Goal: Information Seeking & Learning: Compare options

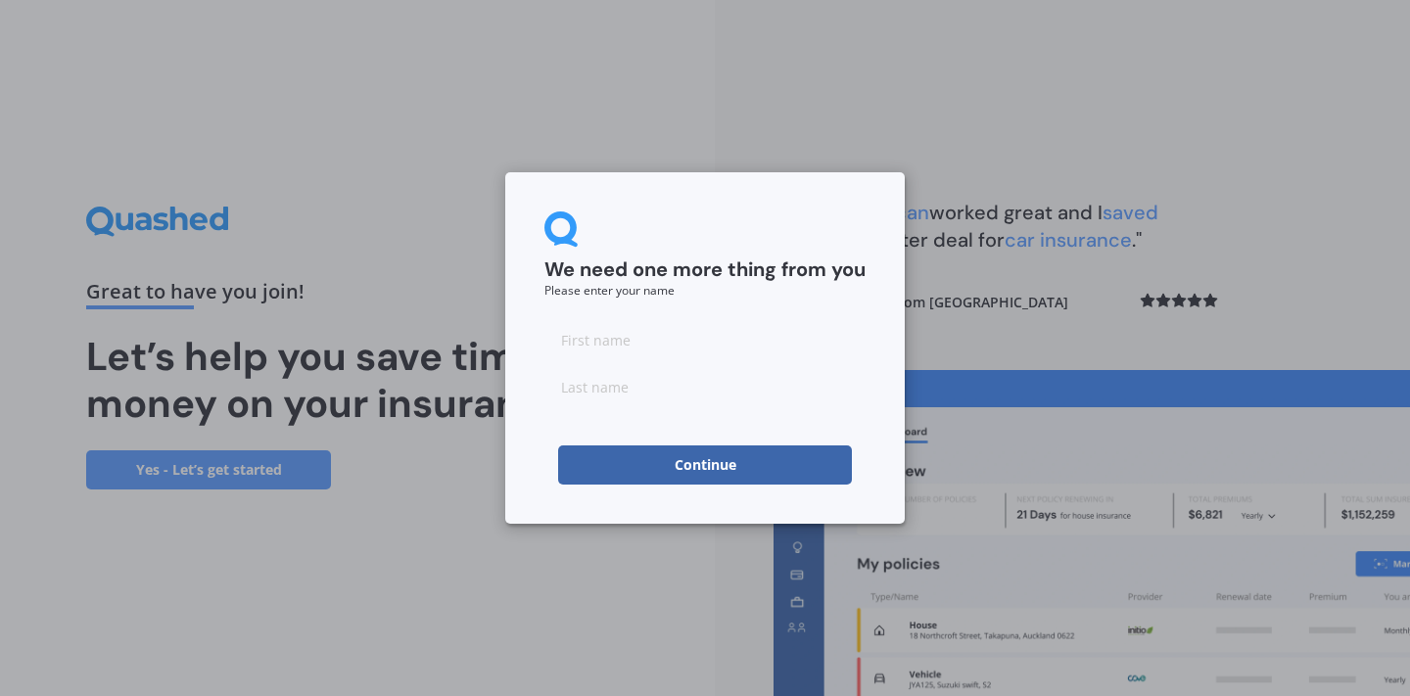
click at [644, 335] on input at bounding box center [705, 339] width 321 height 39
type input "Missy"
type input "Walters"
click at [702, 467] on button "Continue" at bounding box center [705, 465] width 294 height 39
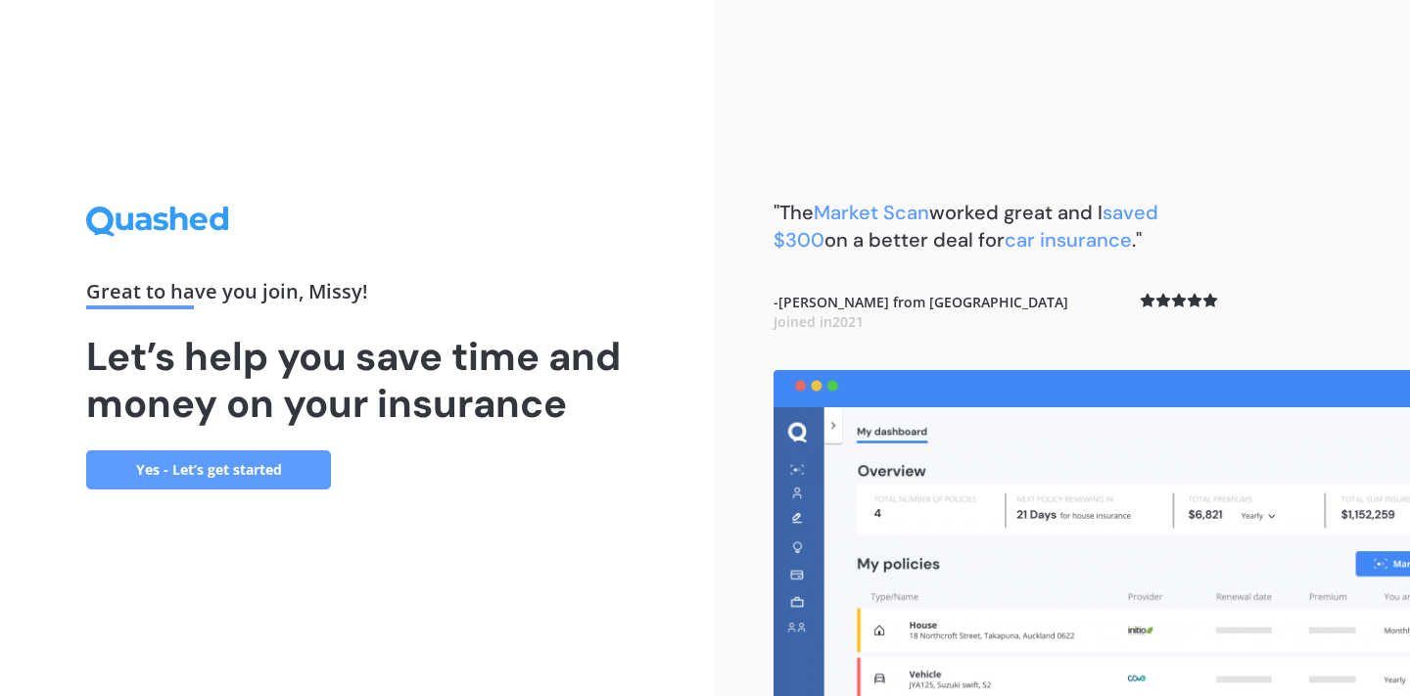
click at [243, 468] on link "Yes - Let’s get started" at bounding box center [208, 470] width 245 height 39
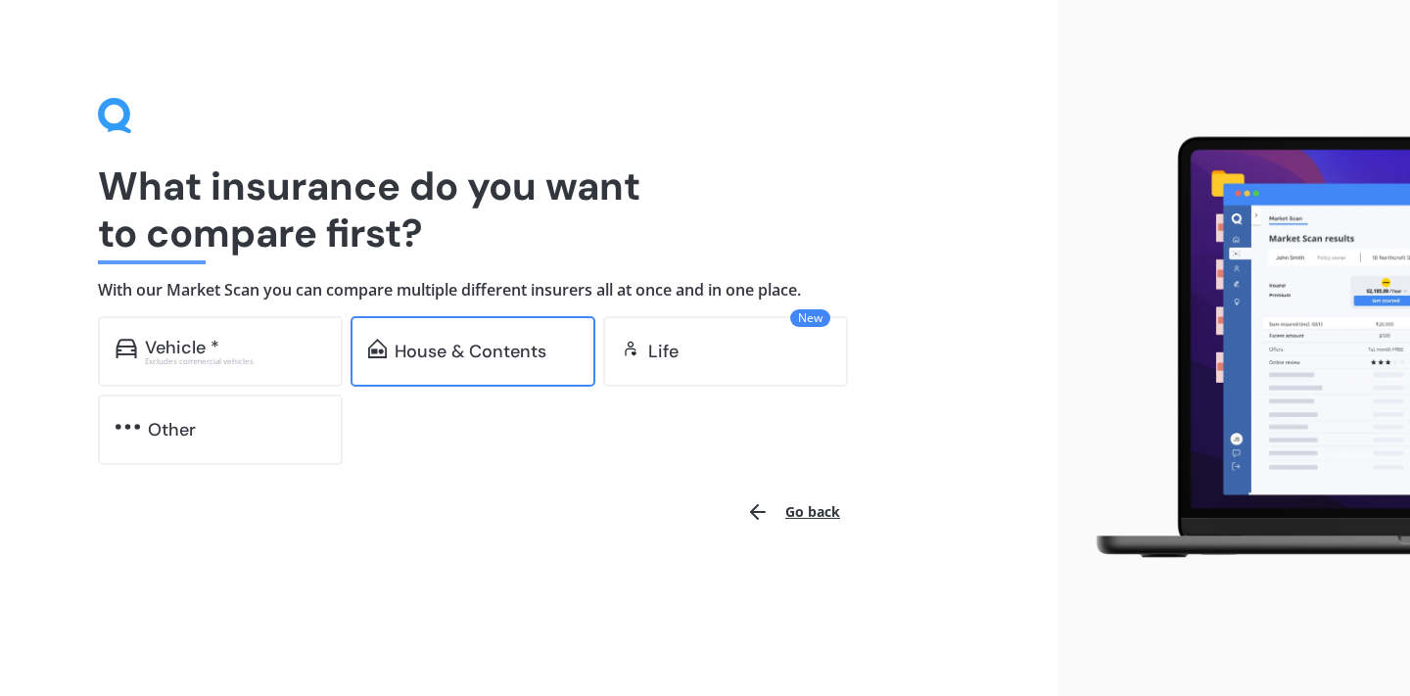
click at [488, 347] on div "House & Contents" at bounding box center [471, 352] width 152 height 20
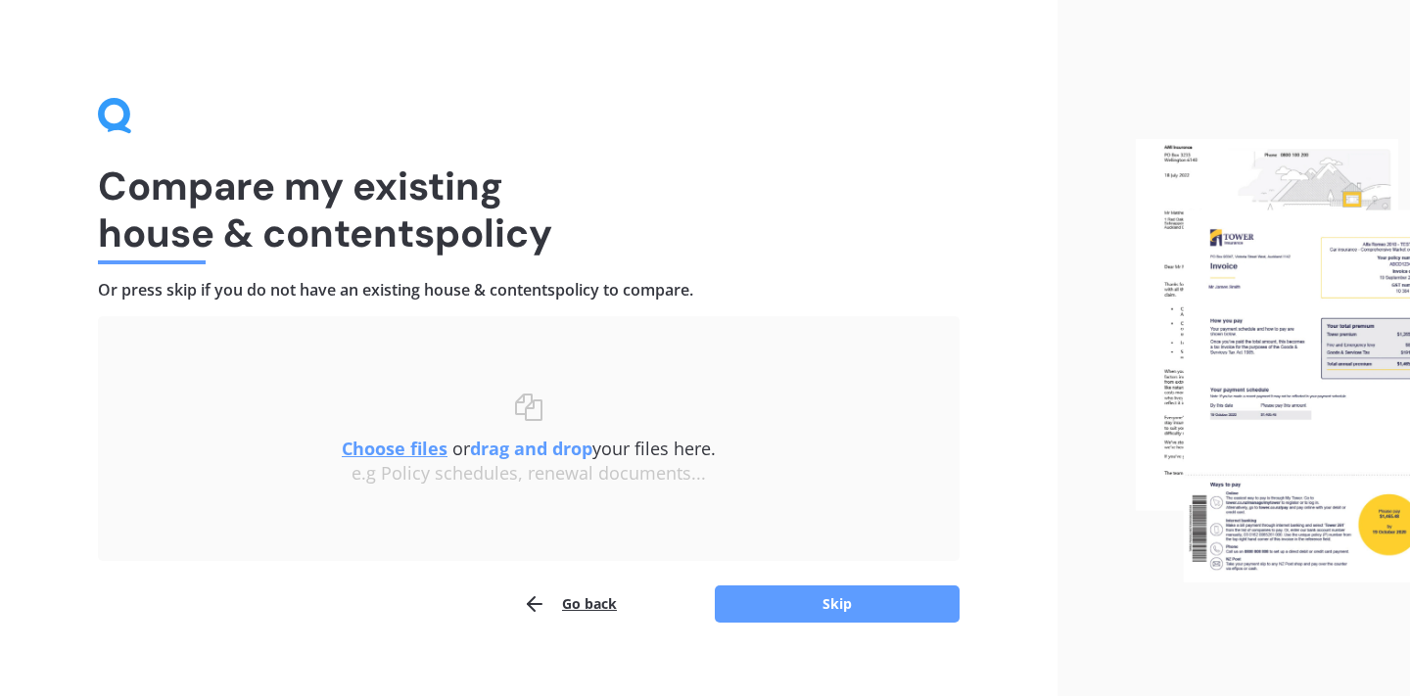
click at [396, 449] on u "Choose files" at bounding box center [395, 449] width 106 height 24
click at [401, 452] on u "Choose files" at bounding box center [395, 449] width 106 height 24
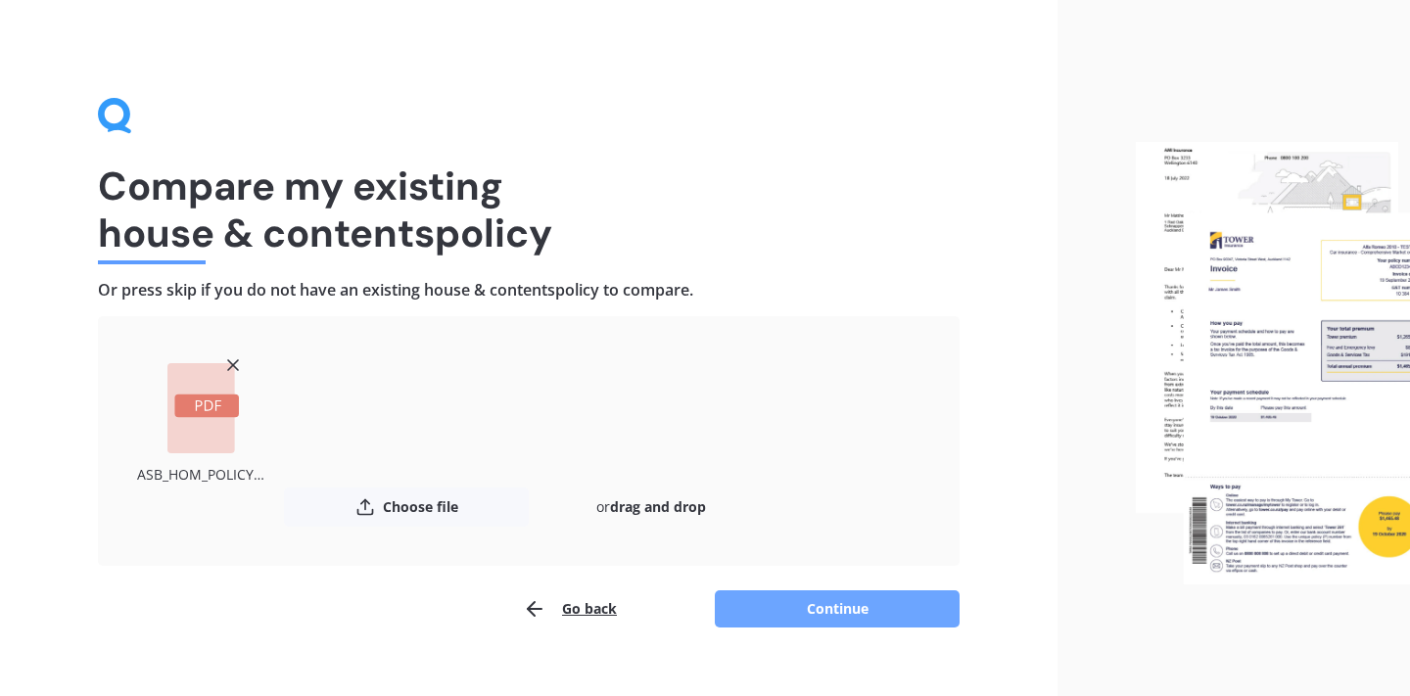
click at [819, 607] on button "Continue" at bounding box center [837, 609] width 245 height 37
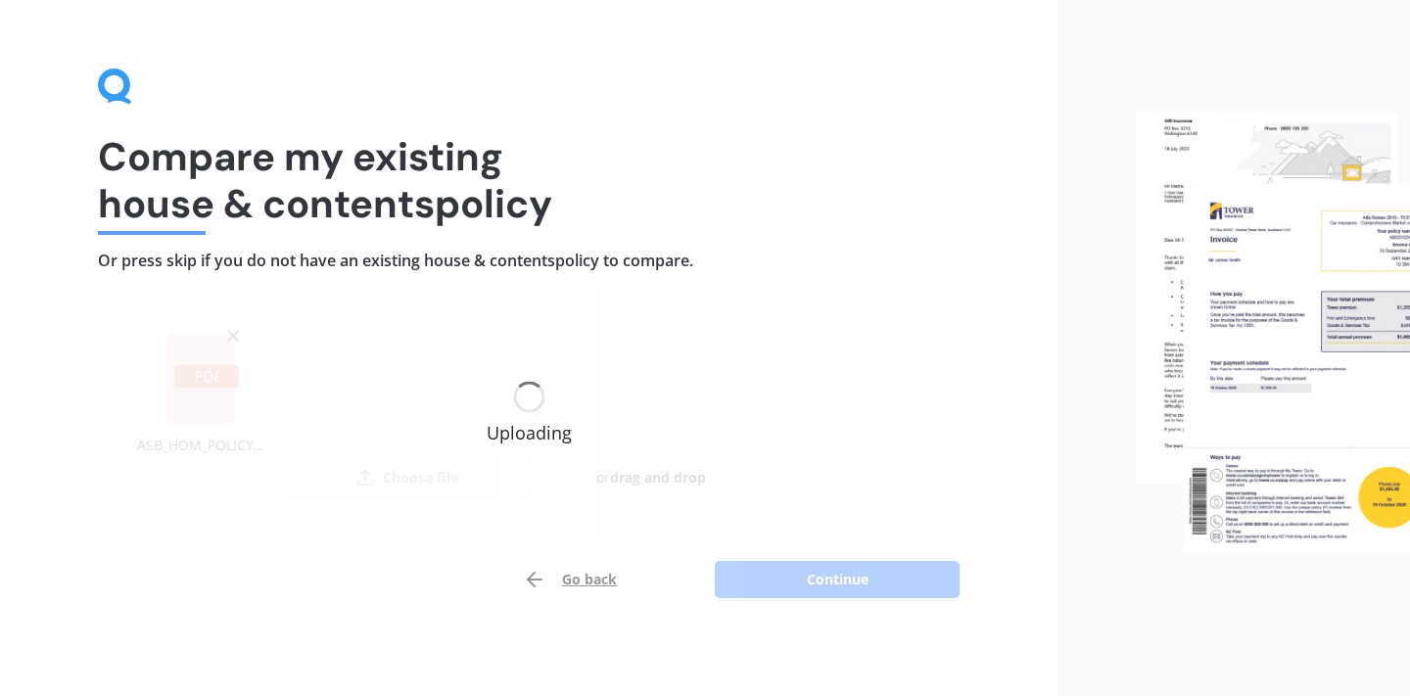
scroll to position [28, 0]
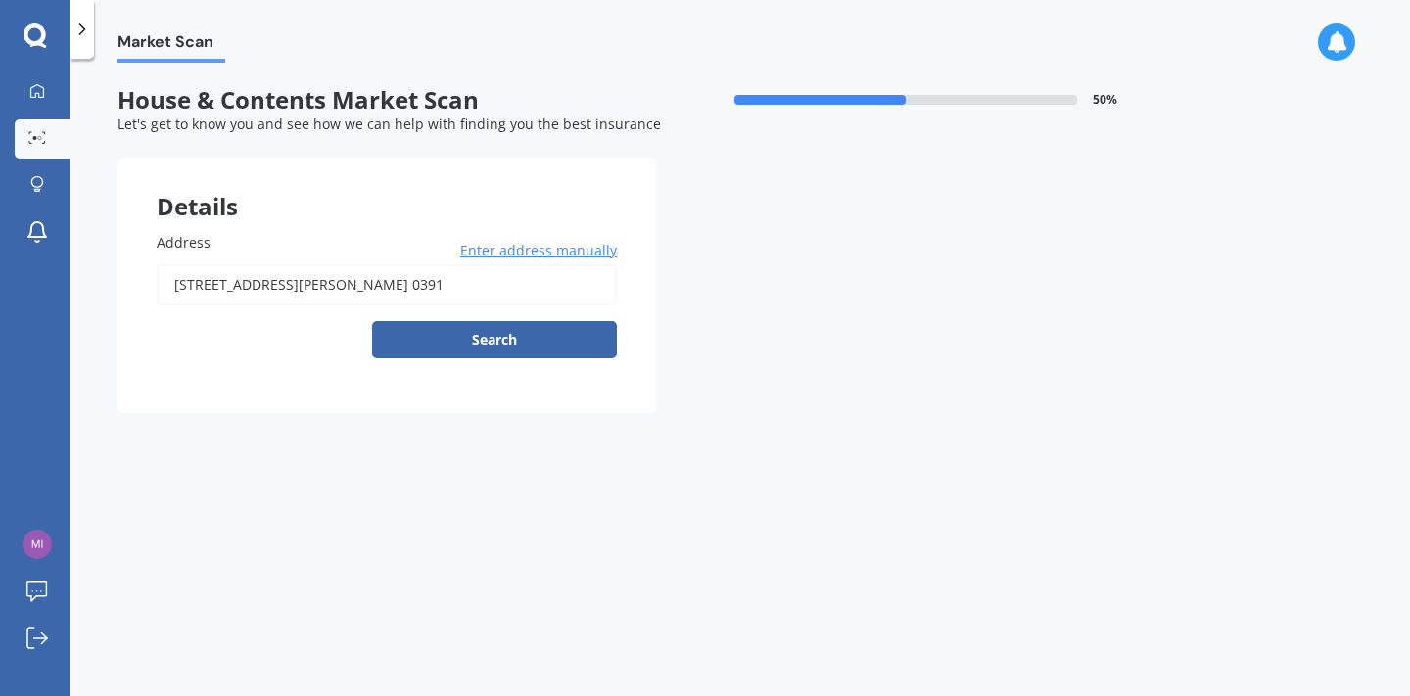
click at [499, 281] on input "[STREET_ADDRESS][PERSON_NAME] 0391" at bounding box center [387, 284] width 460 height 41
type input "[STREET_ADDRESS][PERSON_NAME]"
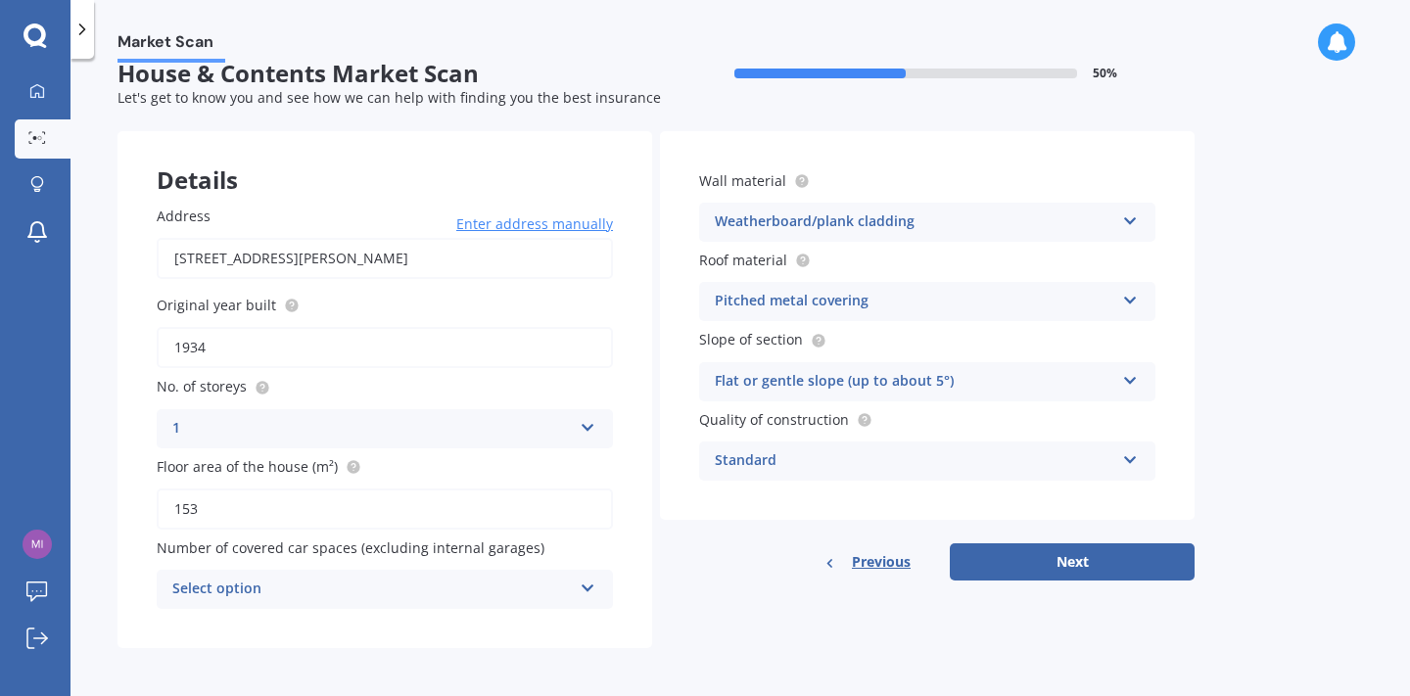
scroll to position [24, 0]
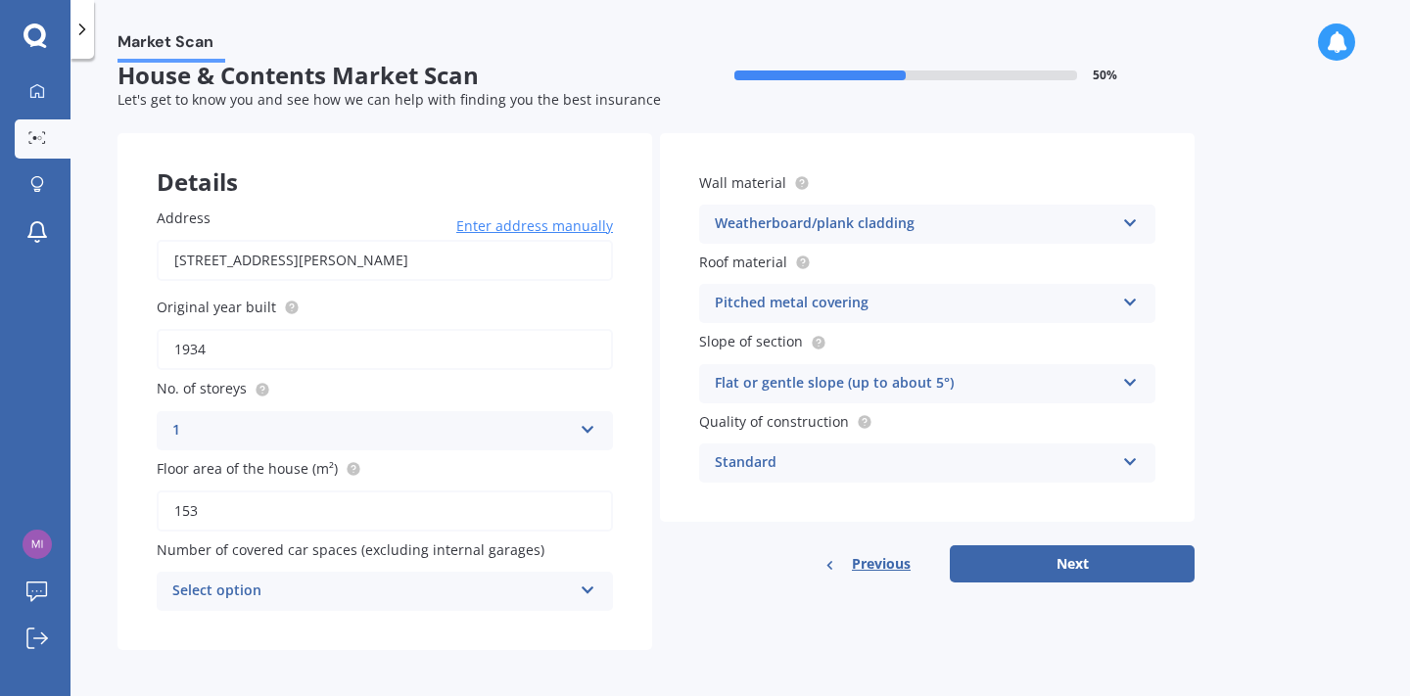
click at [591, 589] on icon at bounding box center [588, 587] width 17 height 14
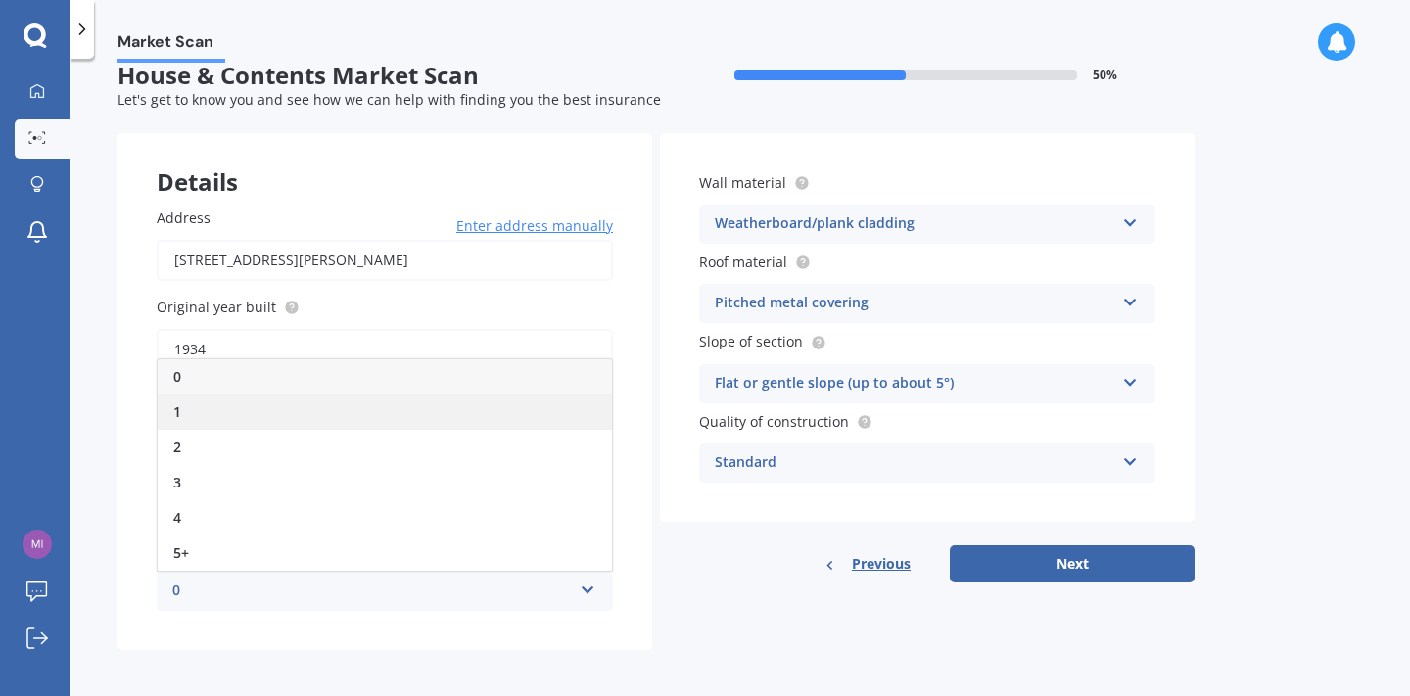
click at [549, 395] on div "1" at bounding box center [385, 412] width 454 height 35
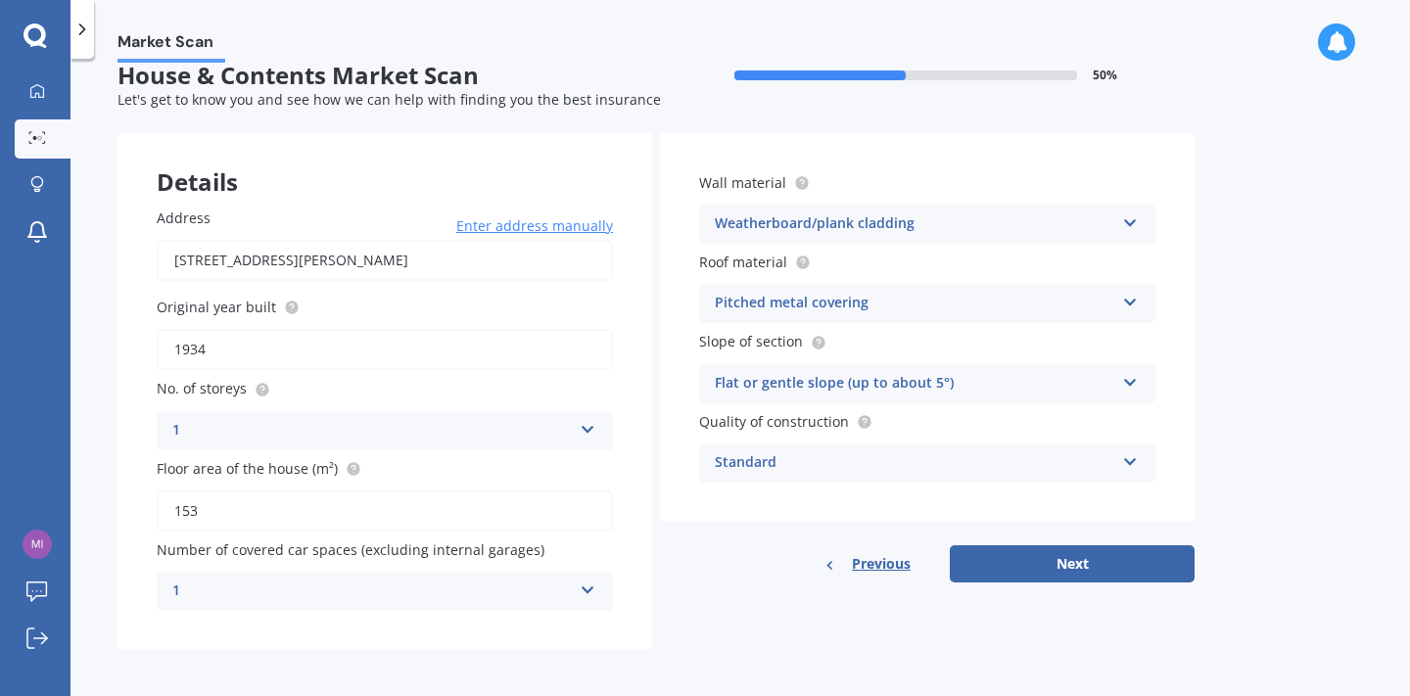
click at [591, 585] on icon at bounding box center [588, 587] width 17 height 14
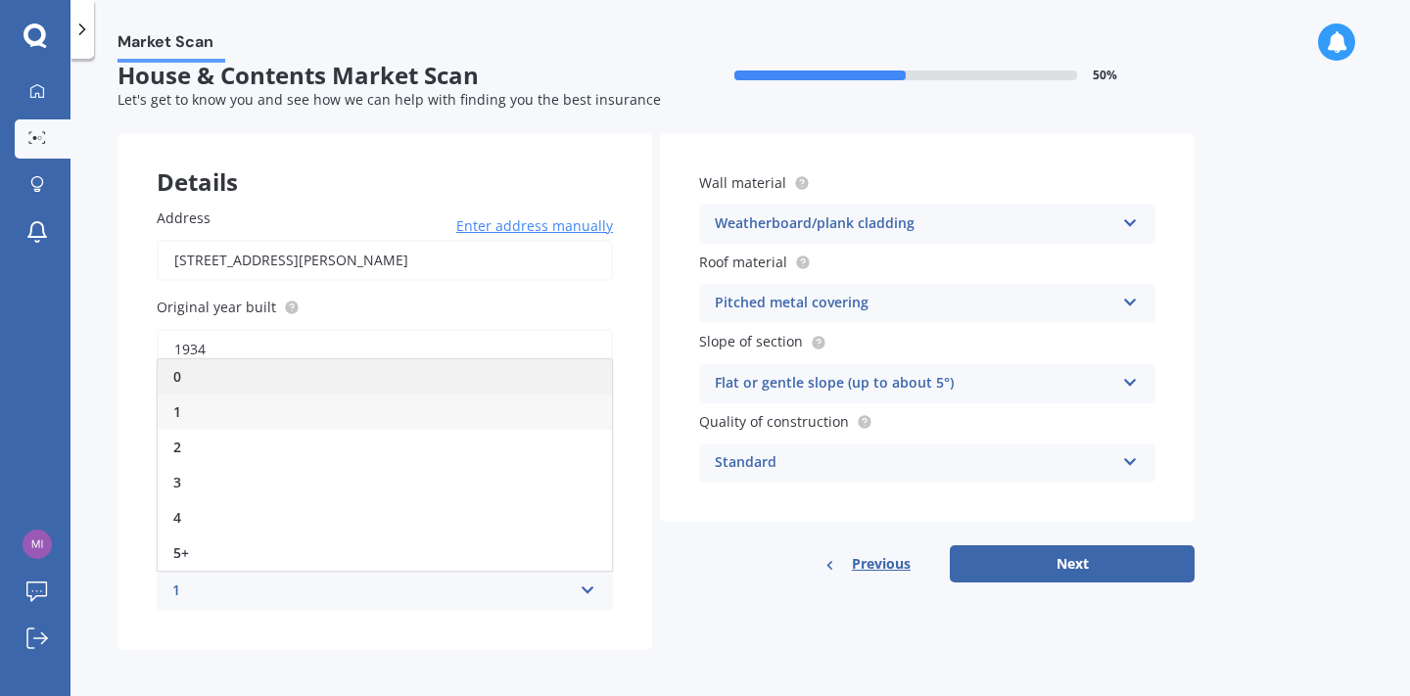
click at [495, 372] on div "0" at bounding box center [385, 376] width 454 height 35
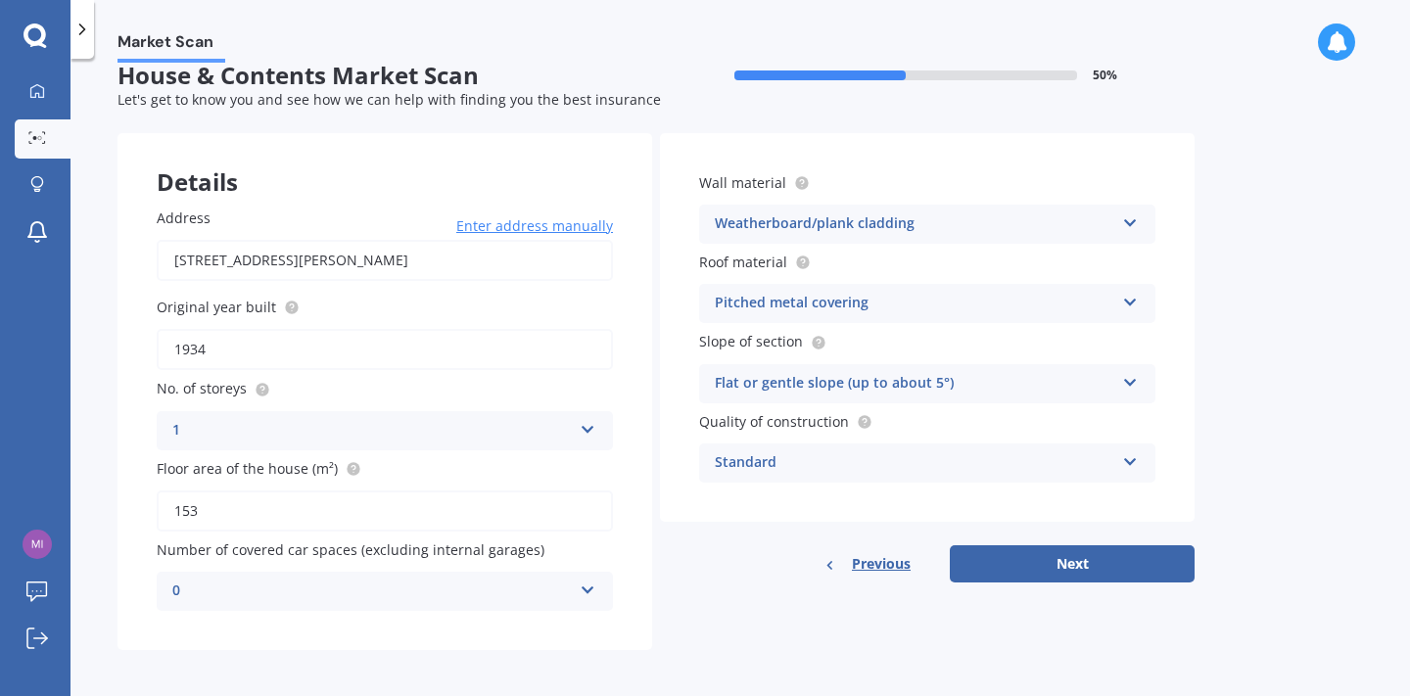
click at [1132, 300] on icon at bounding box center [1130, 299] width 17 height 14
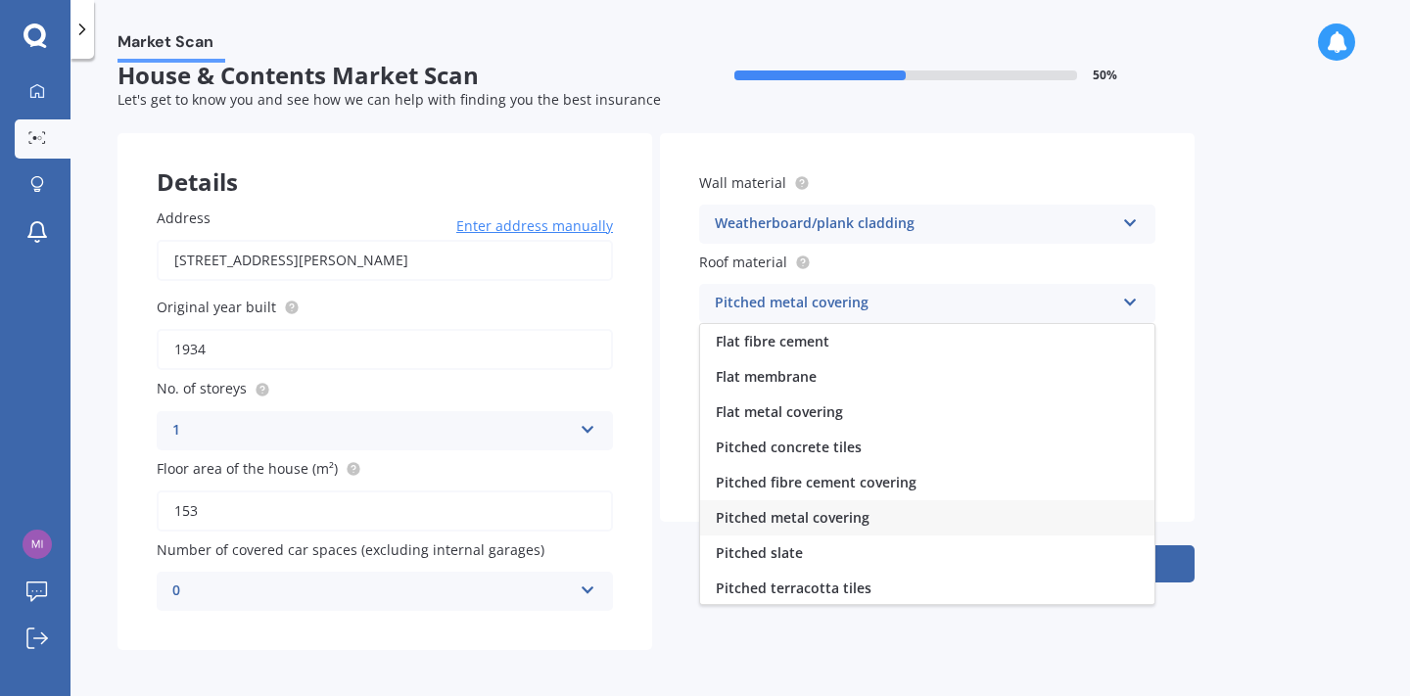
click at [1132, 300] on icon at bounding box center [1130, 299] width 17 height 14
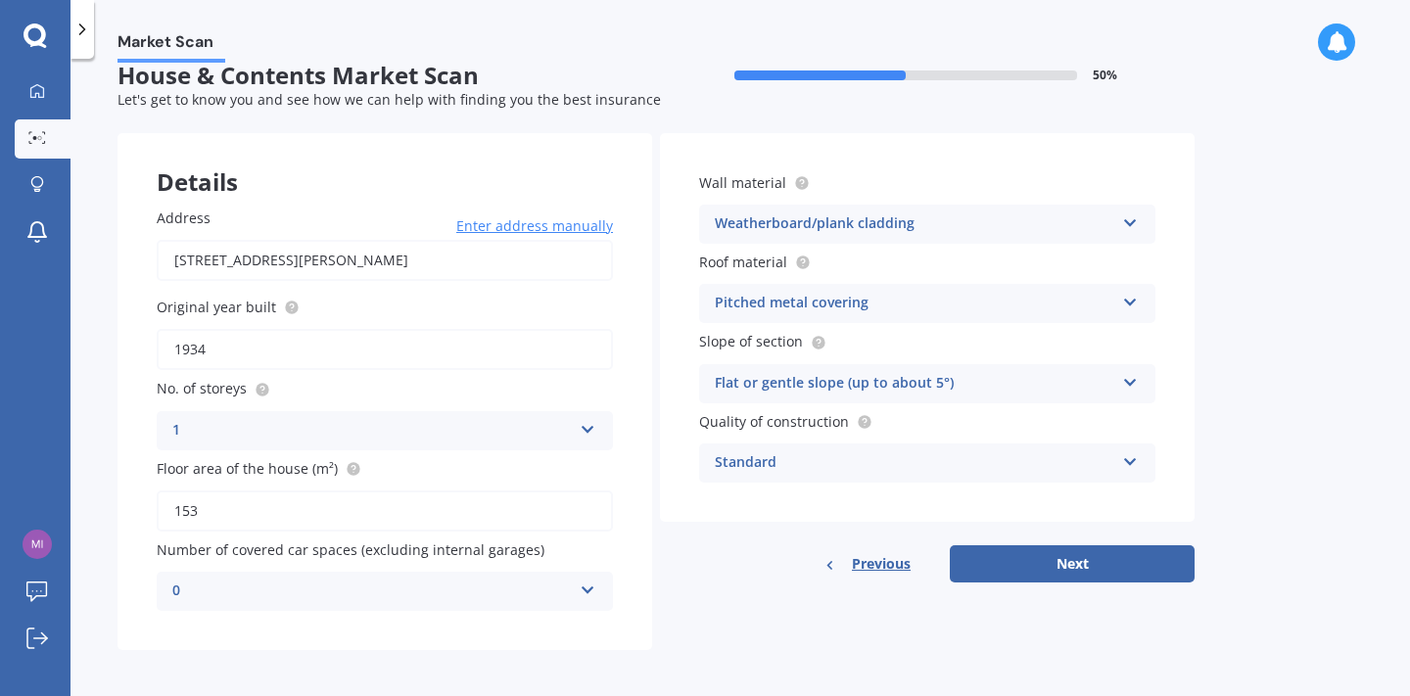
scroll to position [0, 0]
click at [1133, 562] on button "Next" at bounding box center [1072, 564] width 245 height 37
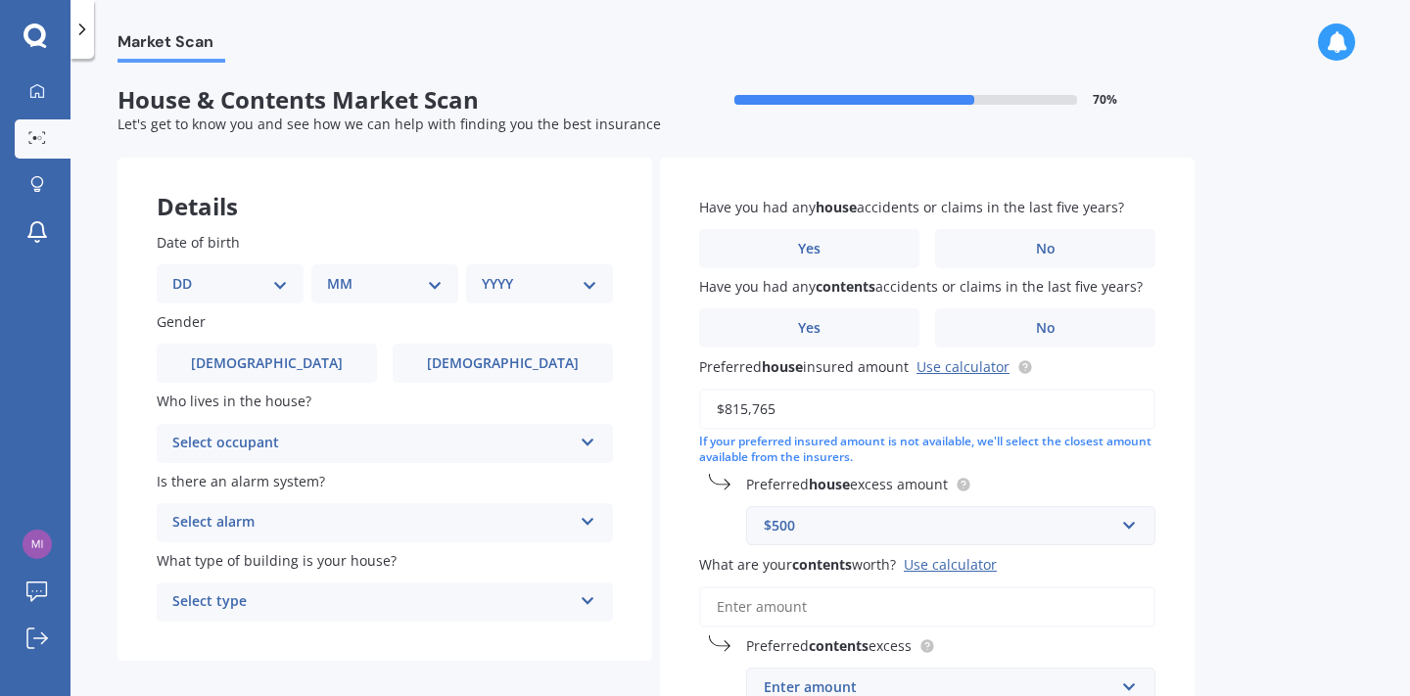
select select "30"
select select "11"
click at [554, 297] on div "YYYY 2009 2008 2007 2006 2005 2004 2003 2002 2001 2000 1999 1998 1997 1996 1995…" at bounding box center [535, 283] width 139 height 39
select select "1982"
click at [503, 361] on span "[DEMOGRAPHIC_DATA]" at bounding box center [503, 364] width 156 height 17
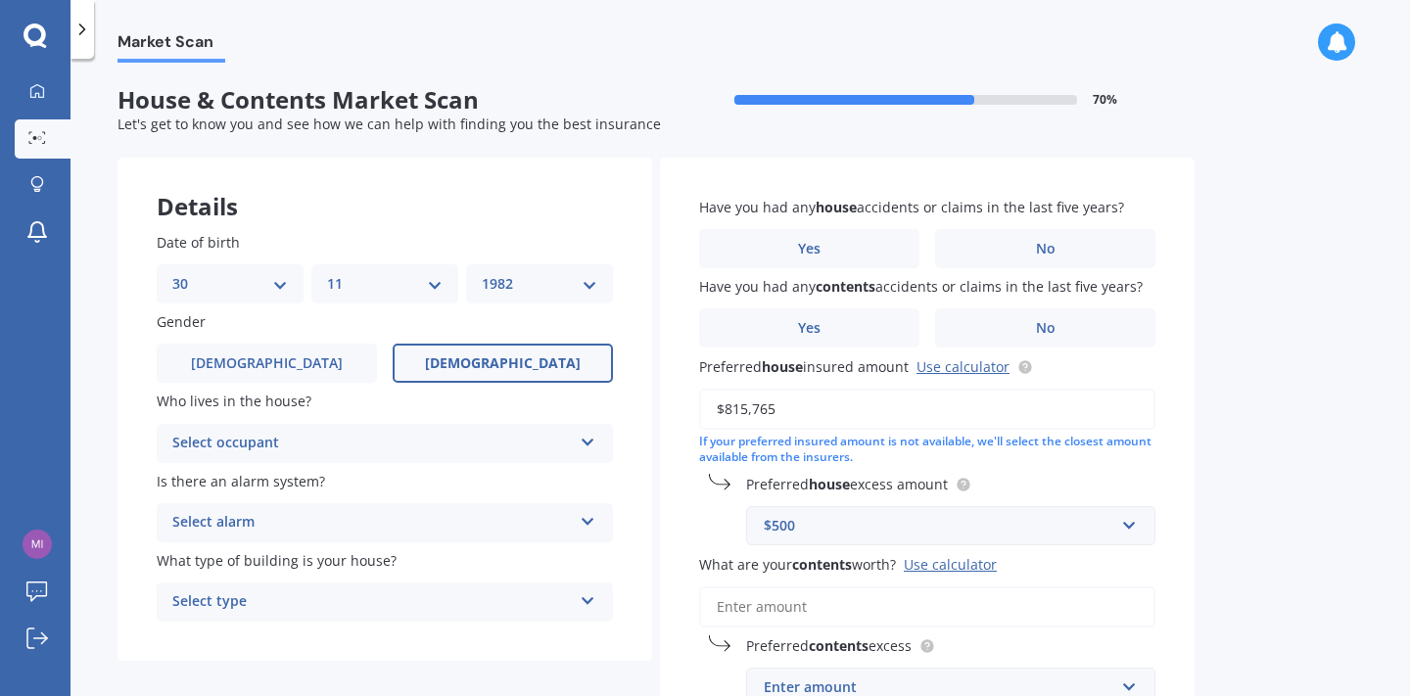
click at [0, 0] on input "[DEMOGRAPHIC_DATA]" at bounding box center [0, 0] width 0 height 0
click at [594, 437] on icon at bounding box center [588, 439] width 17 height 14
click at [563, 477] on div "Owner" at bounding box center [385, 481] width 454 height 35
click at [589, 517] on icon at bounding box center [588, 518] width 17 height 14
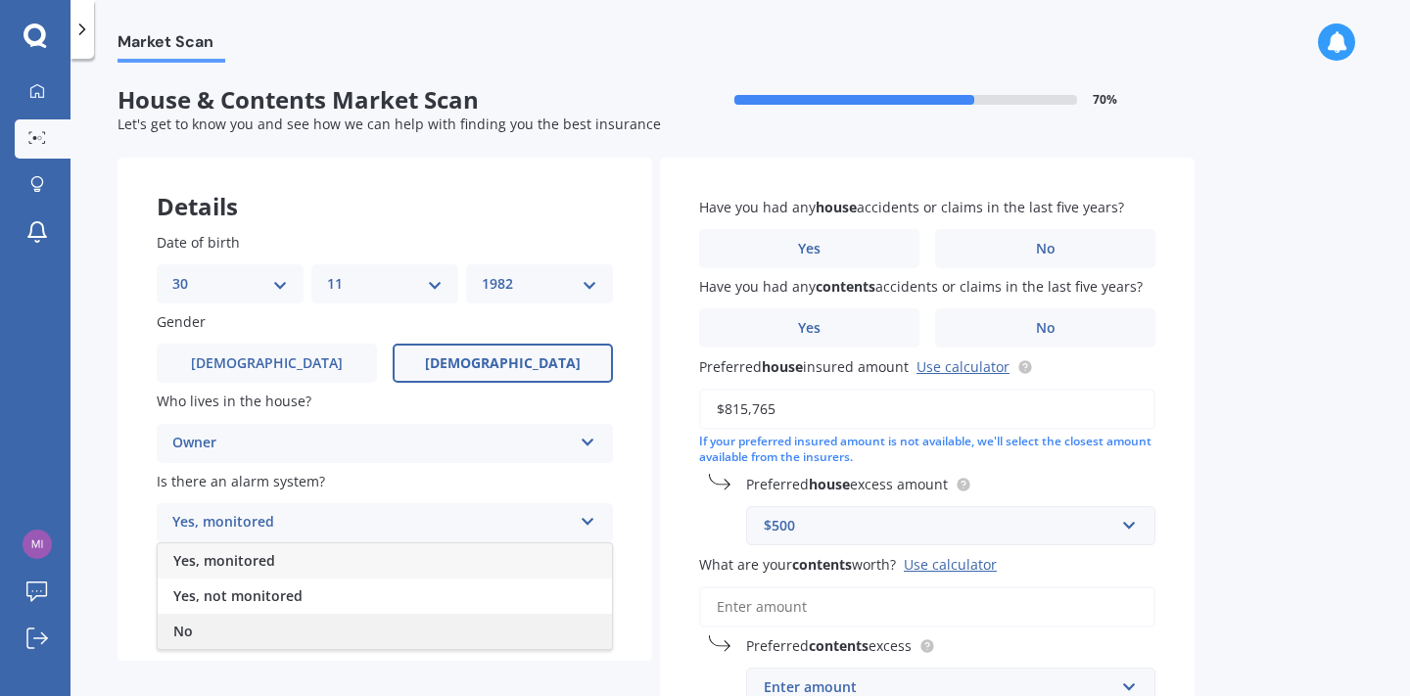
click at [504, 632] on div "No" at bounding box center [385, 631] width 454 height 35
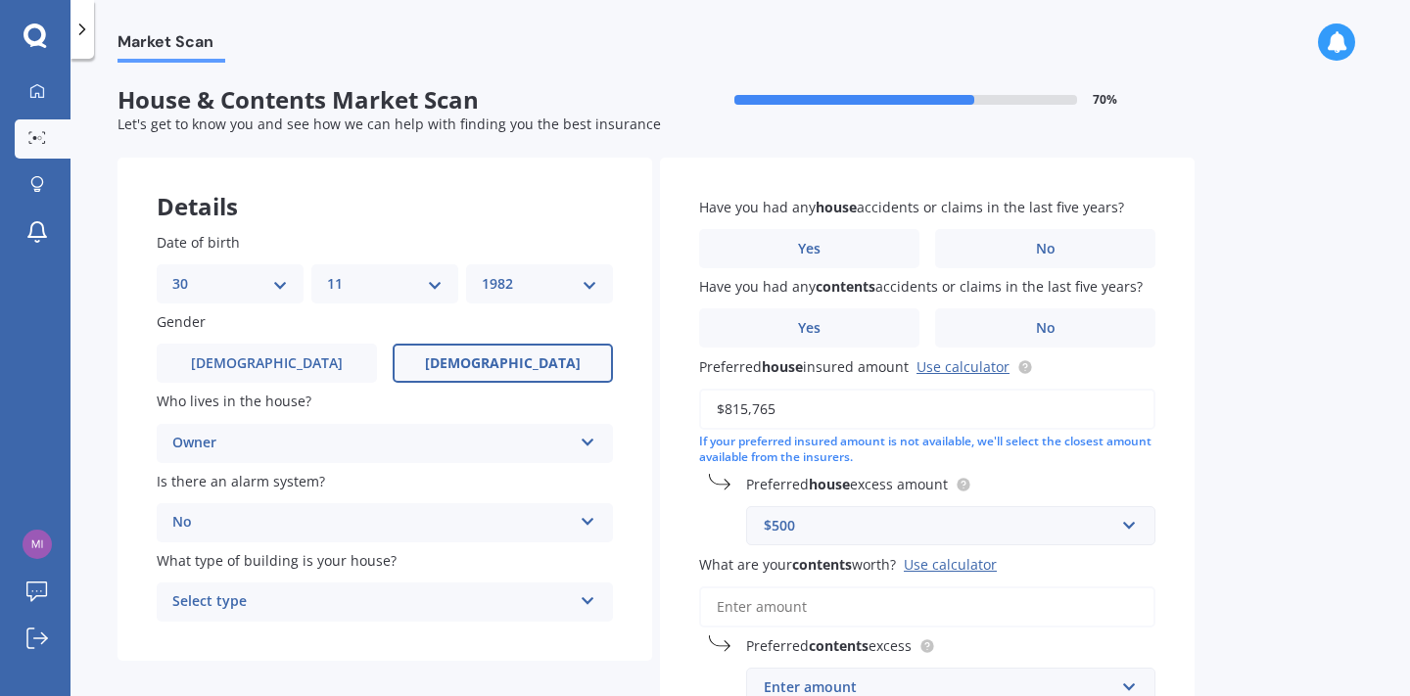
click at [589, 596] on icon at bounding box center [588, 598] width 17 height 14
click at [119, 477] on div "Date of birth DD 01 02 03 04 05 06 07 08 09 10 11 12 13 14 15 16 17 18 19 20 21…" at bounding box center [385, 427] width 535 height 468
click at [596, 592] on div "Freestanding Freestanding Multi-unit (in a block of 6 or less) Multi-unit (in a…" at bounding box center [385, 602] width 456 height 39
click at [1054, 251] on span "No" at bounding box center [1046, 249] width 20 height 17
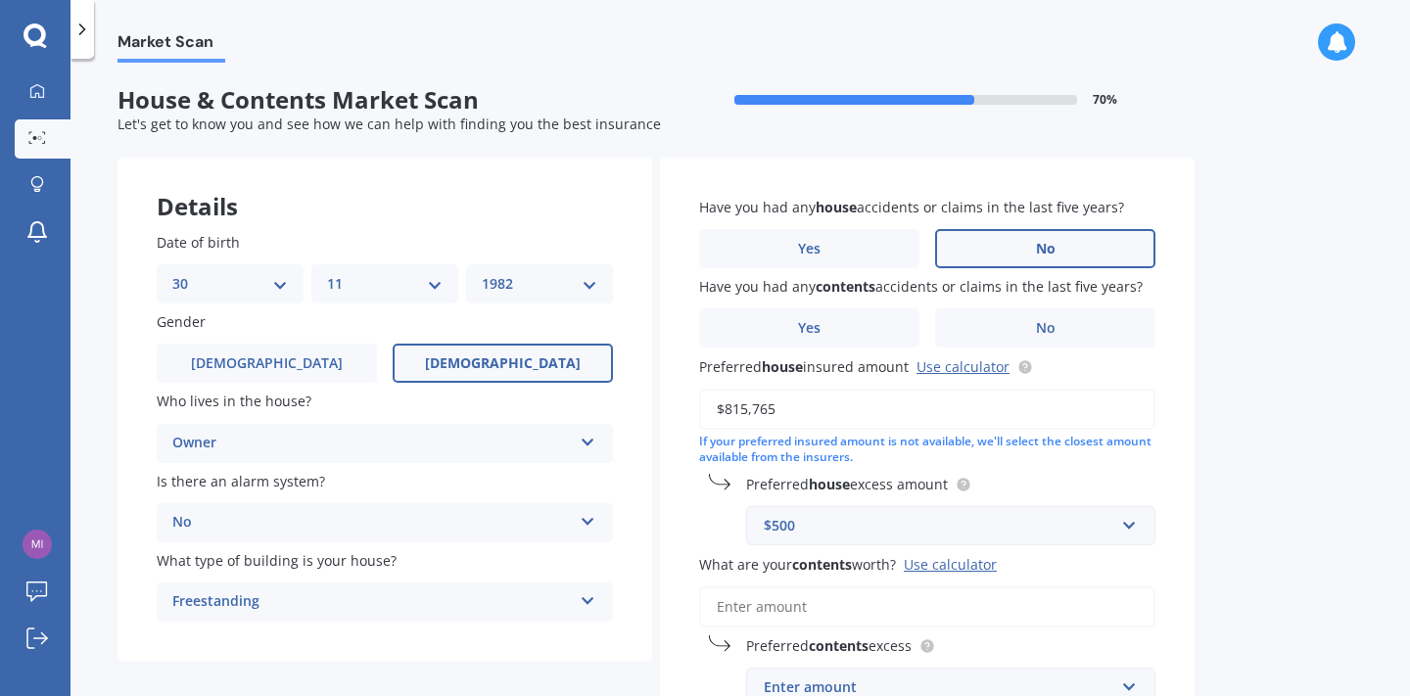
click at [0, 0] on input "No" at bounding box center [0, 0] width 0 height 0
click at [1114, 327] on label "No" at bounding box center [1045, 328] width 220 height 39
click at [0, 0] on input "No" at bounding box center [0, 0] width 0 height 0
click at [949, 363] on link "Use calculator" at bounding box center [963, 366] width 93 height 19
drag, startPoint x: 803, startPoint y: 408, endPoint x: 602, endPoint y: 395, distance: 201.2
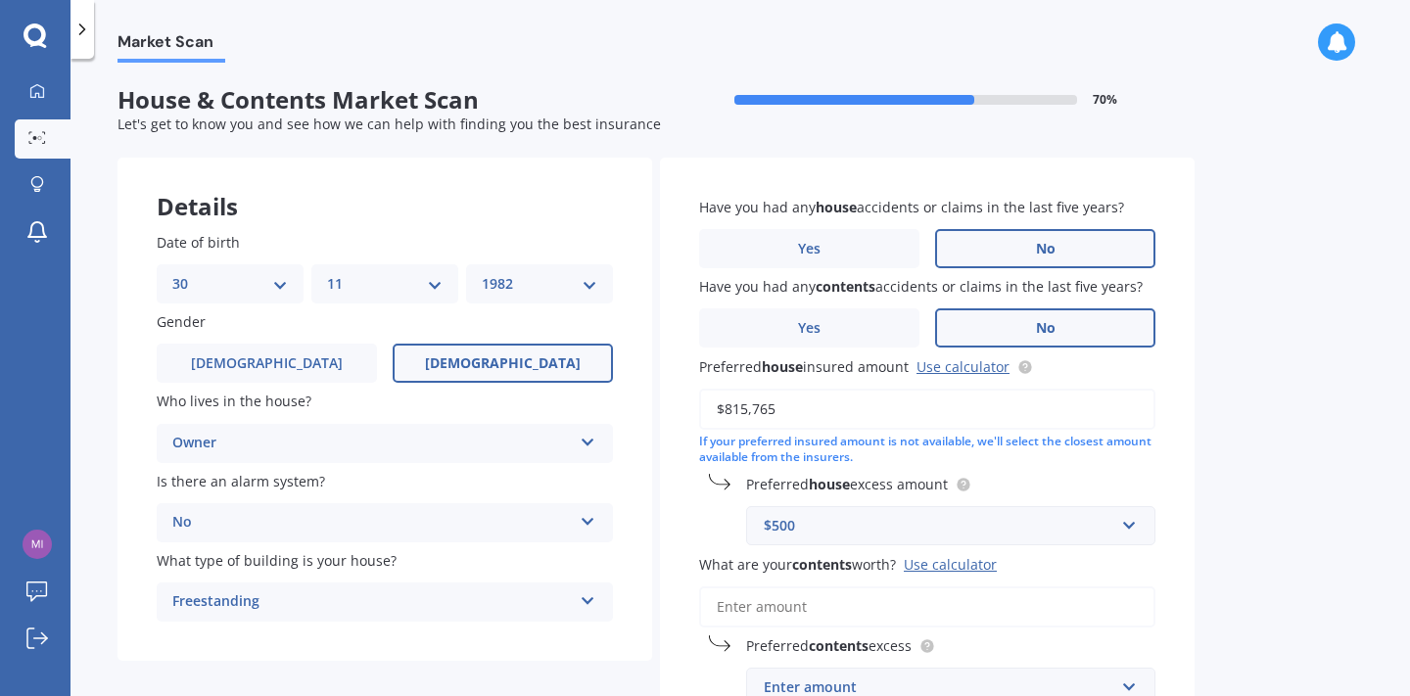
click at [603, 395] on div "Details Date of birth DD 01 02 03 04 05 06 07 08 09 10 11 12 13 14 15 16 17 18 …" at bounding box center [656, 603] width 1077 height 890
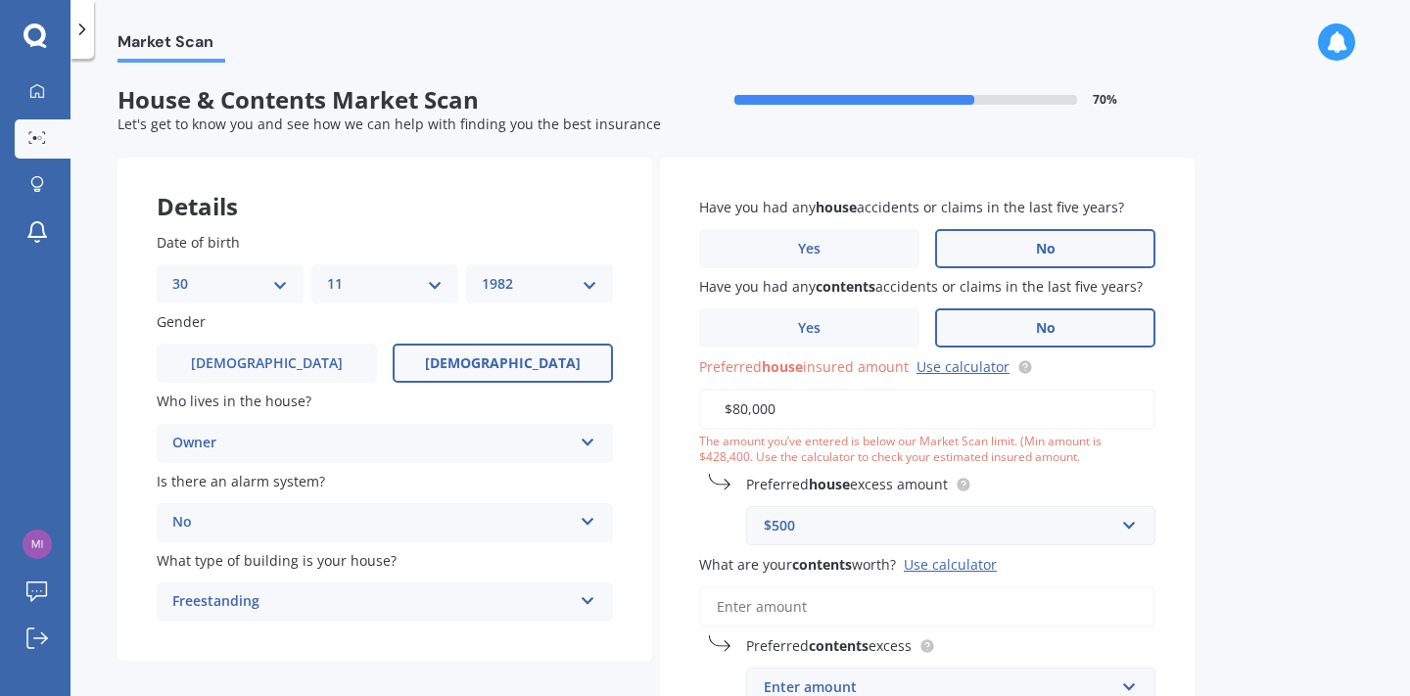
type input "$800,000"
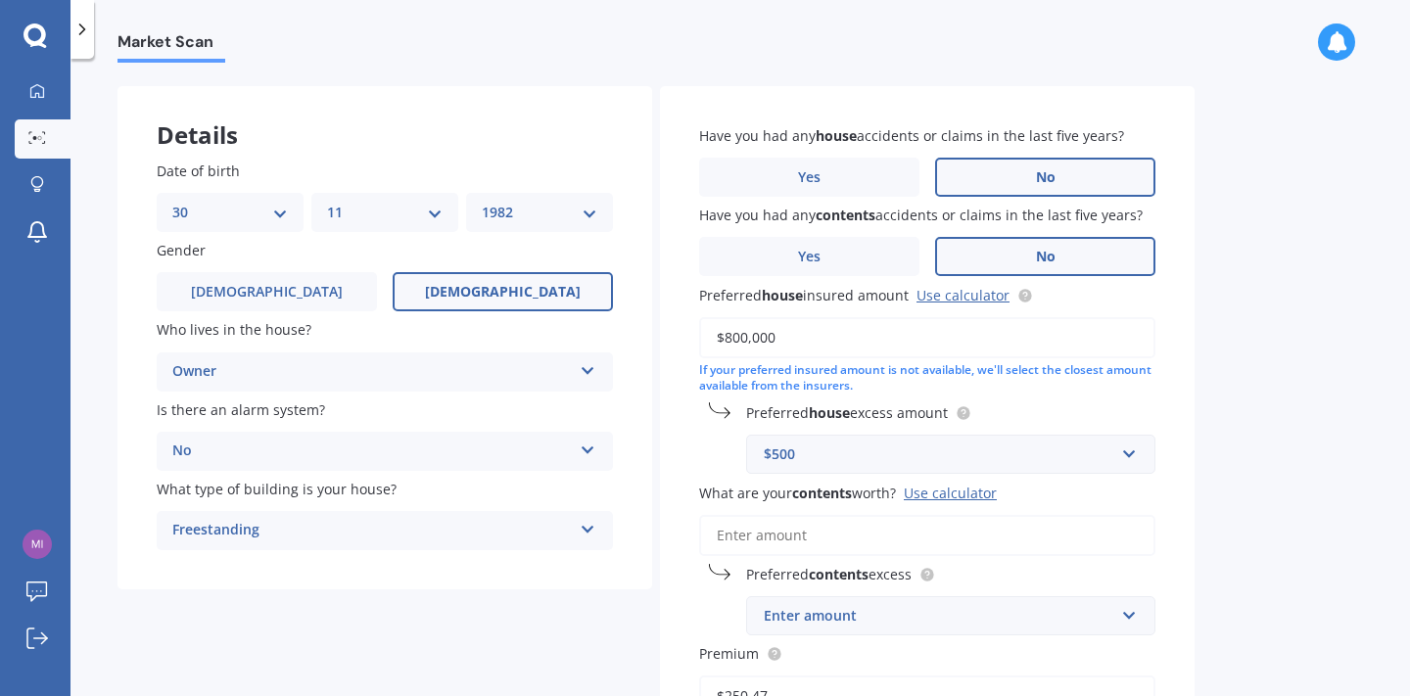
scroll to position [73, 0]
click at [1132, 446] on input "text" at bounding box center [944, 452] width 392 height 37
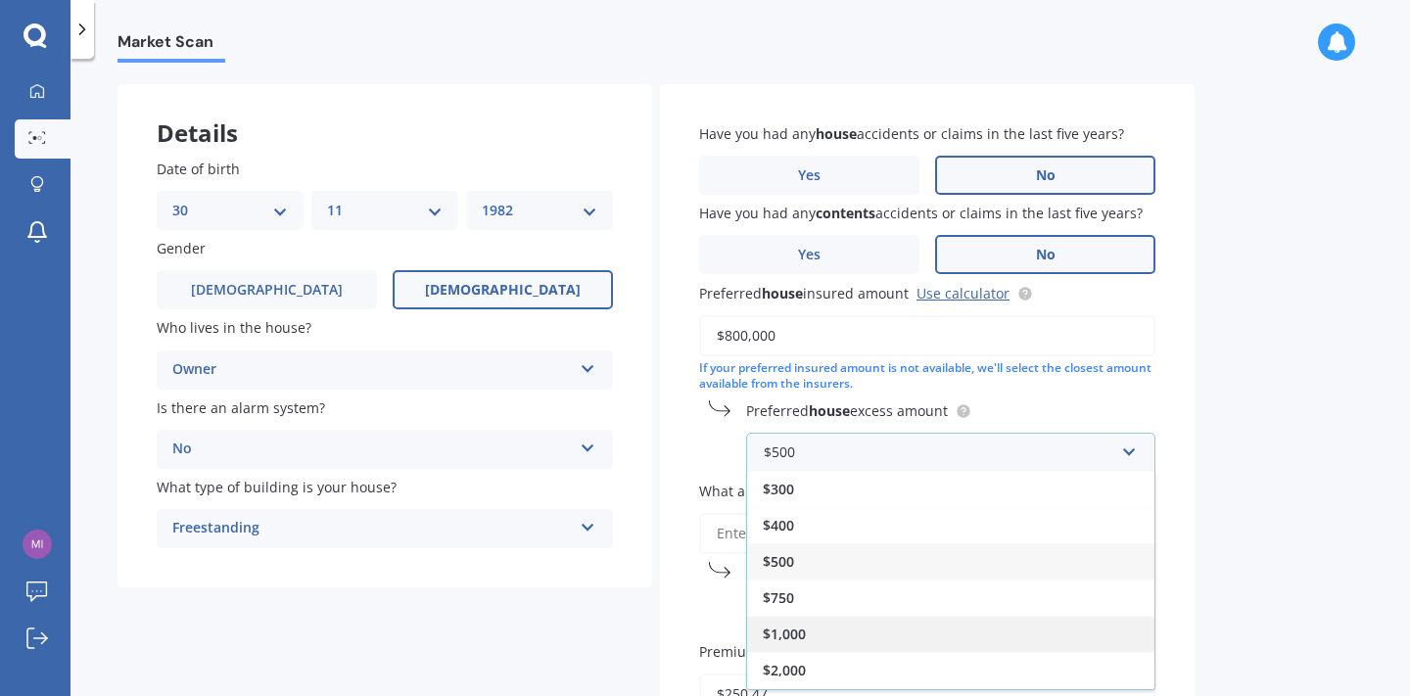
click at [1023, 623] on div "$1,000" at bounding box center [950, 634] width 407 height 36
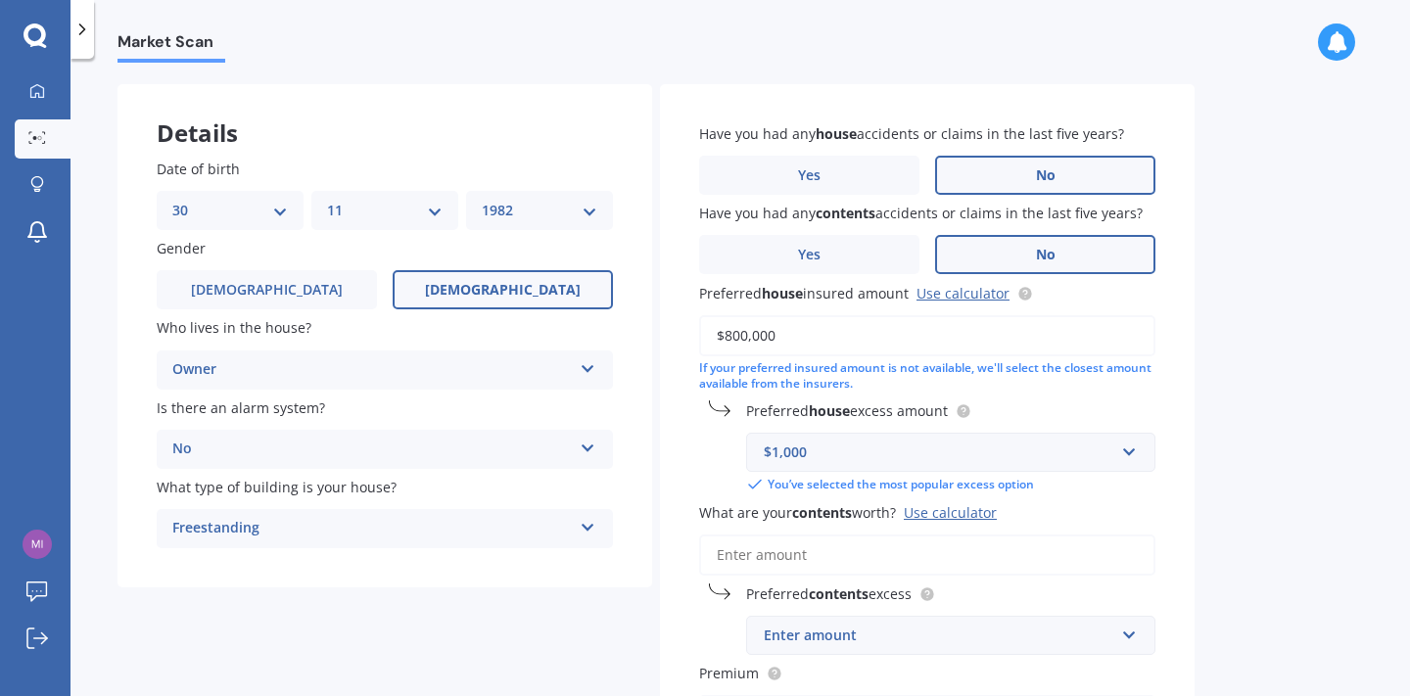
click at [1207, 499] on div "Market Scan House & Contents Market Scan 70 % Let's get to know you and see how…" at bounding box center [741, 382] width 1340 height 638
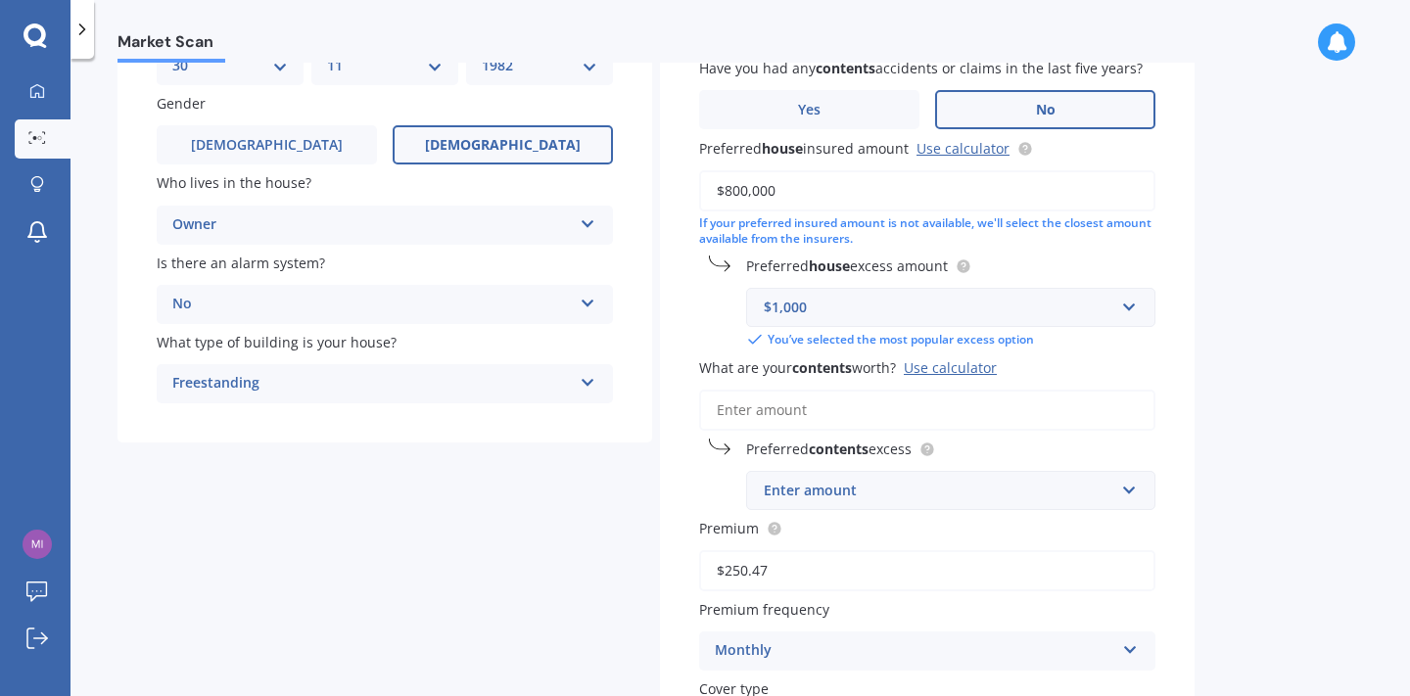
scroll to position [219, 0]
click at [1132, 483] on input "text" at bounding box center [944, 489] width 392 height 37
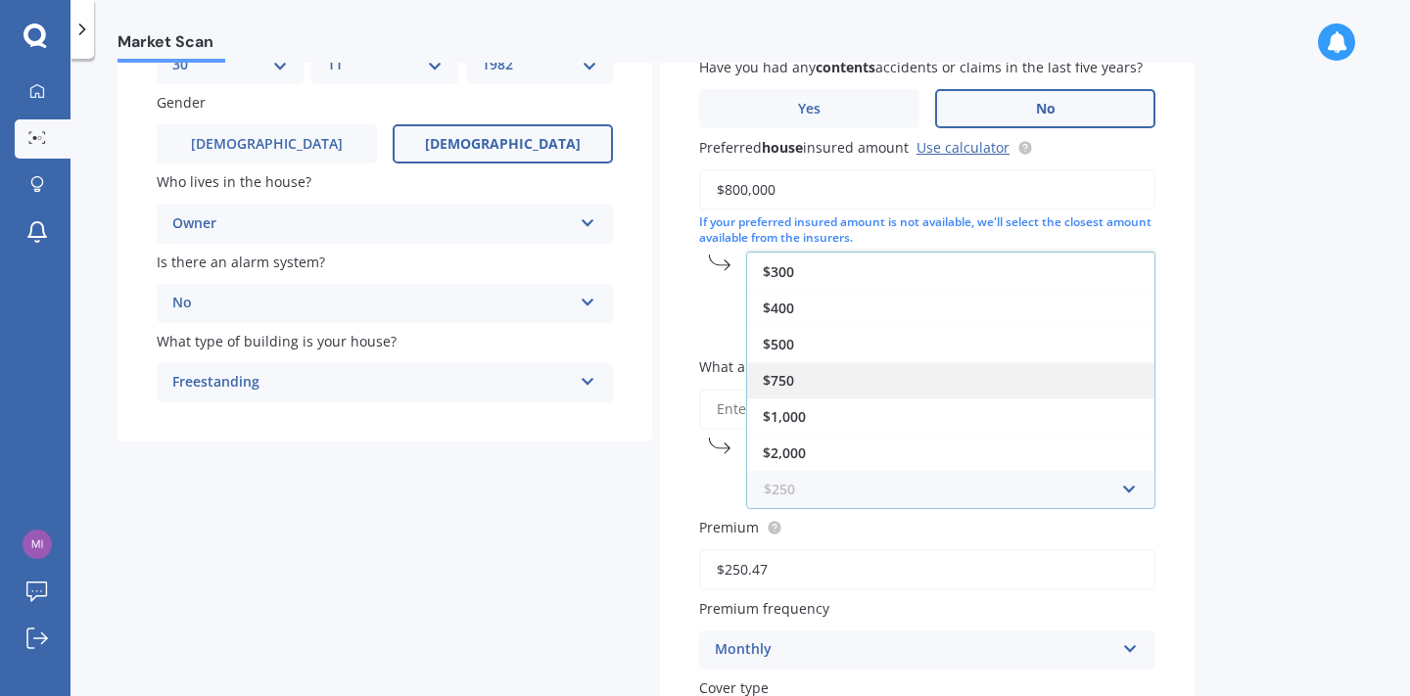
scroll to position [35, 0]
click at [1171, 494] on div "Have you had any house accidents or claims in the last five years? Yes No Have …" at bounding box center [927, 363] width 535 height 851
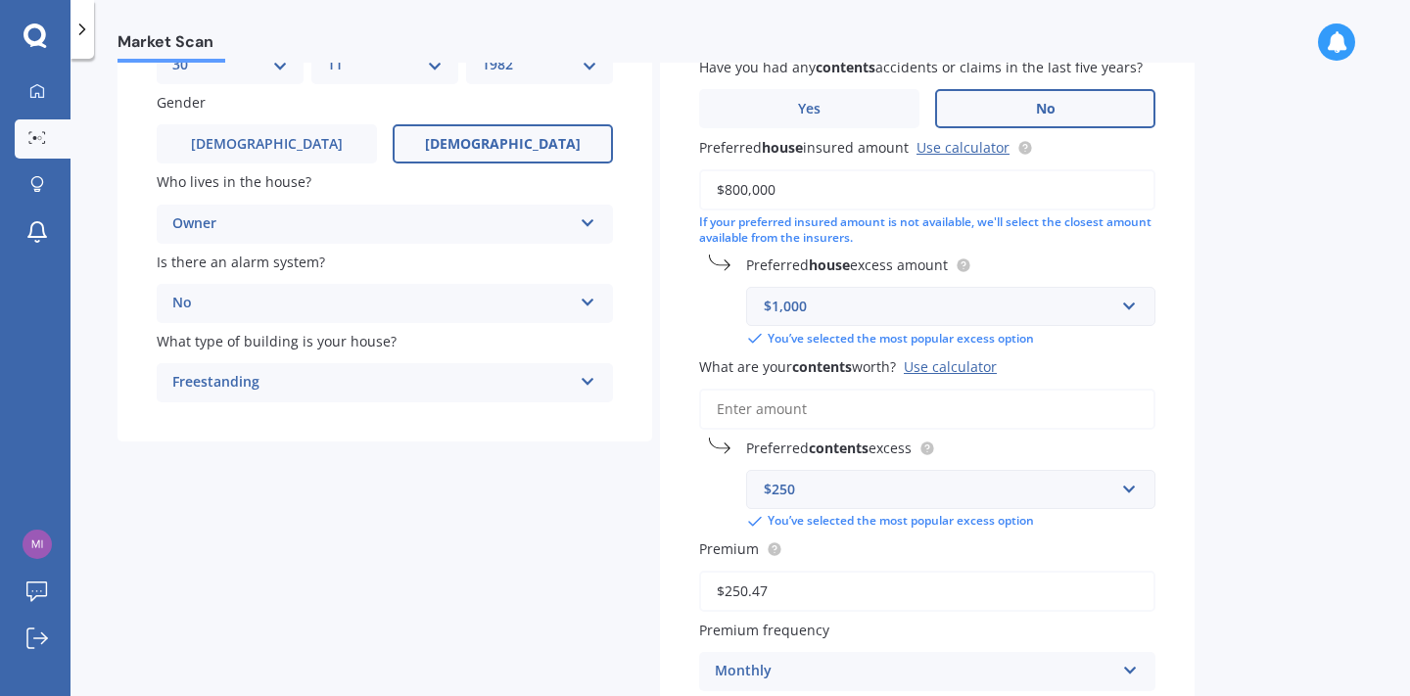
click at [834, 404] on input "What are your contents worth? Use calculator" at bounding box center [927, 409] width 456 height 41
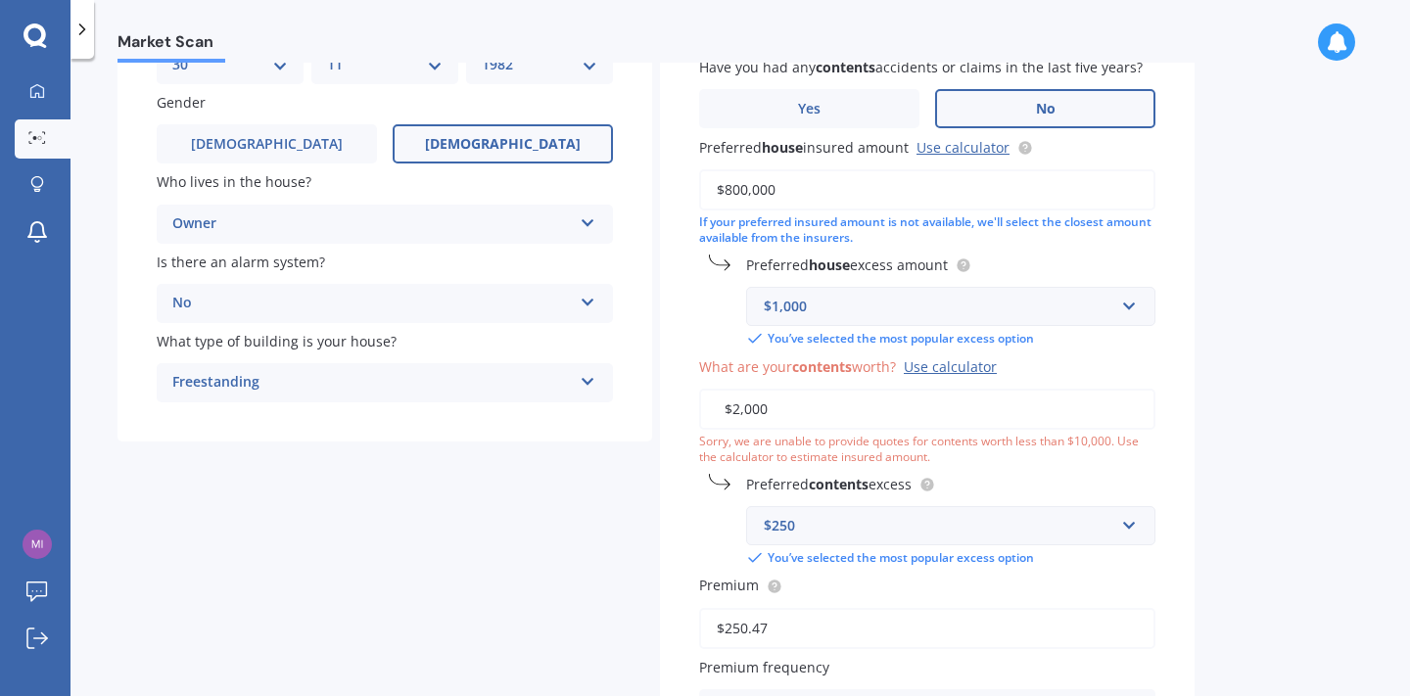
type input "$20,000"
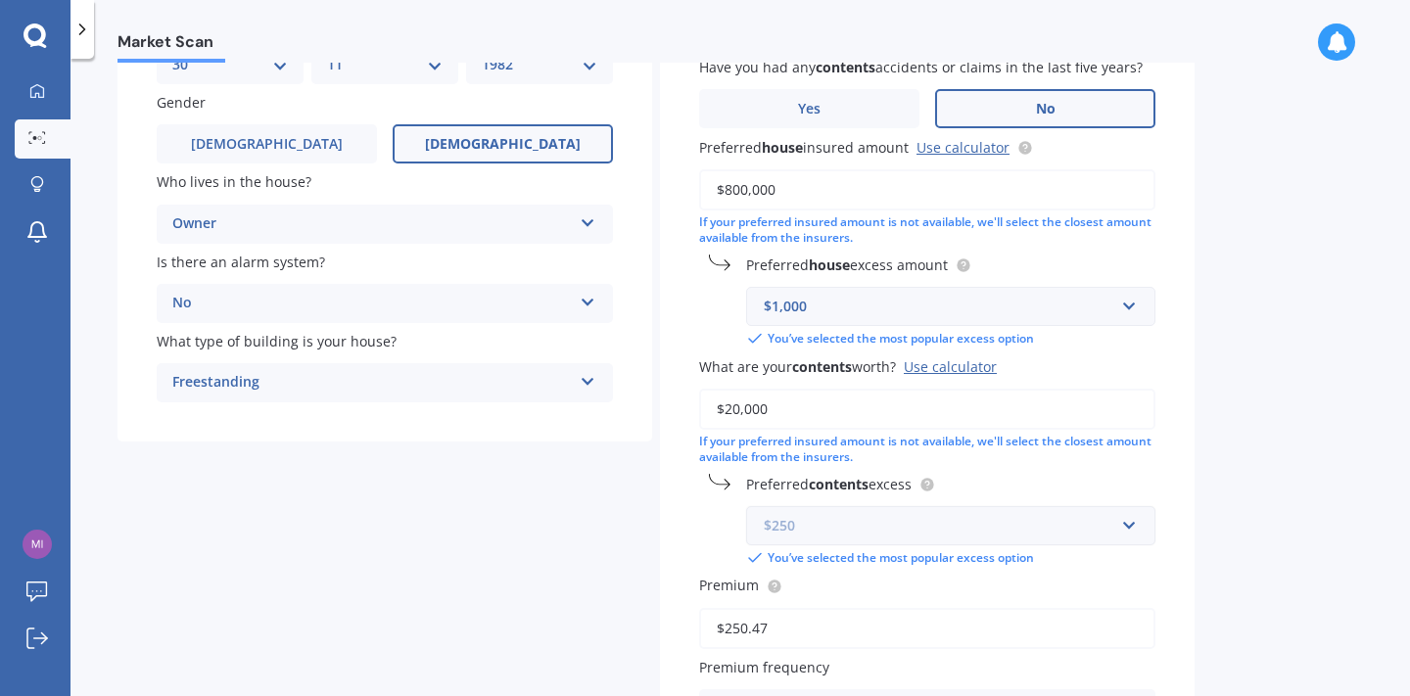
click at [1133, 513] on input "text" at bounding box center [944, 525] width 392 height 37
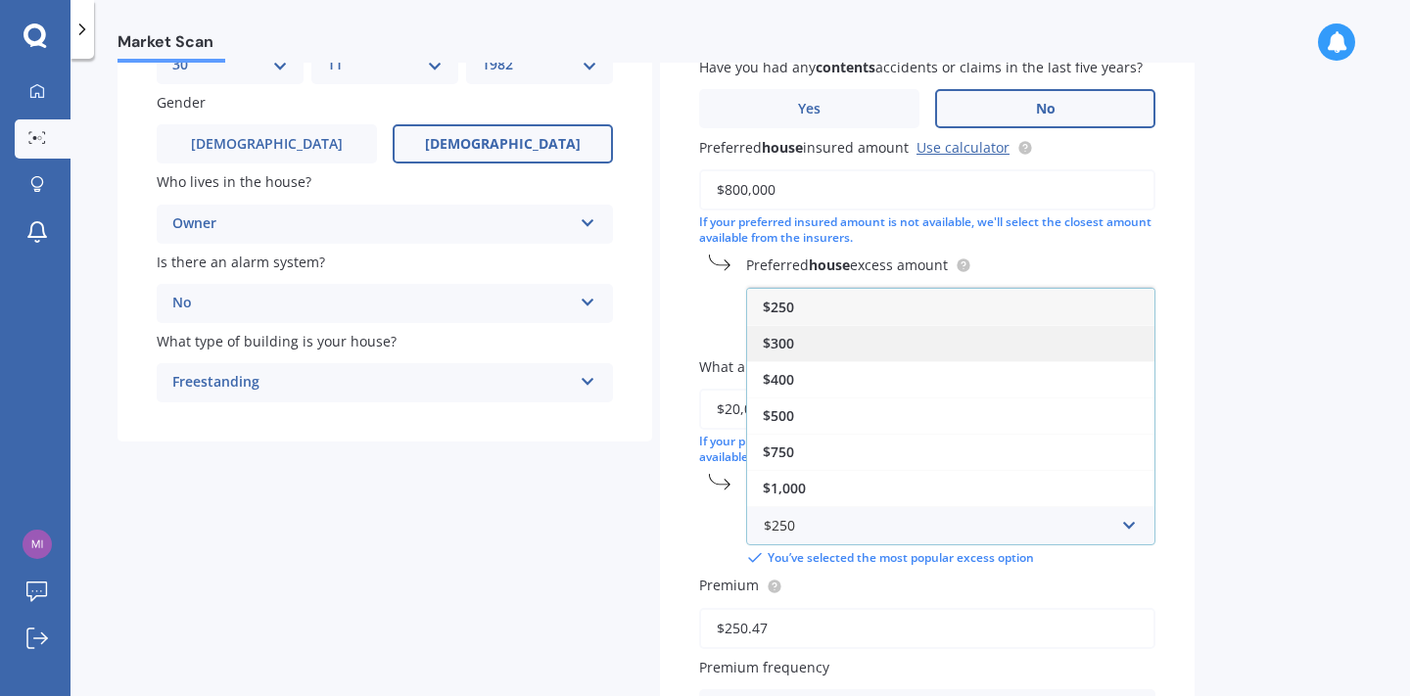
click at [974, 334] on div "$300" at bounding box center [950, 343] width 407 height 36
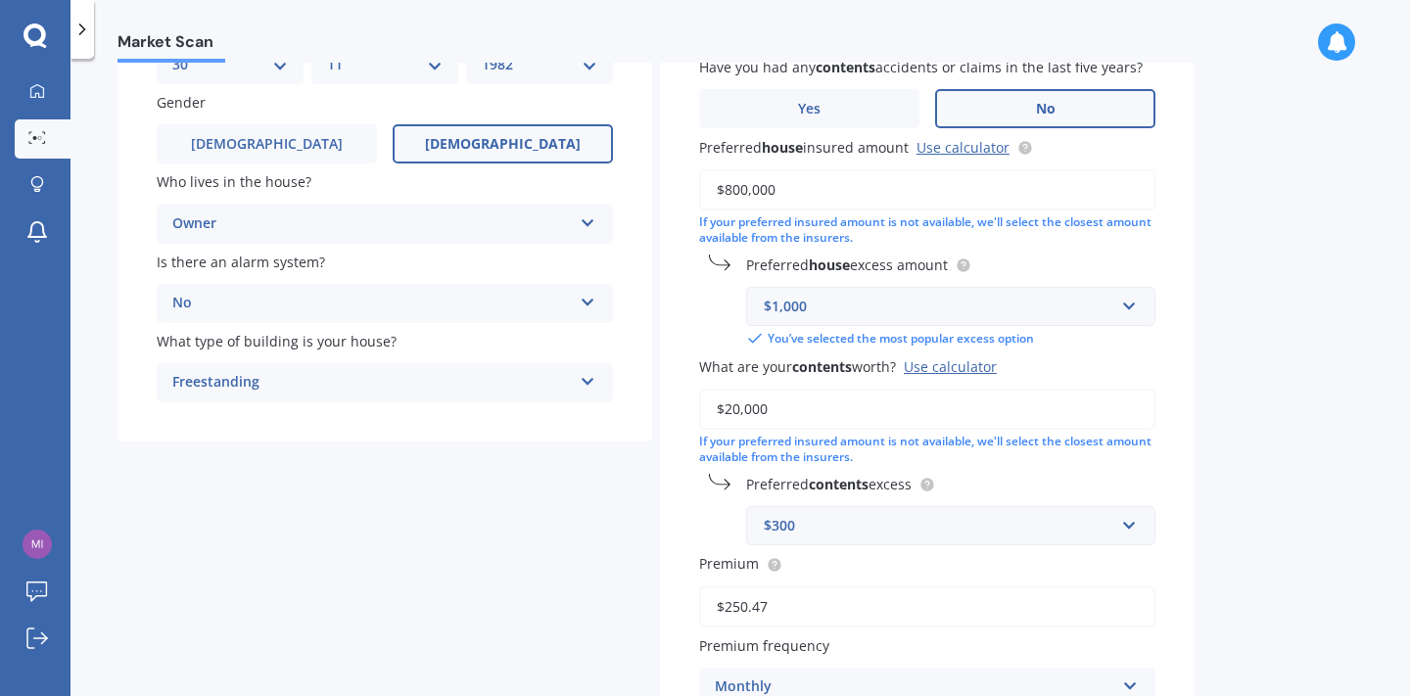
click at [1104, 564] on label "Premium" at bounding box center [923, 563] width 449 height 21
click at [1104, 587] on input "$250.47" at bounding box center [927, 607] width 456 height 41
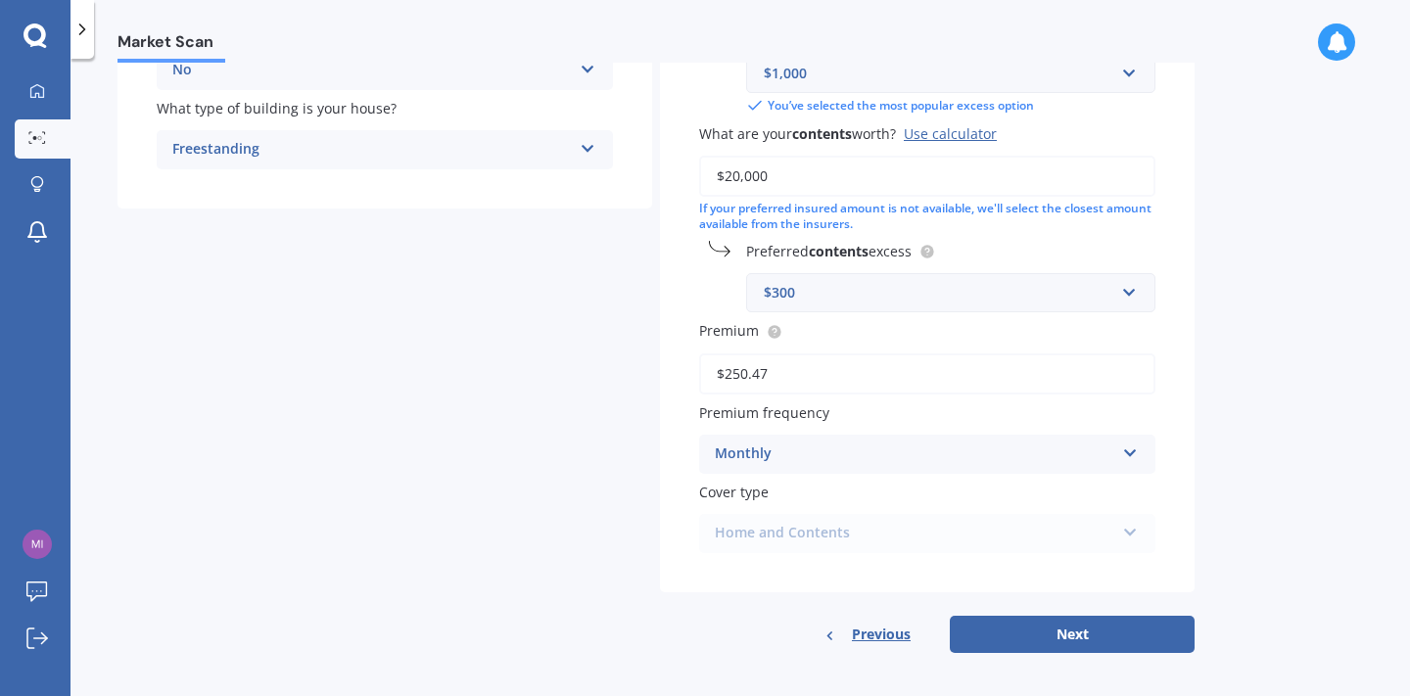
scroll to position [452, 0]
click at [1130, 524] on div "Home and Contents Home and Contents" at bounding box center [927, 534] width 456 height 39
click at [1134, 444] on icon at bounding box center [1130, 451] width 17 height 14
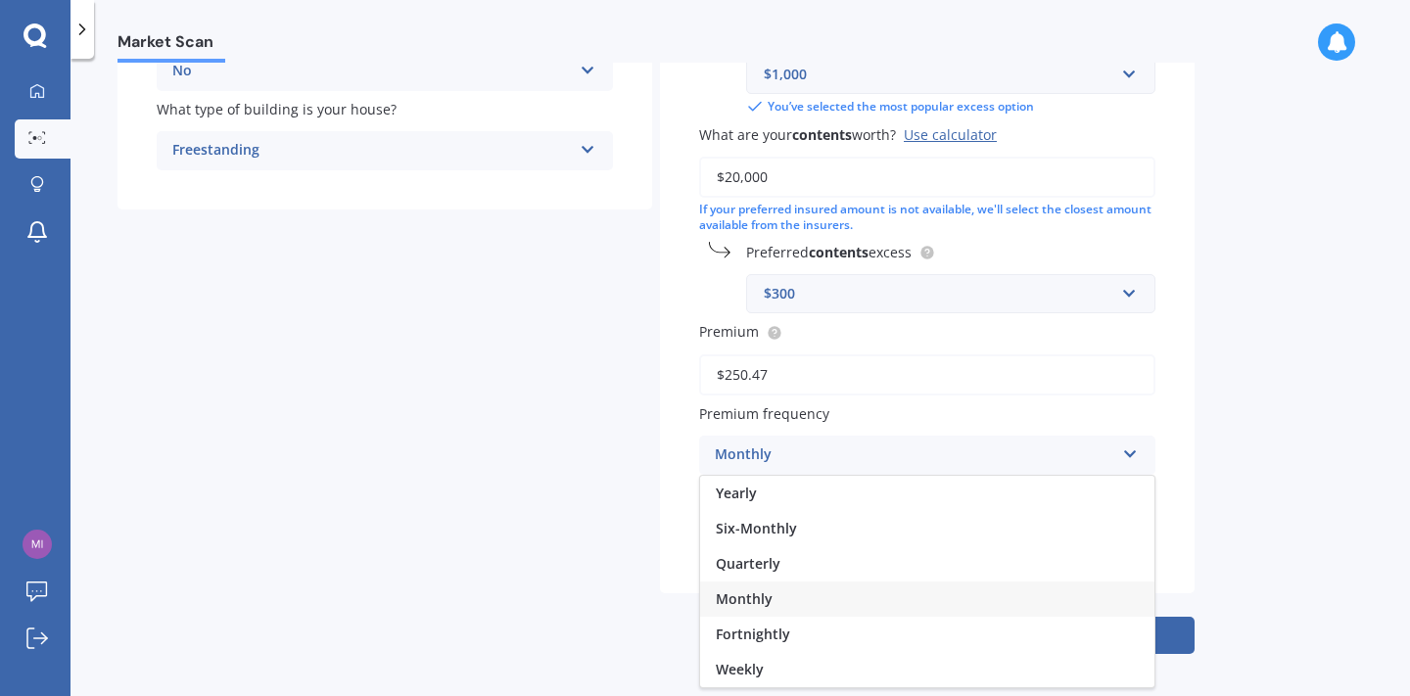
click at [1134, 444] on icon at bounding box center [1130, 451] width 17 height 14
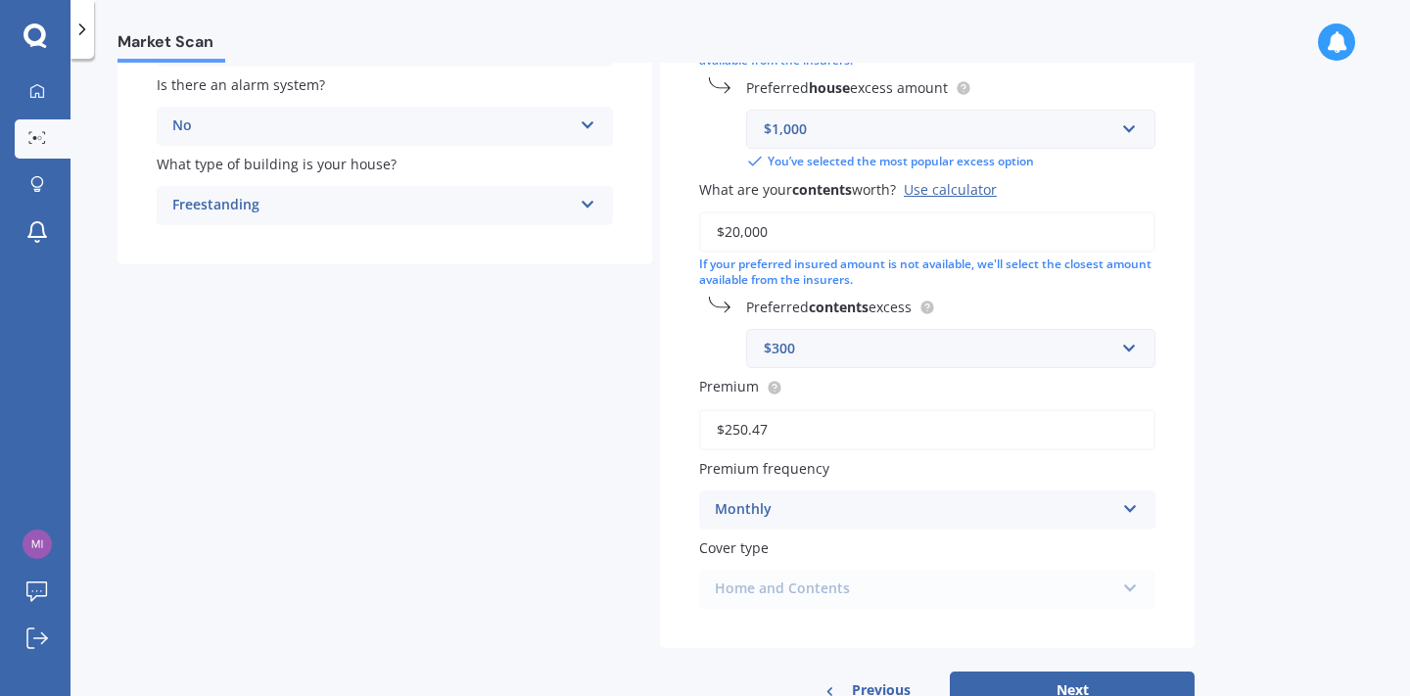
scroll to position [396, 0]
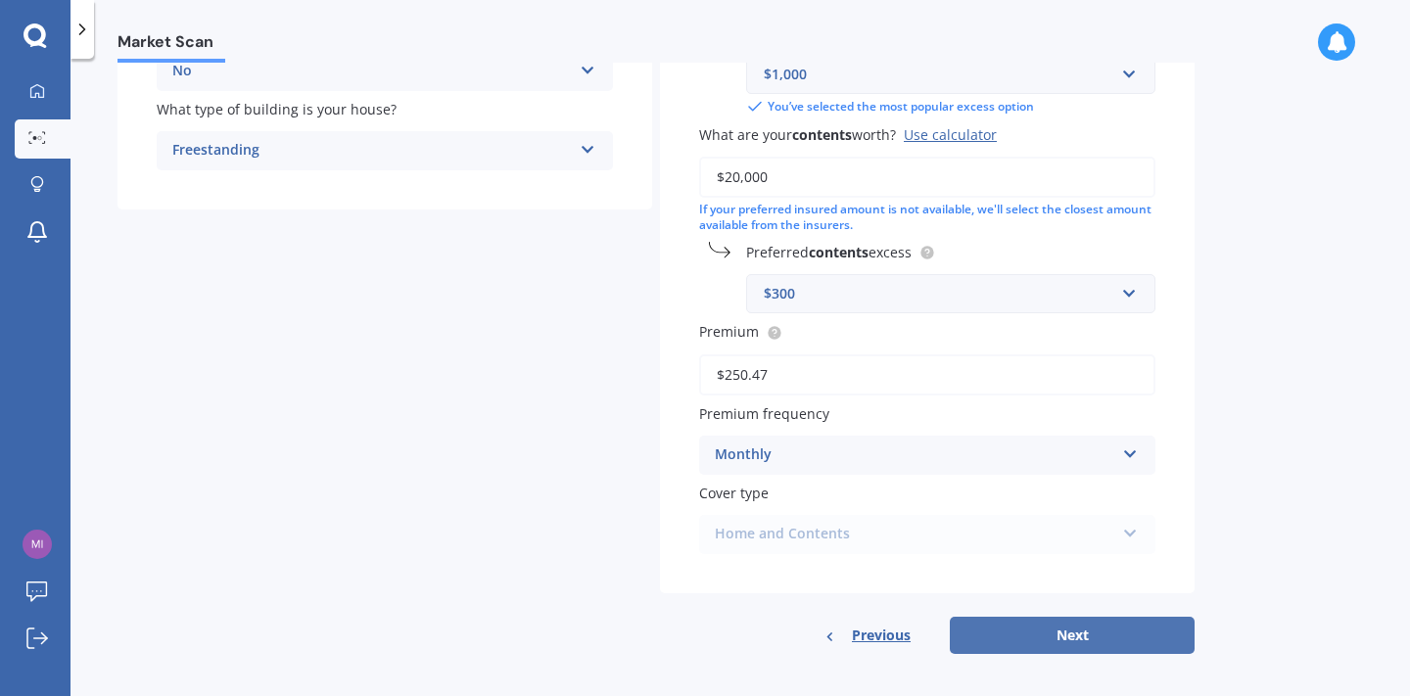
click at [1085, 624] on button "Next" at bounding box center [1072, 635] width 245 height 37
select select "30"
select select "11"
select select "1982"
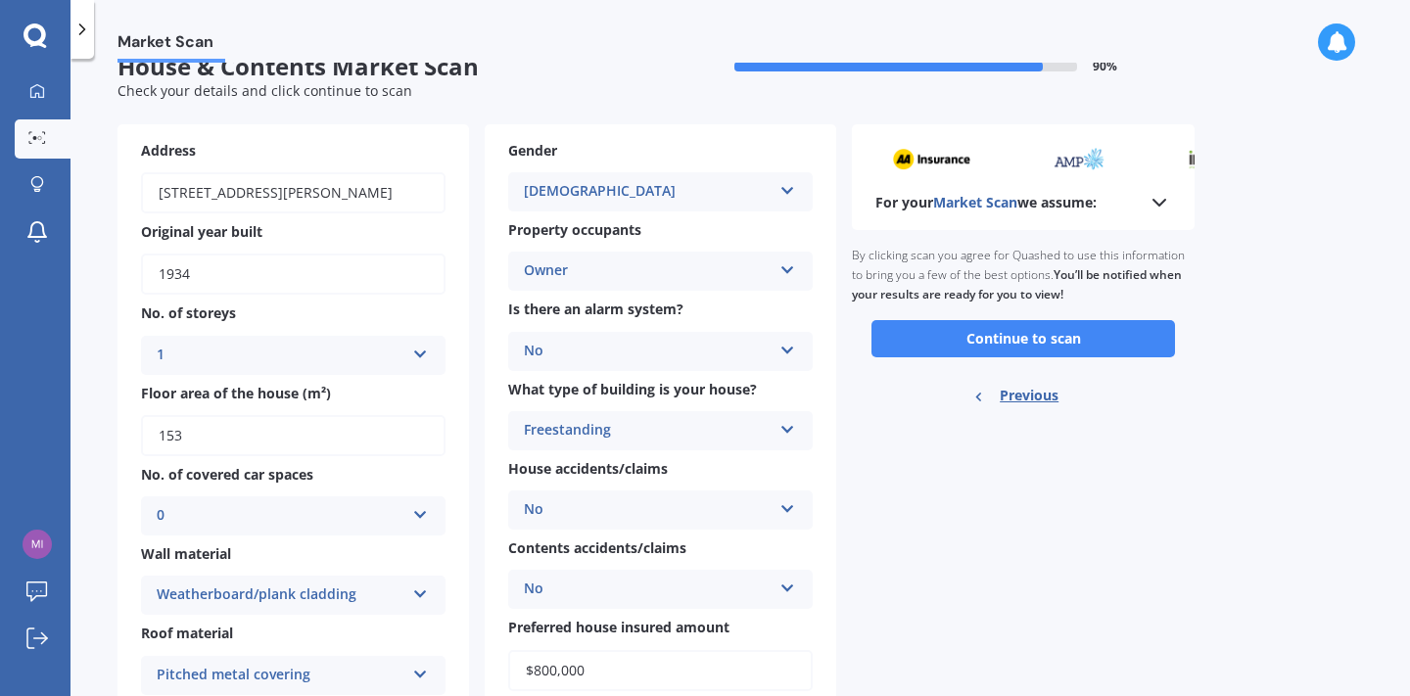
scroll to position [29, 0]
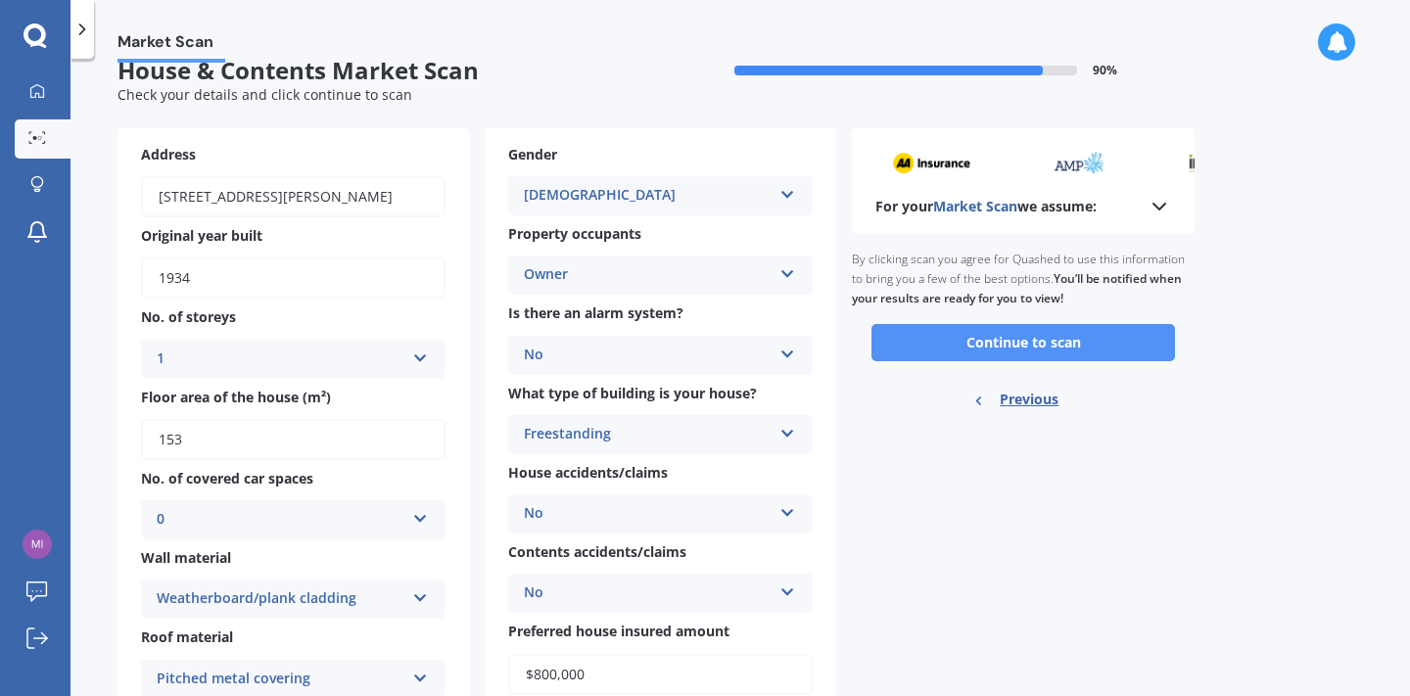
click at [998, 334] on button "Continue to scan" at bounding box center [1024, 342] width 304 height 37
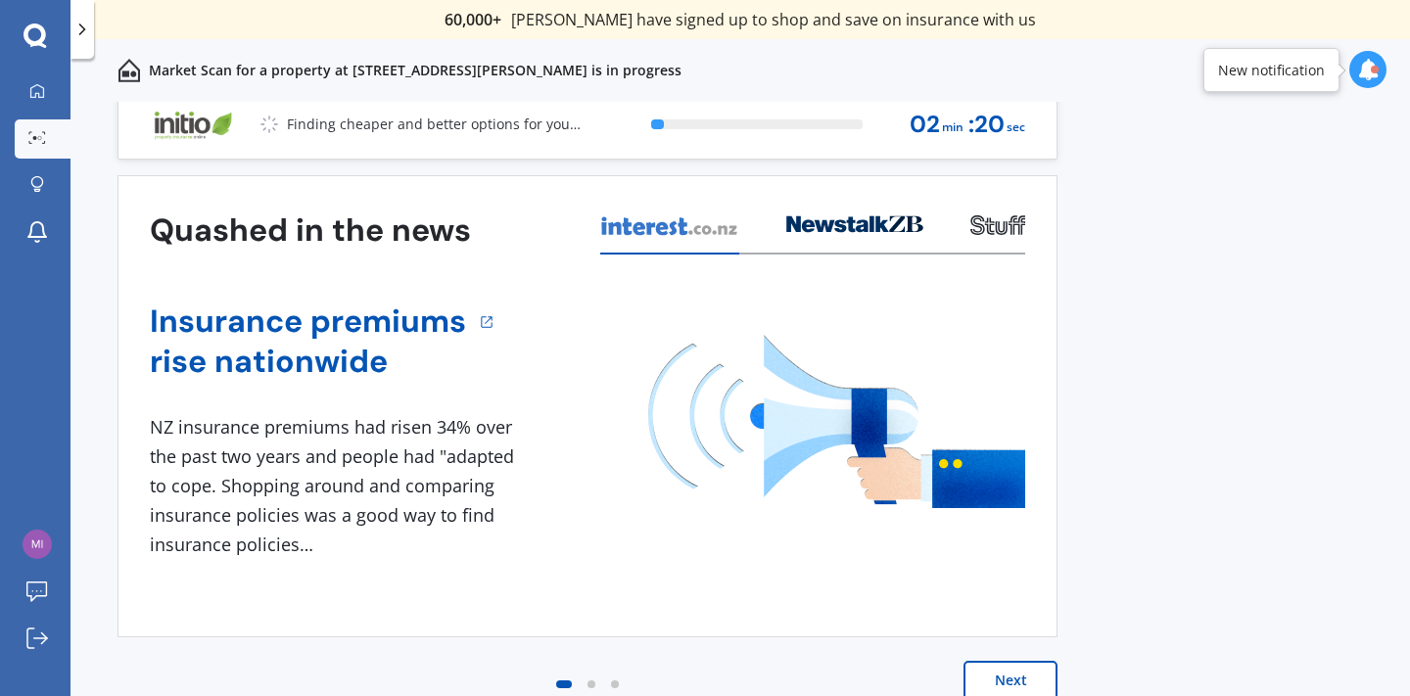
scroll to position [13, 0]
click at [1375, 71] on div at bounding box center [1375, 70] width 8 height 8
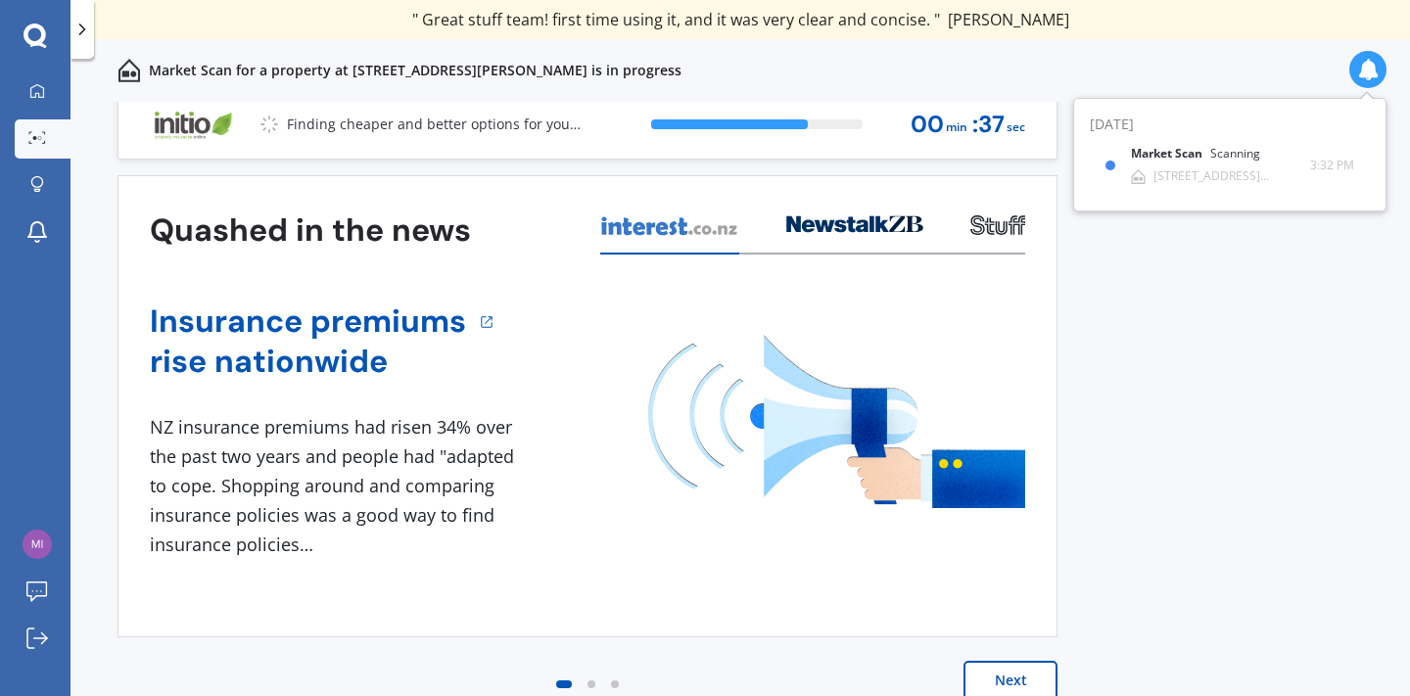
click at [1260, 438] on div "Previous 60,000+ Kiwis have signed up to shop and save on insurance with us " H…" at bounding box center [741, 421] width 1340 height 638
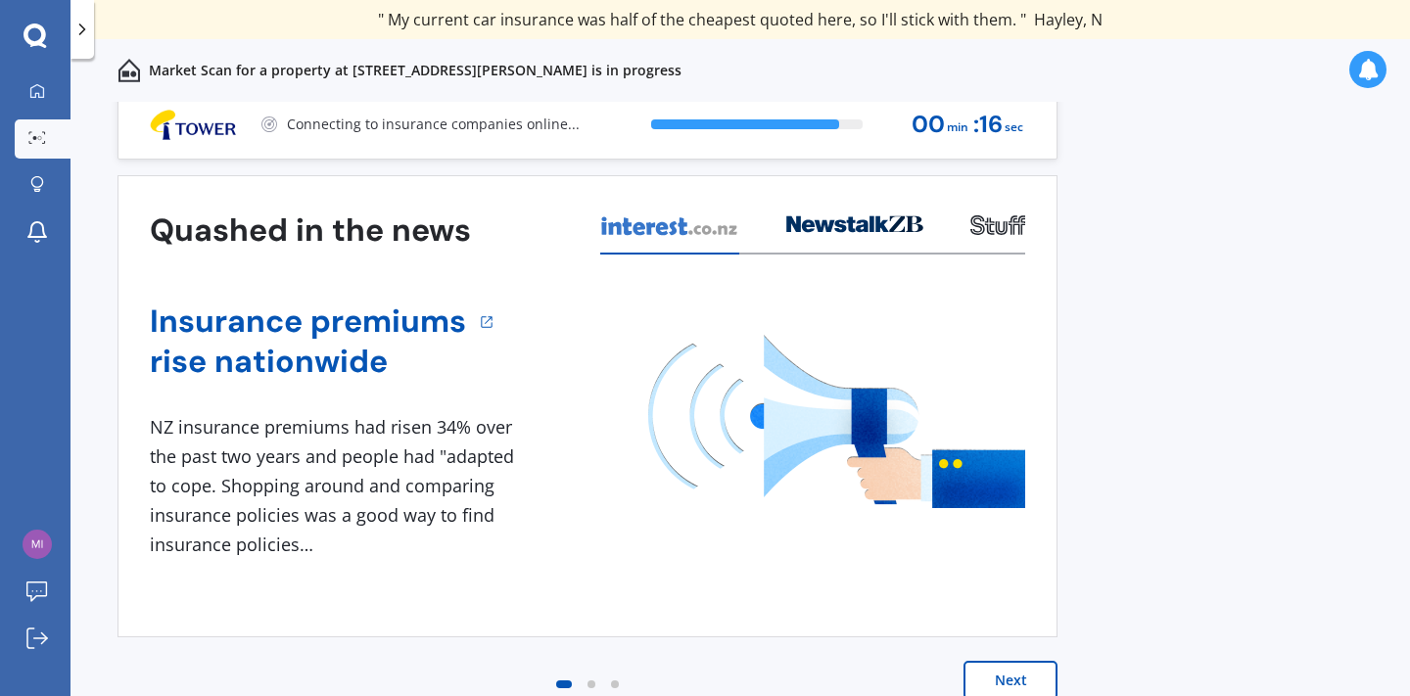
click at [1009, 690] on button "Next" at bounding box center [1011, 680] width 94 height 39
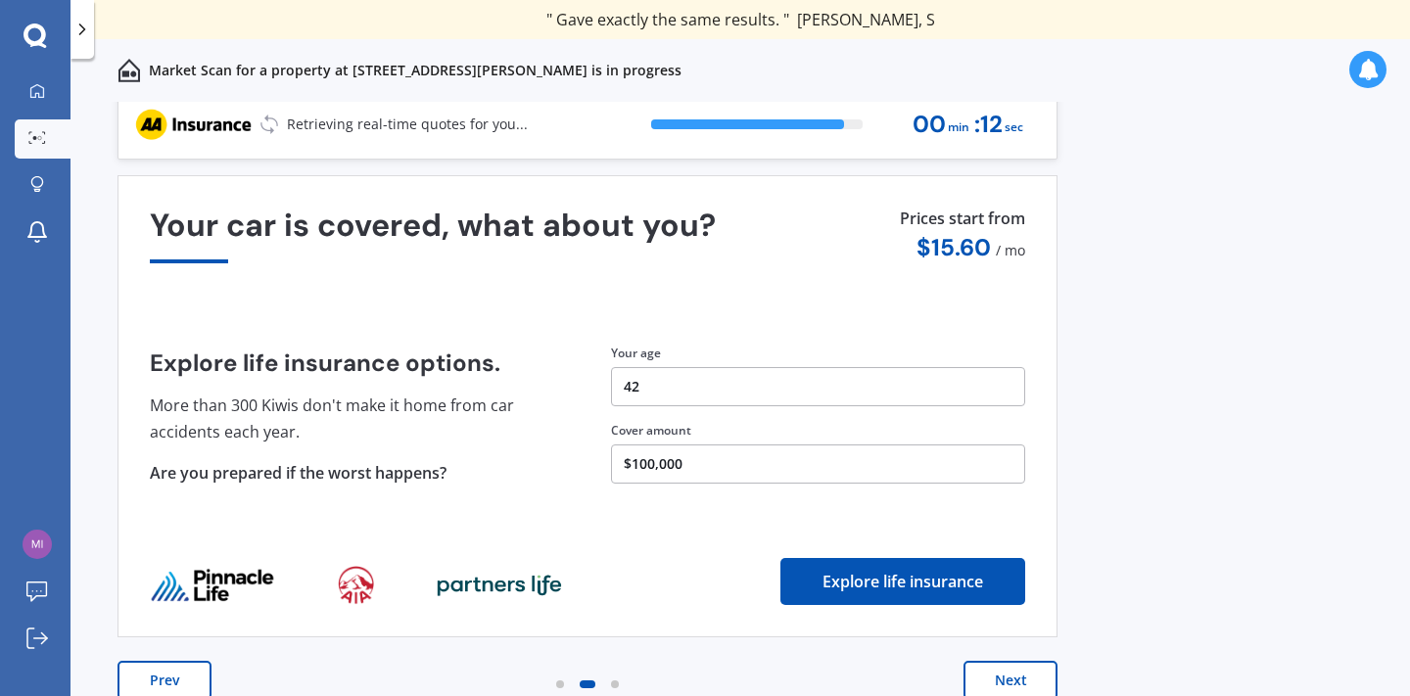
scroll to position [13, 0]
click at [1032, 678] on button "Next" at bounding box center [1011, 680] width 94 height 39
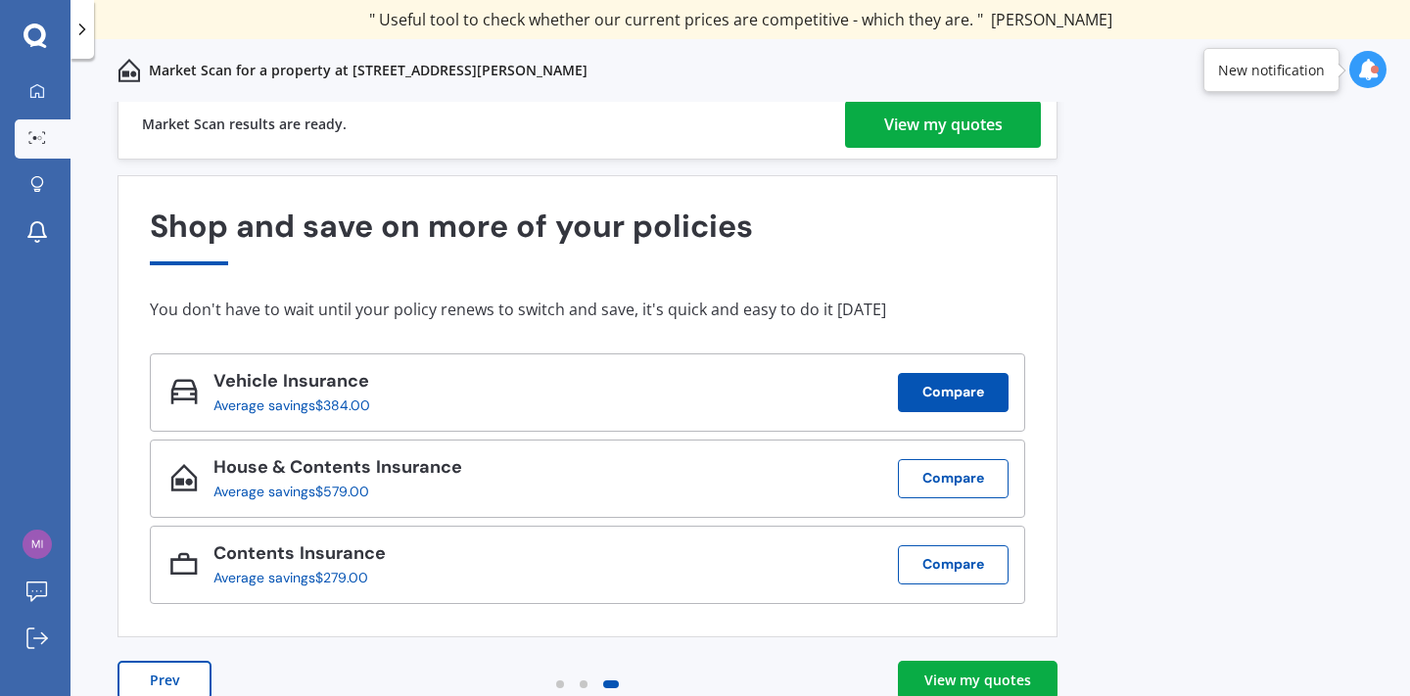
click at [960, 398] on button "Compare" at bounding box center [953, 392] width 111 height 39
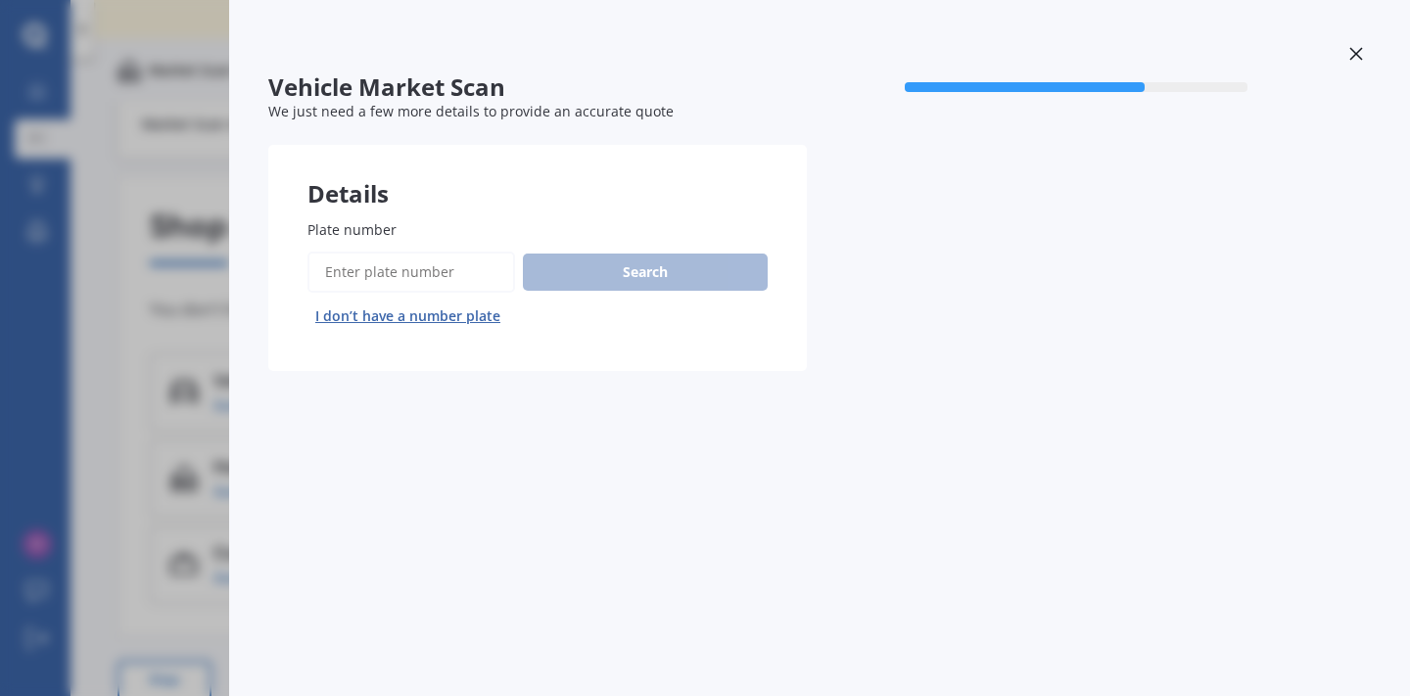
click at [456, 265] on input "Plate number" at bounding box center [412, 272] width 208 height 41
type input "KFZ864"
click at [635, 273] on button "Search" at bounding box center [645, 272] width 245 height 37
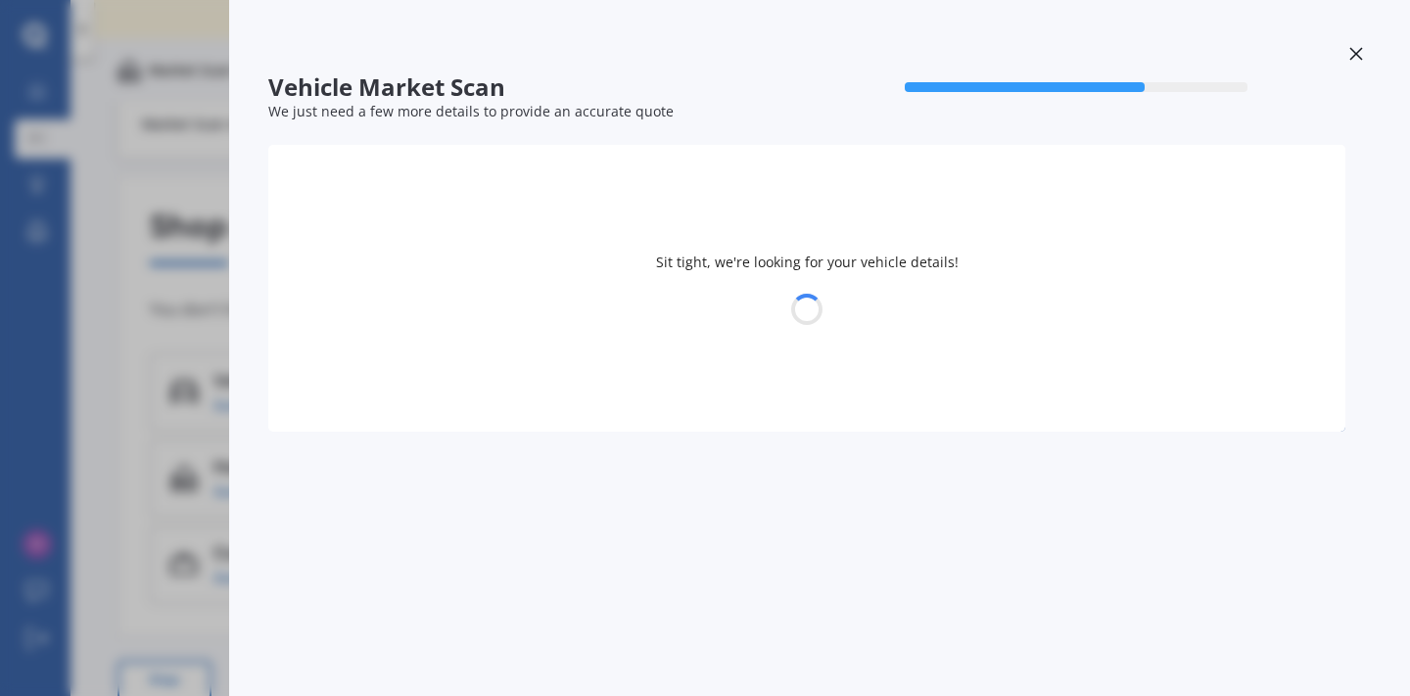
select select "TOYOTA"
select select "HIGHLANDER"
select select "30"
select select "11"
select select "1982"
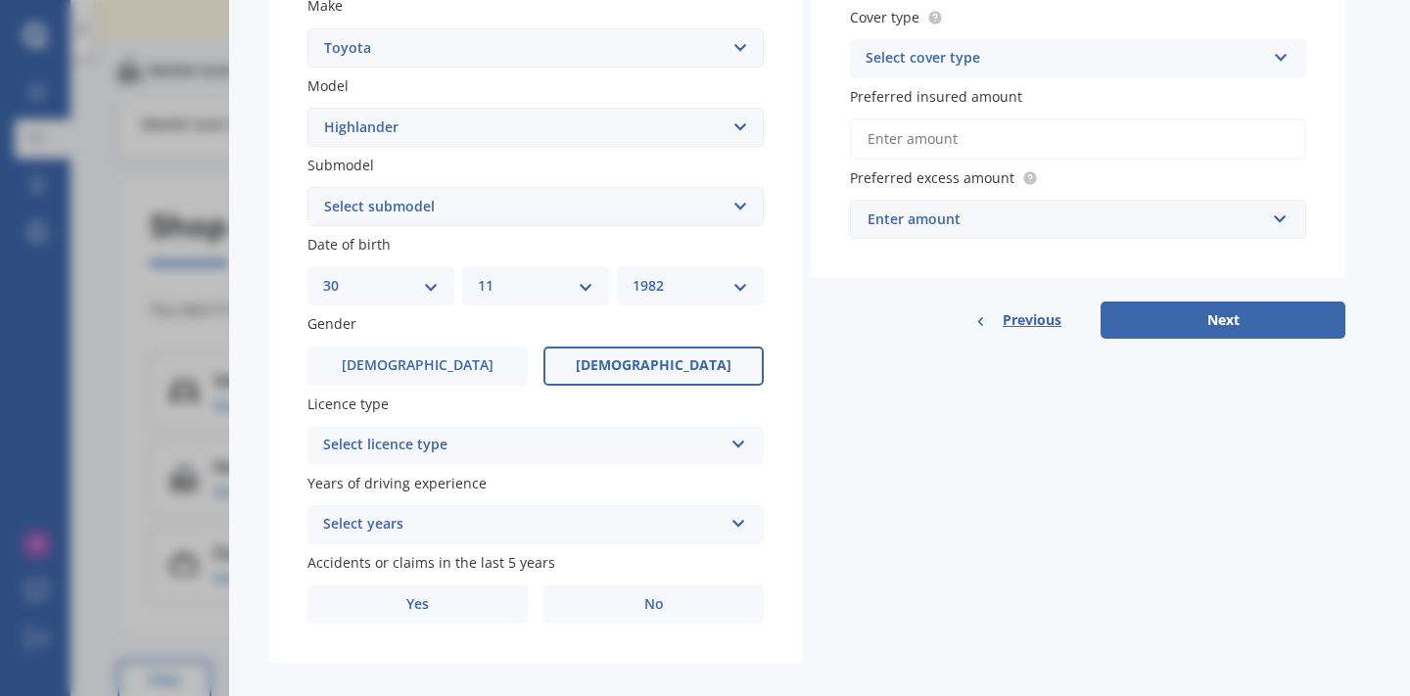
scroll to position [431, 0]
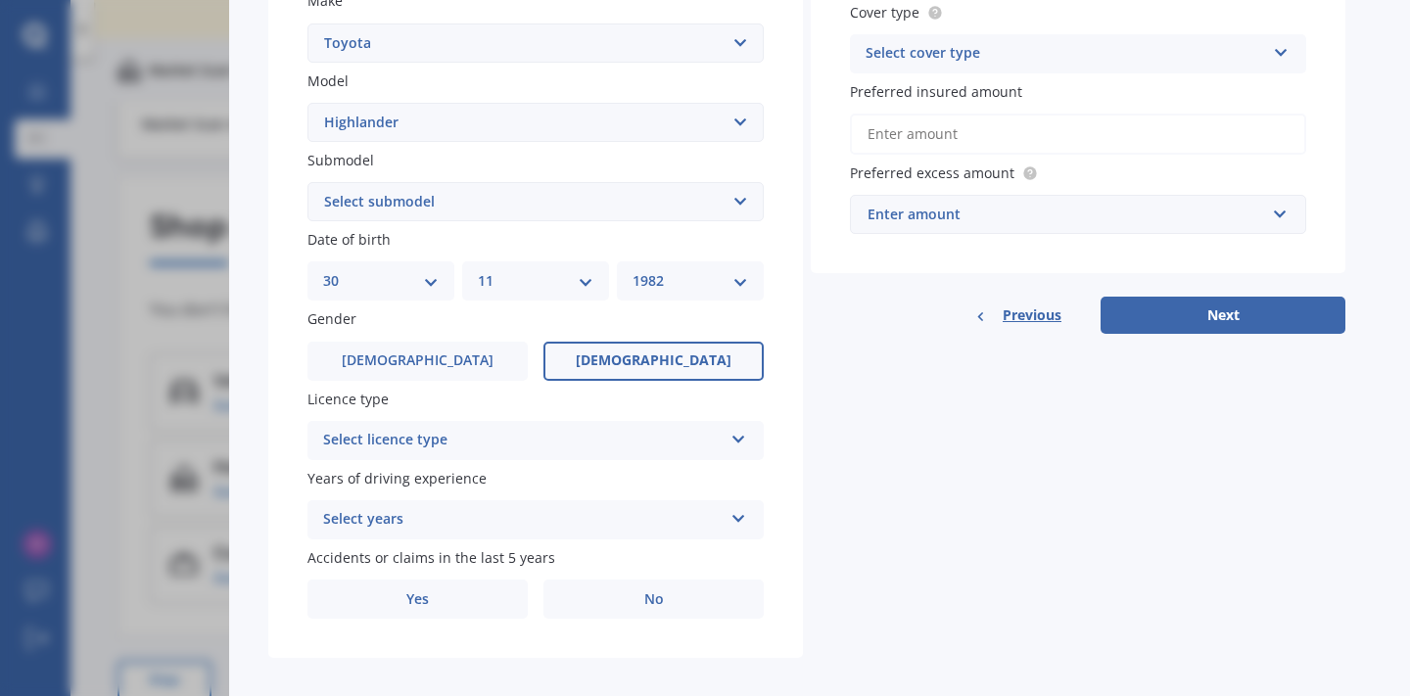
click at [745, 438] on div "Select licence type NZ Full NZ Restricted NZ Learners Australia United Kingdom …" at bounding box center [536, 440] width 456 height 39
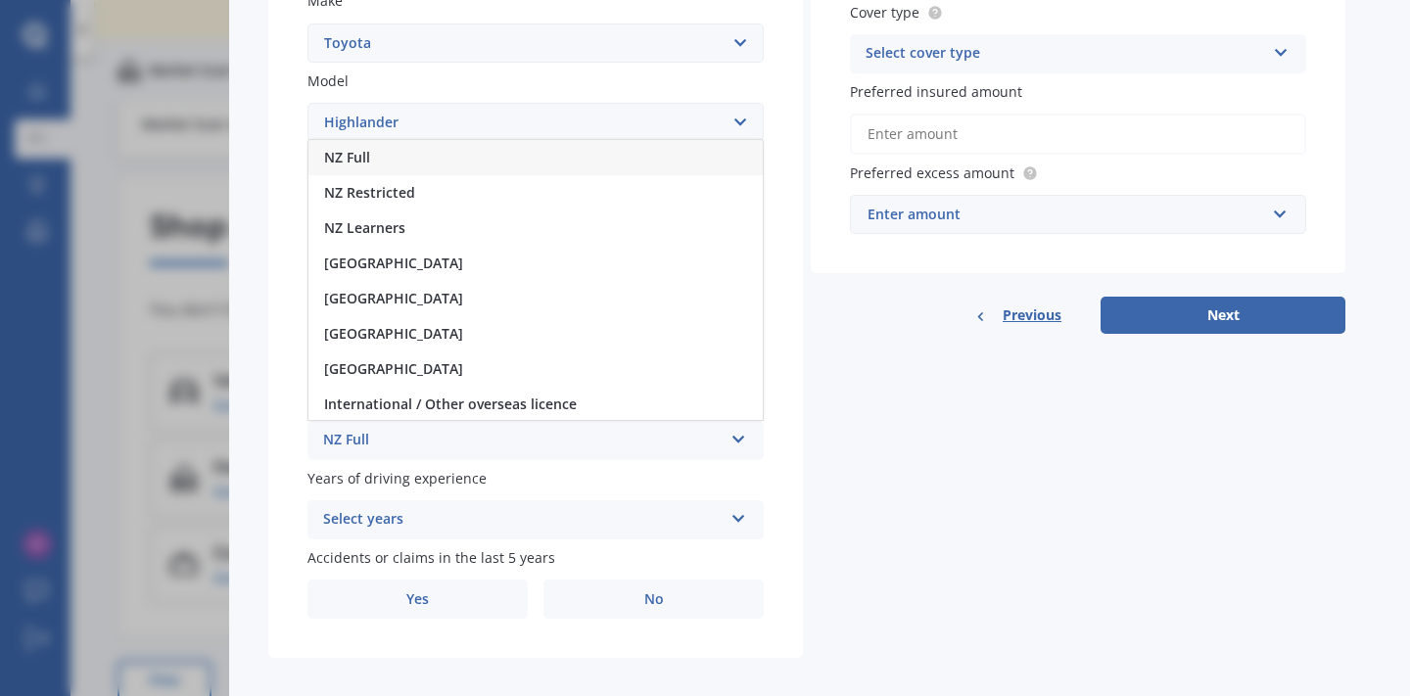
click at [461, 146] on div "NZ Full" at bounding box center [536, 157] width 454 height 35
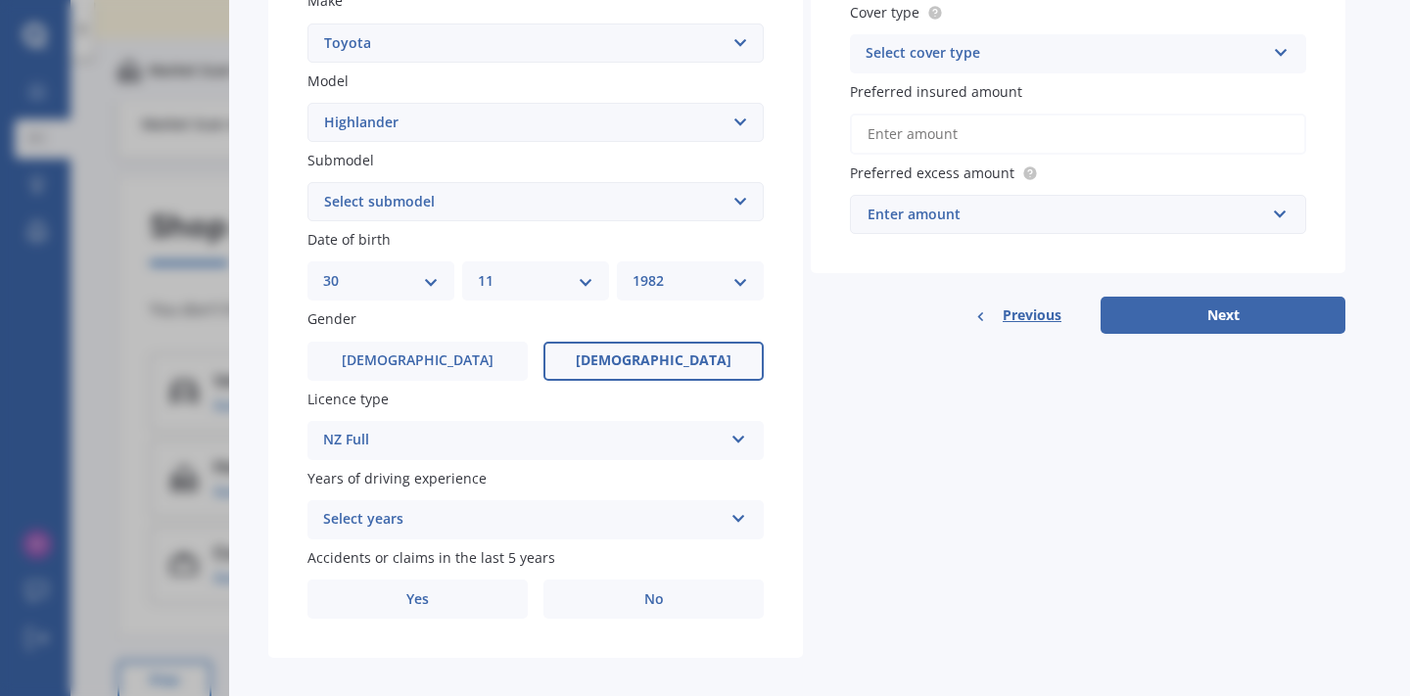
click at [737, 515] on icon at bounding box center [739, 515] width 17 height 14
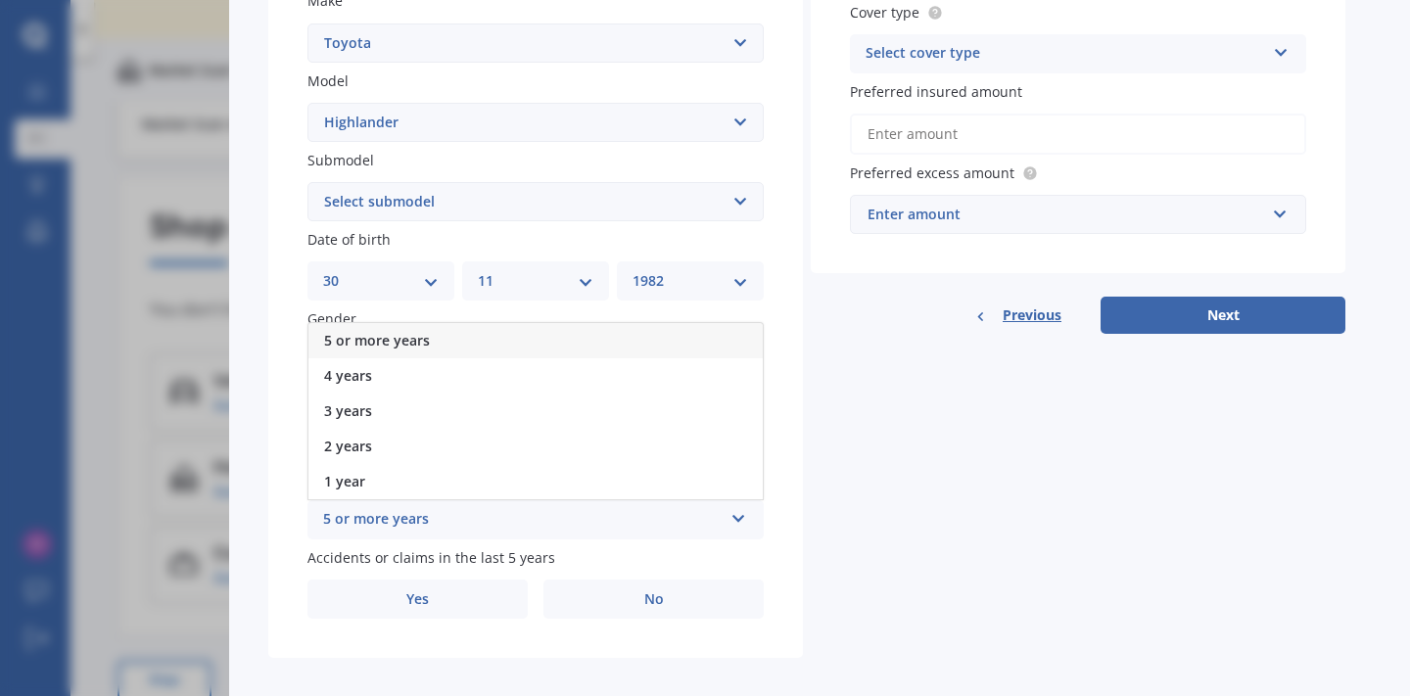
click at [586, 326] on div "5 or more years" at bounding box center [536, 340] width 454 height 35
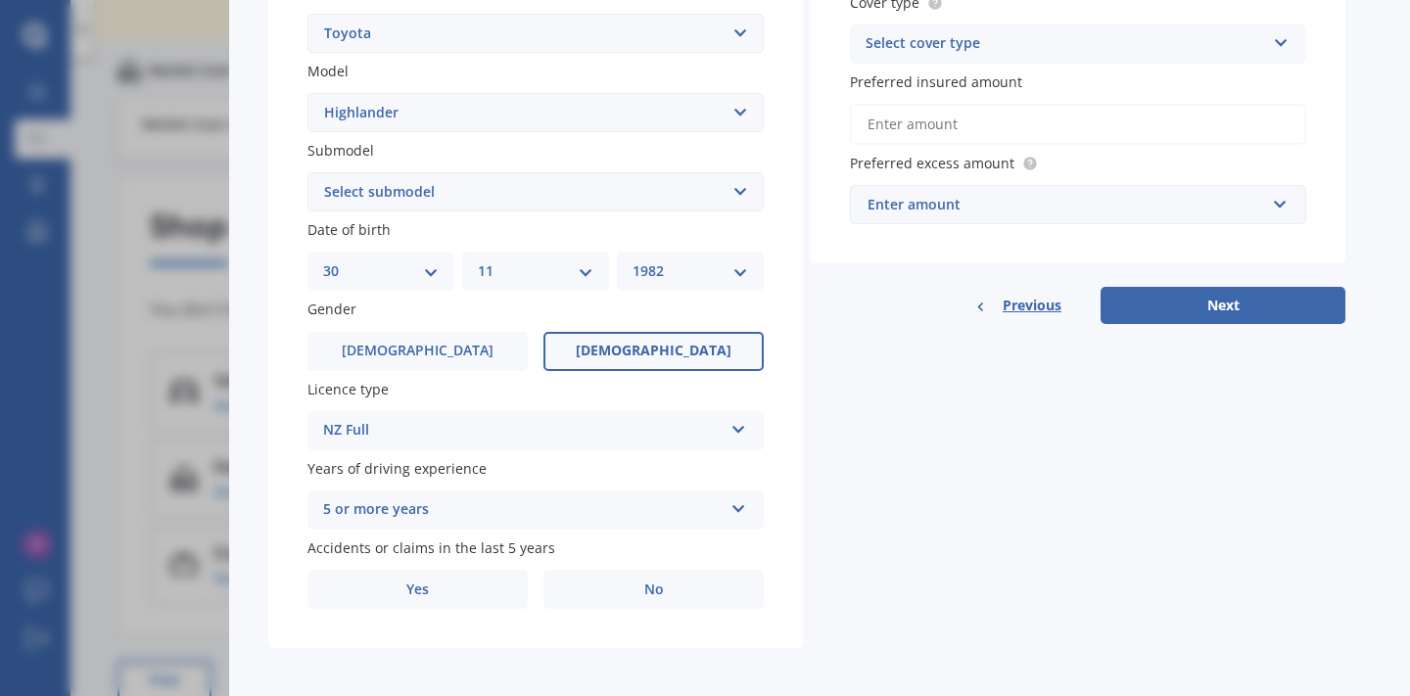
scroll to position [440, 0]
click at [668, 582] on label "No" at bounding box center [654, 590] width 220 height 39
click at [0, 0] on input "No" at bounding box center [0, 0] width 0 height 0
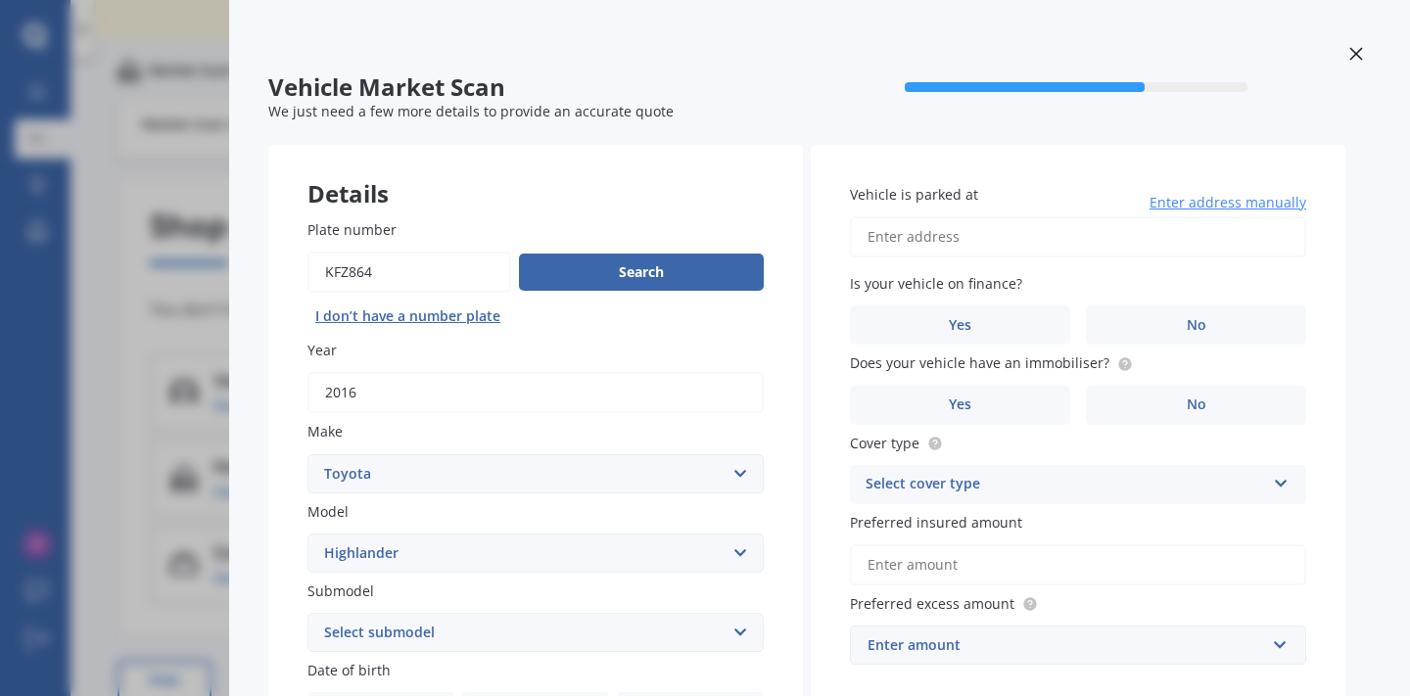
scroll to position [0, 0]
type input "[STREET_ADDRESS][PERSON_NAME]"
click at [1196, 317] on span "No" at bounding box center [1197, 325] width 20 height 17
click at [0, 0] on input "No" at bounding box center [0, 0] width 0 height 0
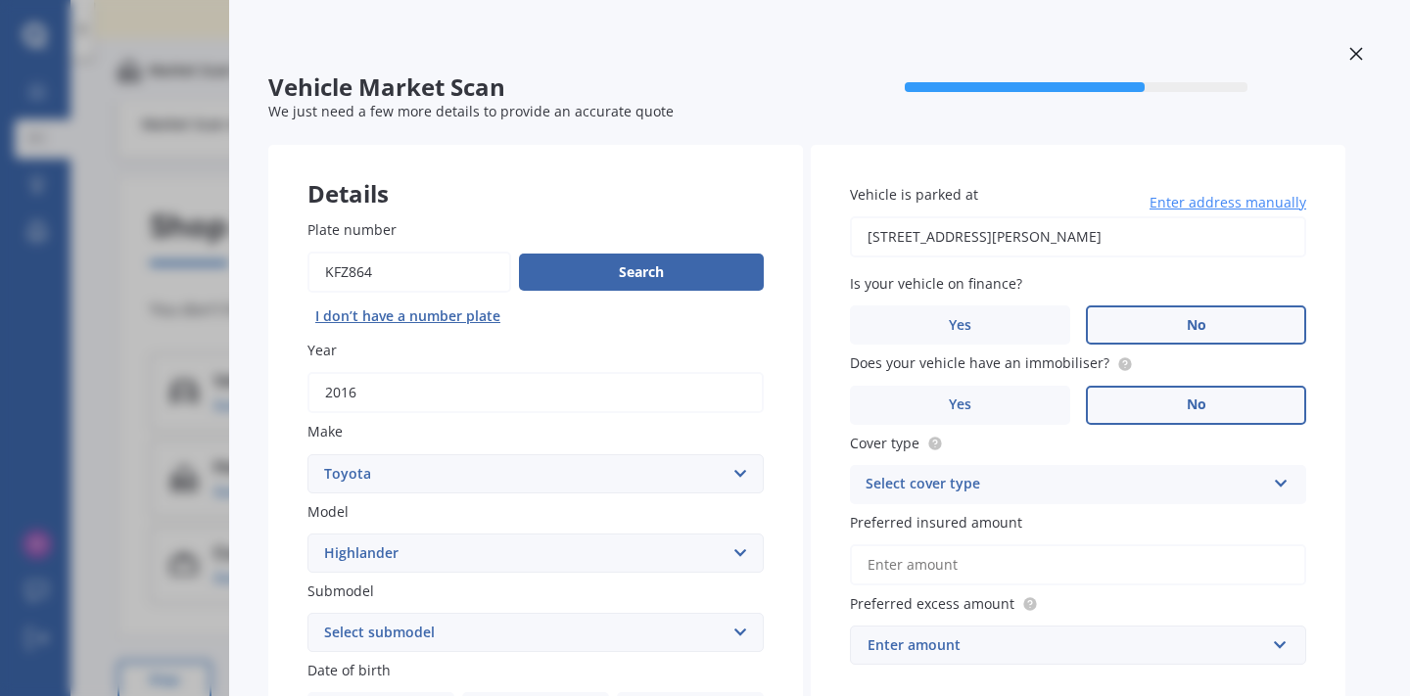
click at [1148, 405] on label "No" at bounding box center [1196, 405] width 220 height 39
click at [0, 0] on input "No" at bounding box center [0, 0] width 0 height 0
click at [1150, 473] on div "Select cover type" at bounding box center [1066, 485] width 400 height 24
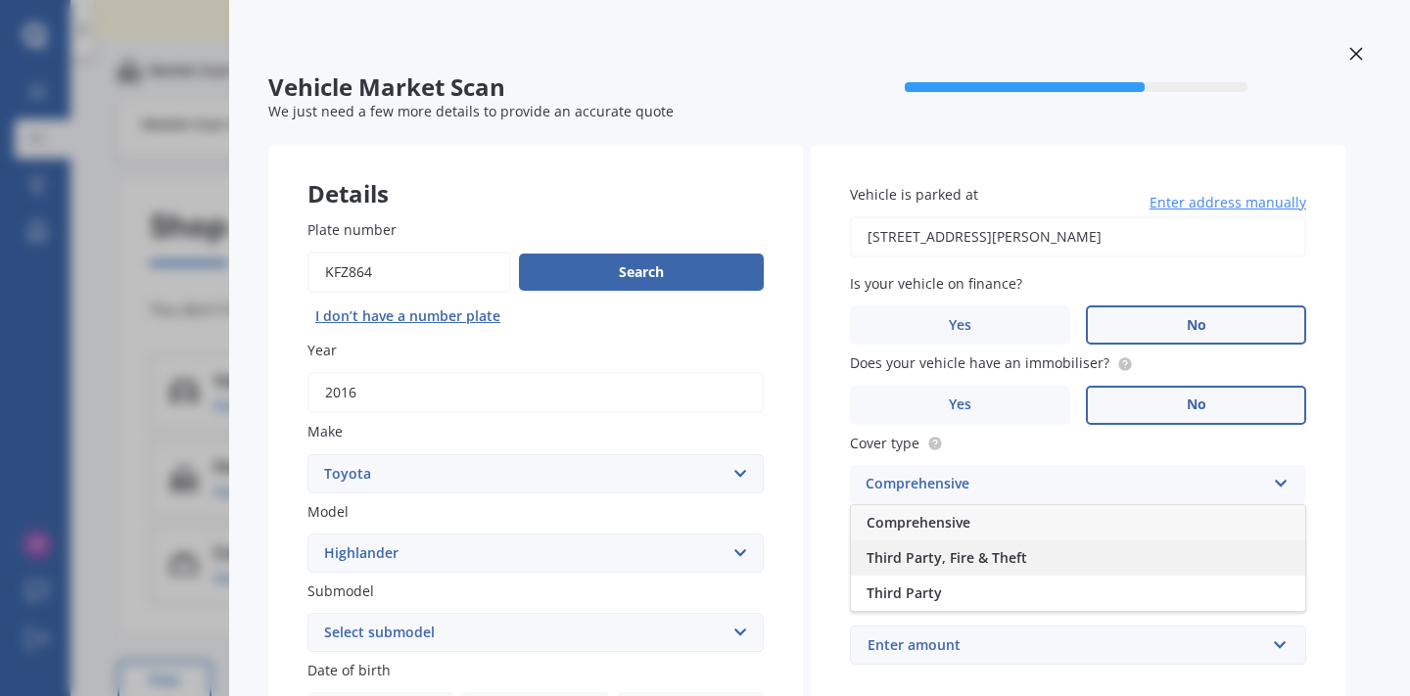
click at [1042, 548] on div "Third Party, Fire & Theft" at bounding box center [1078, 558] width 454 height 35
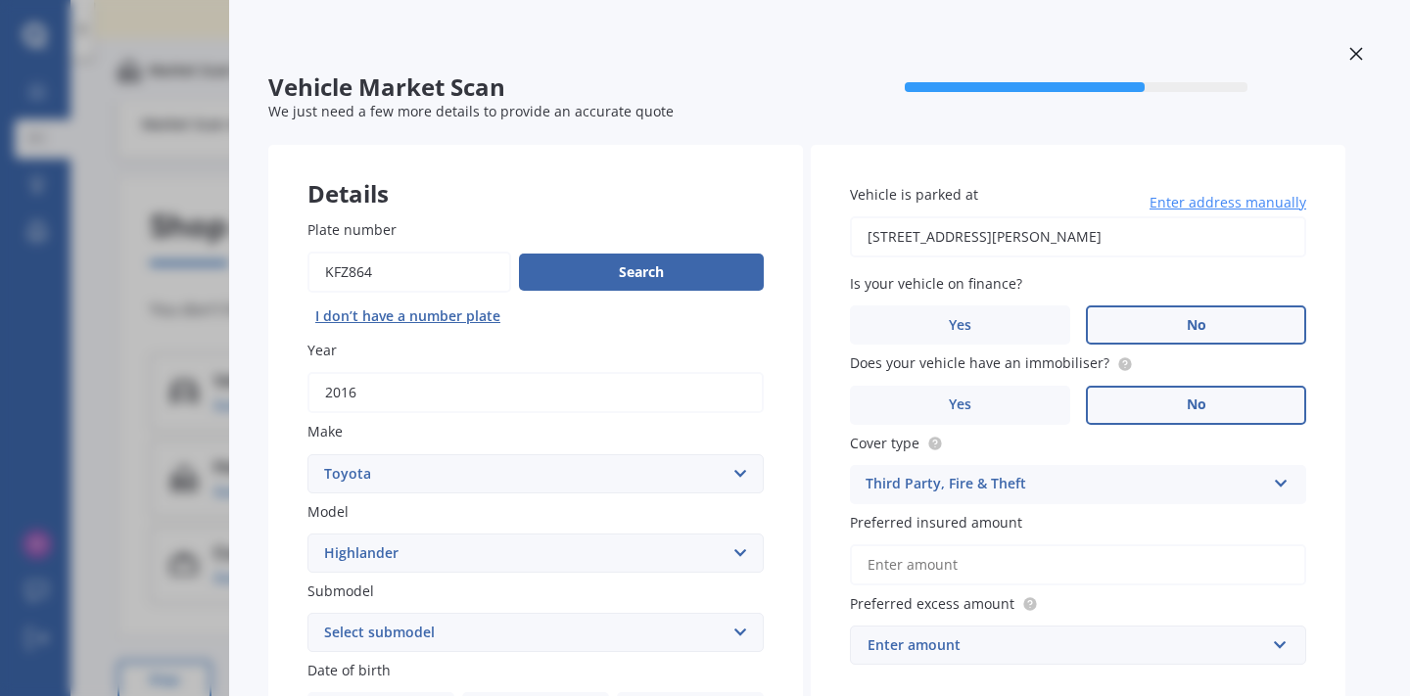
click at [1081, 562] on input "Preferred insured amount" at bounding box center [1078, 565] width 456 height 41
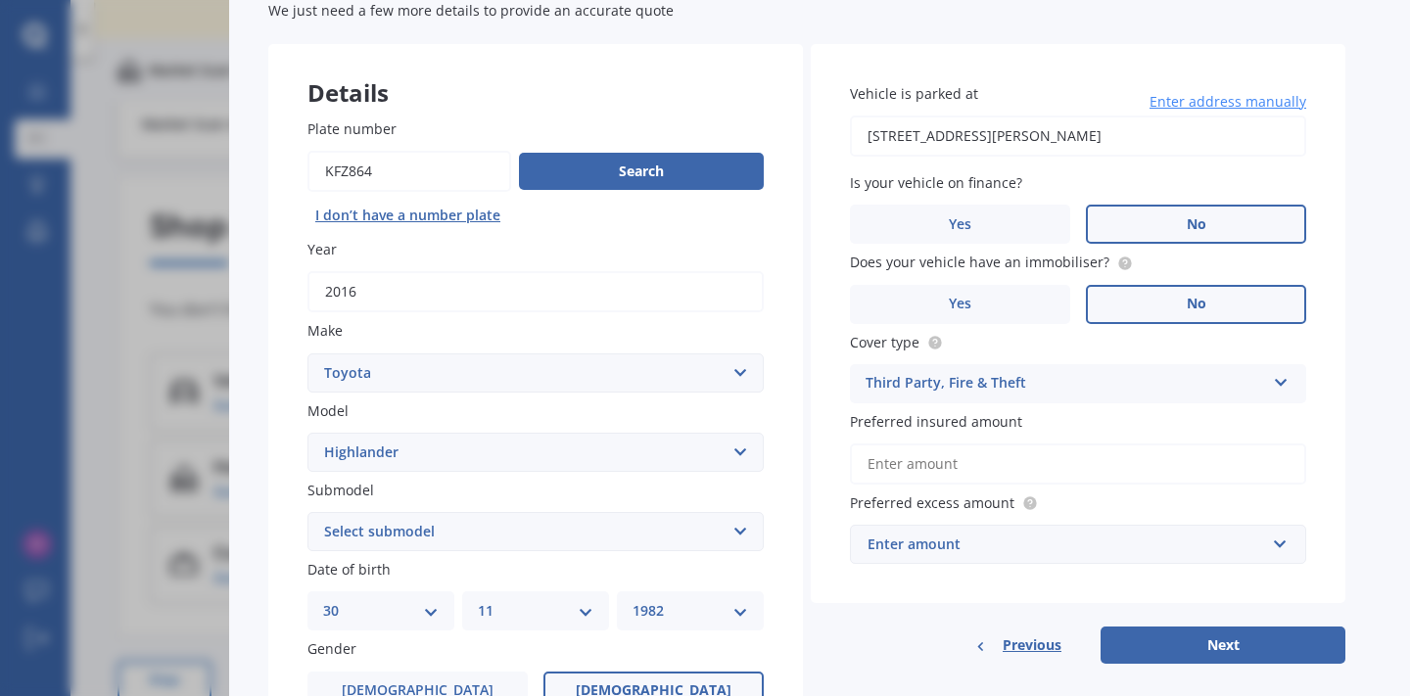
scroll to position [117, 0]
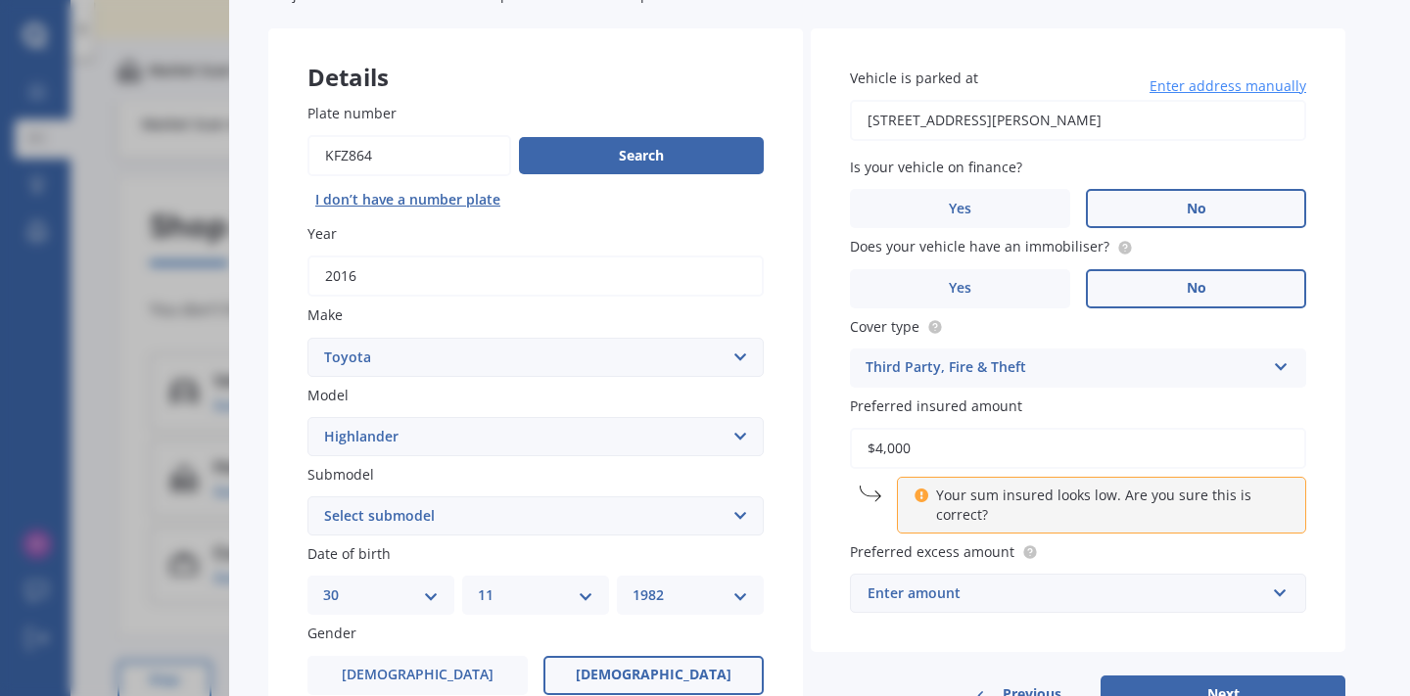
type input "$40,000"
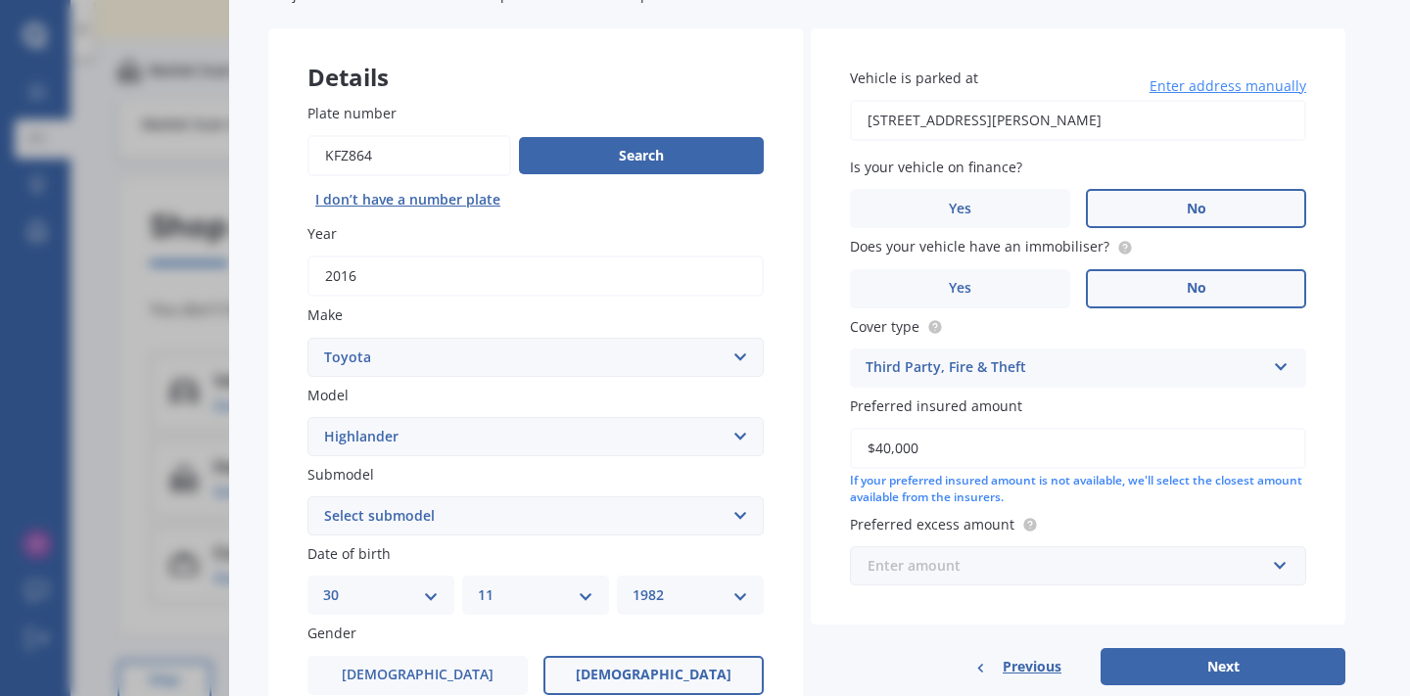
click at [1287, 559] on input "text" at bounding box center [1071, 565] width 439 height 37
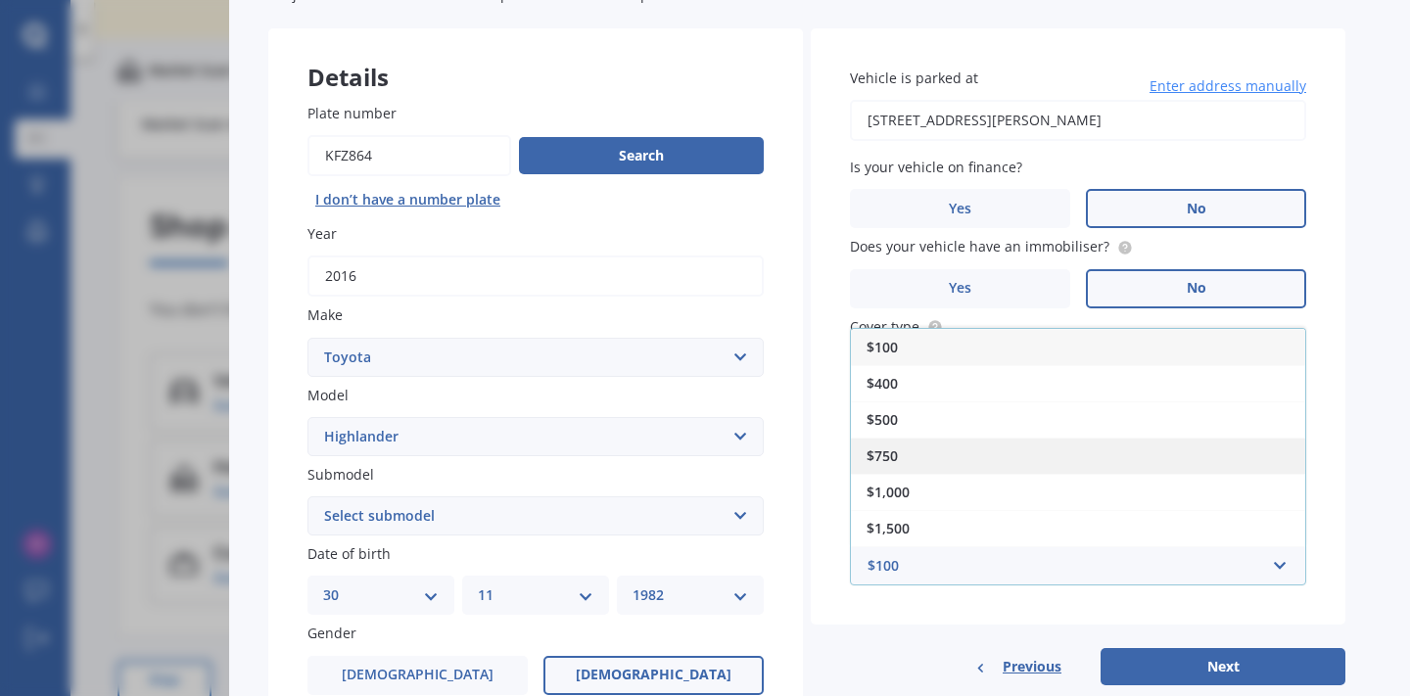
click at [1189, 438] on div "$750" at bounding box center [1078, 456] width 454 height 36
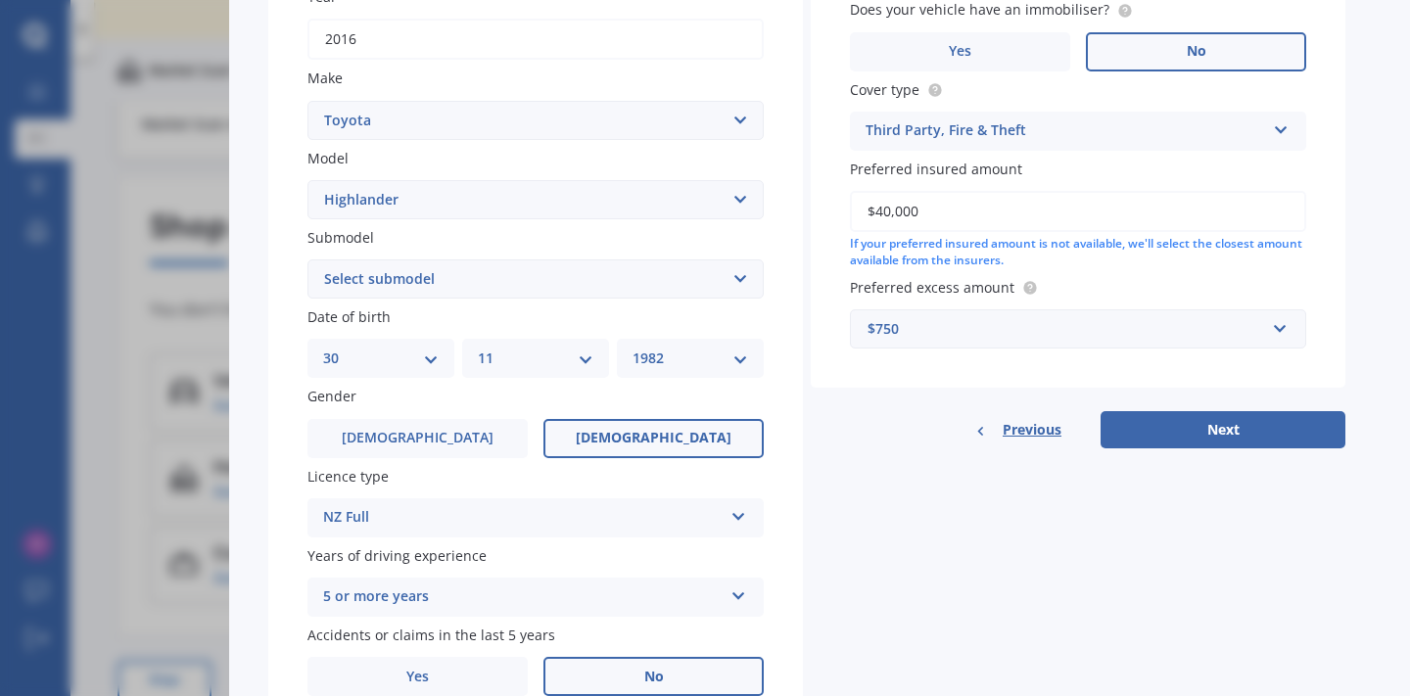
scroll to position [386, 0]
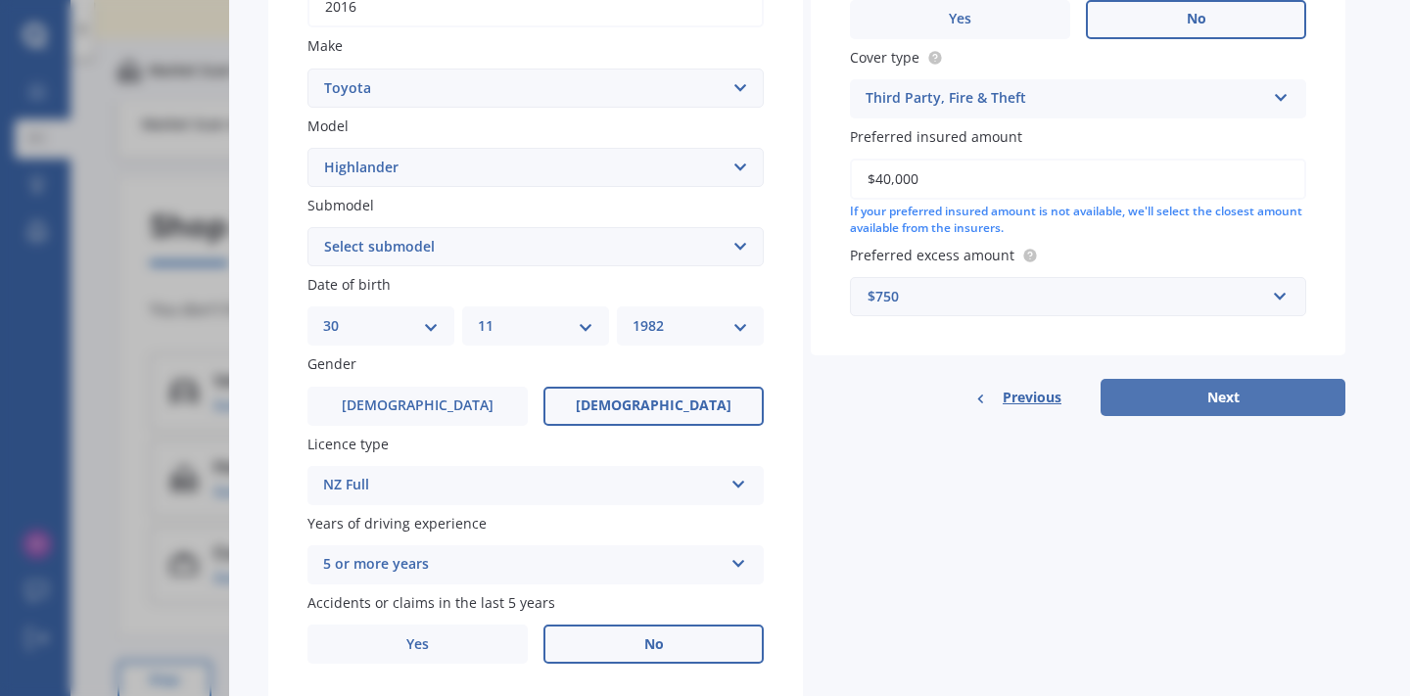
click at [1229, 392] on button "Next" at bounding box center [1223, 397] width 245 height 37
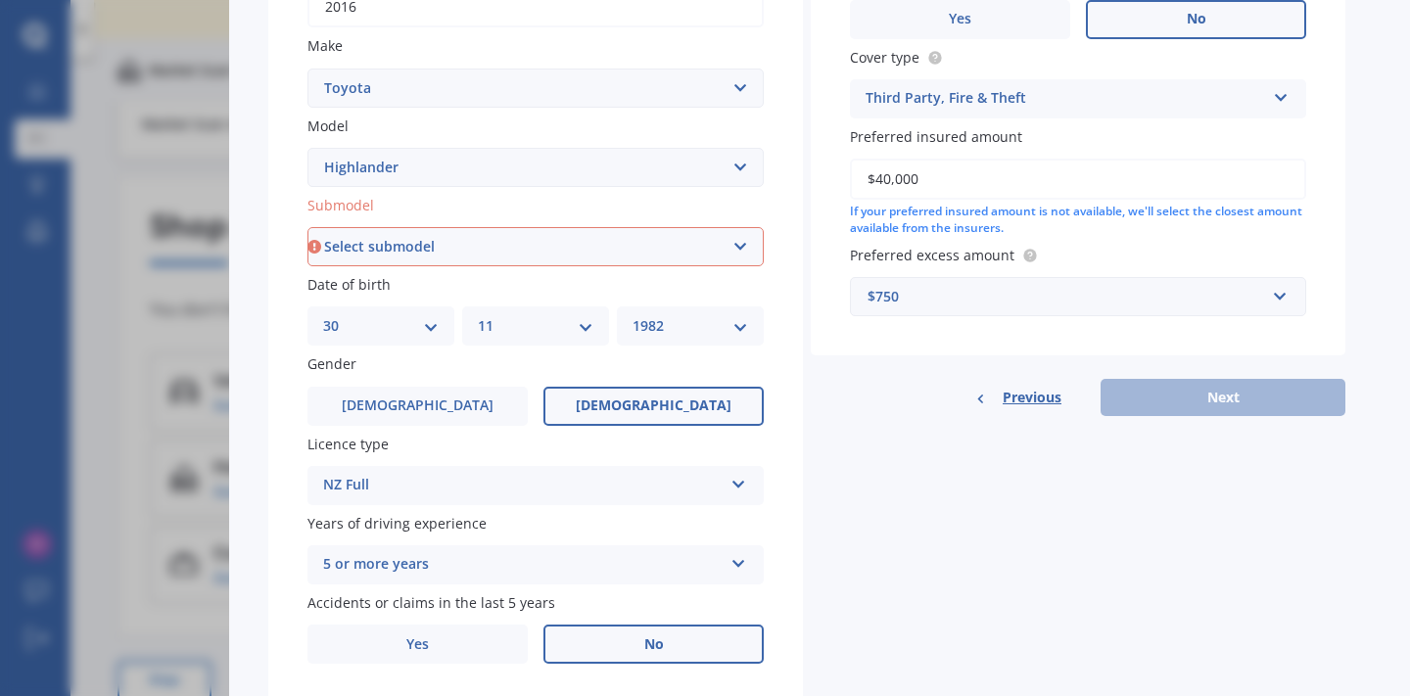
select select "(ALL OTHER)"
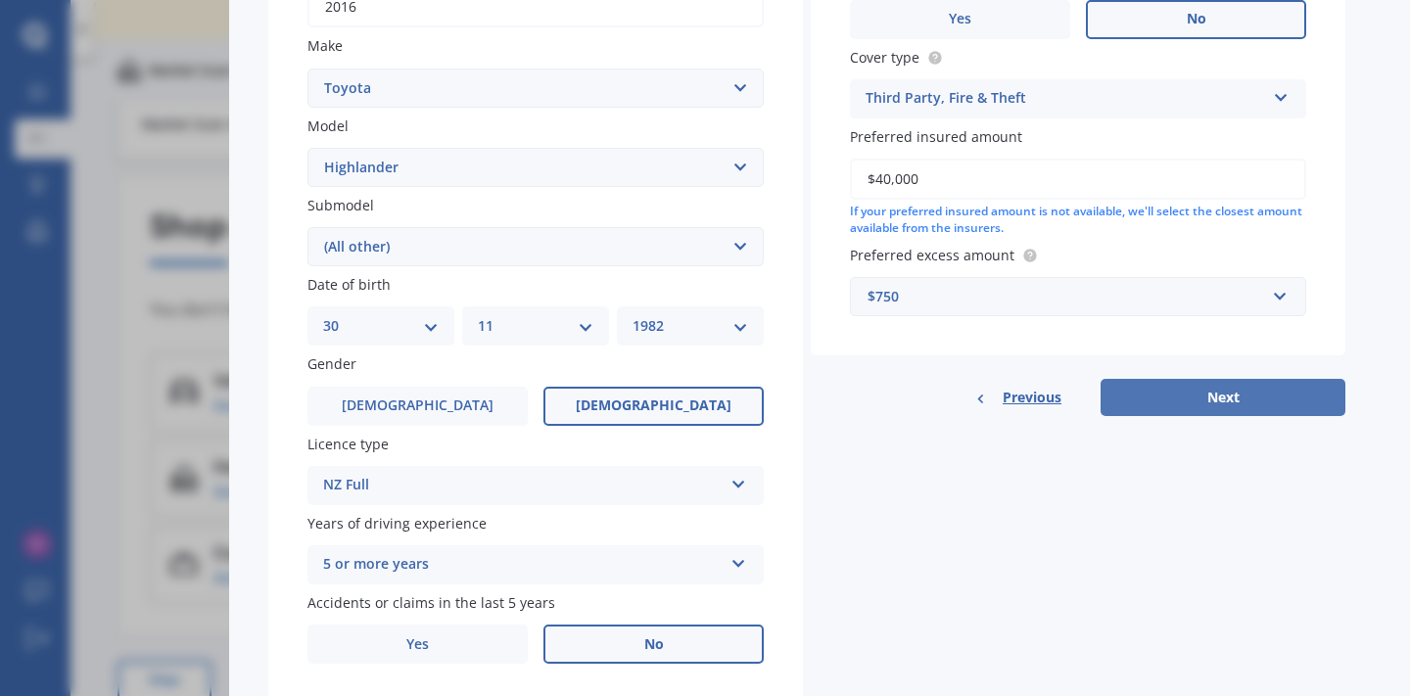
click at [1200, 391] on button "Next" at bounding box center [1223, 397] width 245 height 37
select select "30"
select select "11"
select select "1982"
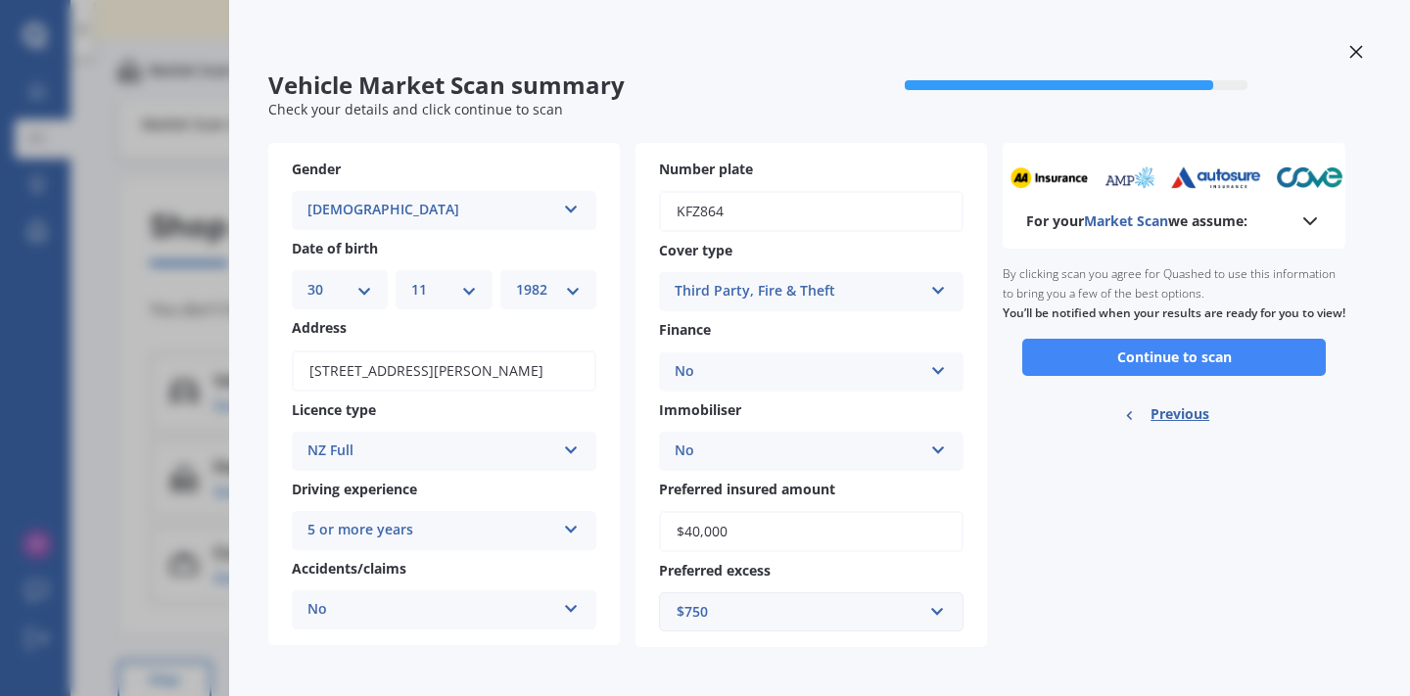
scroll to position [0, 0]
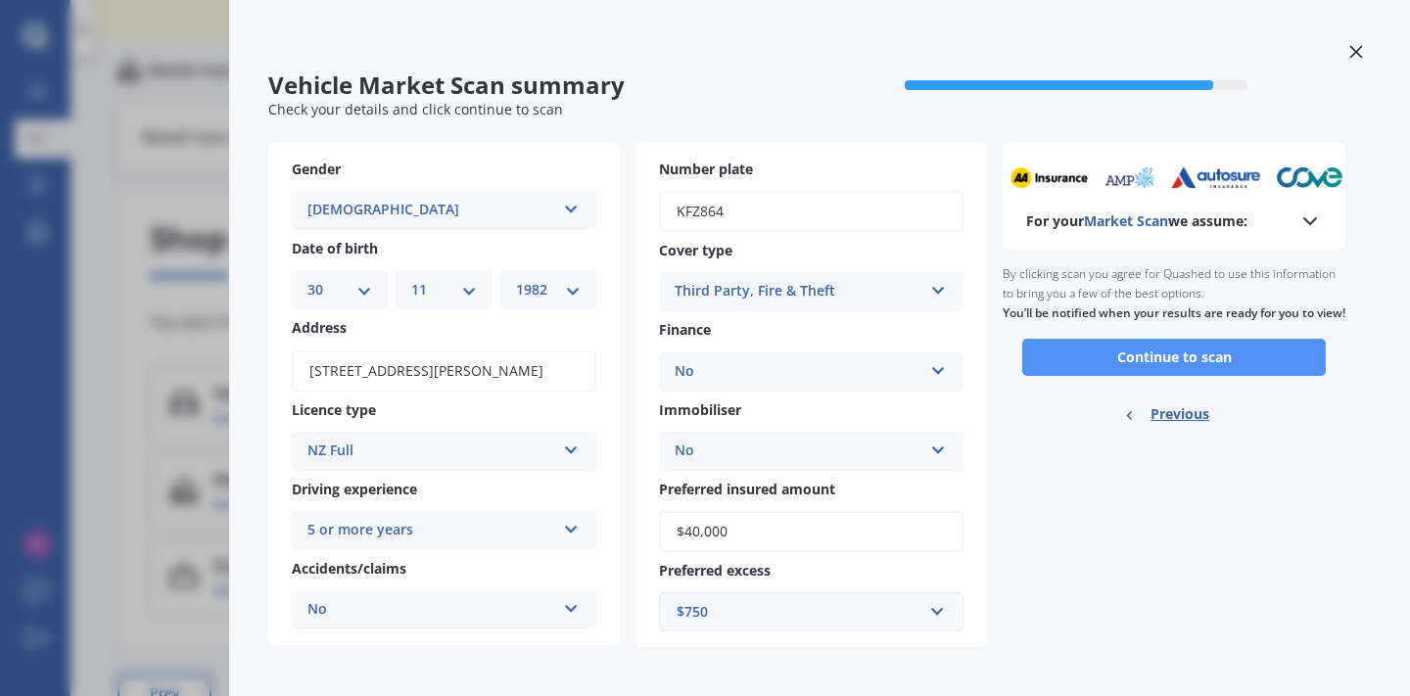
click at [1195, 368] on button "Continue to scan" at bounding box center [1174, 357] width 304 height 37
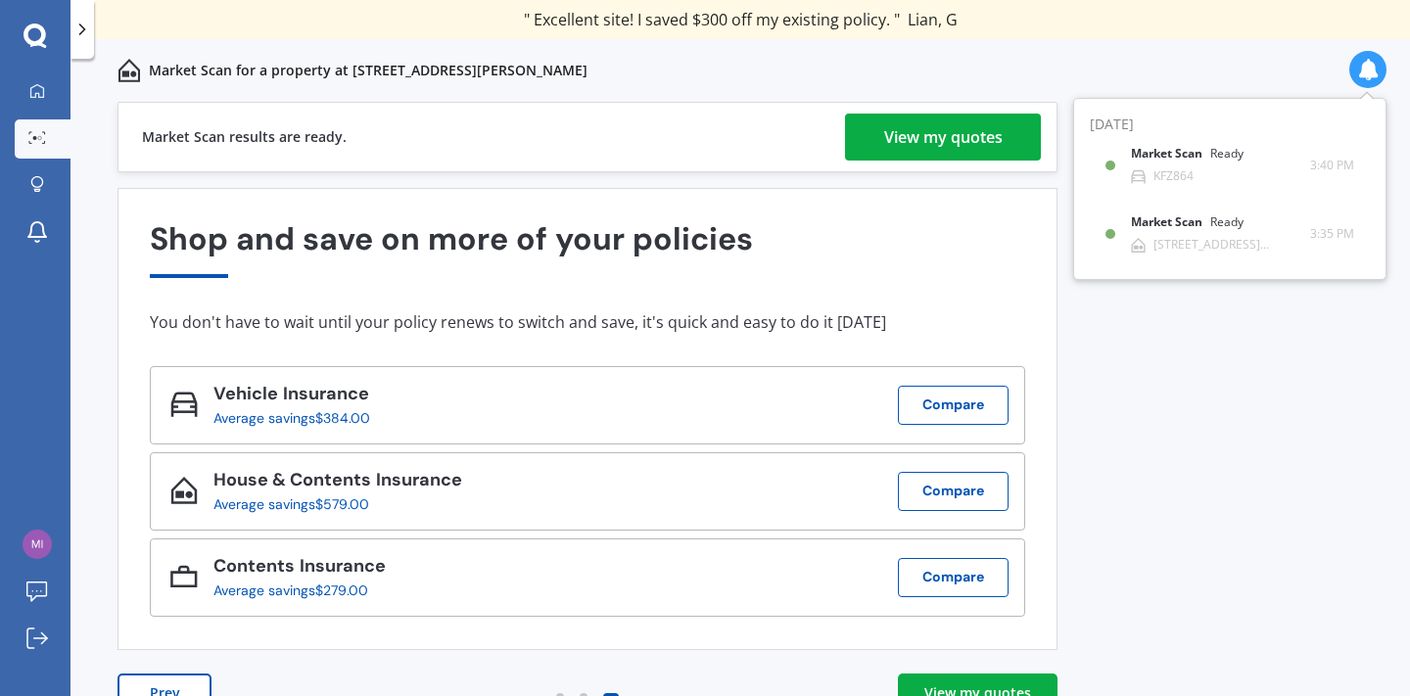
click at [972, 131] on div "View my quotes" at bounding box center [943, 137] width 119 height 47
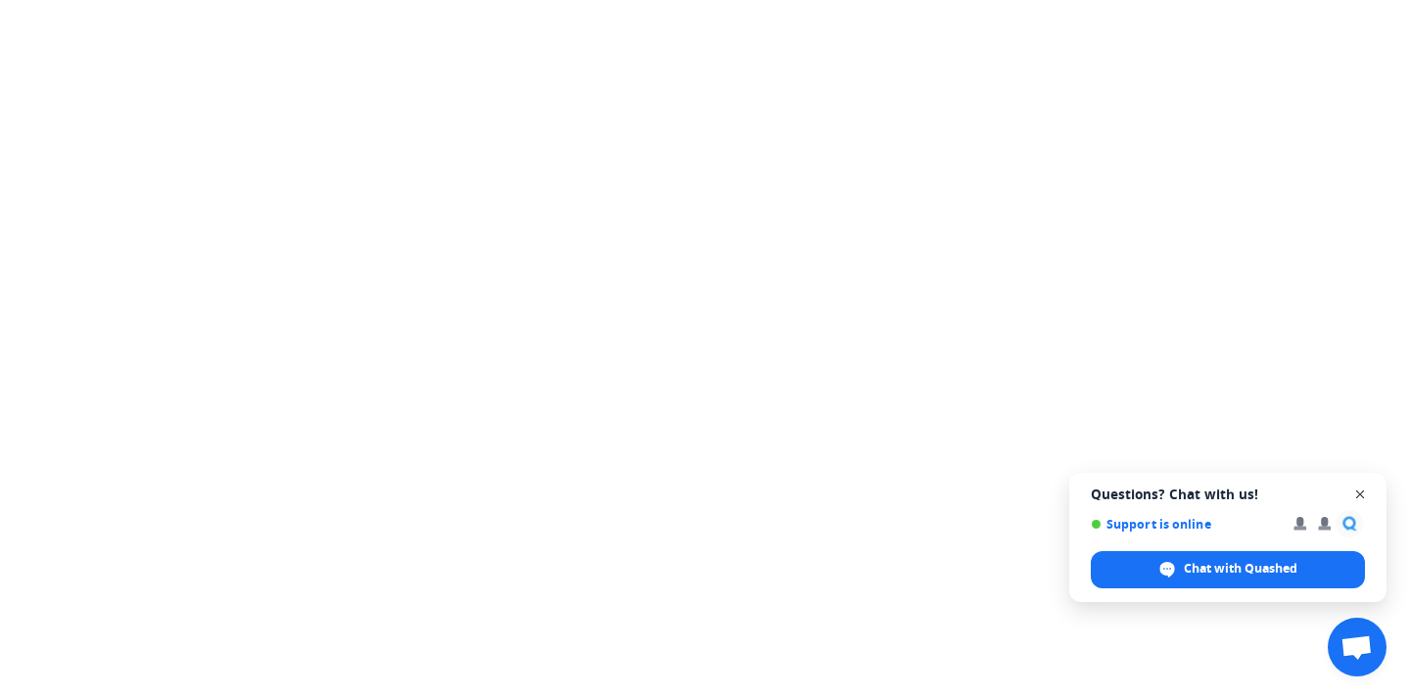
click at [1363, 493] on span "Open chat" at bounding box center [1361, 495] width 24 height 24
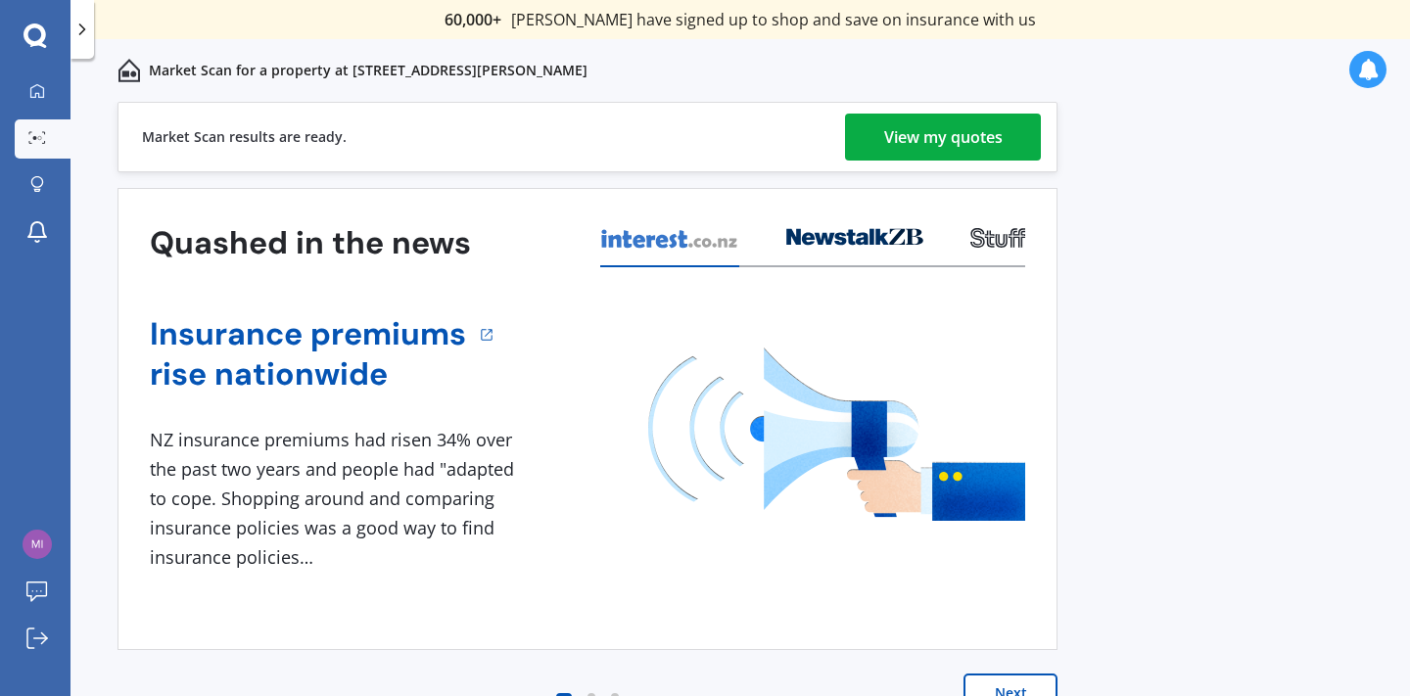
click at [965, 140] on div "View my quotes" at bounding box center [943, 137] width 119 height 47
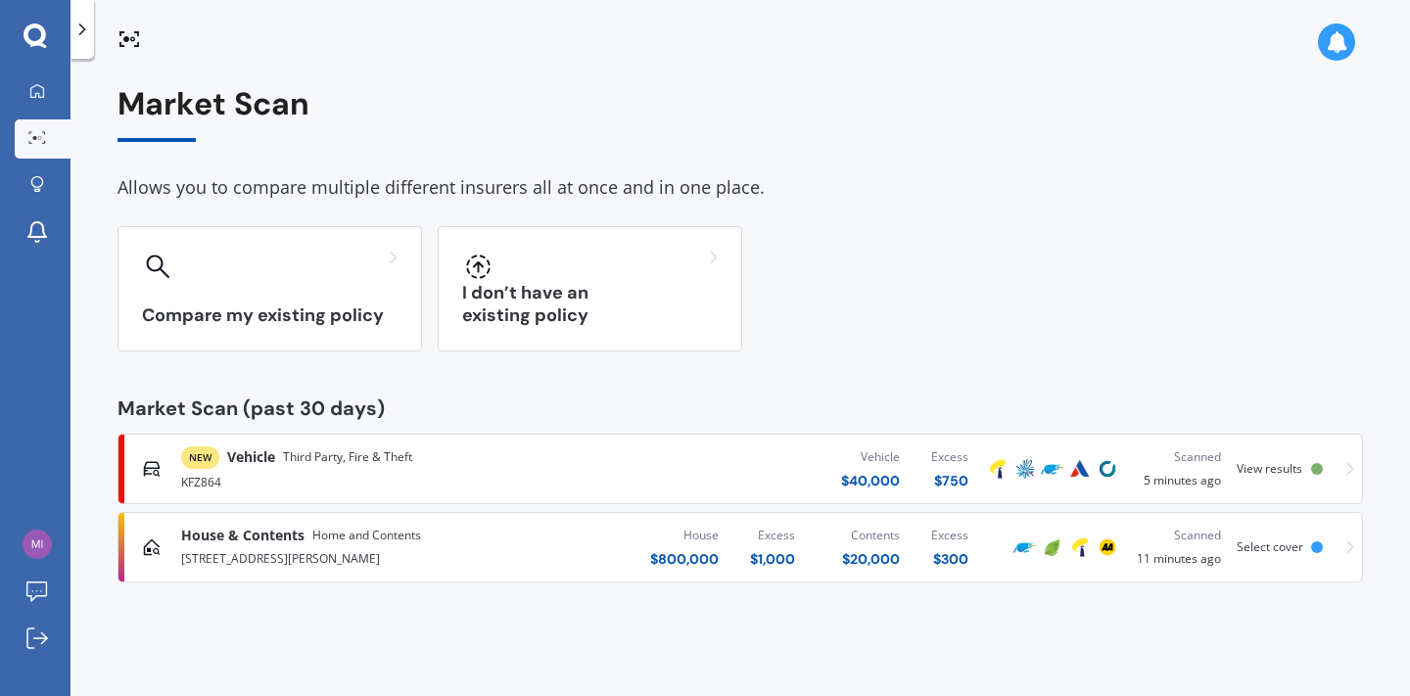
click at [85, 35] on icon at bounding box center [82, 30] width 20 height 20
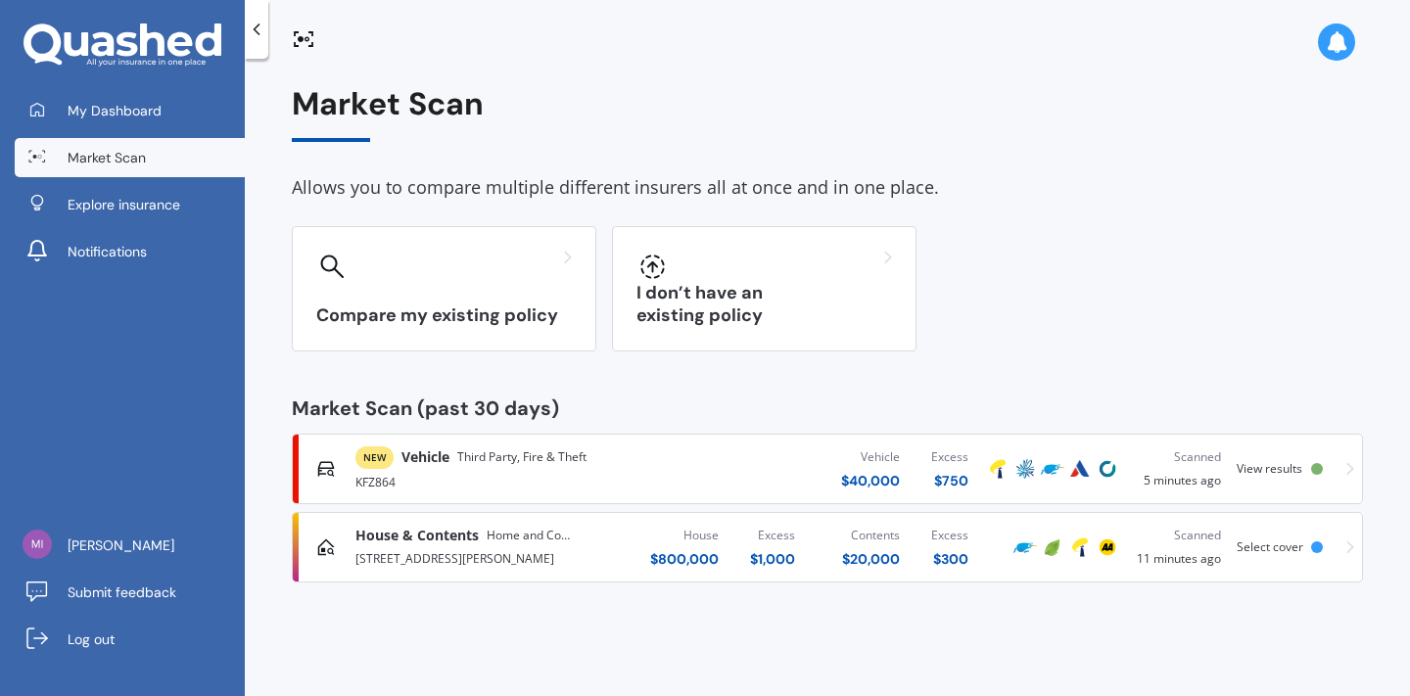
click at [93, 158] on span "Market Scan" at bounding box center [107, 158] width 78 height 20
click at [121, 116] on span "My Dashboard" at bounding box center [115, 111] width 94 height 20
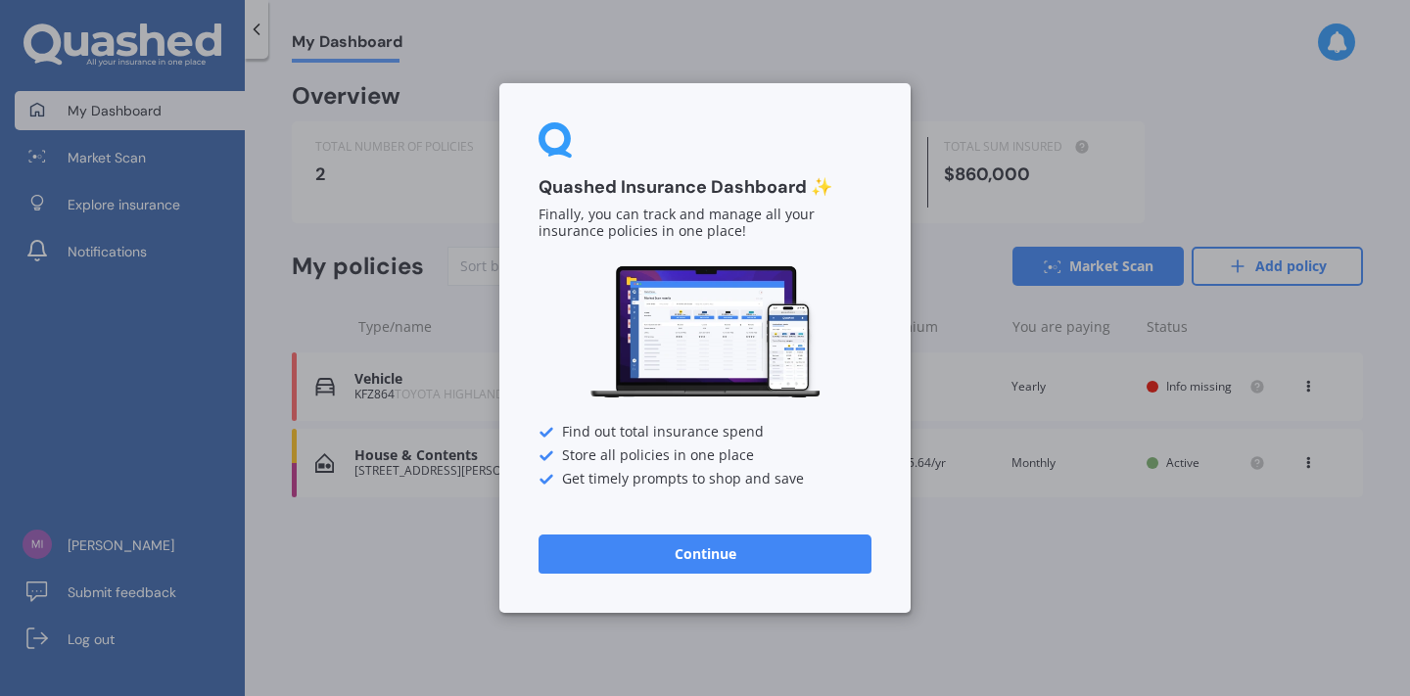
click at [730, 555] on button "Continue" at bounding box center [705, 554] width 333 height 39
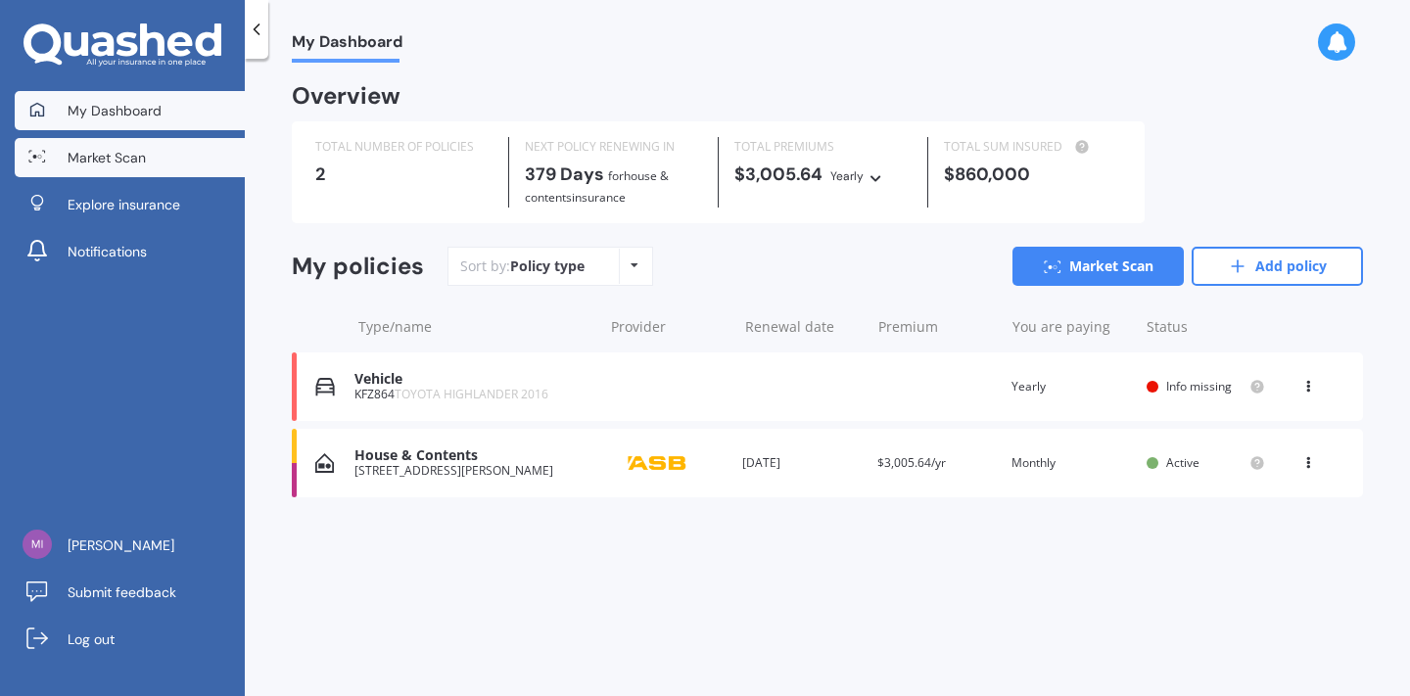
click at [110, 158] on span "Market Scan" at bounding box center [107, 158] width 78 height 20
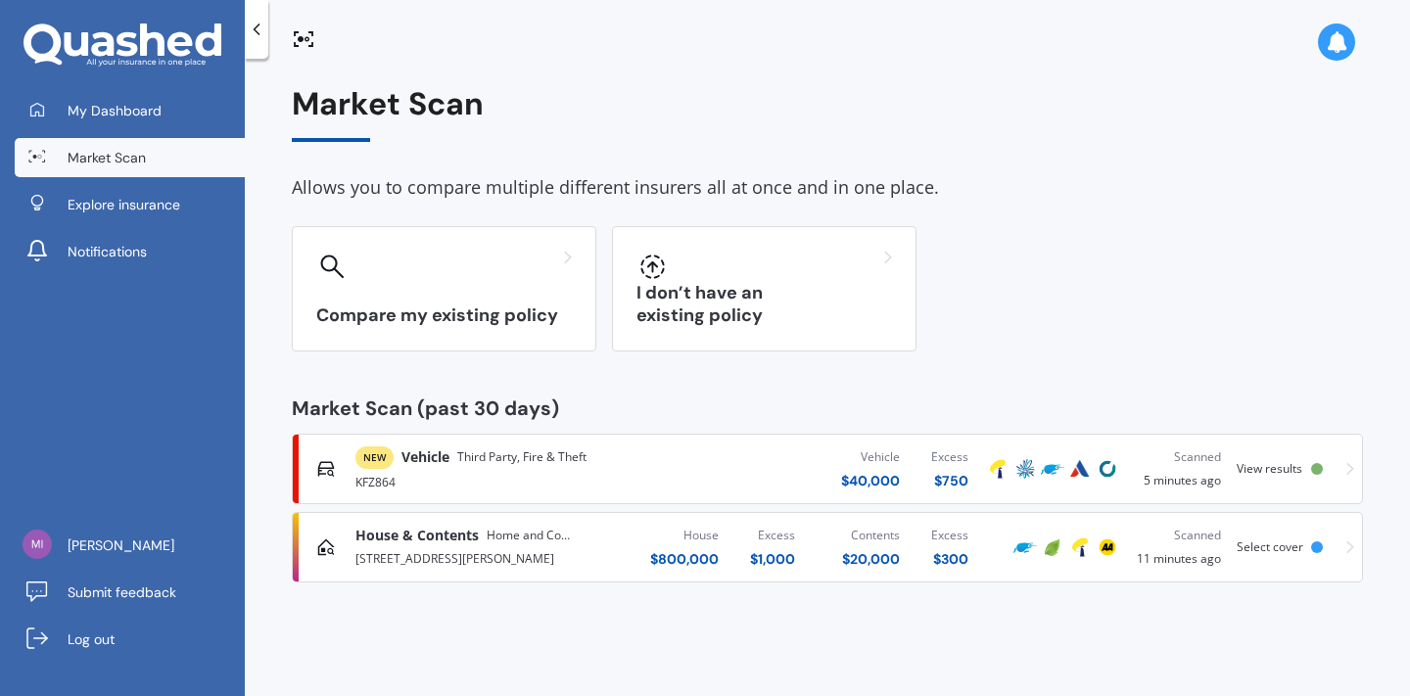
click at [448, 536] on span "House & Contents" at bounding box center [417, 536] width 123 height 20
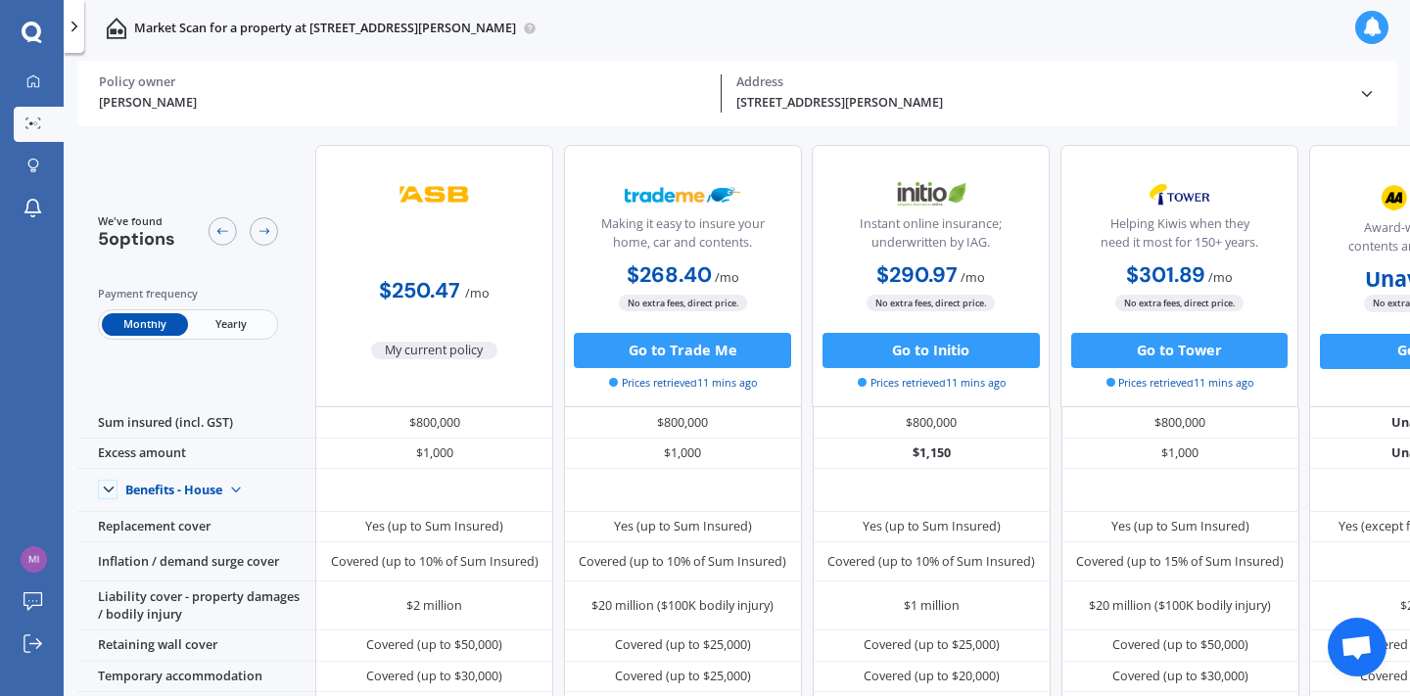
scroll to position [0, 1]
click at [267, 228] on icon at bounding box center [265, 231] width 11 height 6
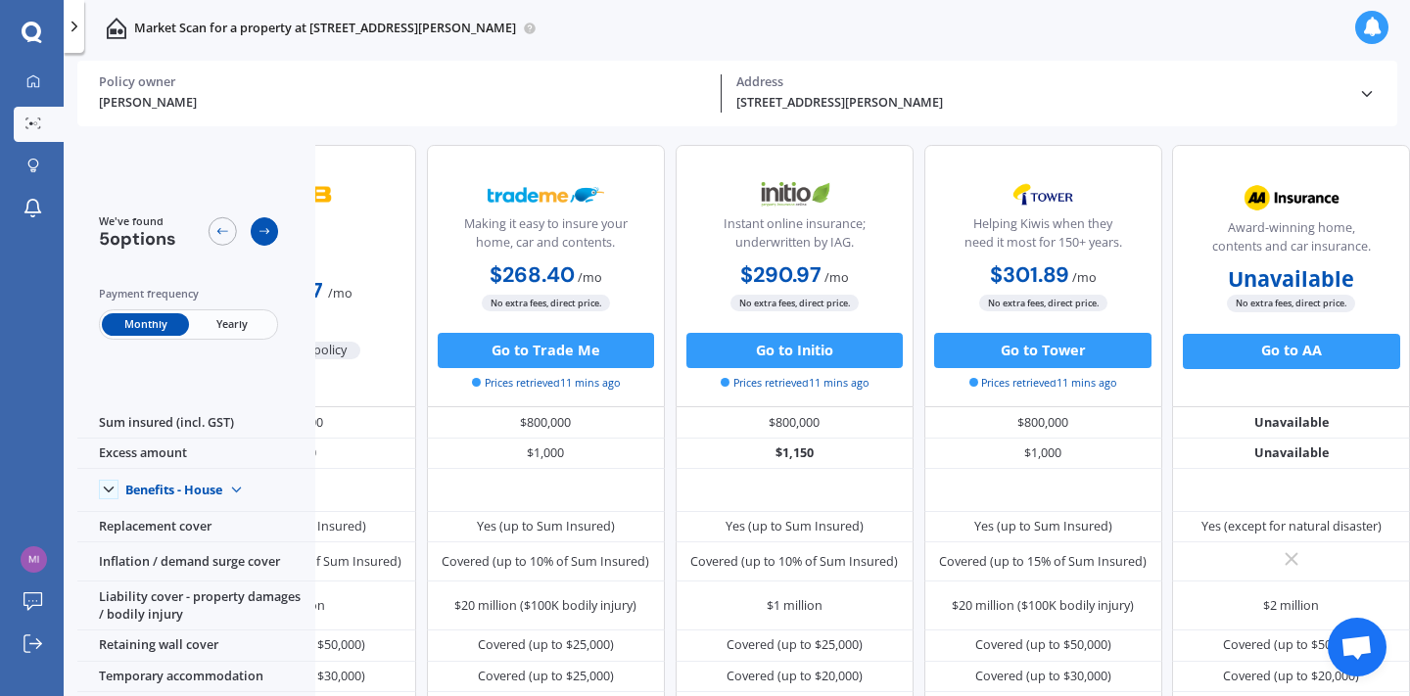
click at [267, 228] on icon at bounding box center [265, 231] width 11 height 6
click at [222, 224] on icon at bounding box center [222, 231] width 14 height 14
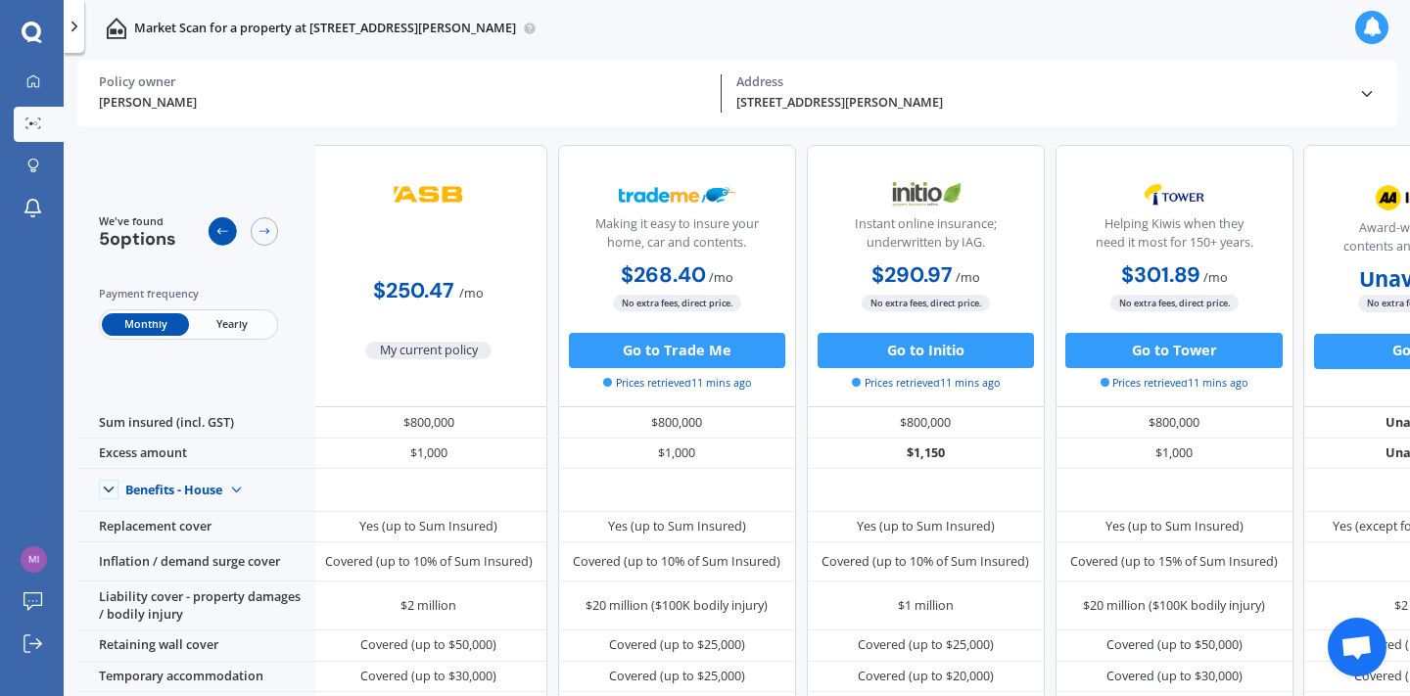
scroll to position [0, 0]
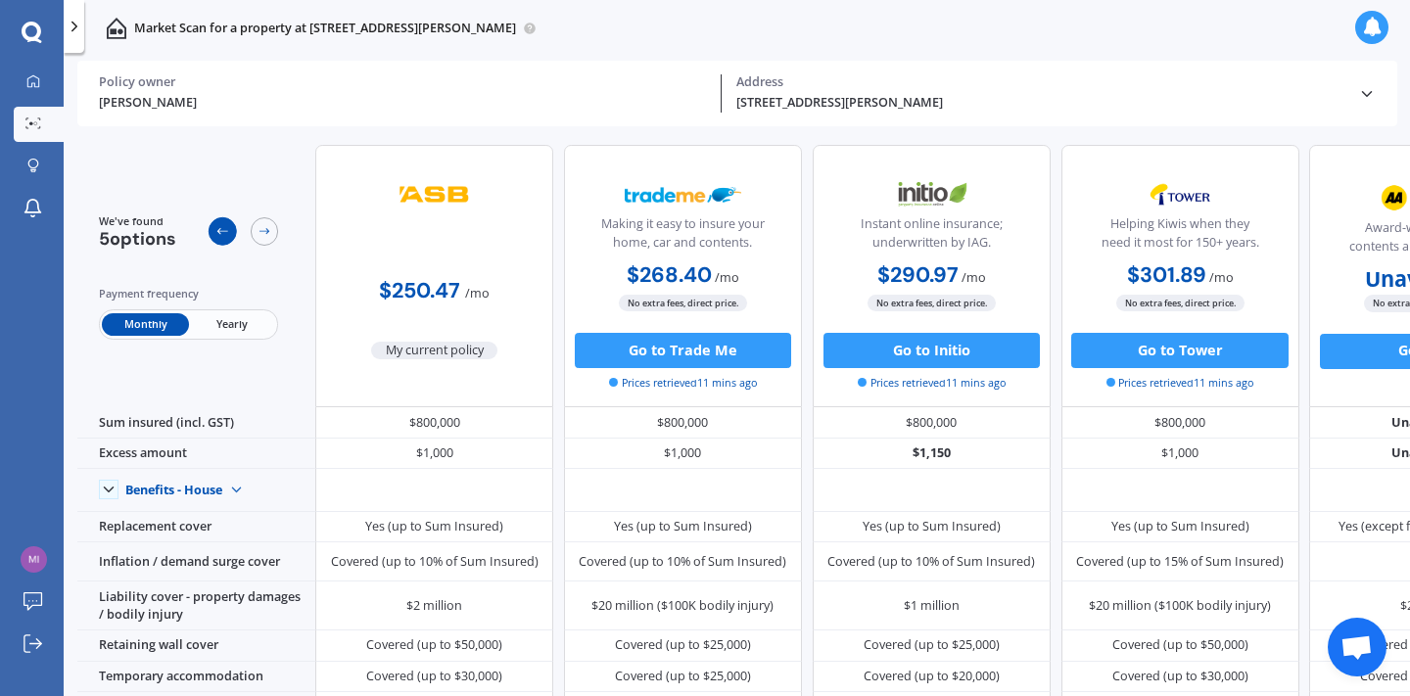
click at [222, 224] on icon at bounding box center [222, 231] width 14 height 14
click at [230, 323] on span "Yearly" at bounding box center [232, 324] width 86 height 23
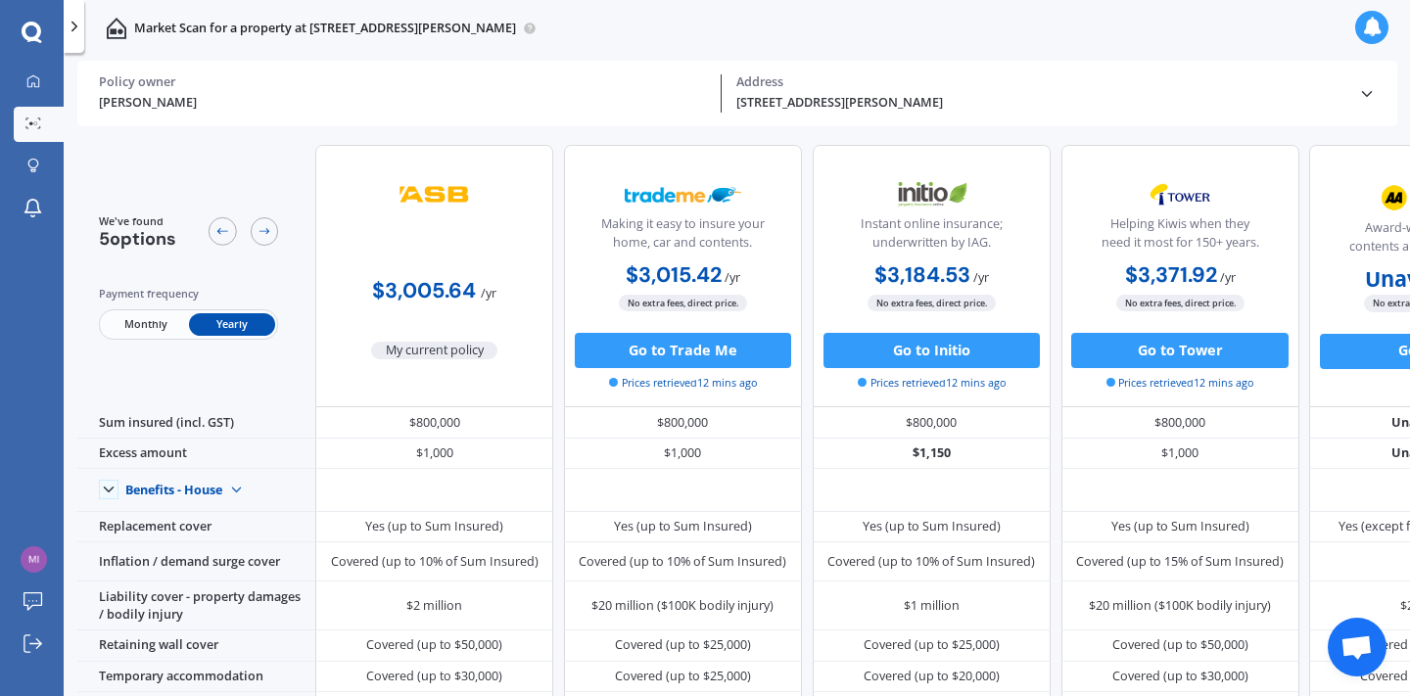
click at [154, 325] on span "Monthly" at bounding box center [145, 324] width 86 height 23
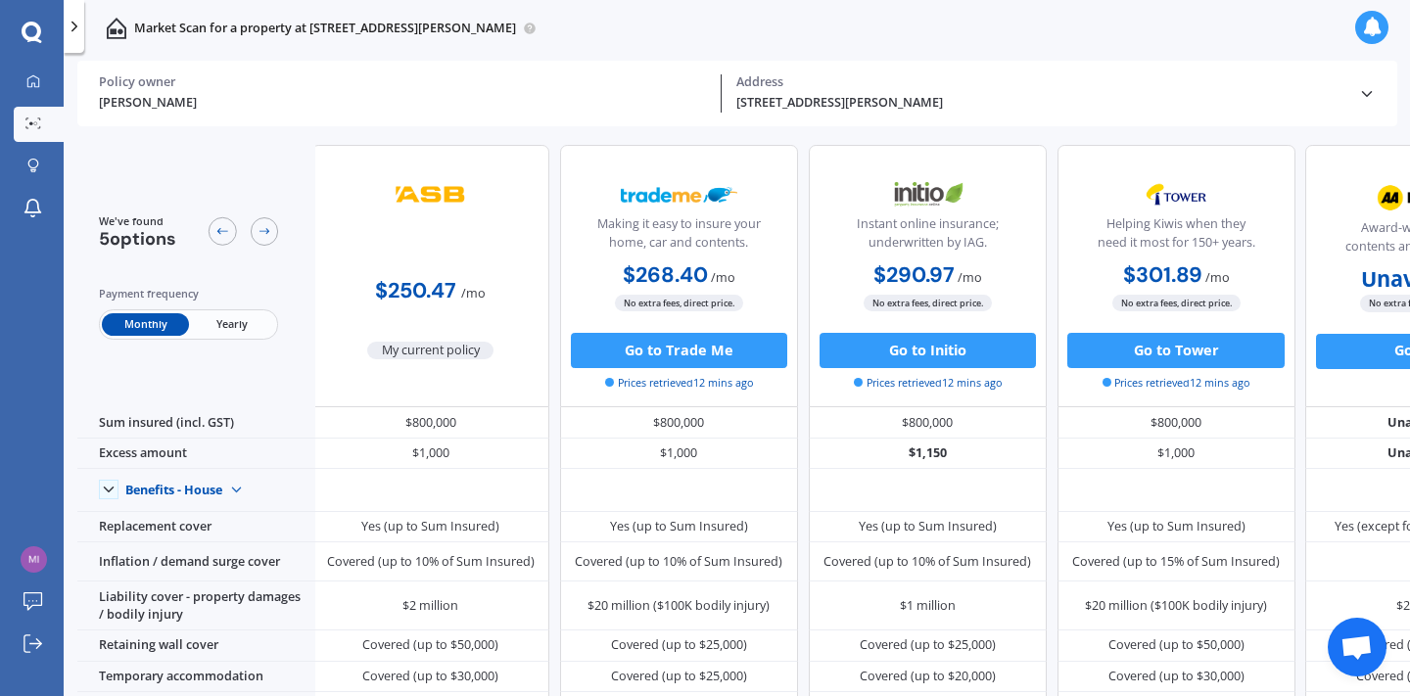
scroll to position [0, 5]
click at [1369, 93] on polyline at bounding box center [1366, 93] width 9 height 5
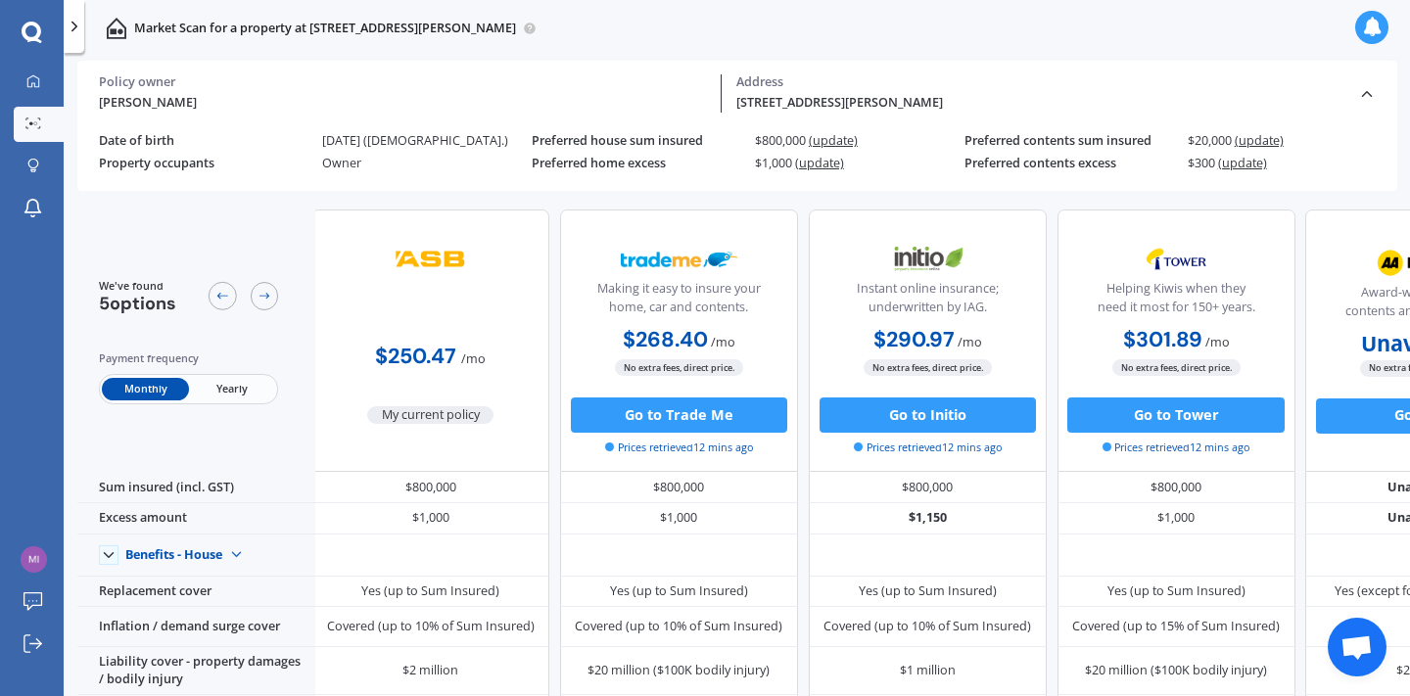
click at [80, 29] on icon at bounding box center [75, 27] width 18 height 18
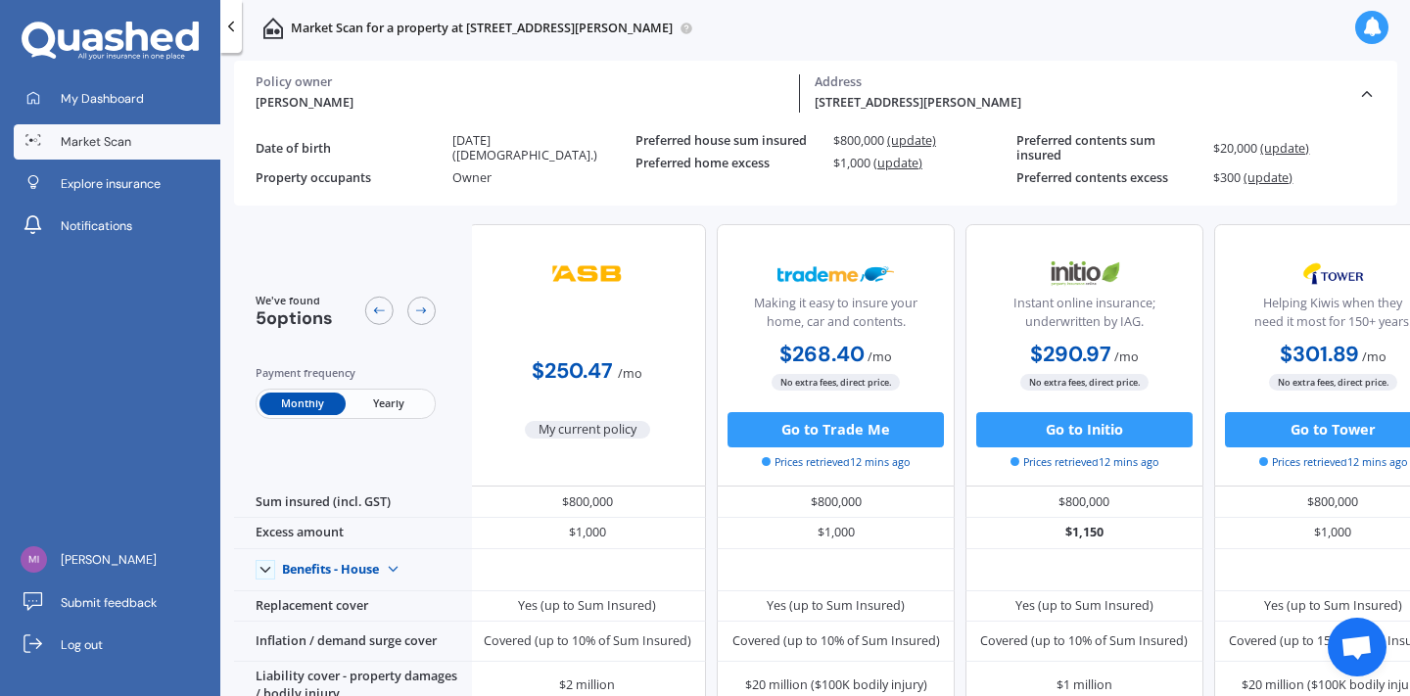
click at [97, 138] on span "Market Scan" at bounding box center [96, 142] width 71 height 18
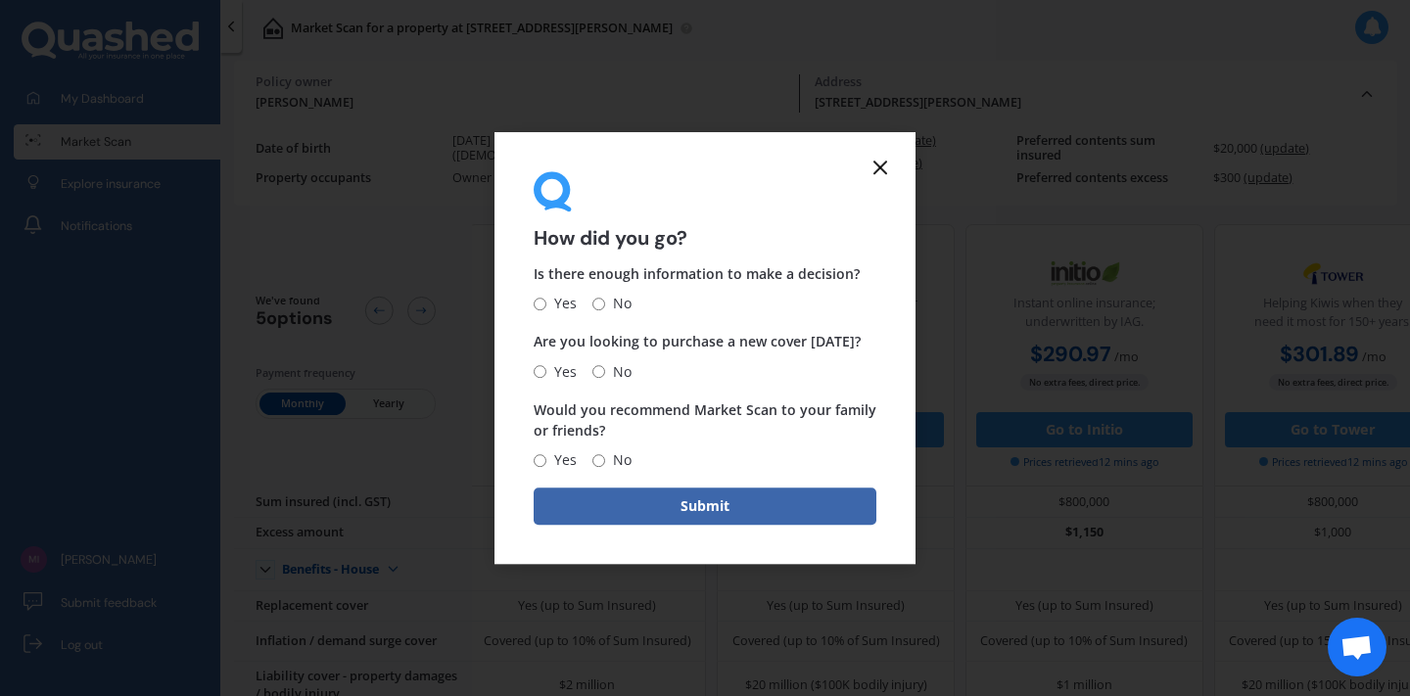
click at [541, 304] on input "Yes" at bounding box center [540, 304] width 13 height 13
radio input "true"
click at [595, 372] on input "No" at bounding box center [599, 371] width 13 height 13
radio input "true"
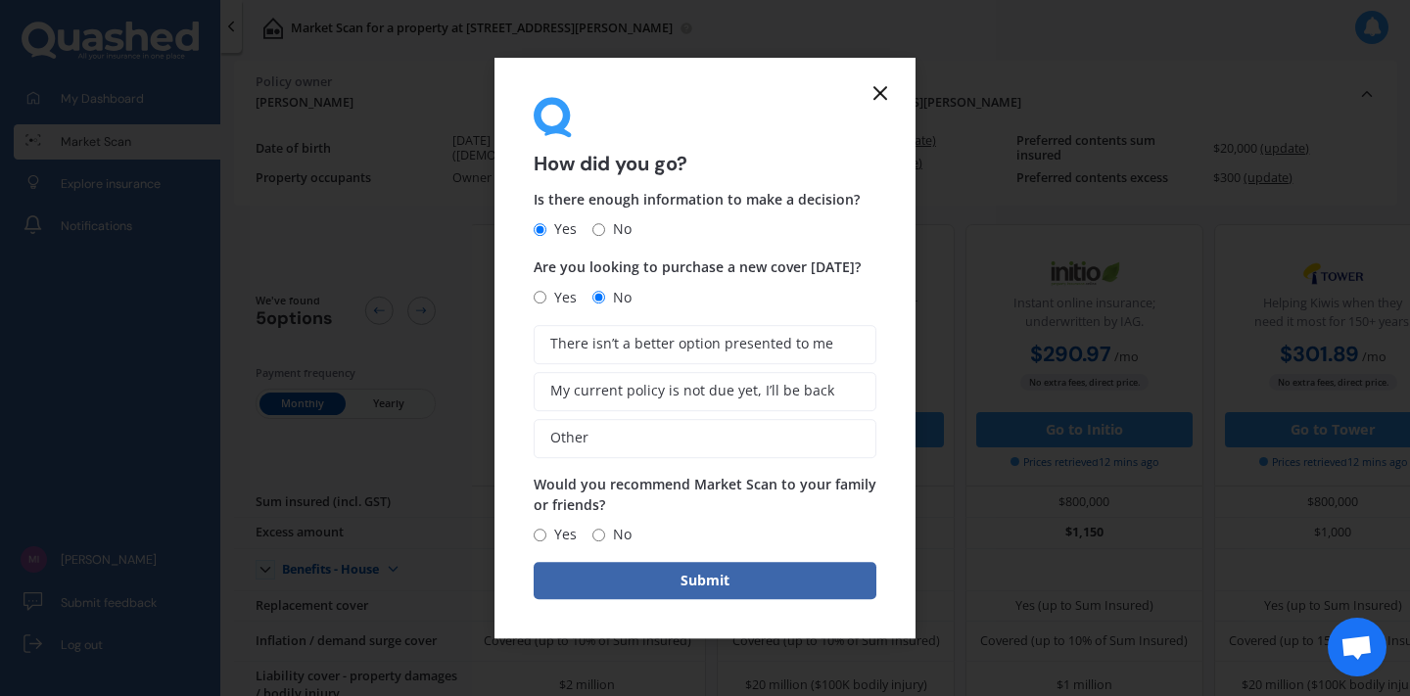
click at [521, 334] on form "How did you go? Is there enough information to make a decision? Yes No Are you …" at bounding box center [705, 349] width 421 height 582
click at [512, 339] on form "How did you go? Is there enough information to make a decision? Yes No Are you …" at bounding box center [705, 349] width 421 height 582
click at [583, 340] on span "There isn’t a better option presented to me" at bounding box center [691, 344] width 283 height 17
click at [0, 0] on input "There isn’t a better option presented to me" at bounding box center [0, 0] width 0 height 0
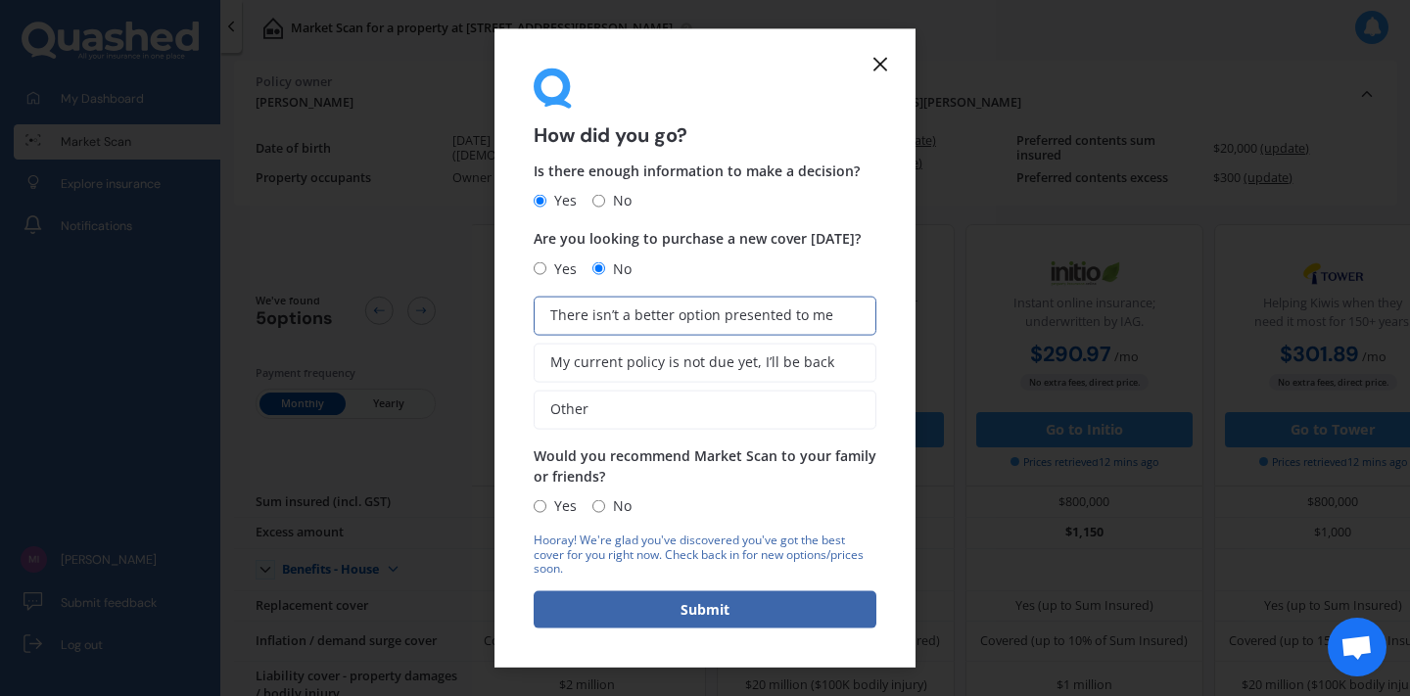
click at [547, 504] on span "Yes" at bounding box center [562, 507] width 30 height 24
click at [546, 504] on input "Yes" at bounding box center [540, 505] width 13 height 13
radio input "true"
click at [694, 605] on button "Submit" at bounding box center [705, 610] width 343 height 37
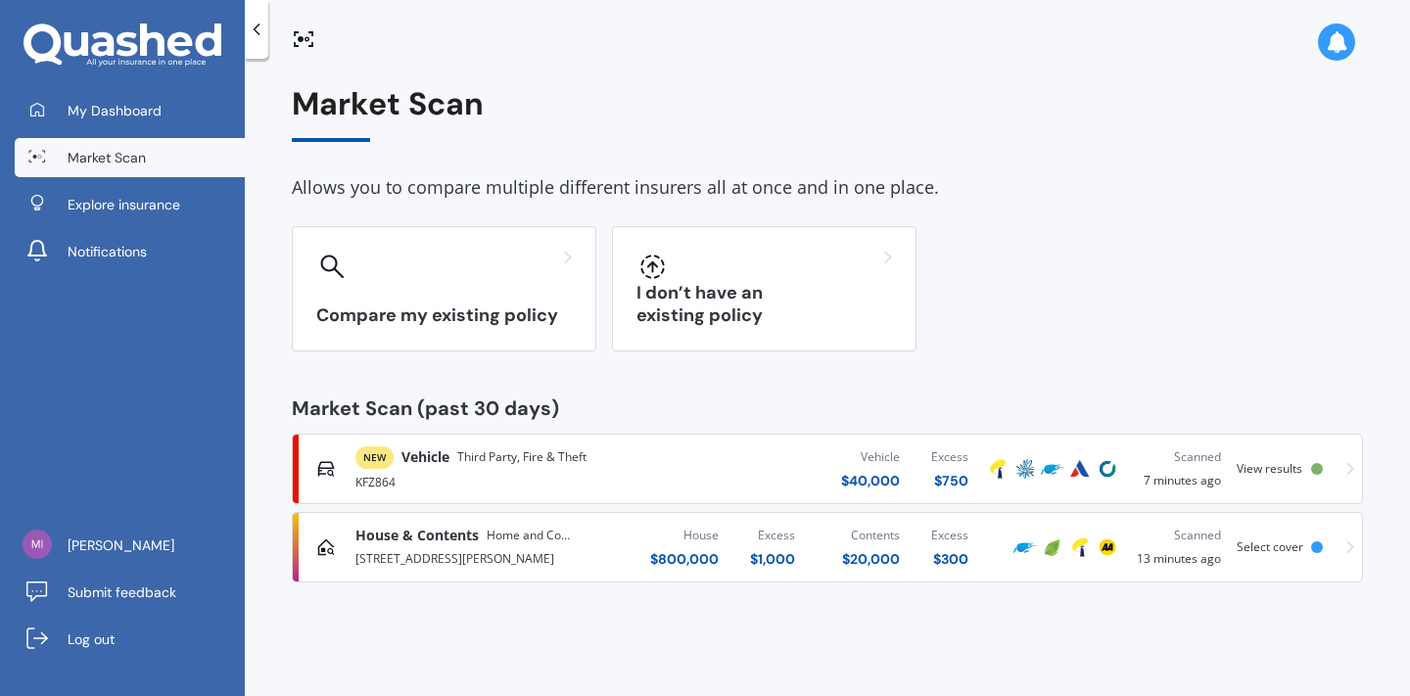
click at [438, 451] on span "Vehicle" at bounding box center [426, 458] width 48 height 20
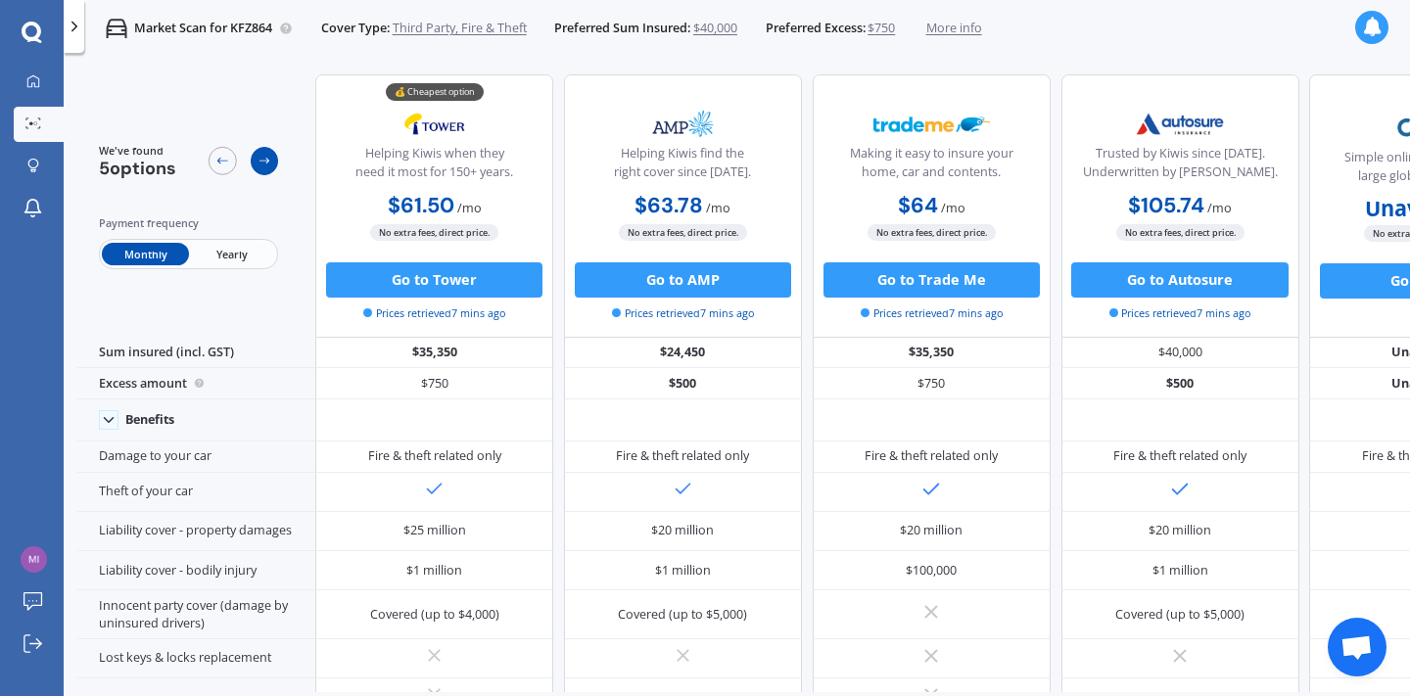
click at [262, 163] on icon at bounding box center [265, 161] width 14 height 14
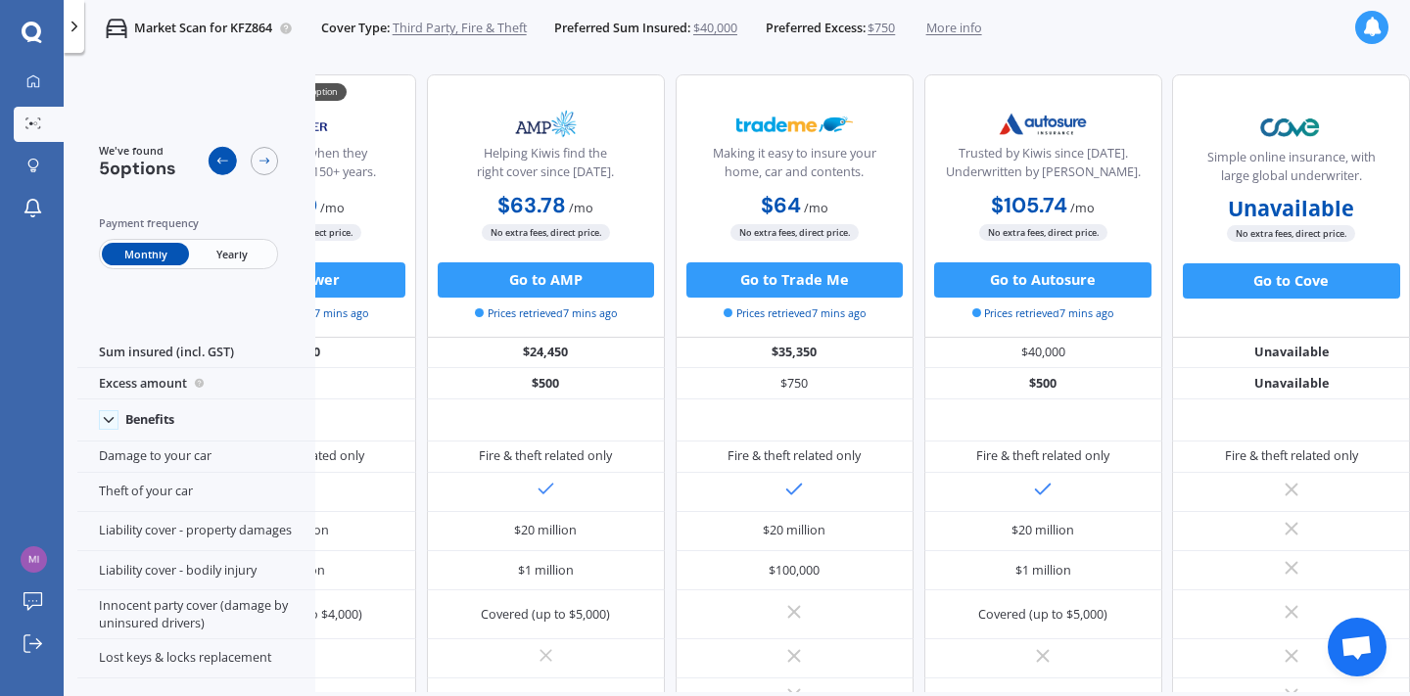
click at [215, 158] on div at bounding box center [223, 161] width 28 height 28
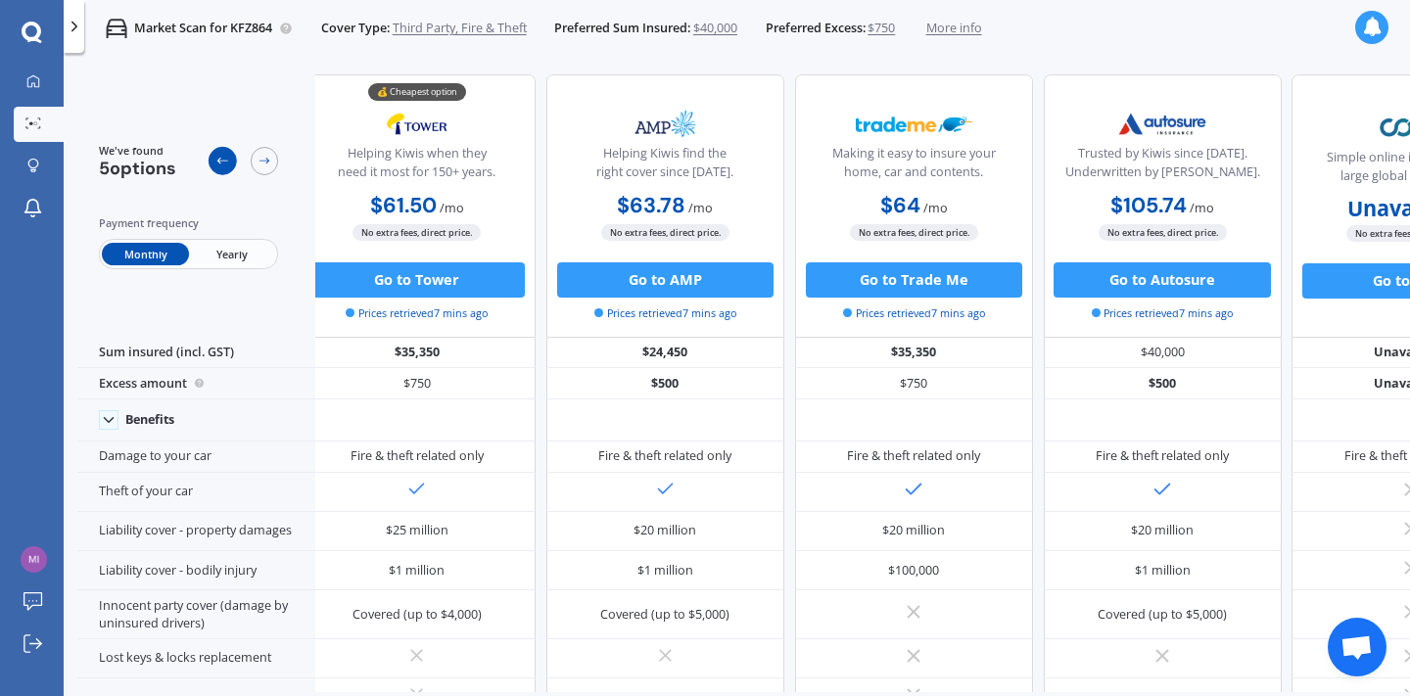
scroll to position [0, 0]
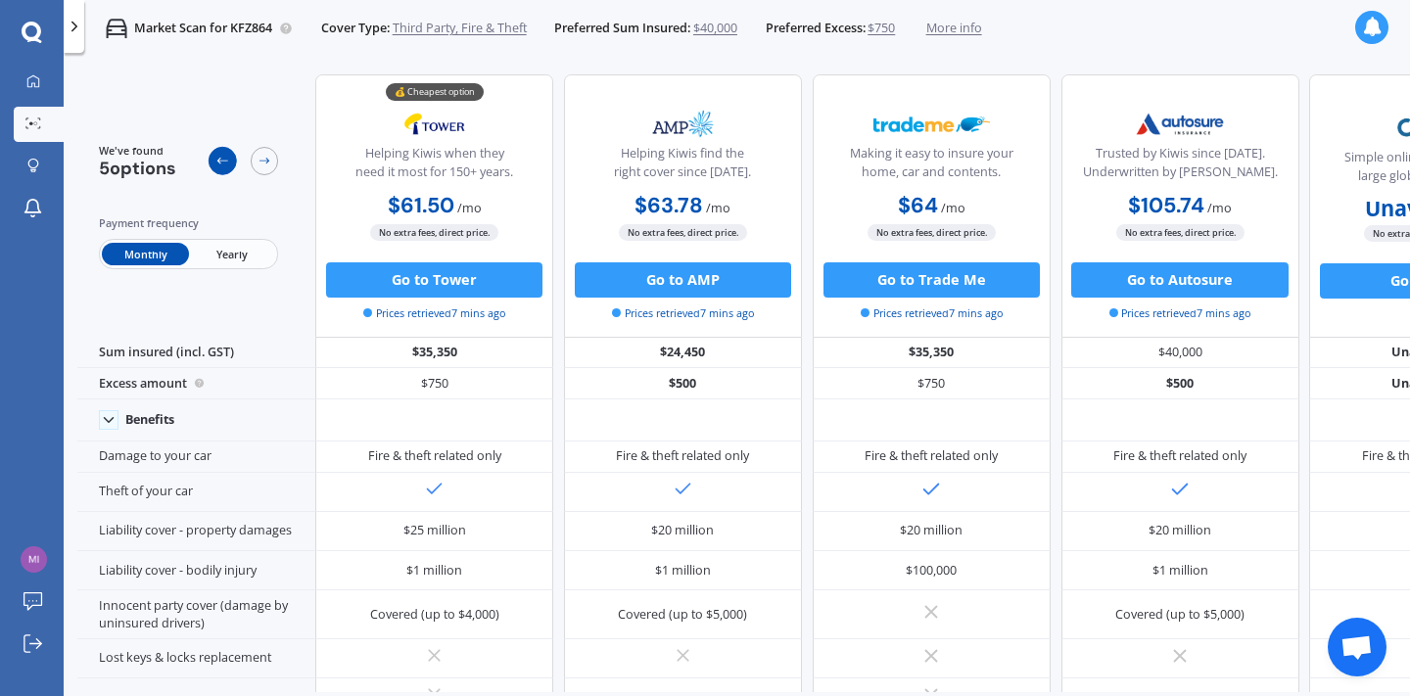
click at [215, 158] on div at bounding box center [223, 161] width 28 height 28
click at [29, 120] on icon at bounding box center [33, 124] width 16 height 12
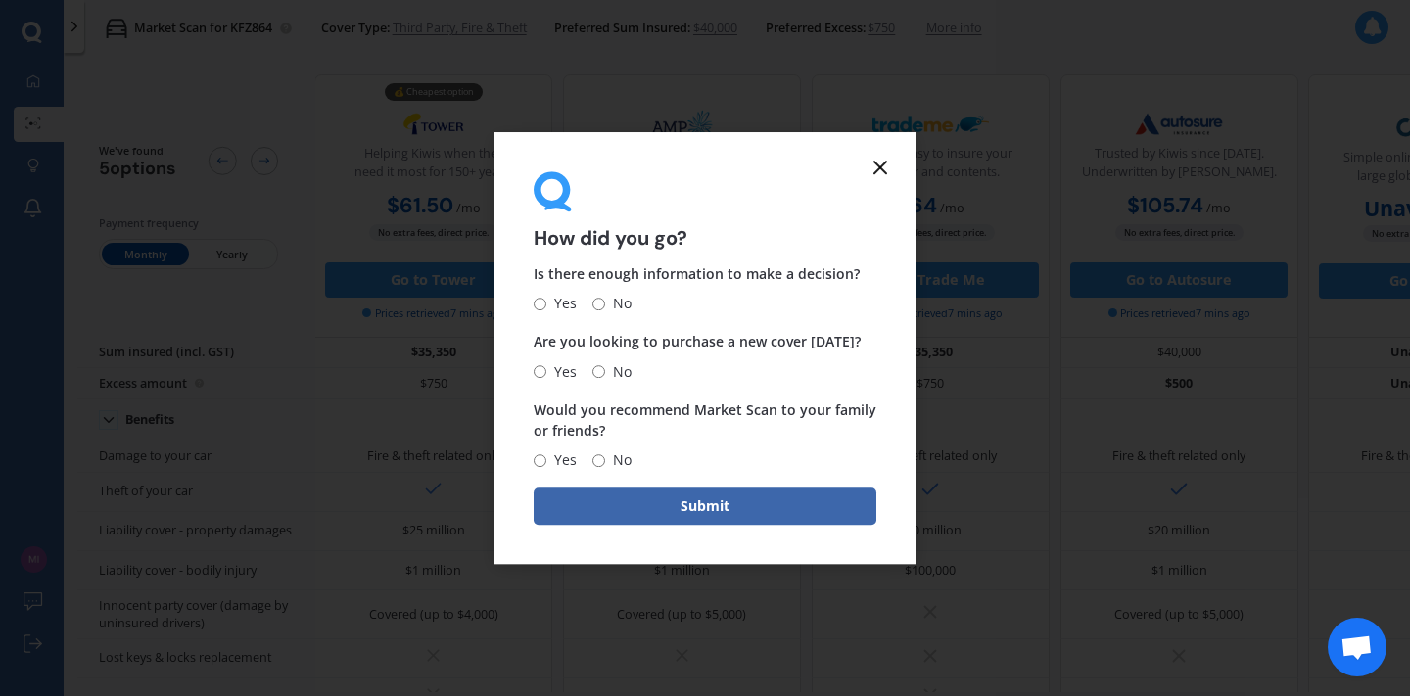
click at [542, 300] on input "Yes" at bounding box center [540, 304] width 13 height 13
radio input "true"
click at [599, 372] on input "No" at bounding box center [599, 371] width 13 height 13
radio input "true"
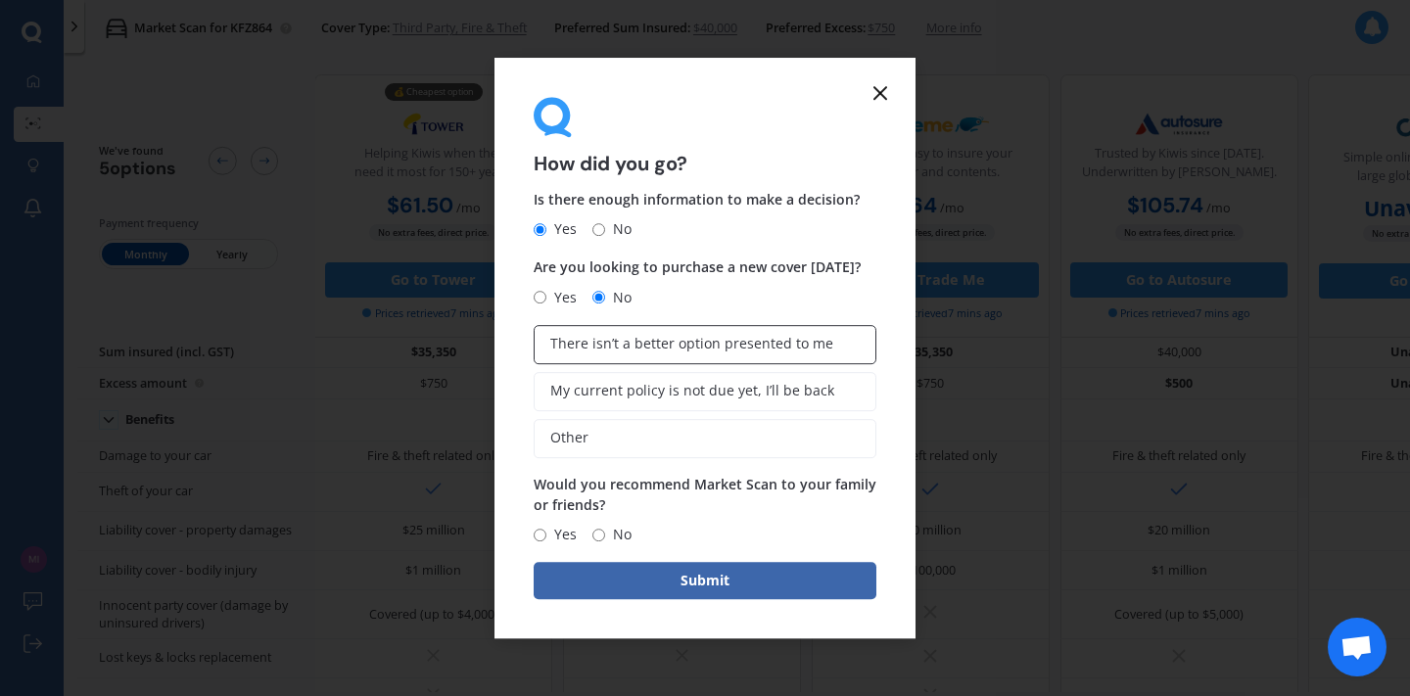
click at [580, 348] on span "There isn’t a better option presented to me" at bounding box center [691, 344] width 283 height 17
click at [0, 0] on input "There isn’t a better option presented to me" at bounding box center [0, 0] width 0 height 0
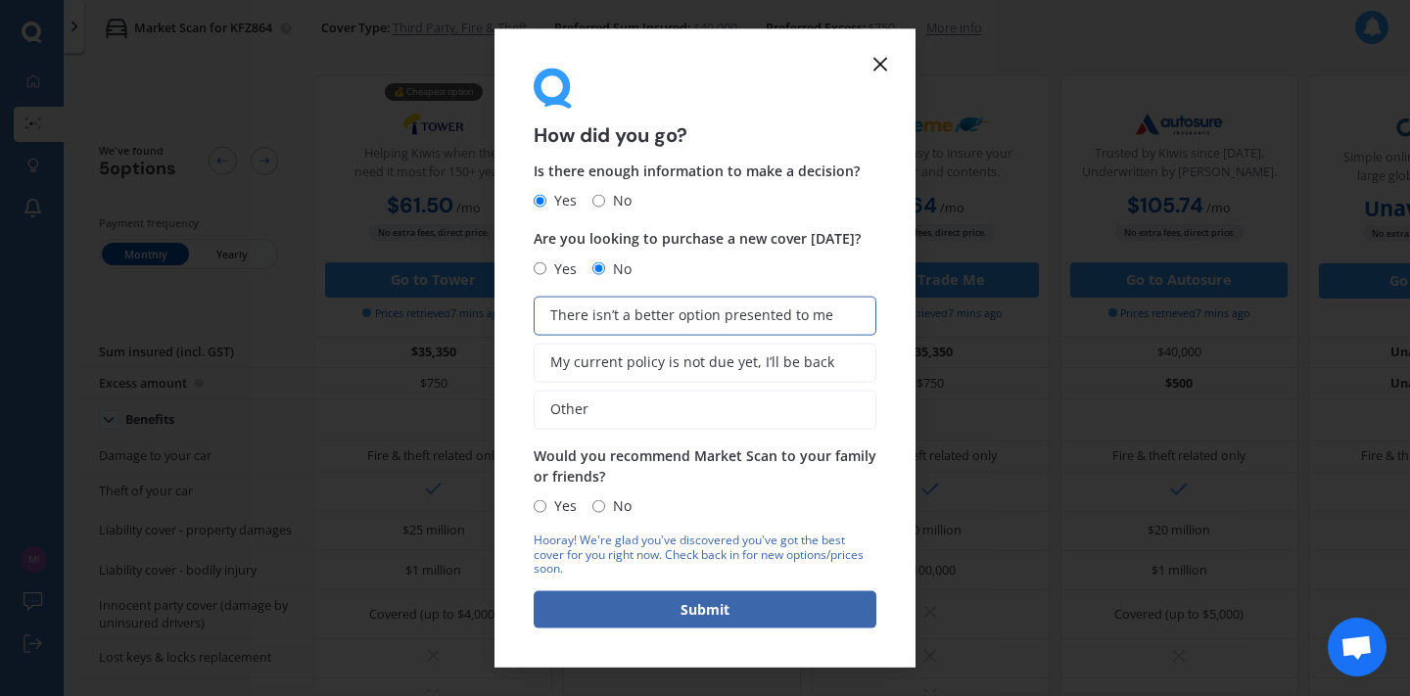
click at [547, 501] on span "Yes" at bounding box center [562, 507] width 30 height 24
click at [546, 501] on input "Yes" at bounding box center [540, 505] width 13 height 13
radio input "true"
click at [701, 611] on button "Submit" at bounding box center [705, 610] width 343 height 37
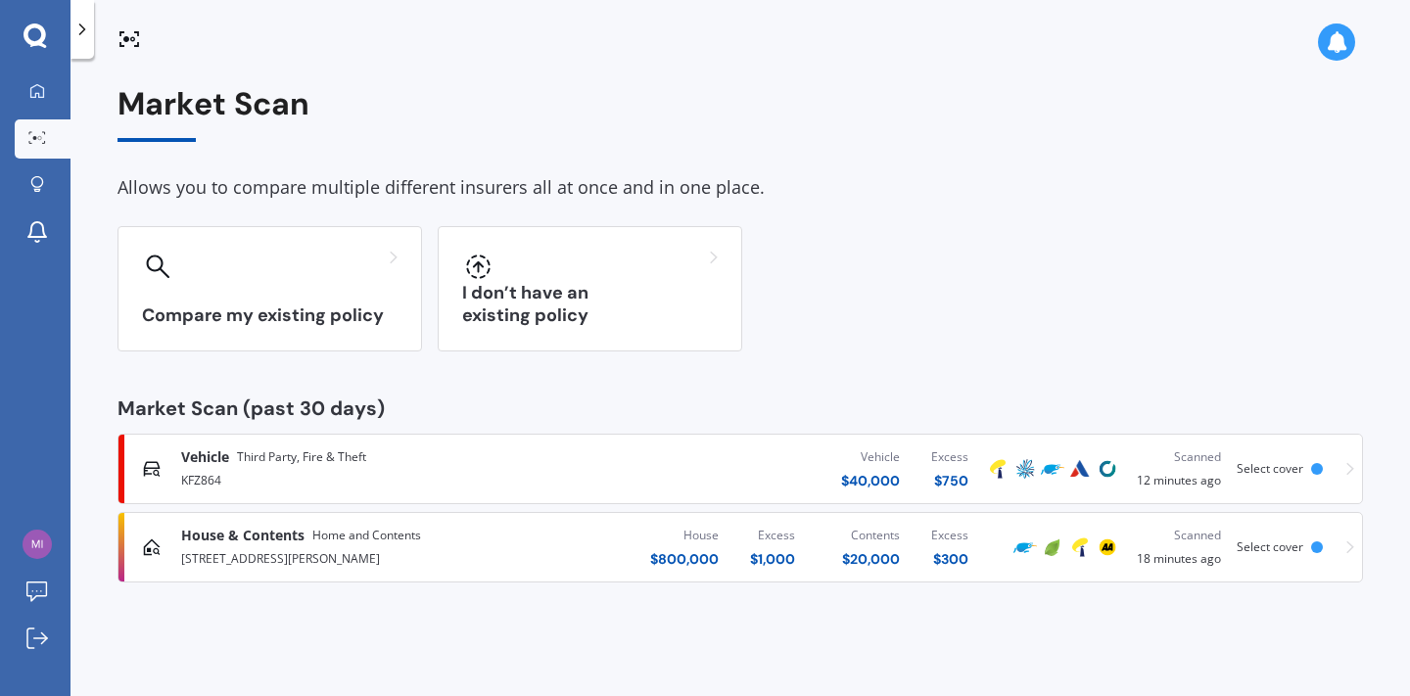
click at [591, 540] on div "House $ 800,000 Excess $ 1,000 Contents $ 20,000 Excess $ 300" at bounding box center [773, 547] width 421 height 59
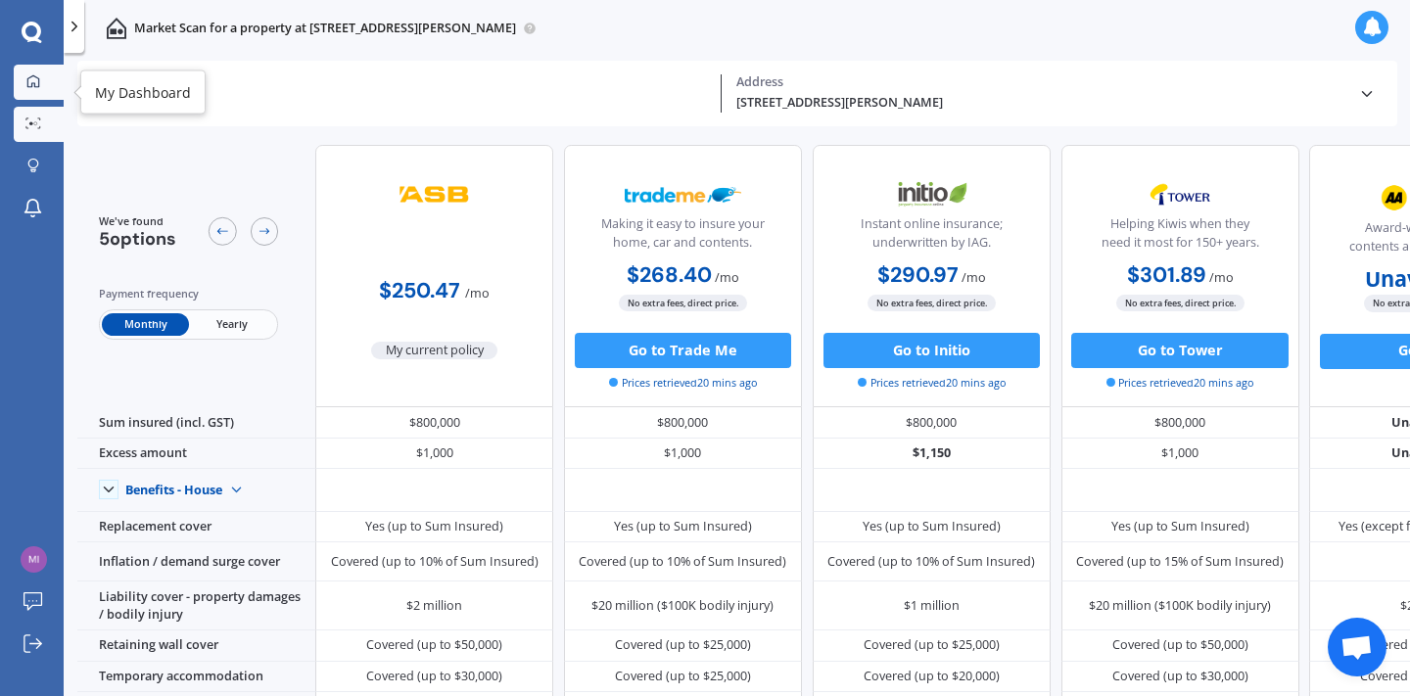
click at [40, 84] on icon at bounding box center [33, 81] width 14 height 14
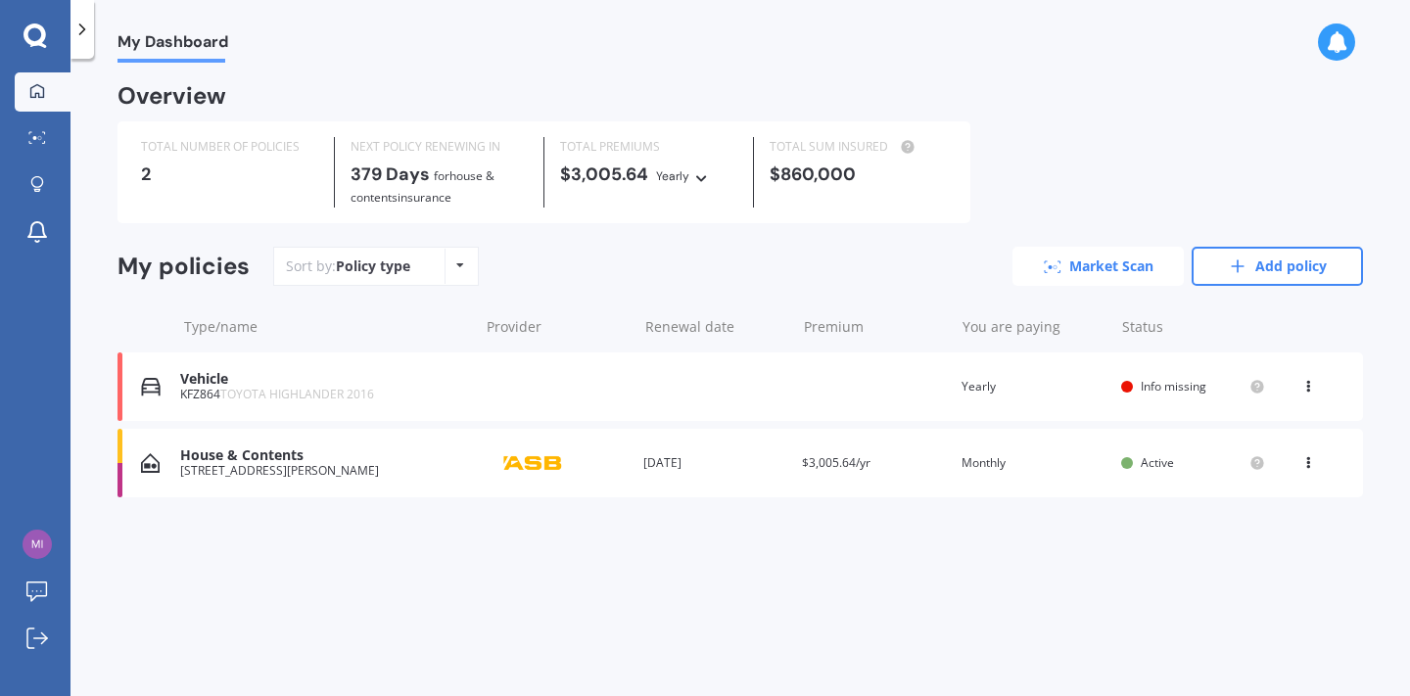
click at [1123, 259] on link "Market Scan" at bounding box center [1098, 266] width 171 height 39
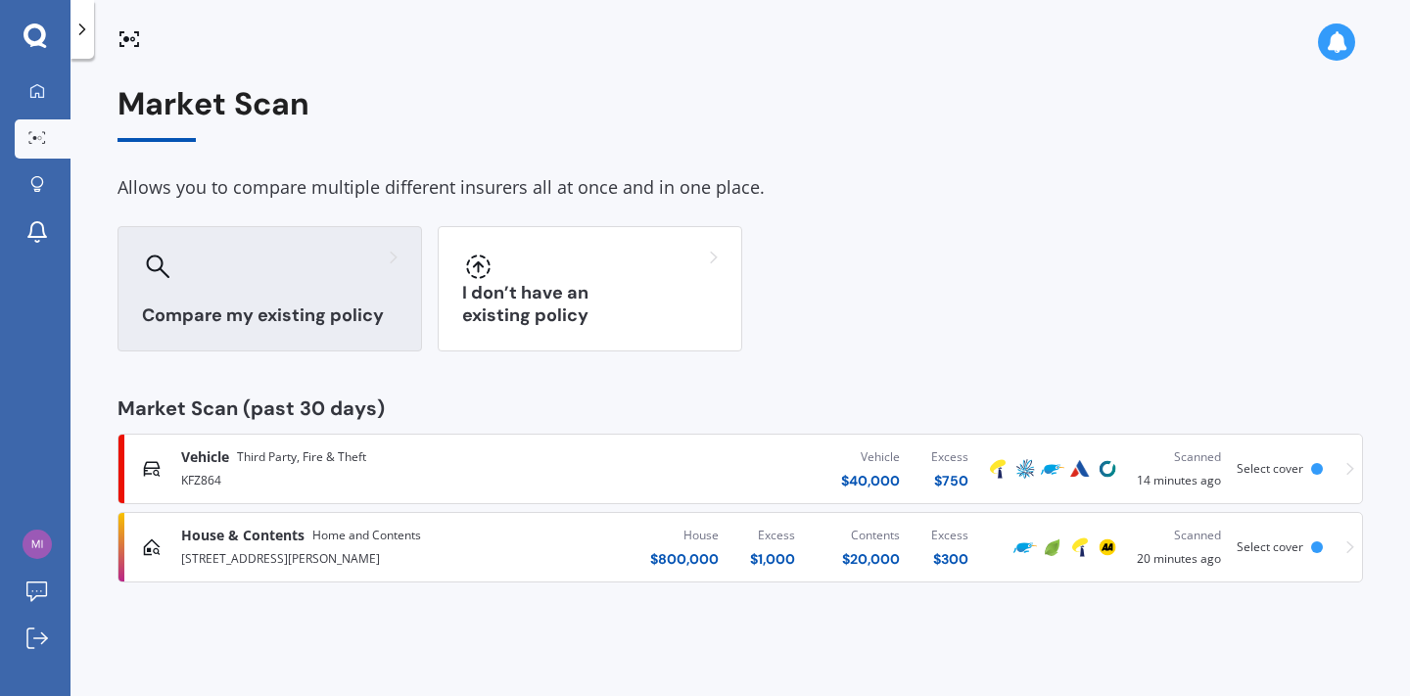
click at [251, 288] on div "Compare my existing policy" at bounding box center [270, 288] width 305 height 125
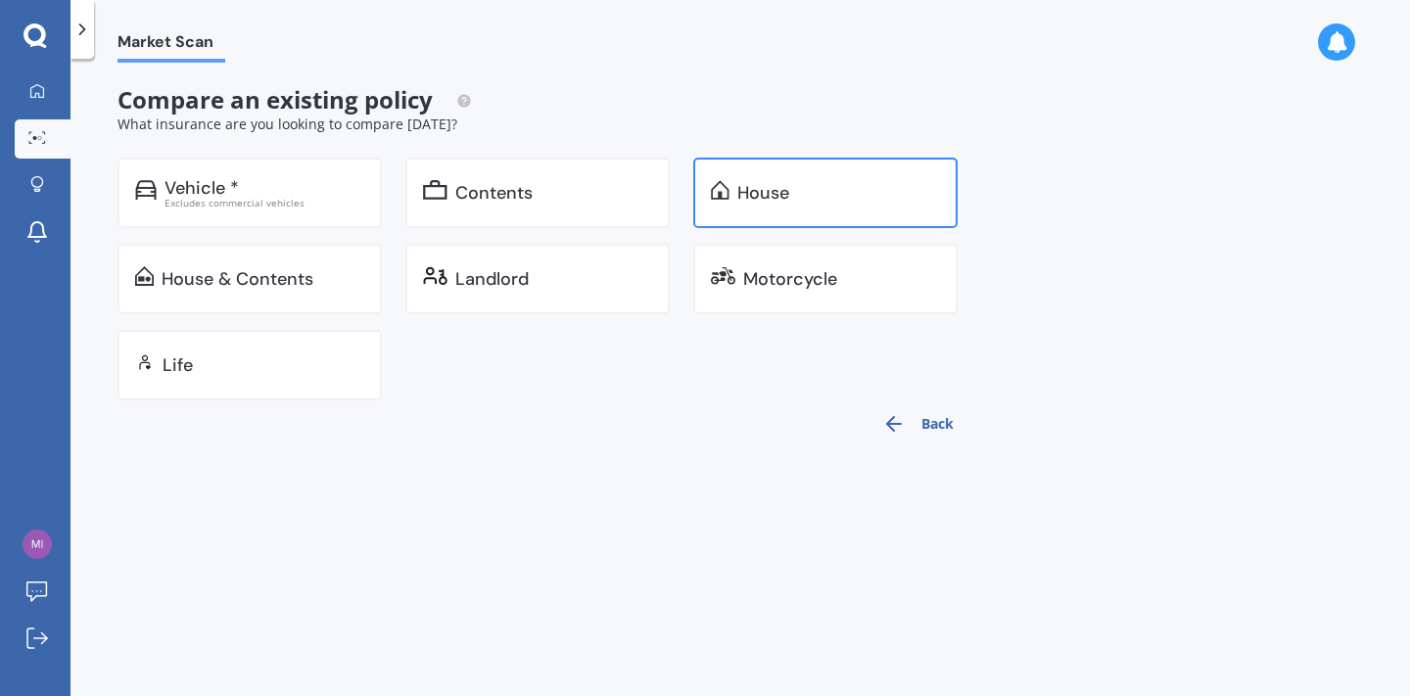
click at [765, 193] on div "House" at bounding box center [763, 193] width 52 height 20
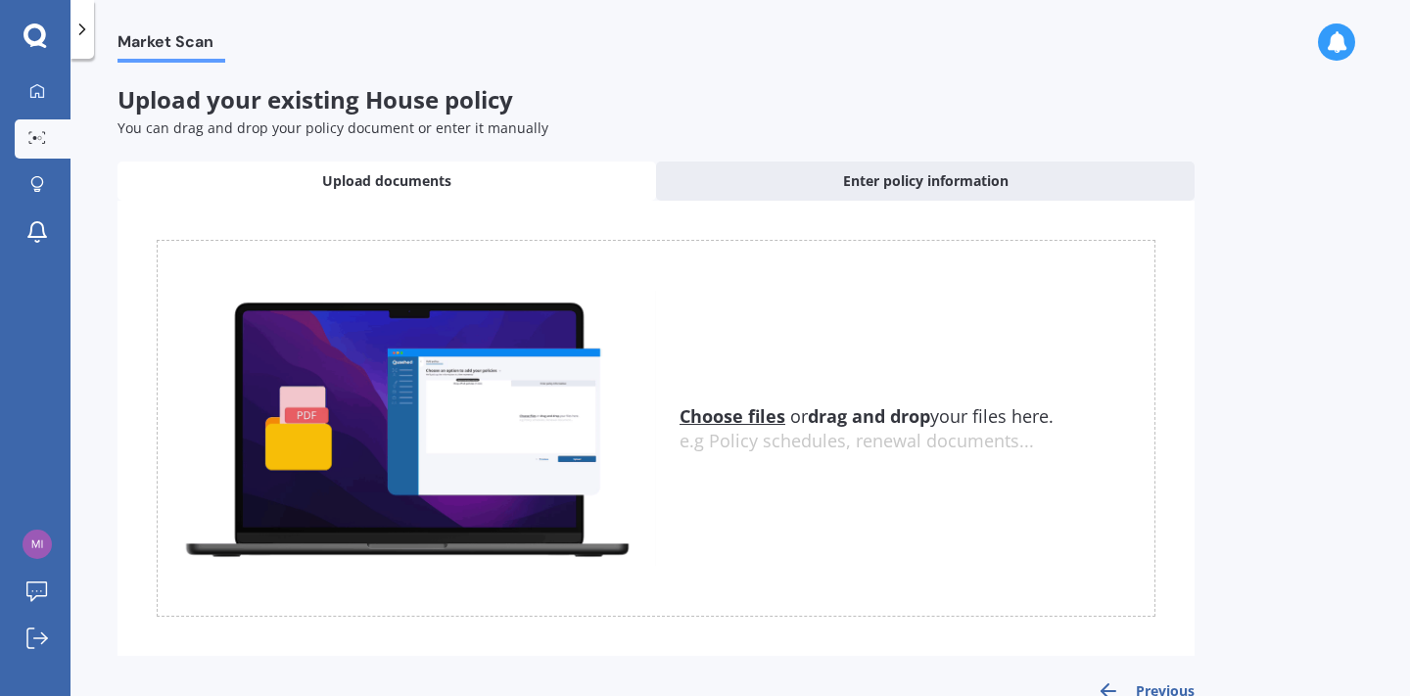
click at [743, 413] on u "Choose files" at bounding box center [733, 416] width 106 height 24
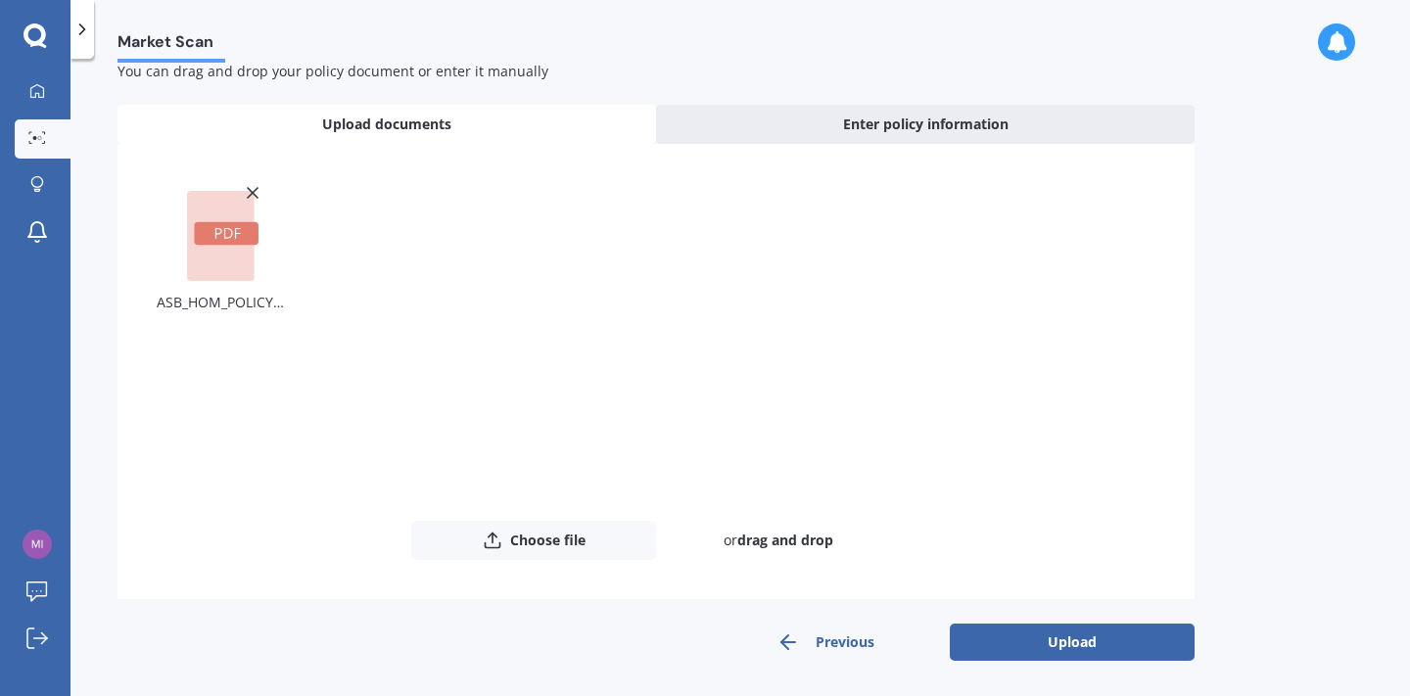
scroll to position [56, 0]
click at [1050, 643] on button "Upload" at bounding box center [1072, 643] width 245 height 37
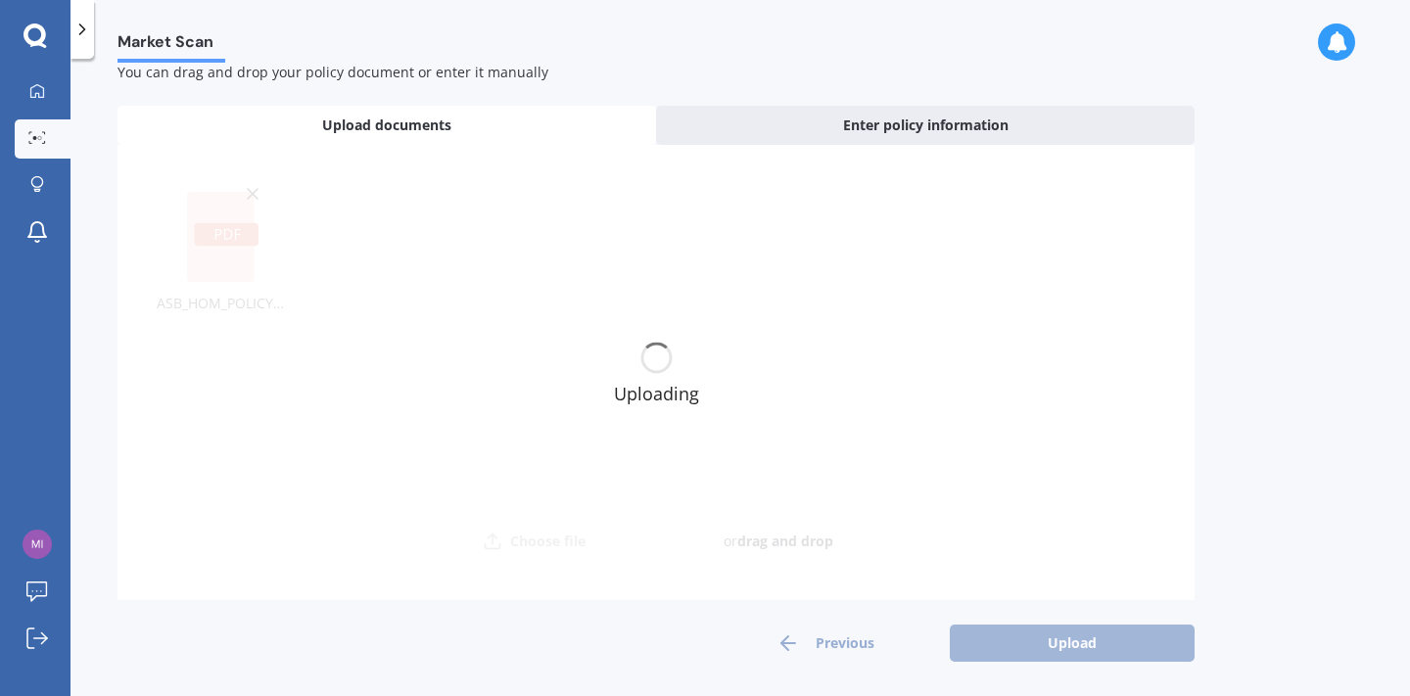
scroll to position [0, 0]
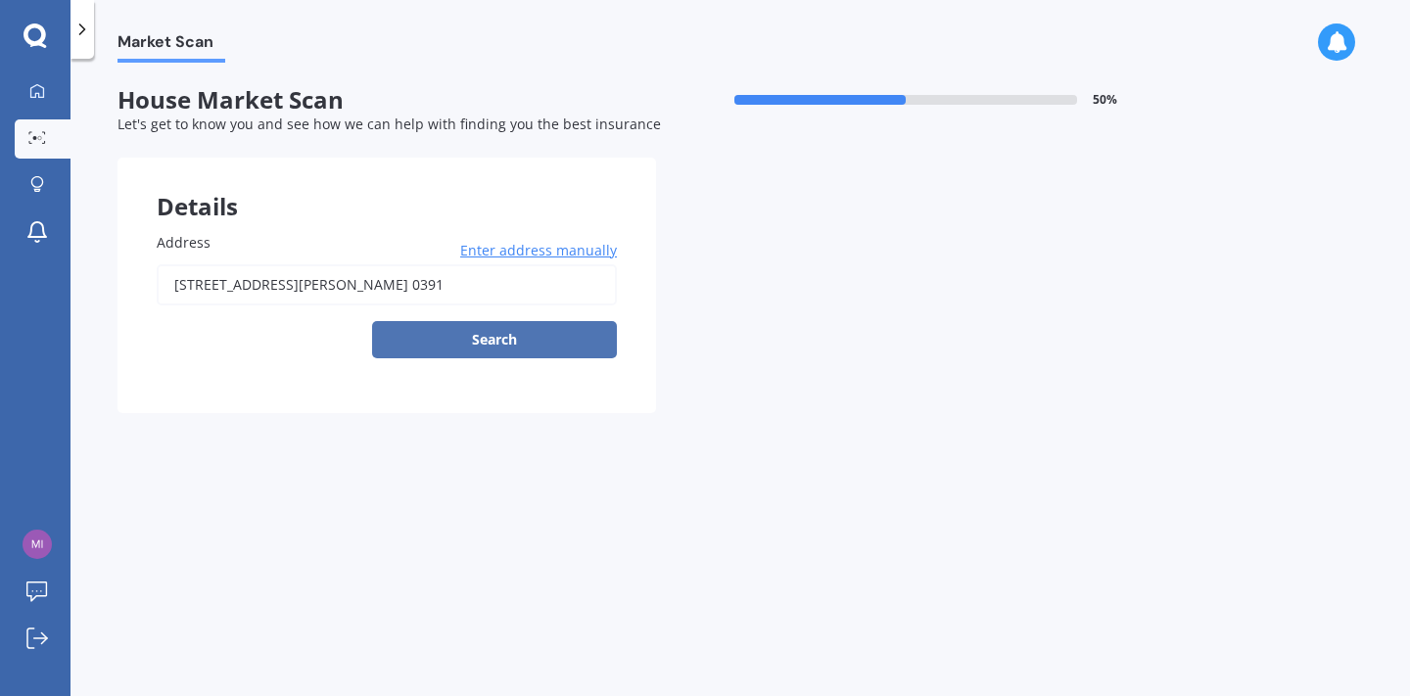
click at [532, 338] on button "Search" at bounding box center [494, 339] width 245 height 37
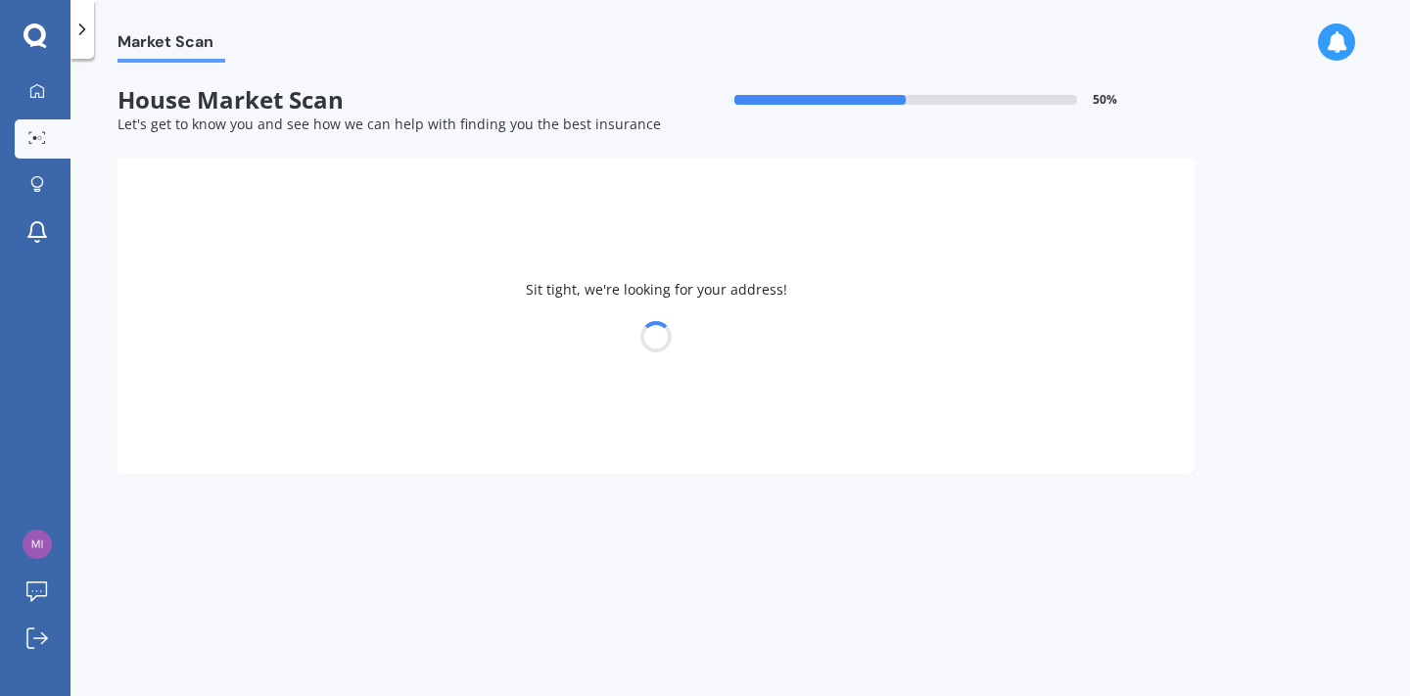
type input "[STREET_ADDRESS][PERSON_NAME]"
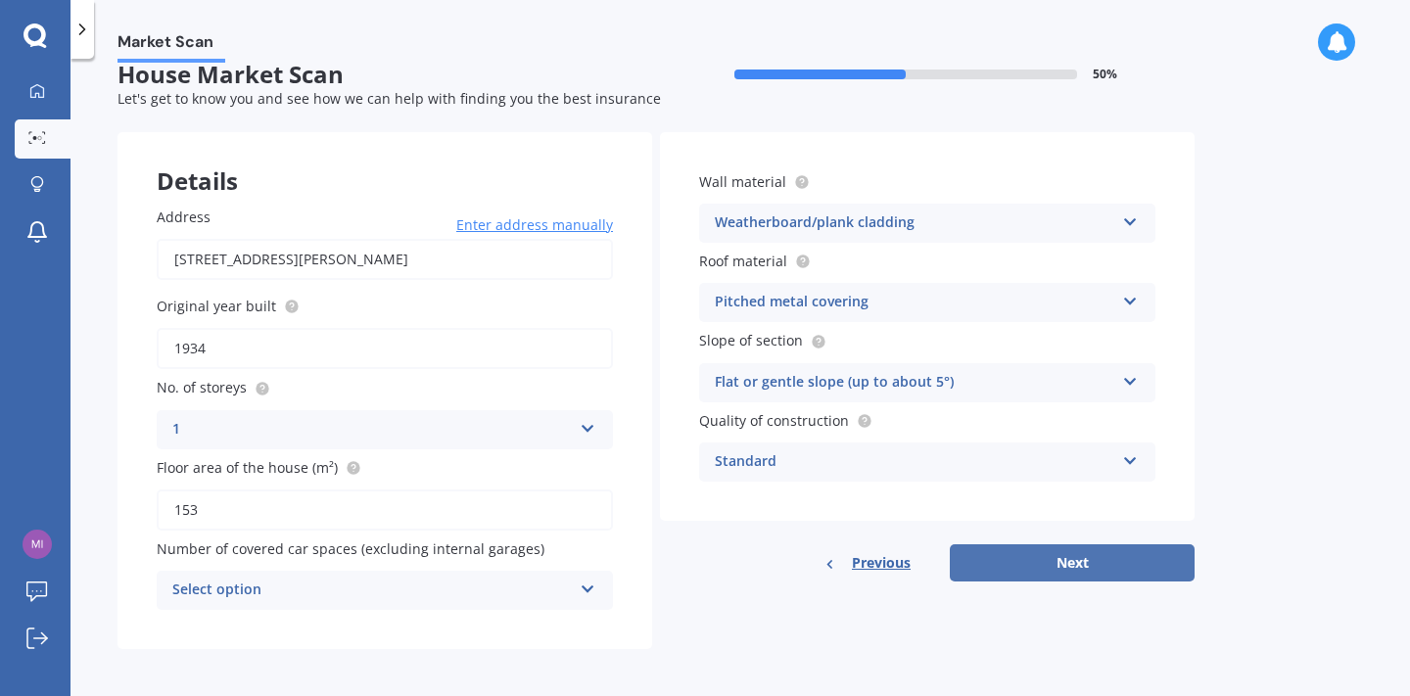
scroll to position [24, 0]
click at [593, 581] on icon at bounding box center [588, 587] width 17 height 14
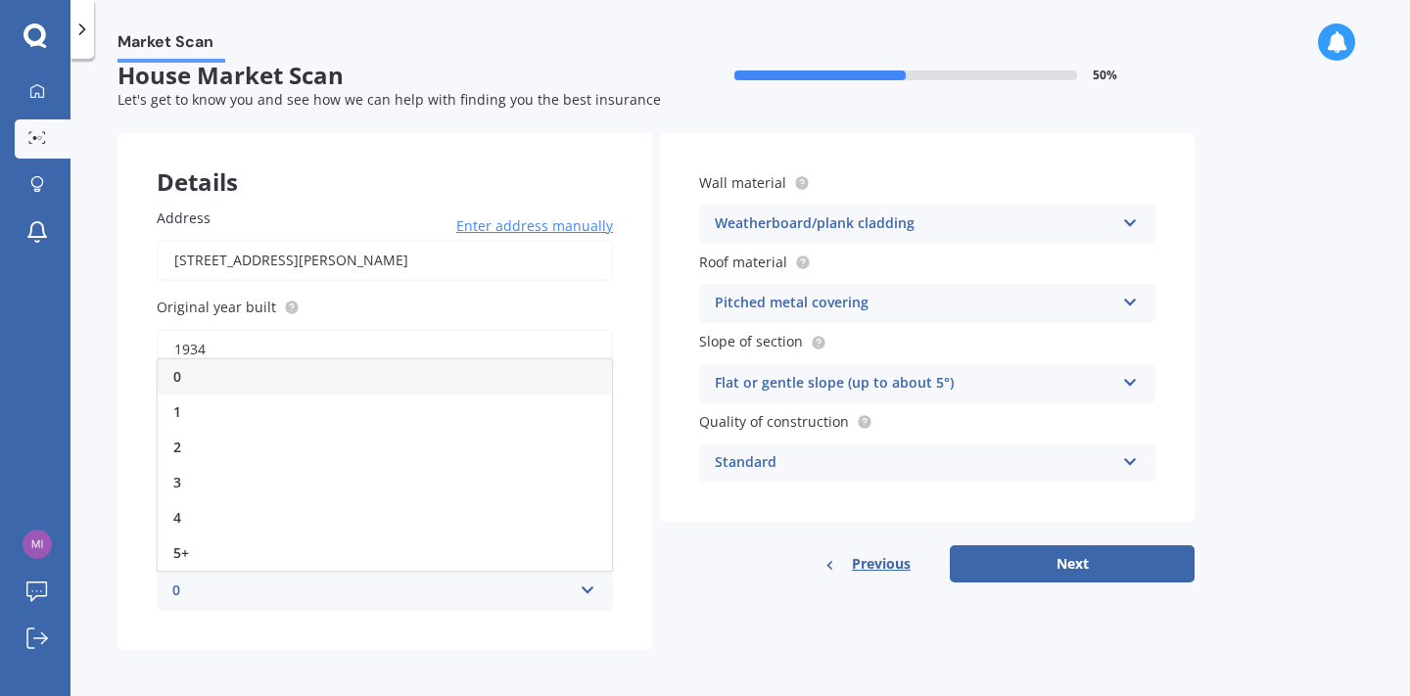
click at [369, 364] on div "0" at bounding box center [385, 376] width 454 height 35
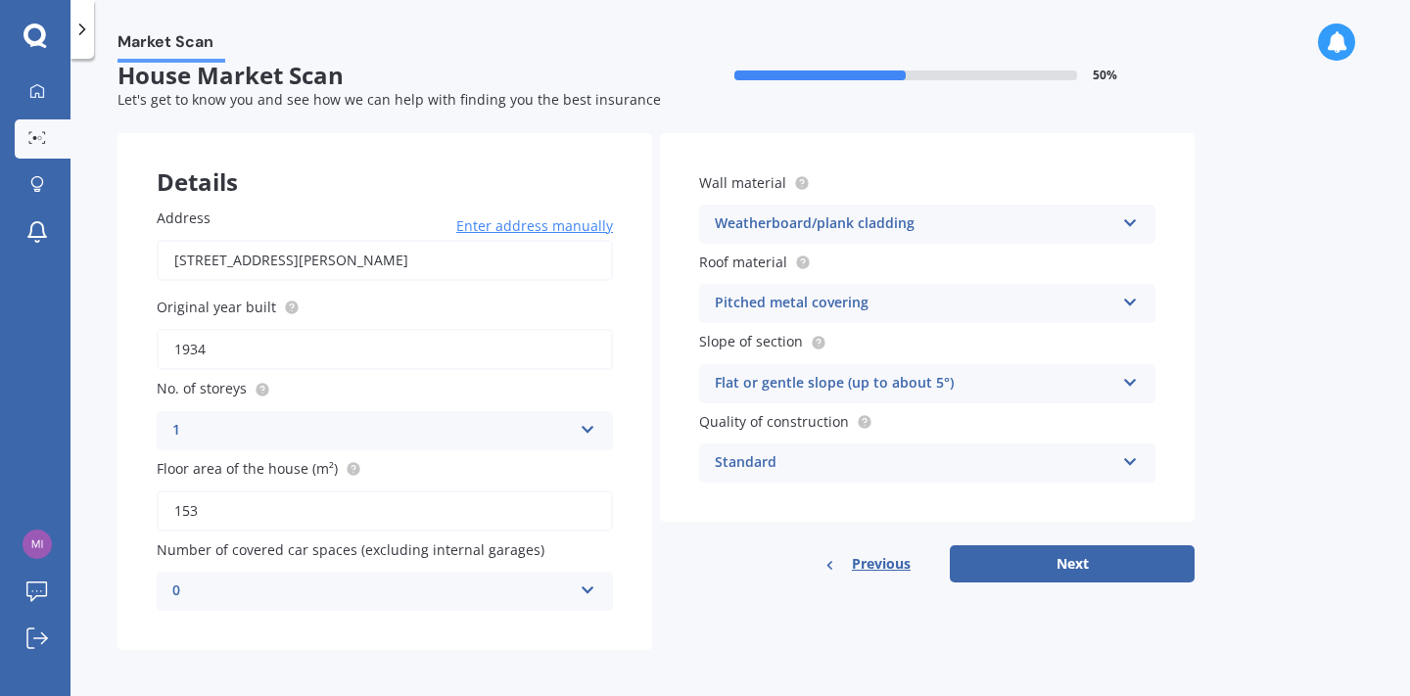
scroll to position [0, 0]
click at [1145, 564] on button "Next" at bounding box center [1072, 564] width 245 height 37
select select "30"
select select "11"
select select "1982"
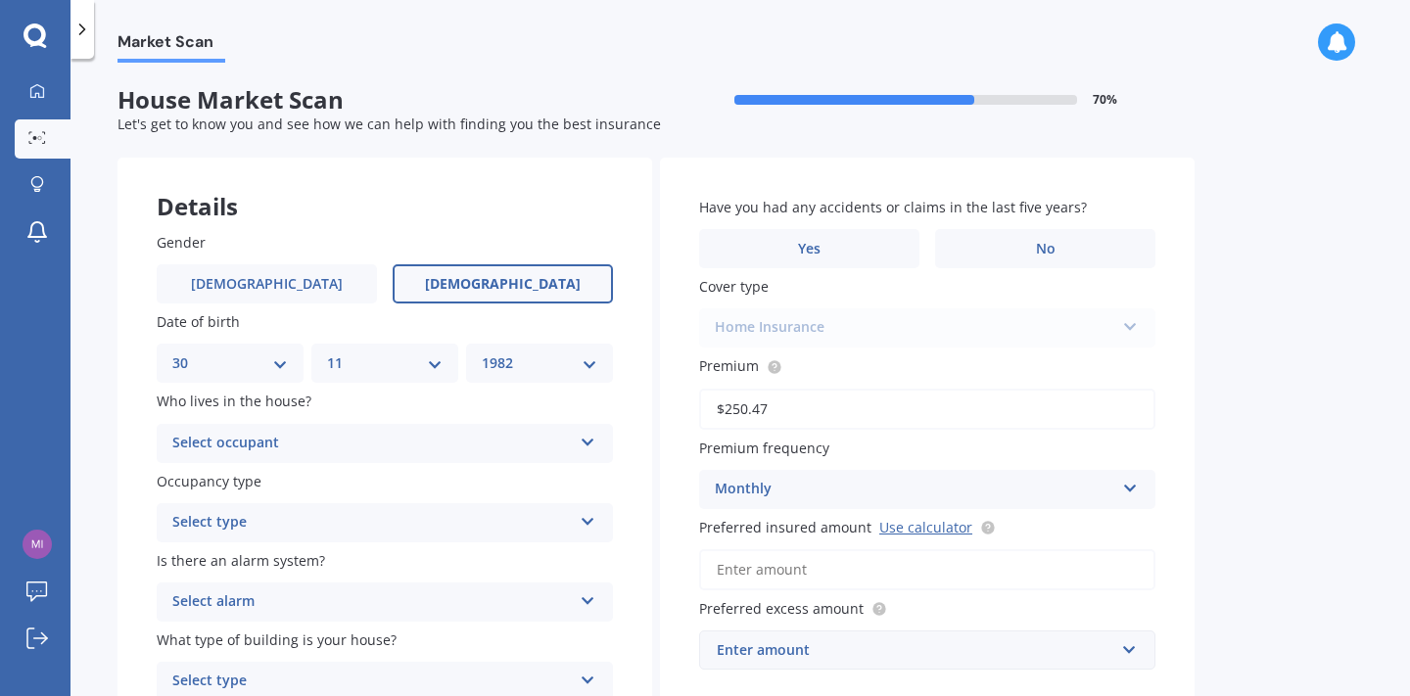
click at [580, 435] on icon at bounding box center [588, 439] width 17 height 14
click at [507, 478] on div "Owner" at bounding box center [385, 481] width 454 height 35
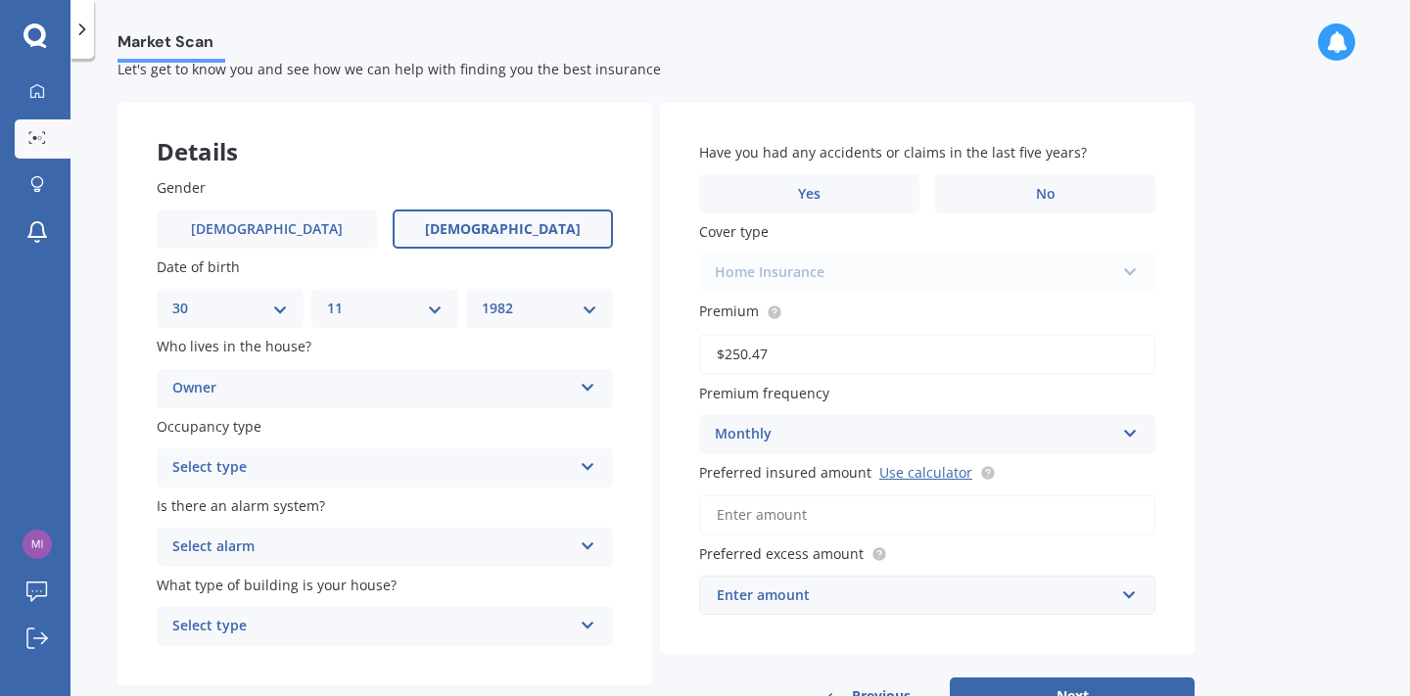
scroll to position [72, 0]
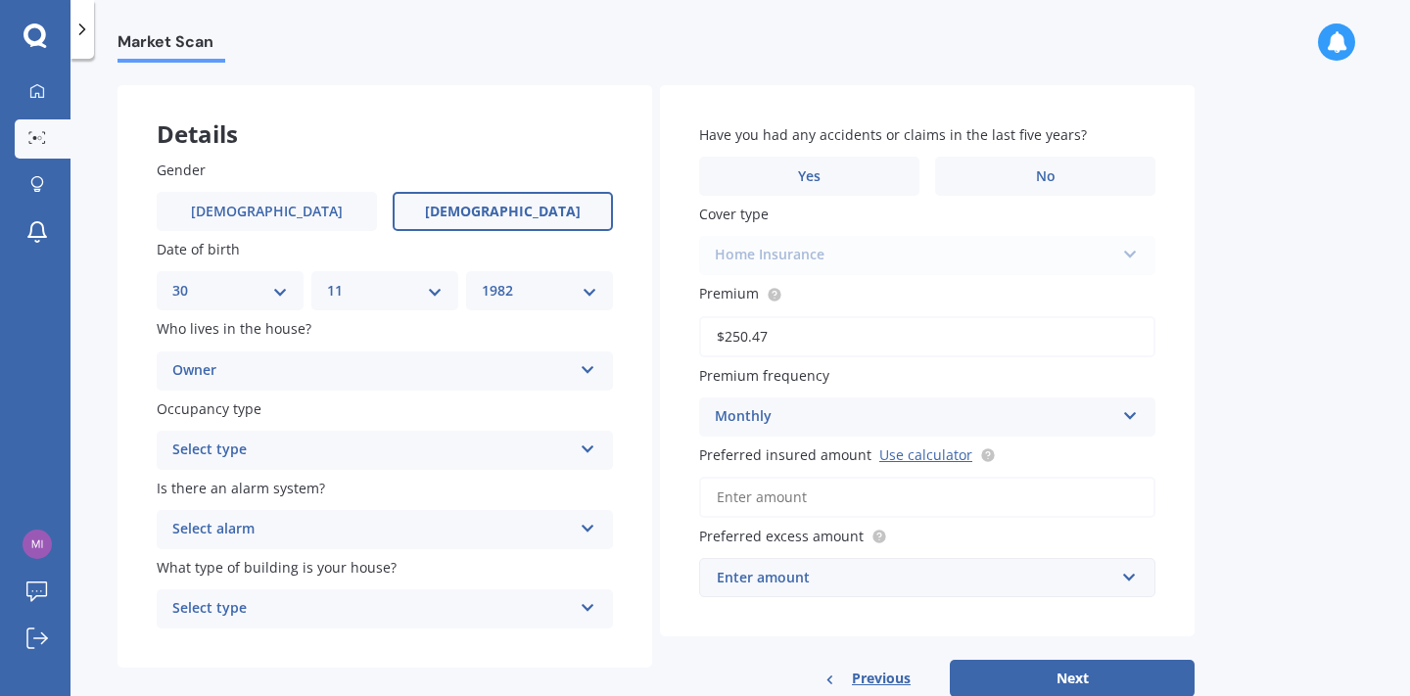
click at [590, 446] on icon at bounding box center [588, 446] width 17 height 14
click at [542, 485] on div "Permanent" at bounding box center [385, 488] width 454 height 35
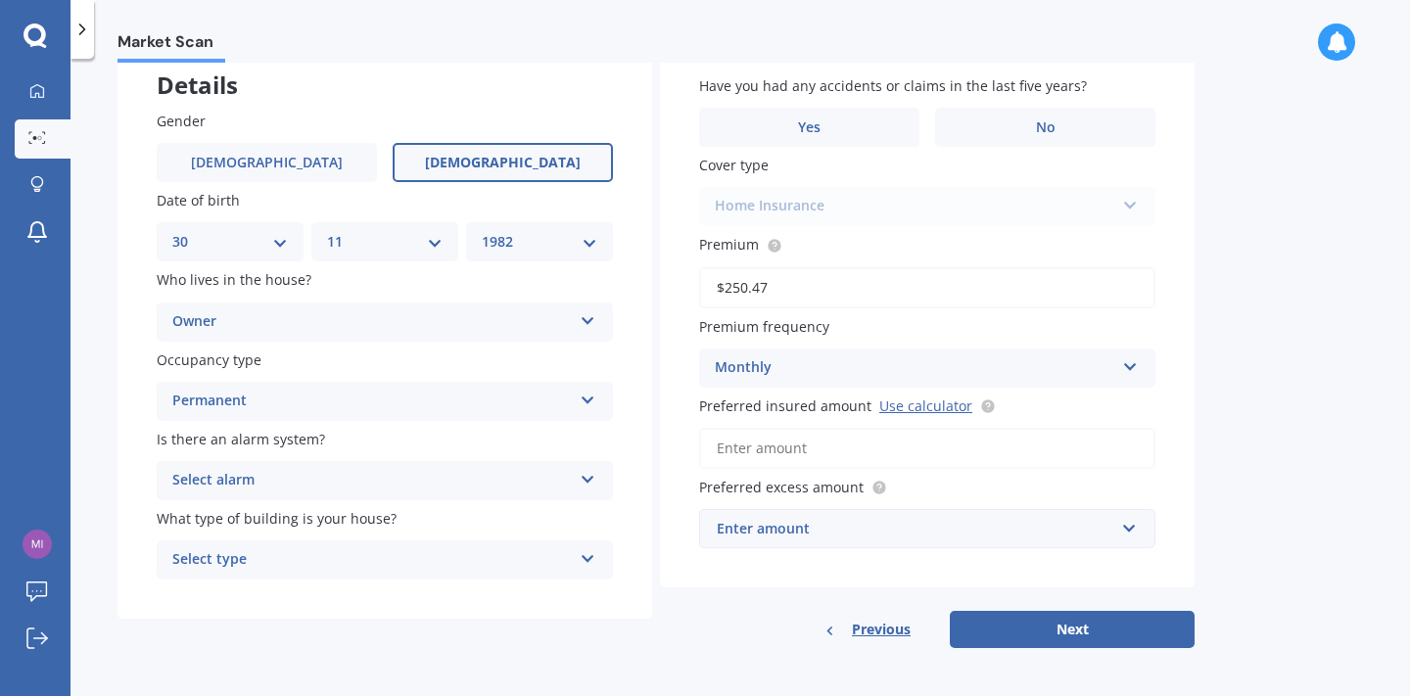
scroll to position [120, 0]
click at [588, 476] on icon at bounding box center [588, 477] width 17 height 14
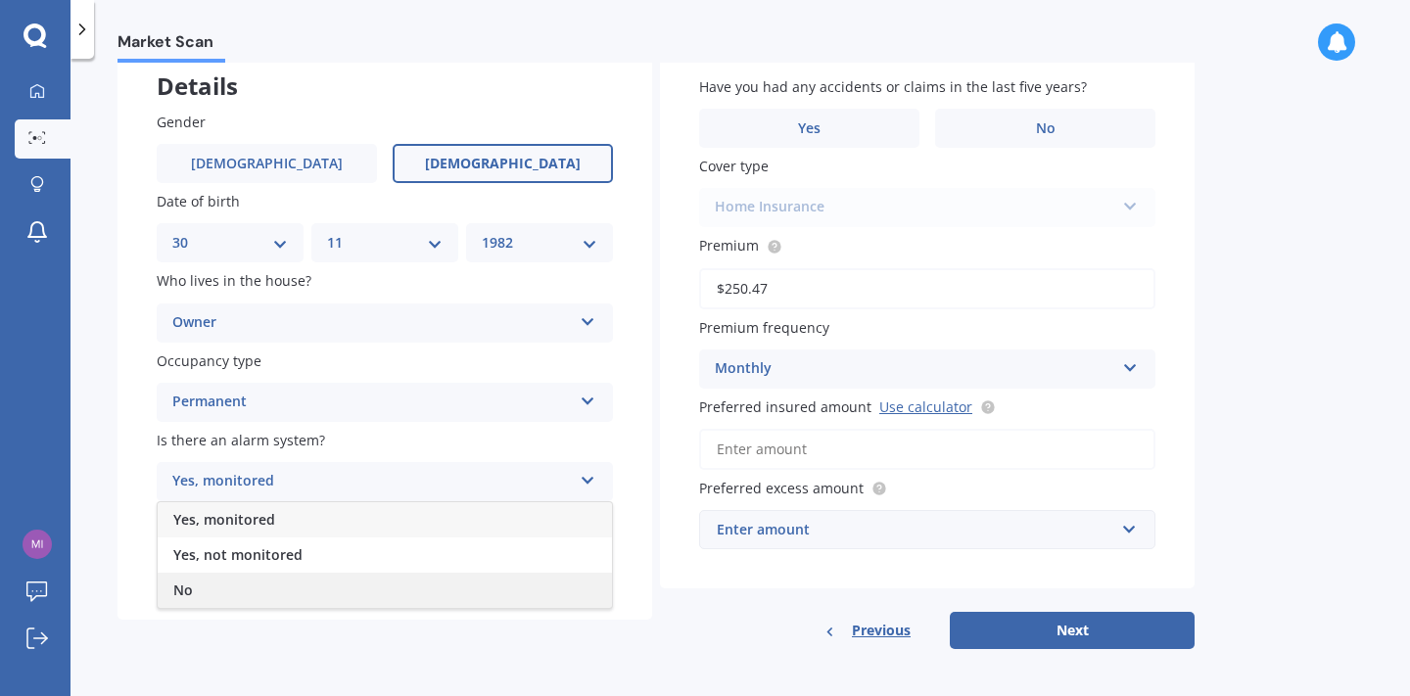
click at [417, 590] on div "No" at bounding box center [385, 590] width 454 height 35
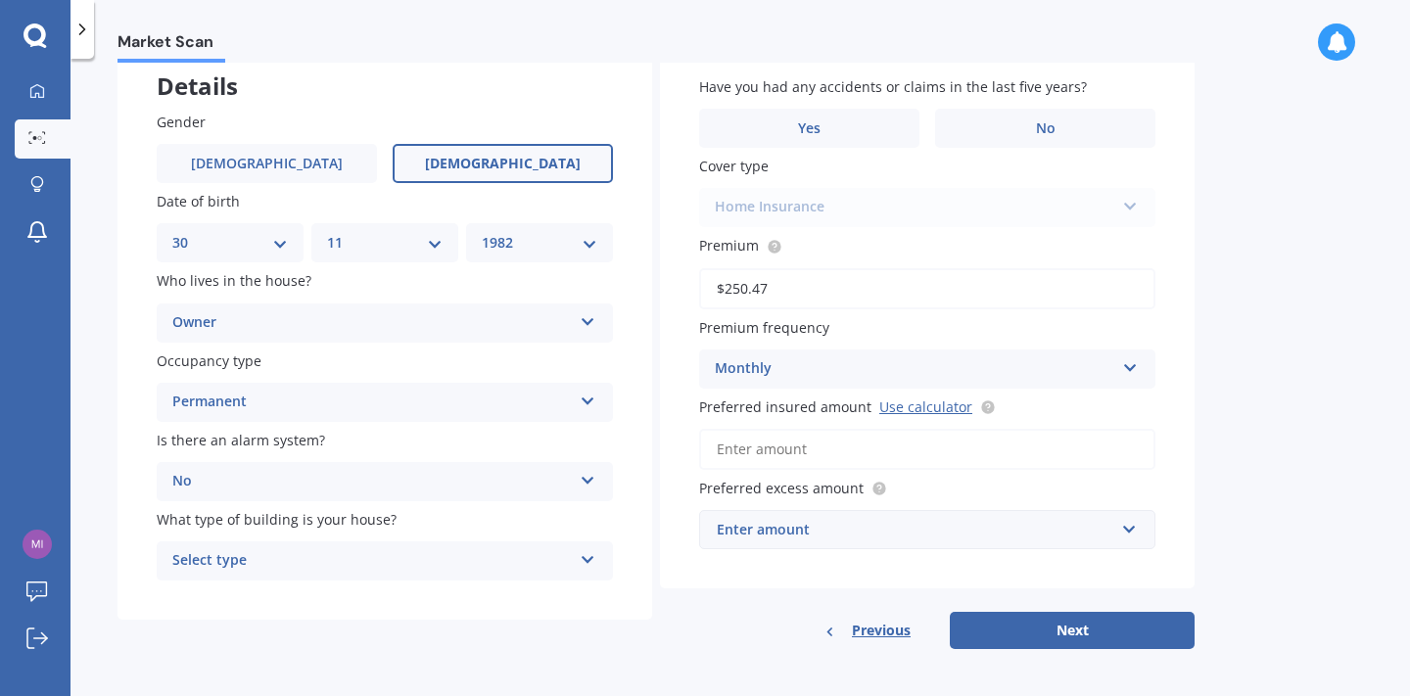
scroll to position [0, 0]
click at [585, 553] on icon at bounding box center [588, 556] width 17 height 14
click at [541, 600] on div "Freestanding" at bounding box center [385, 599] width 454 height 35
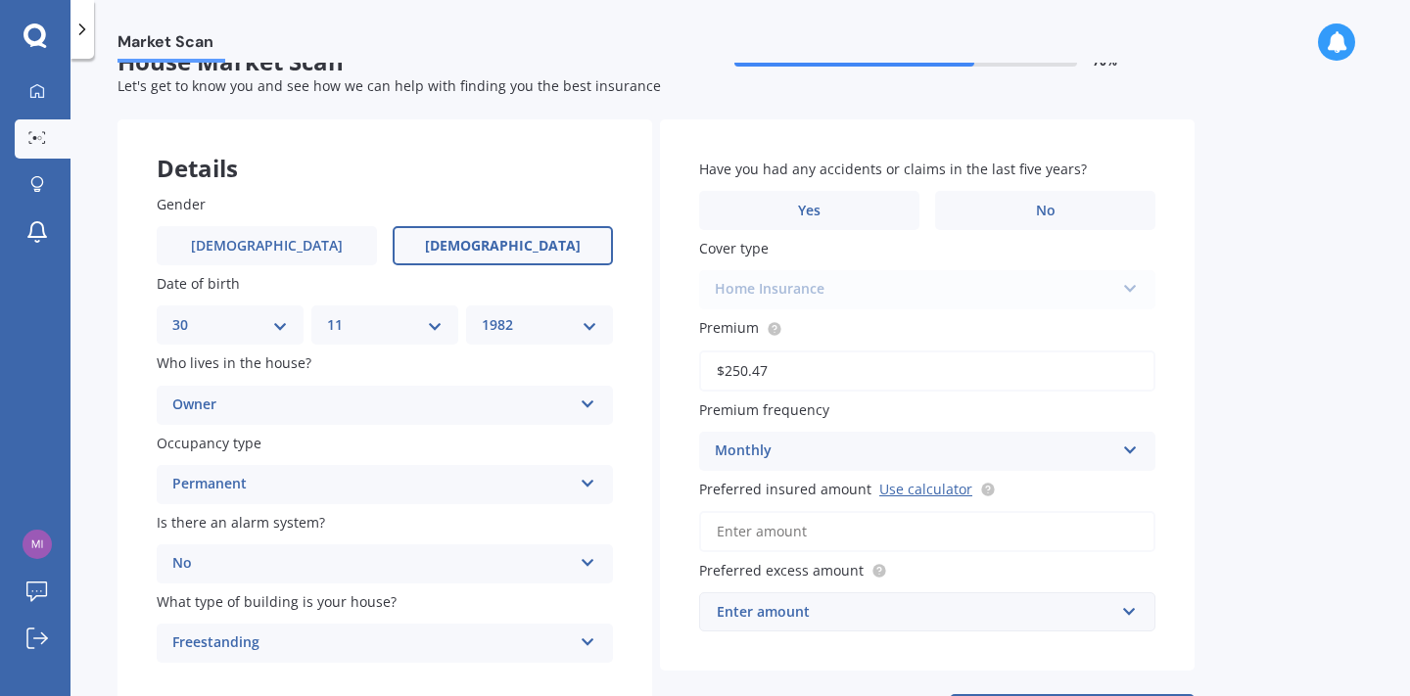
scroll to position [31, 0]
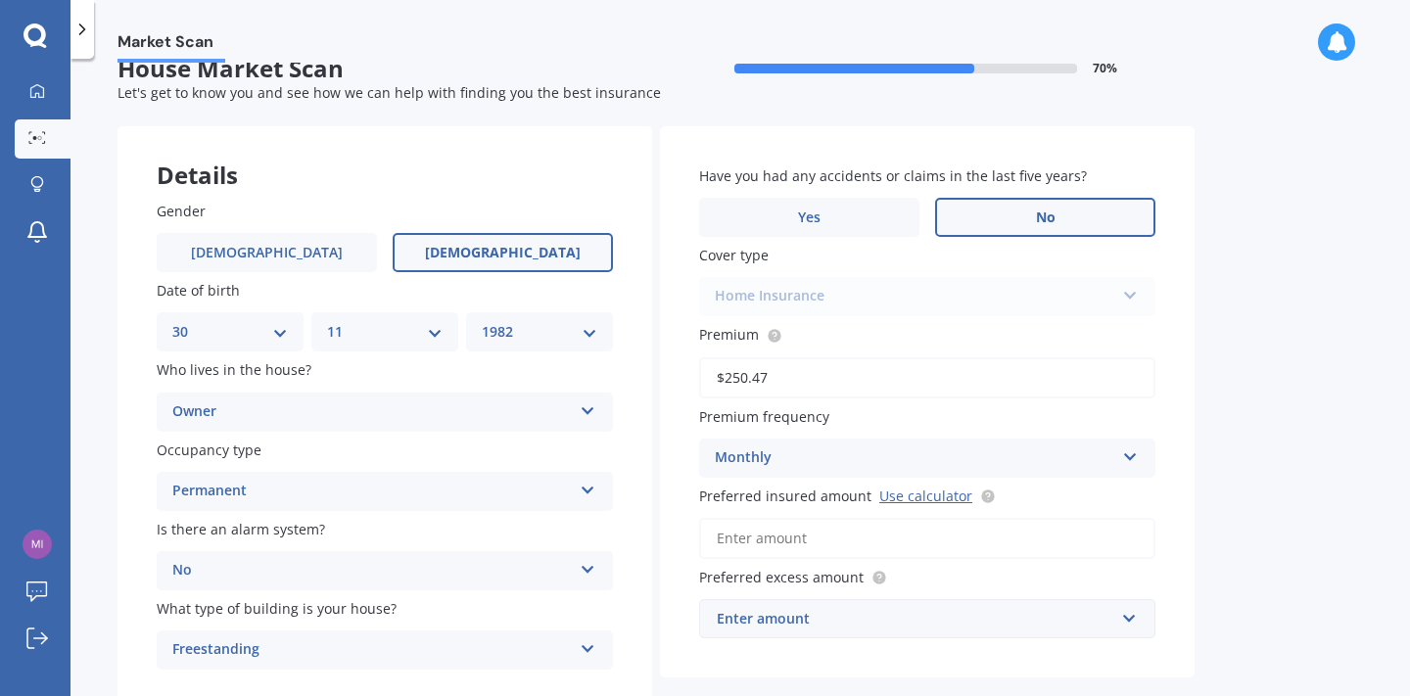
click at [1051, 210] on span "No" at bounding box center [1046, 218] width 20 height 17
click at [0, 0] on input "No" at bounding box center [0, 0] width 0 height 0
click at [1139, 295] on div "Home Insurance Home Insurance" at bounding box center [927, 296] width 456 height 39
click at [1125, 292] on div "Home Insurance Home Insurance" at bounding box center [927, 296] width 456 height 39
click at [1130, 292] on div "Home Insurance Home Insurance" at bounding box center [927, 296] width 456 height 39
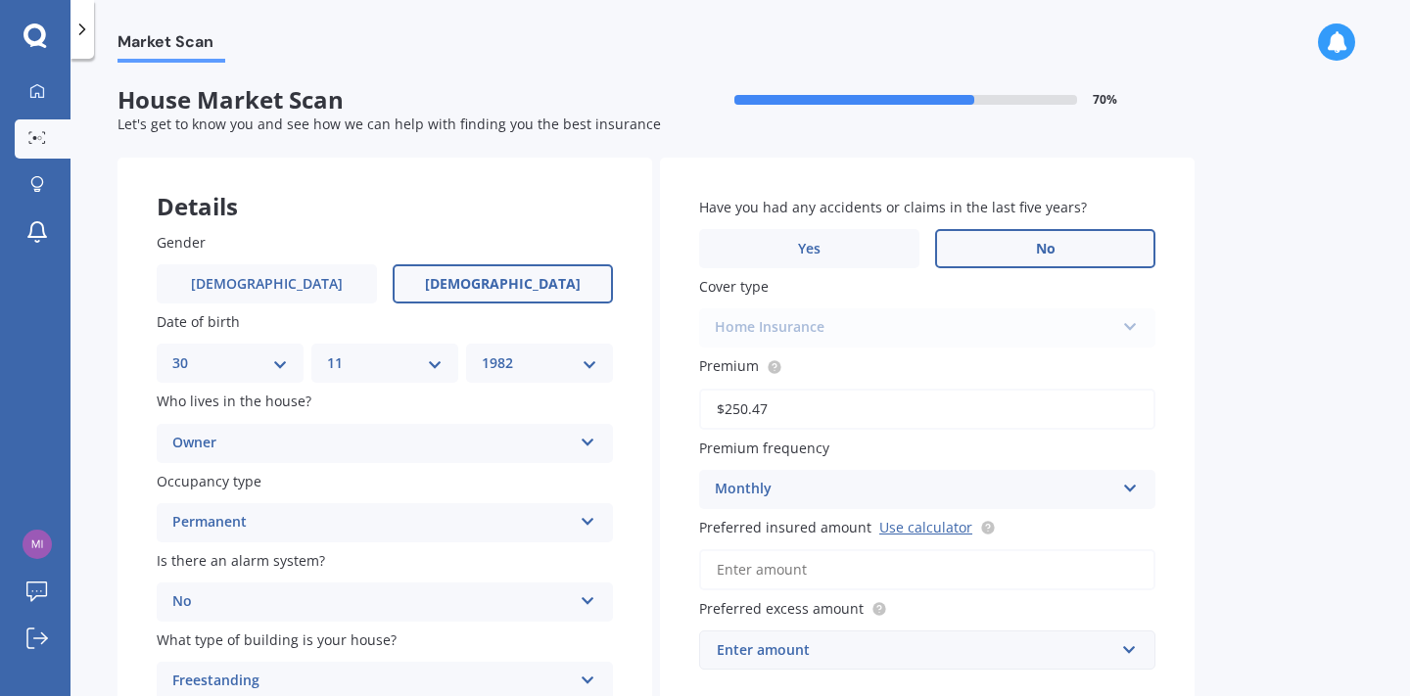
scroll to position [0, 0]
click at [1044, 241] on span "No" at bounding box center [1046, 249] width 20 height 17
click at [0, 0] on input "No" at bounding box center [0, 0] width 0 height 0
click at [832, 326] on div "Home Insurance Home Insurance" at bounding box center [927, 328] width 456 height 39
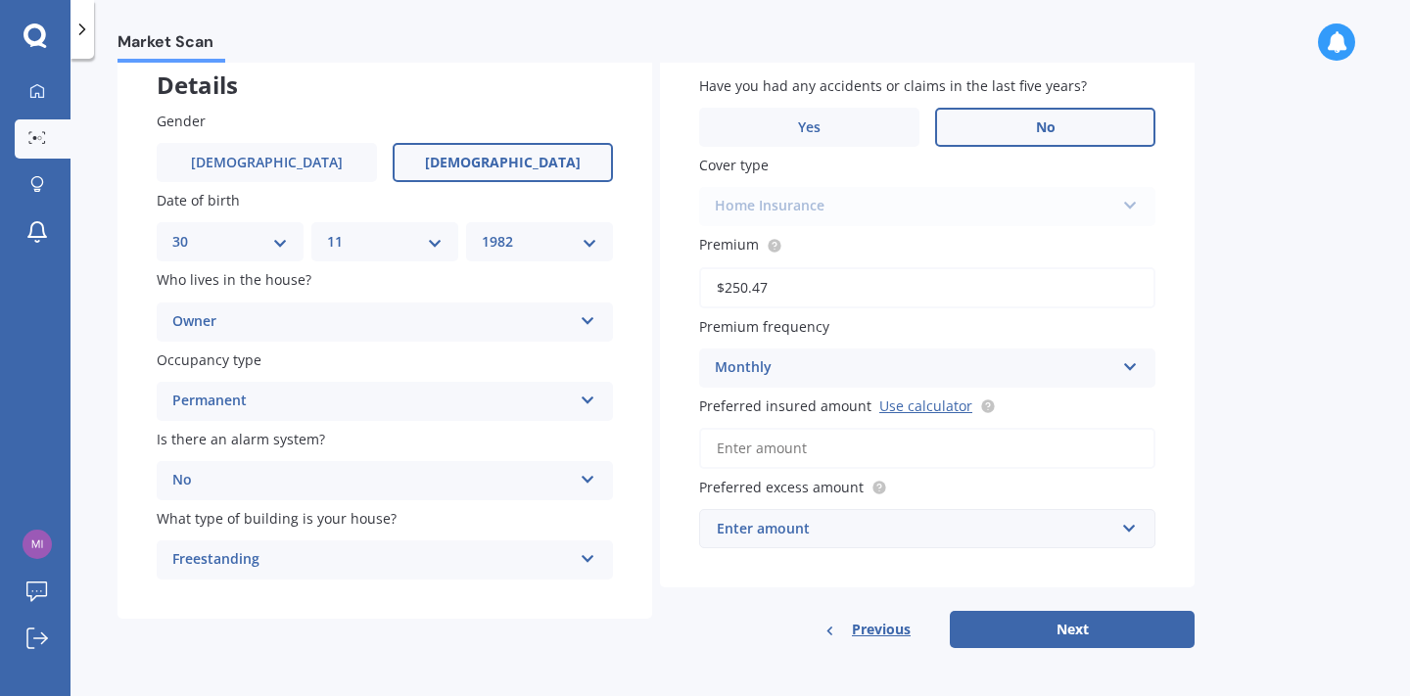
scroll to position [120, 0]
click at [971, 451] on input "Preferred insured amount Use calculator" at bounding box center [927, 449] width 456 height 41
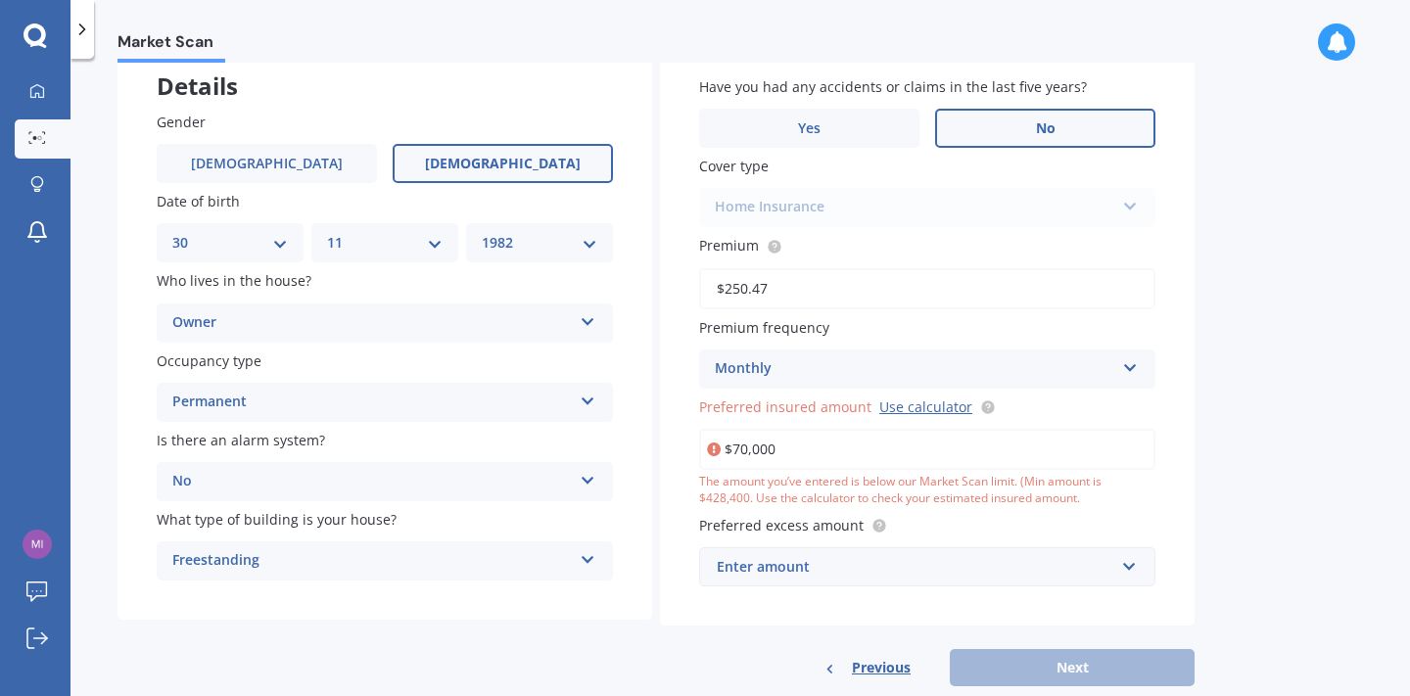
type input "$700,000"
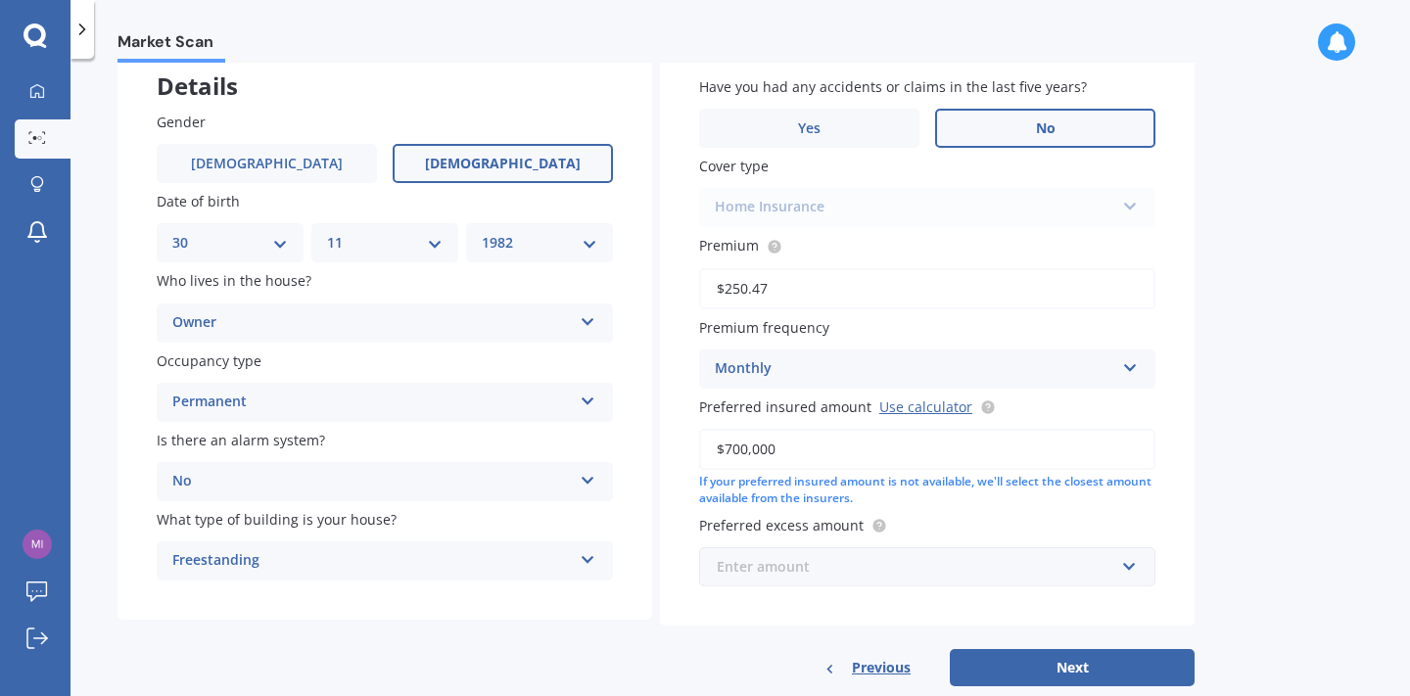
click at [1131, 561] on input "text" at bounding box center [920, 566] width 439 height 37
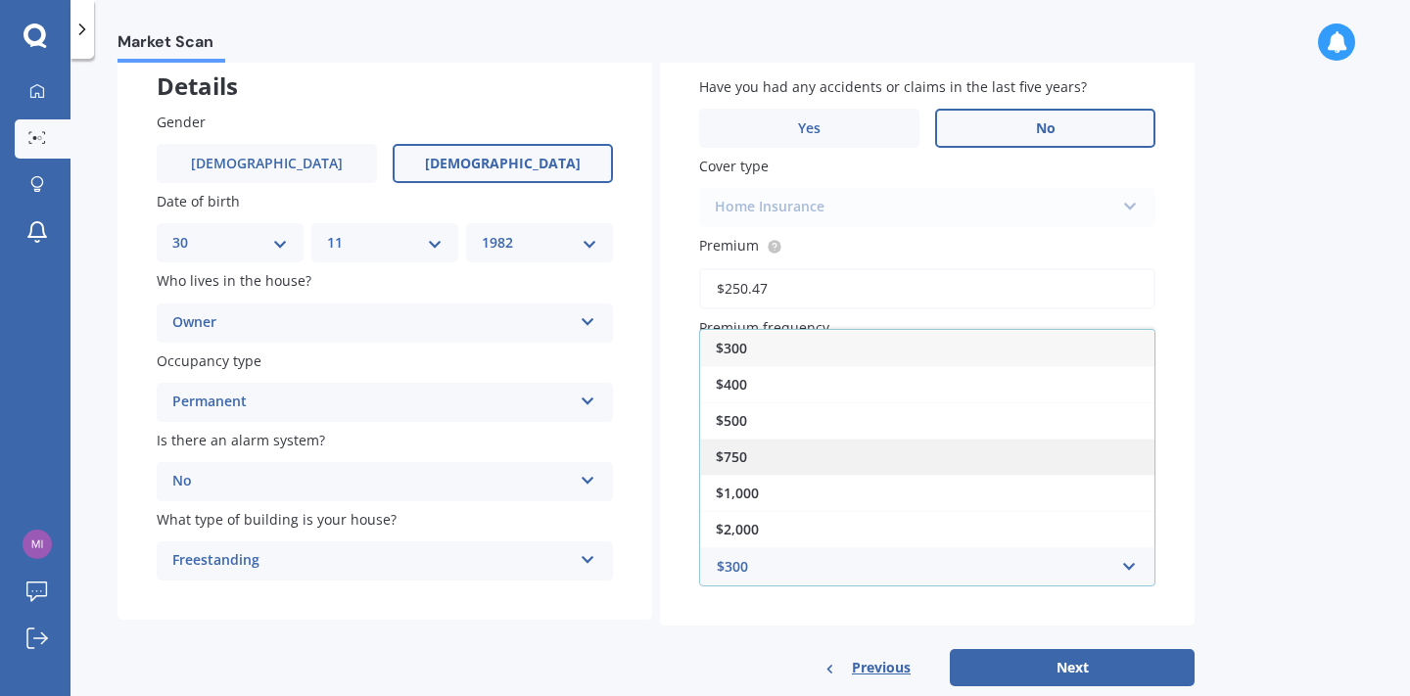
click at [1084, 454] on div "$750" at bounding box center [927, 457] width 454 height 36
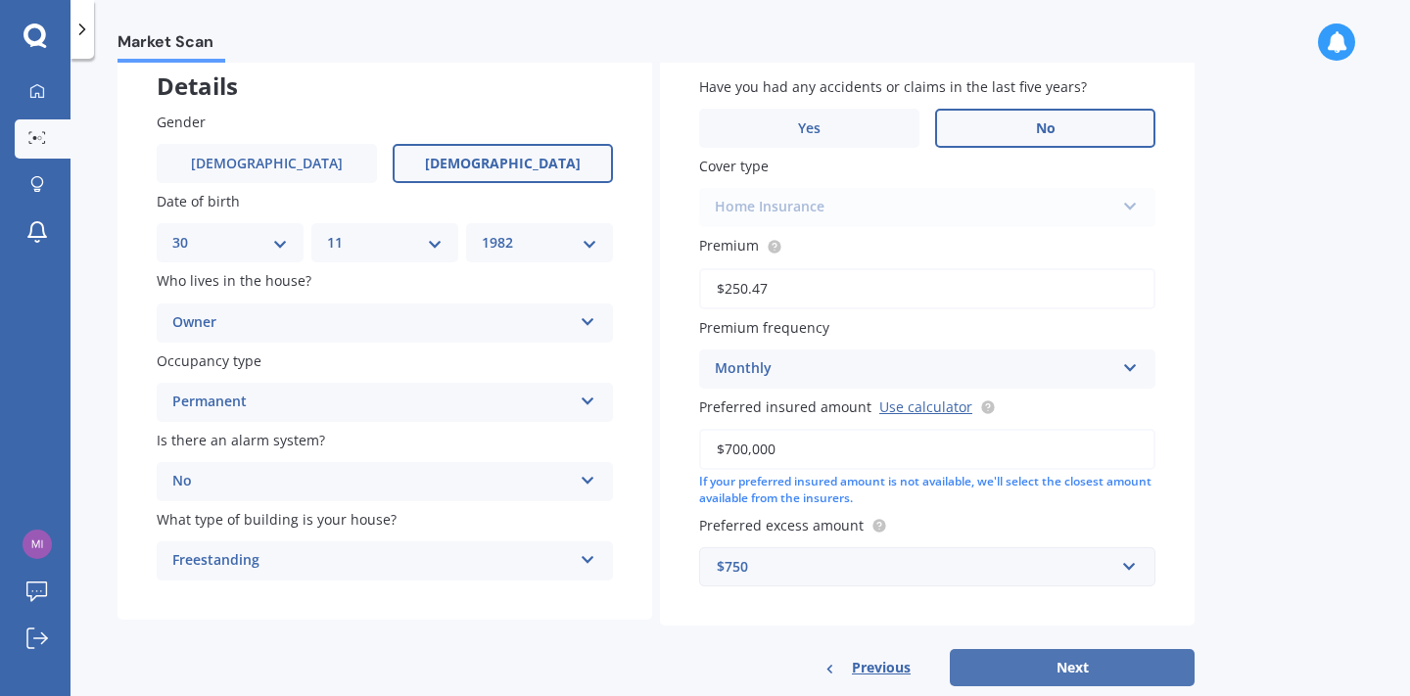
click at [1098, 659] on button "Next" at bounding box center [1072, 667] width 245 height 37
select select "30"
select select "11"
select select "1982"
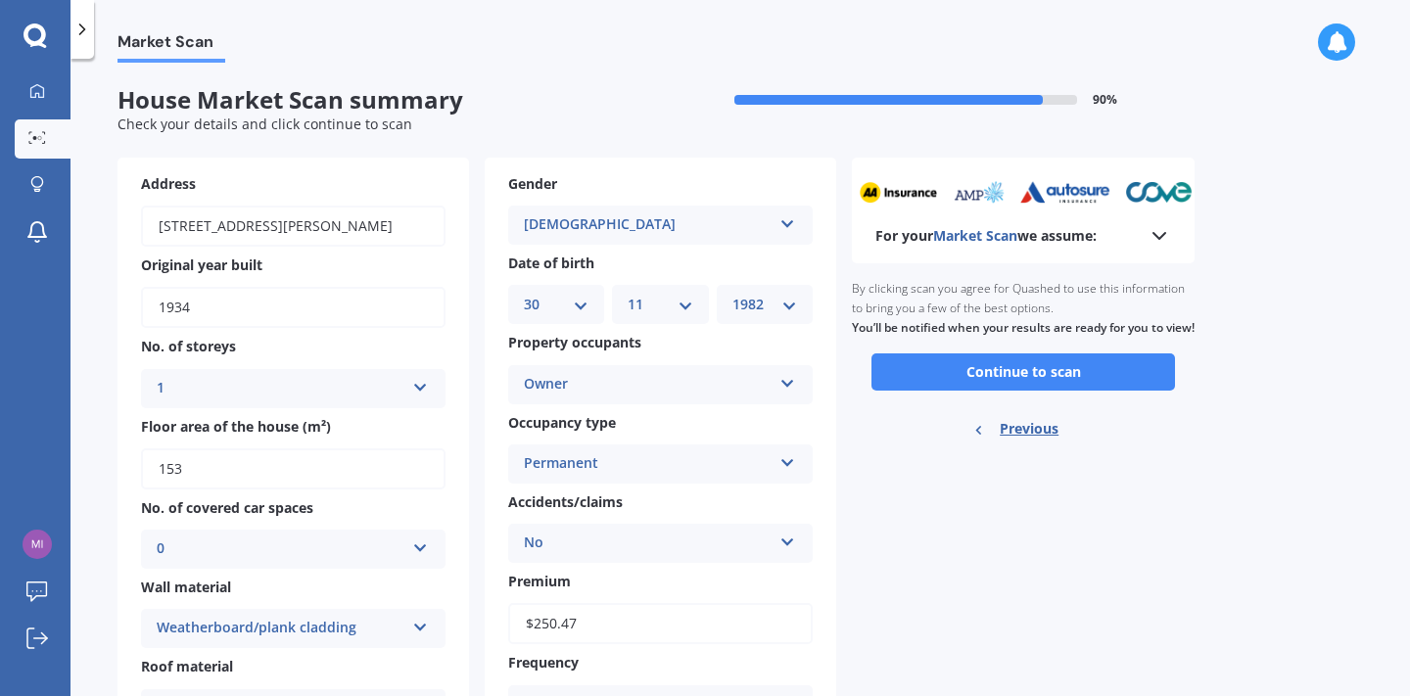
scroll to position [0, 0]
click at [1088, 382] on button "Continue to scan" at bounding box center [1024, 372] width 304 height 37
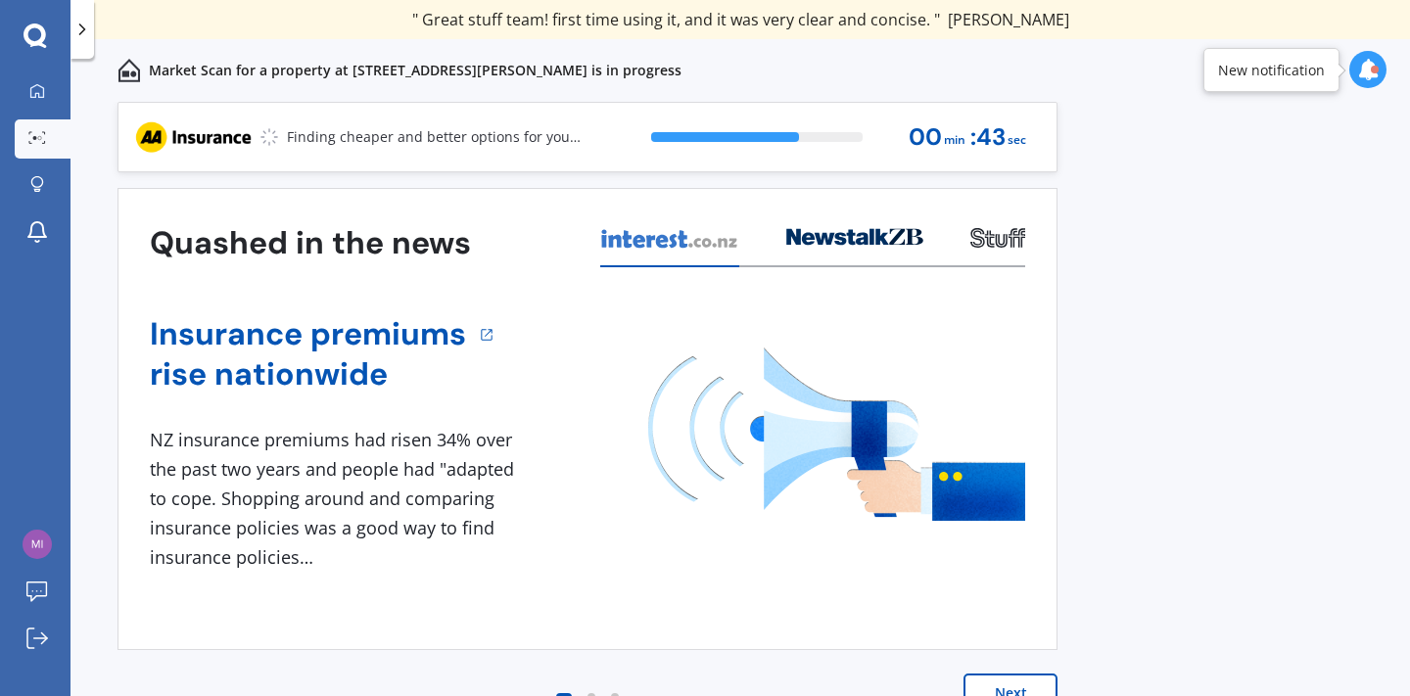
click at [1370, 70] on icon at bounding box center [1368, 70] width 22 height 22
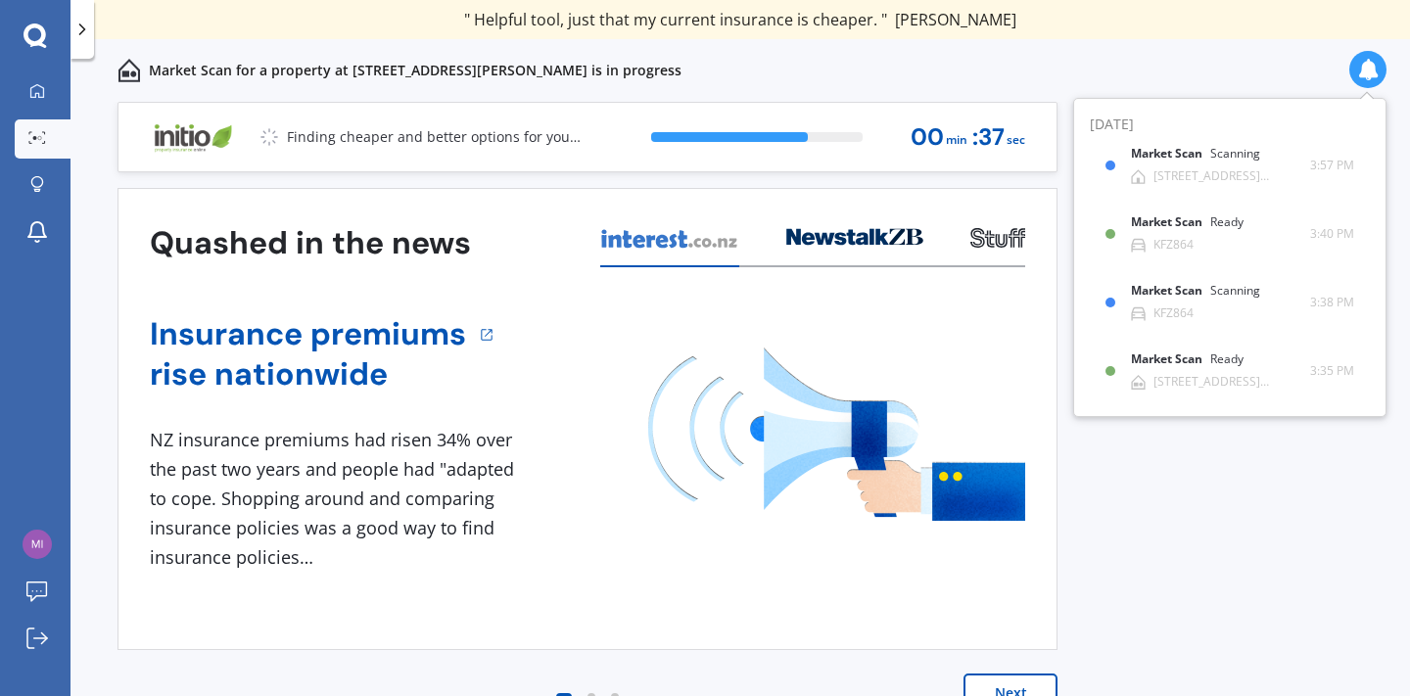
click at [1210, 529] on div "Previous 60,000+ Kiwis have signed up to shop and save on insurance with us " H…" at bounding box center [741, 421] width 1340 height 638
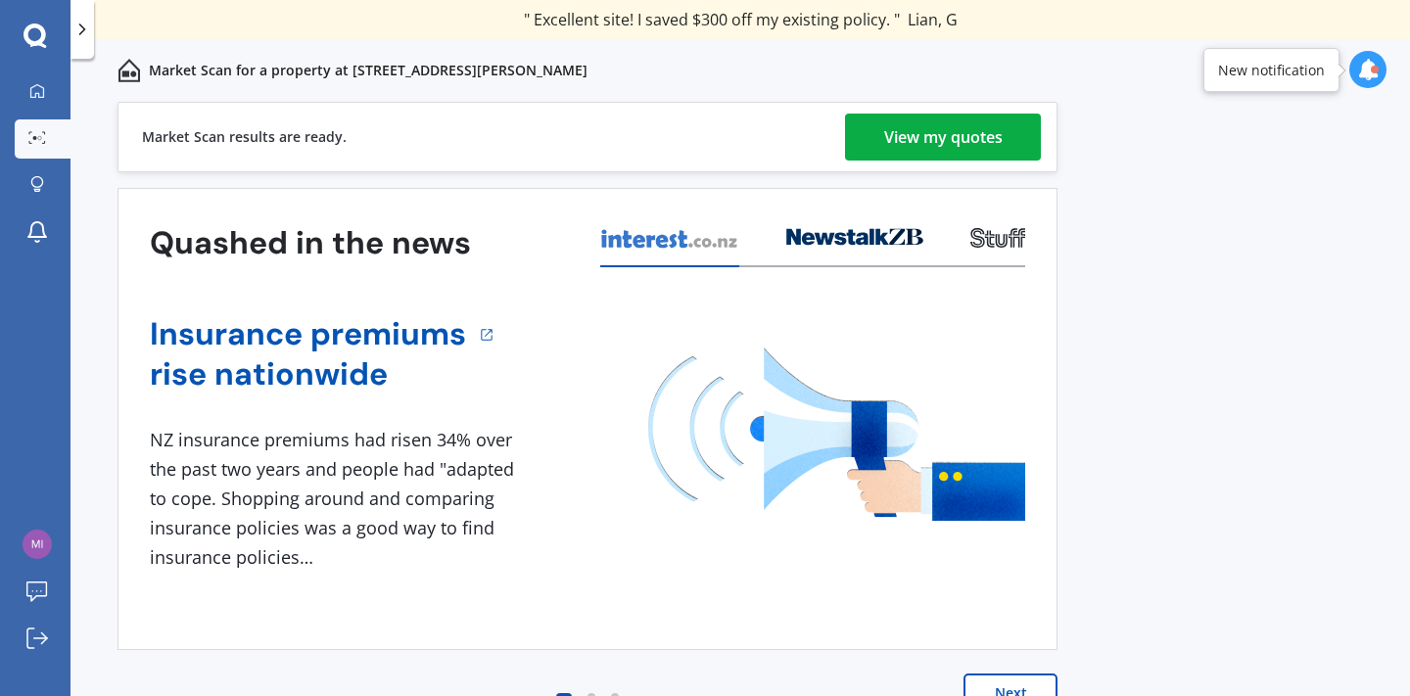
click at [1013, 134] on link "View my quotes" at bounding box center [943, 137] width 196 height 47
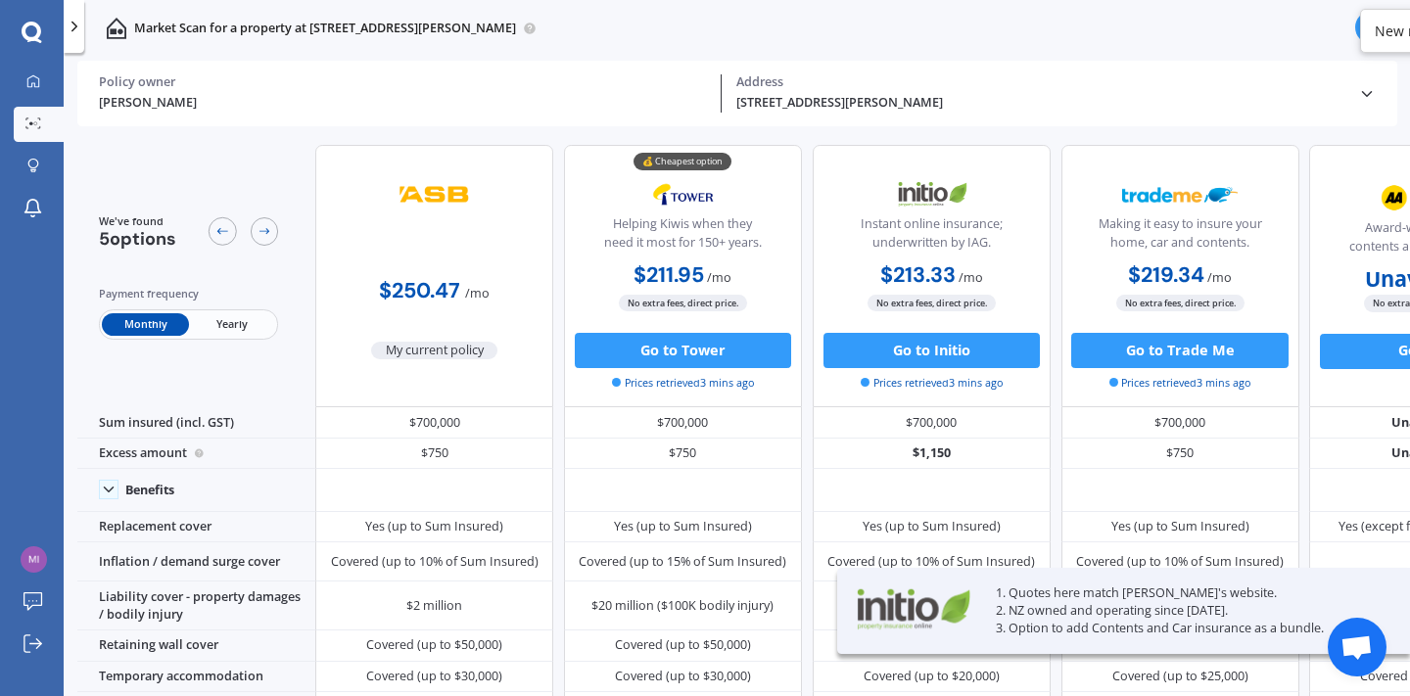
click at [245, 372] on div "We've found 5 options Payment frequency Monthly Yearly" at bounding box center [196, 276] width 238 height 262
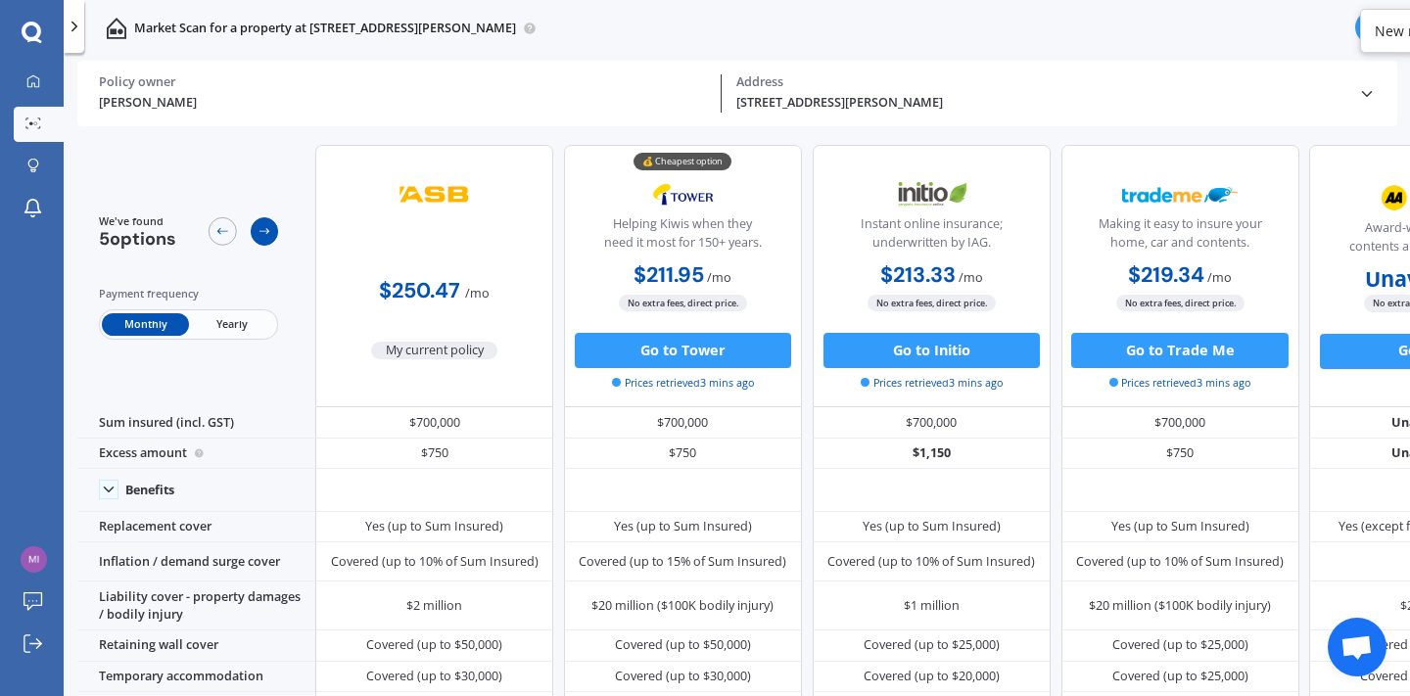
click at [268, 230] on icon at bounding box center [265, 231] width 11 height 6
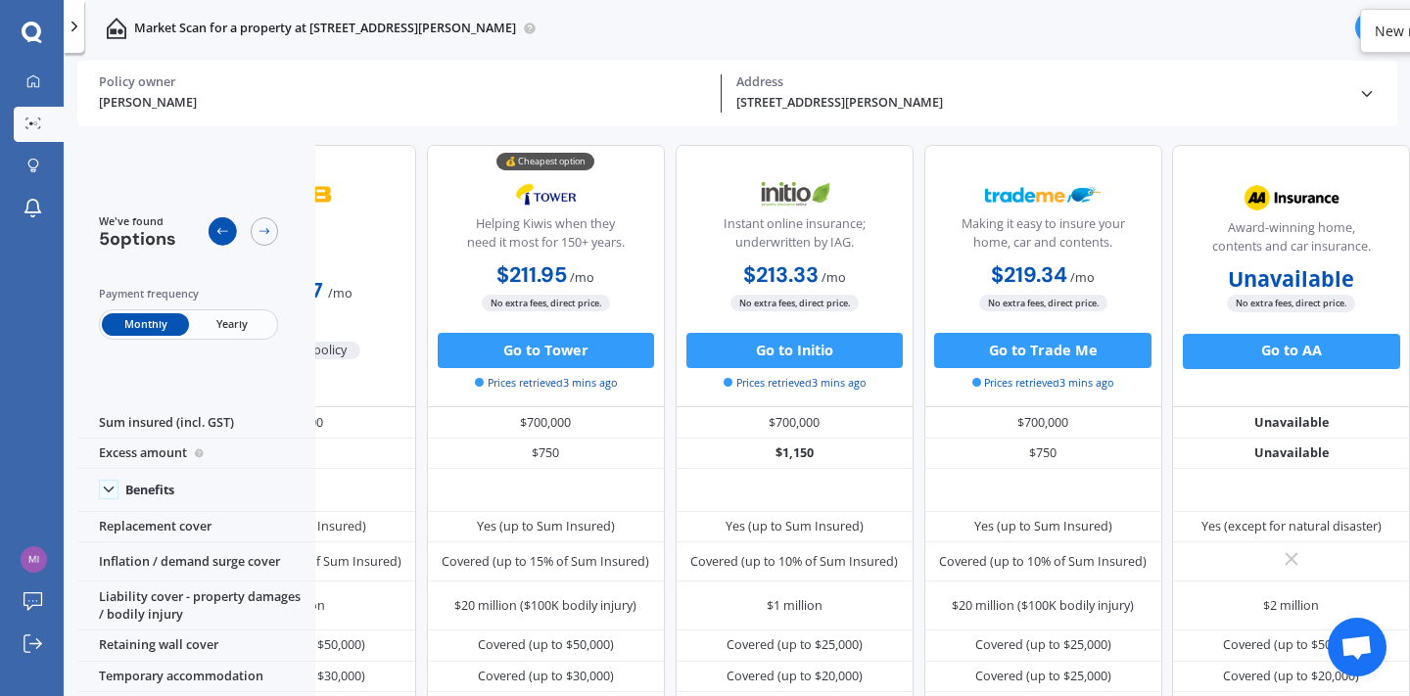
click at [221, 230] on icon at bounding box center [222, 231] width 14 height 14
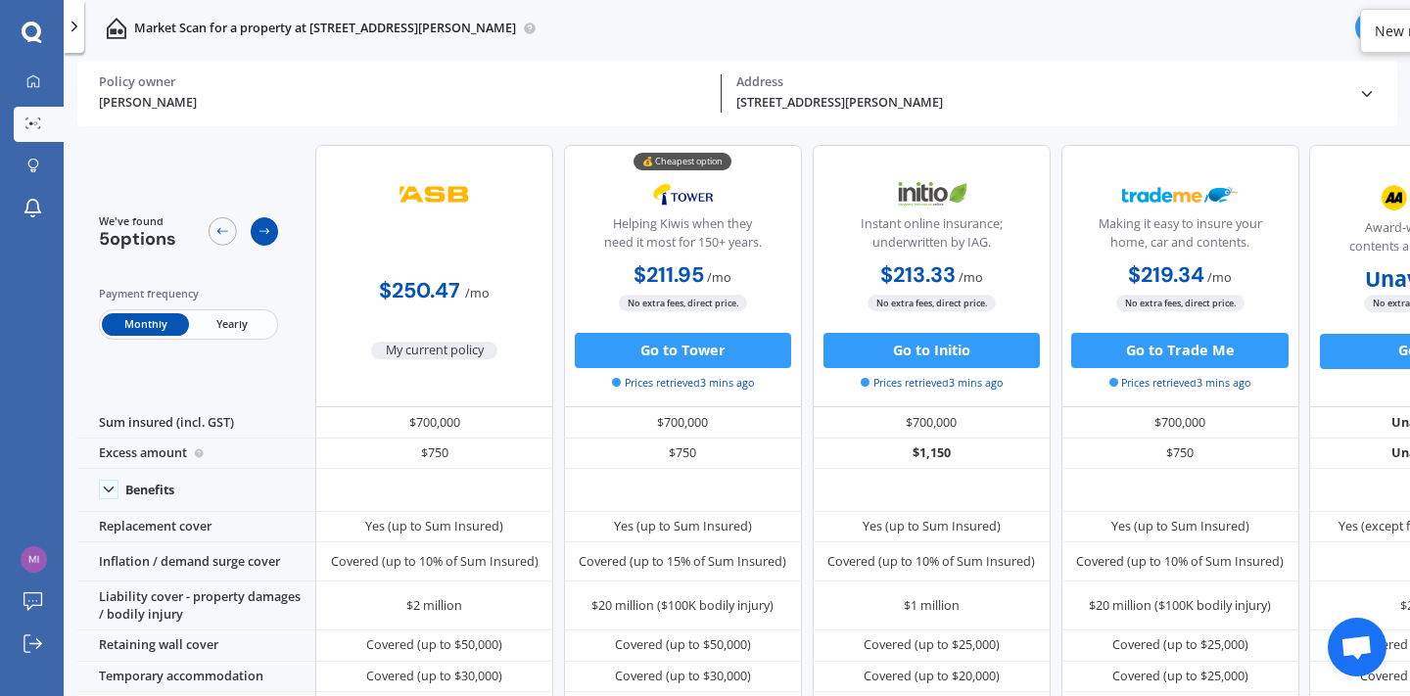
click at [259, 224] on icon at bounding box center [265, 231] width 14 height 14
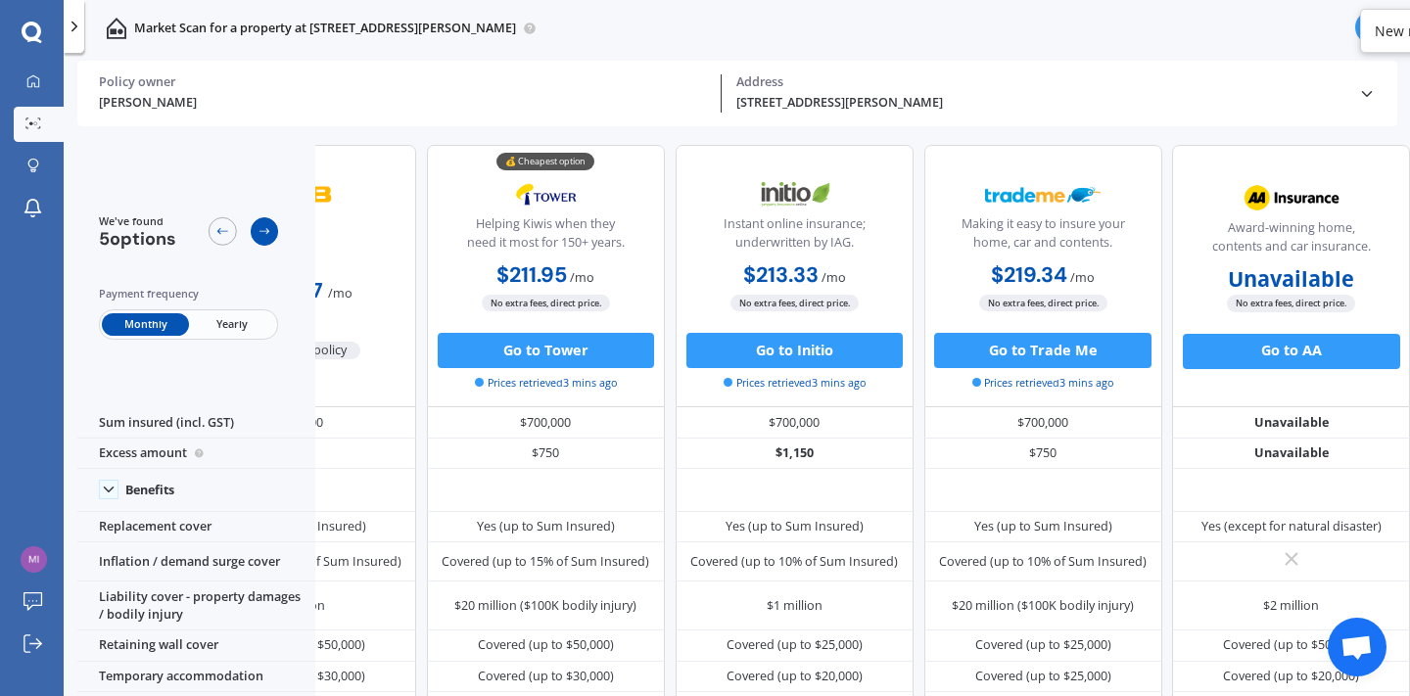
scroll to position [0, 162]
click at [226, 224] on icon at bounding box center [222, 231] width 14 height 14
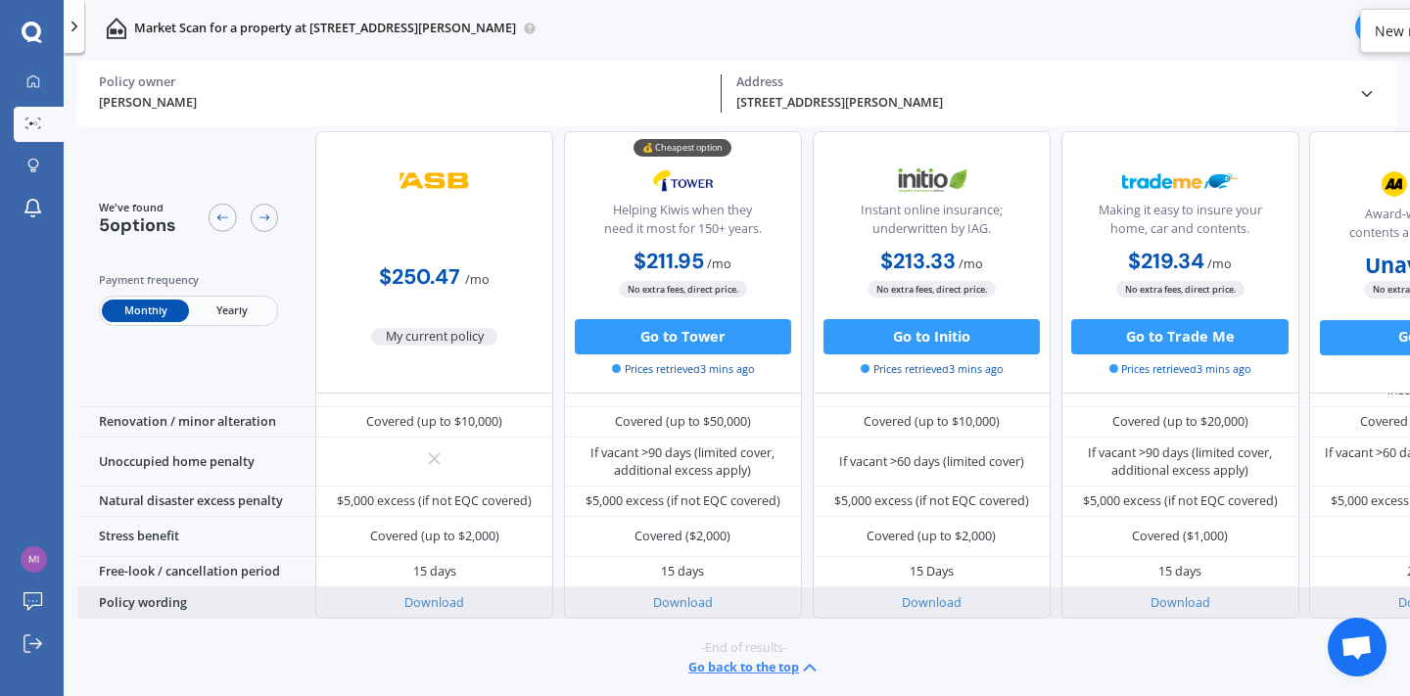
scroll to position [945, 0]
click at [695, 594] on link "Download" at bounding box center [683, 602] width 60 height 17
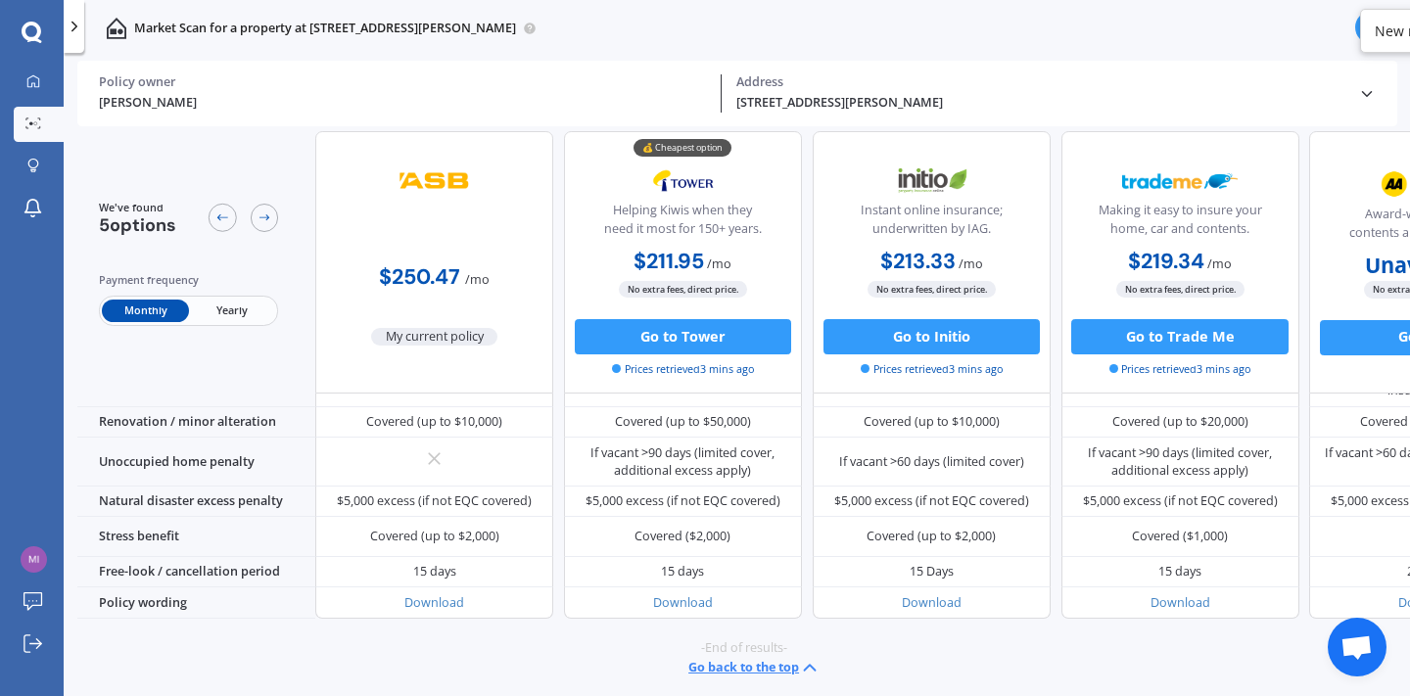
click at [799, 657] on icon at bounding box center [810, 668] width 22 height 22
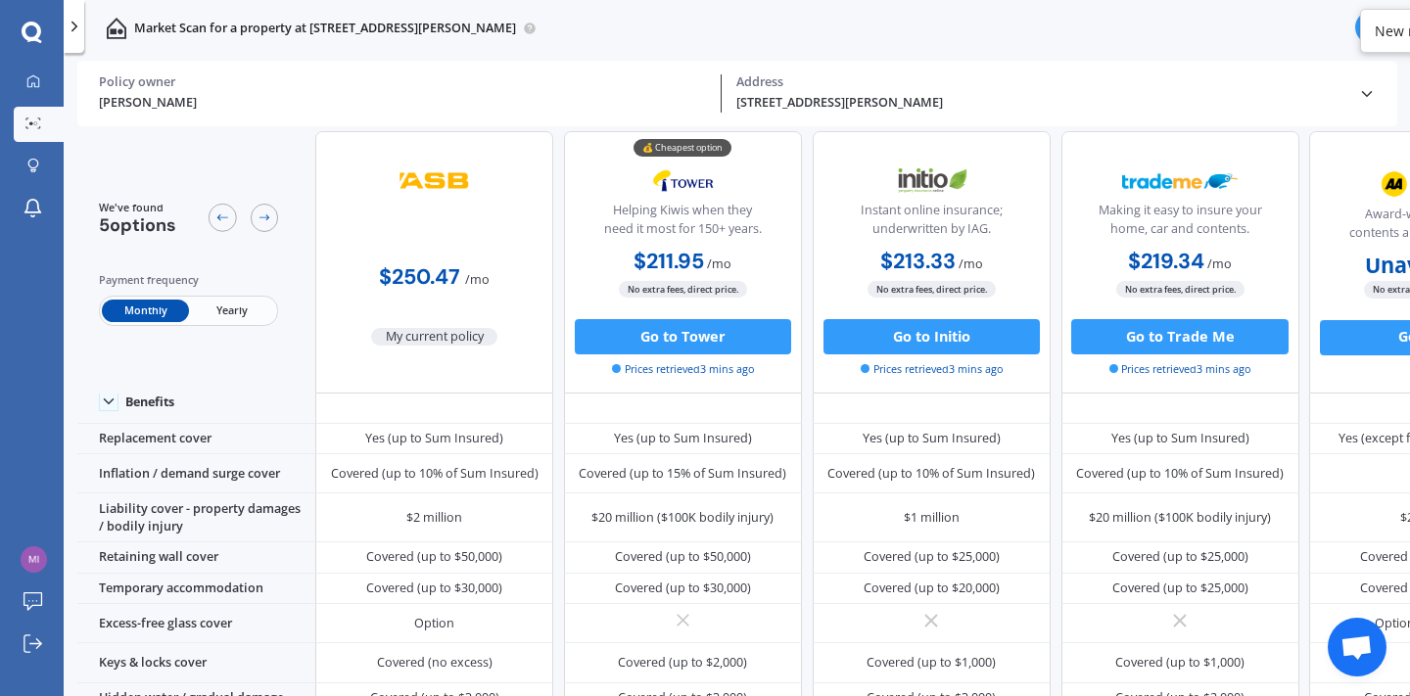
scroll to position [0, 0]
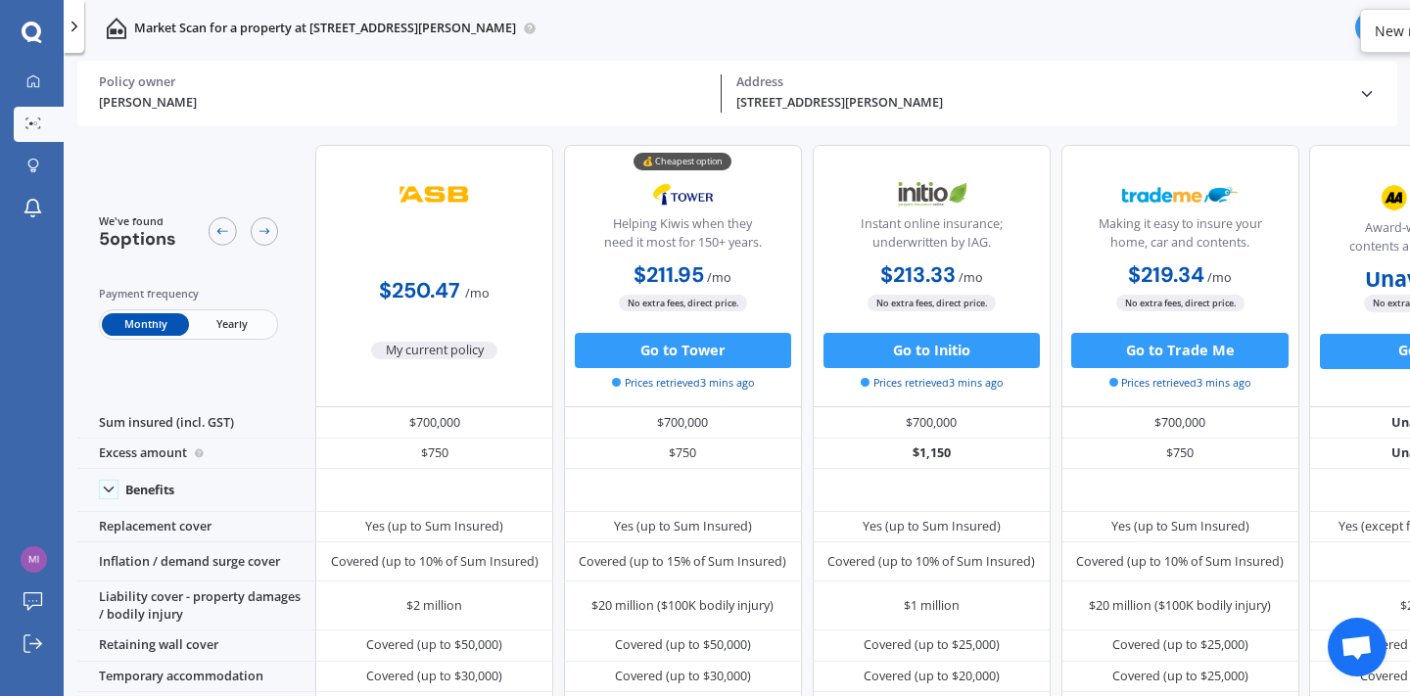
click at [32, 39] on icon at bounding box center [32, 32] width 20 height 20
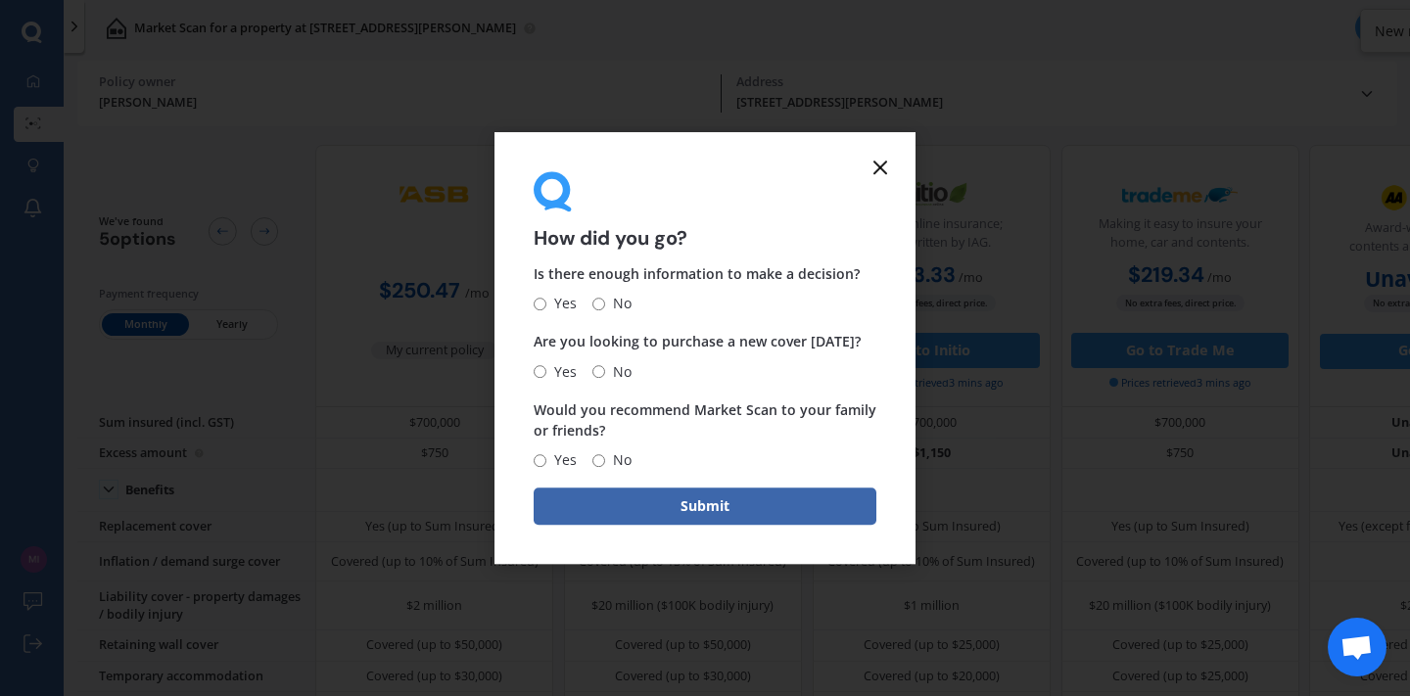
click at [545, 302] on input "Yes" at bounding box center [540, 304] width 13 height 13
radio input "true"
click at [597, 370] on input "No" at bounding box center [599, 371] width 13 height 13
radio input "true"
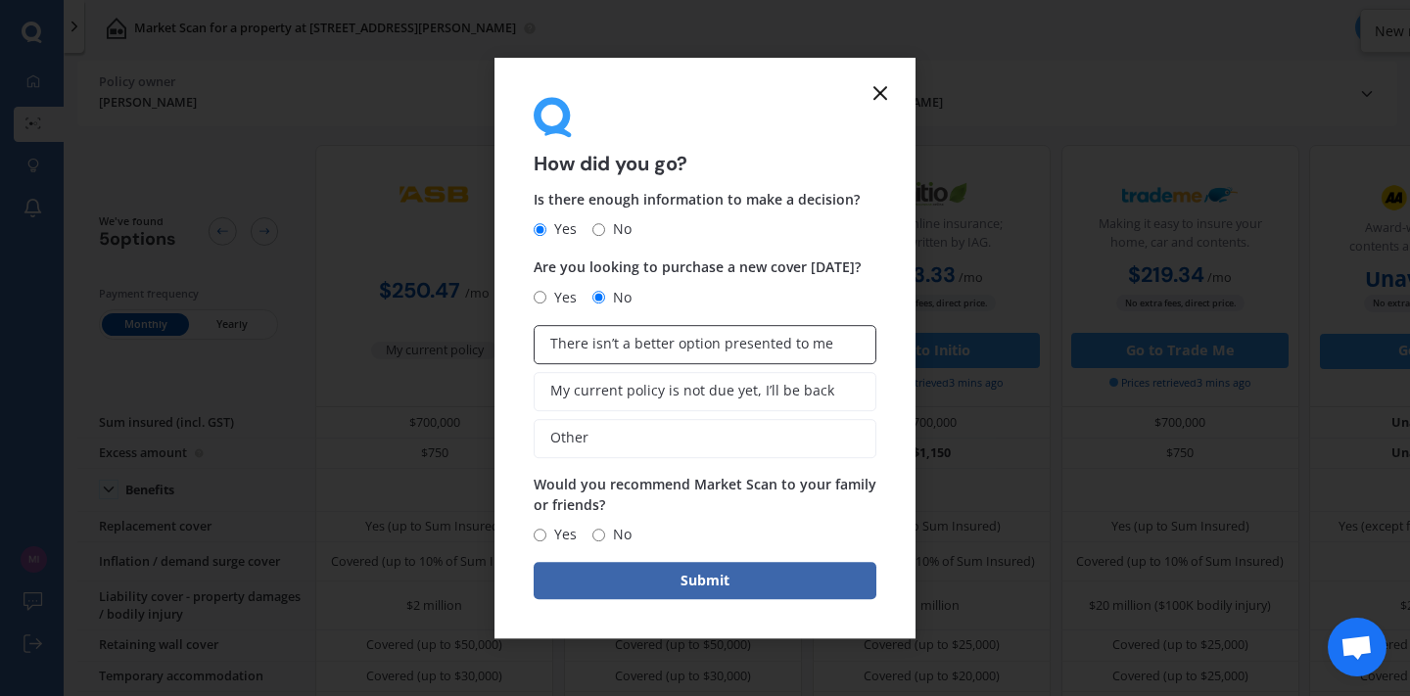
click at [590, 338] on span "There isn’t a better option presented to me" at bounding box center [691, 344] width 283 height 17
click at [0, 0] on input "There isn’t a better option presented to me" at bounding box center [0, 0] width 0 height 0
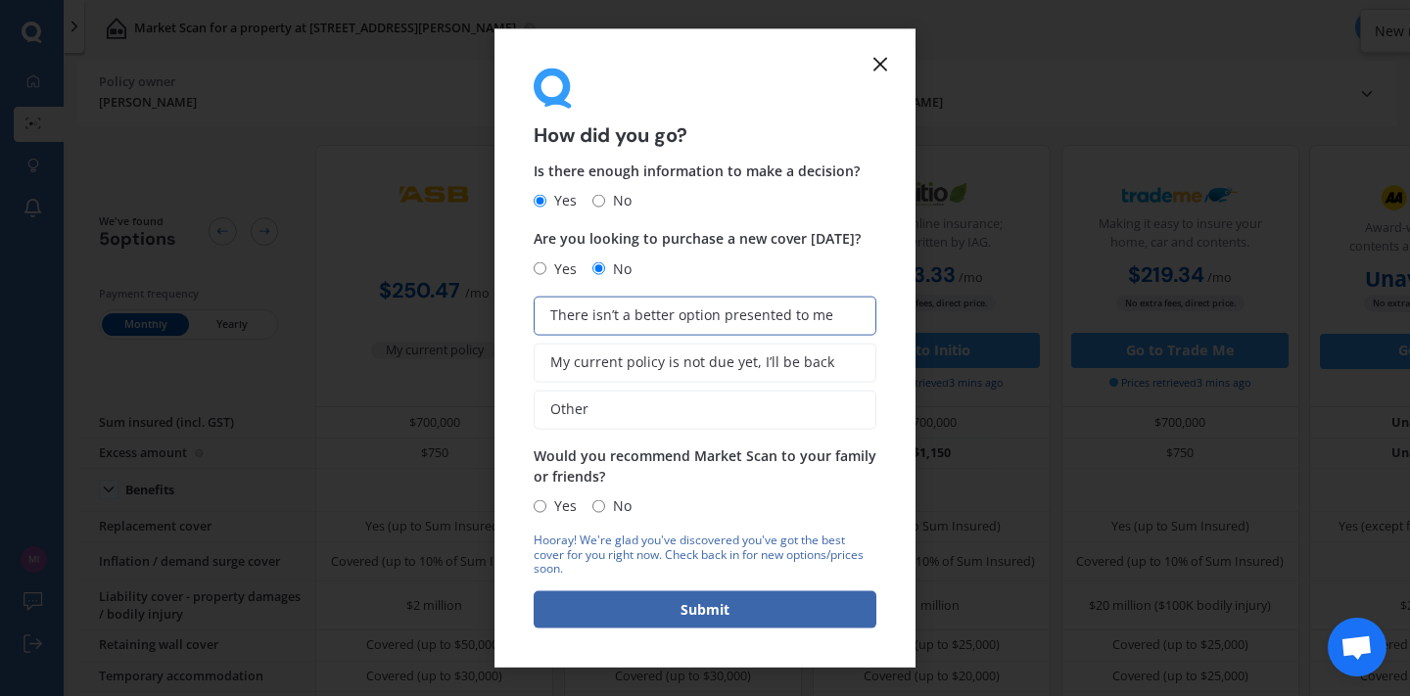
click at [543, 502] on input "Yes" at bounding box center [540, 505] width 13 height 13
radio input "true"
click at [661, 604] on button "Submit" at bounding box center [705, 610] width 343 height 37
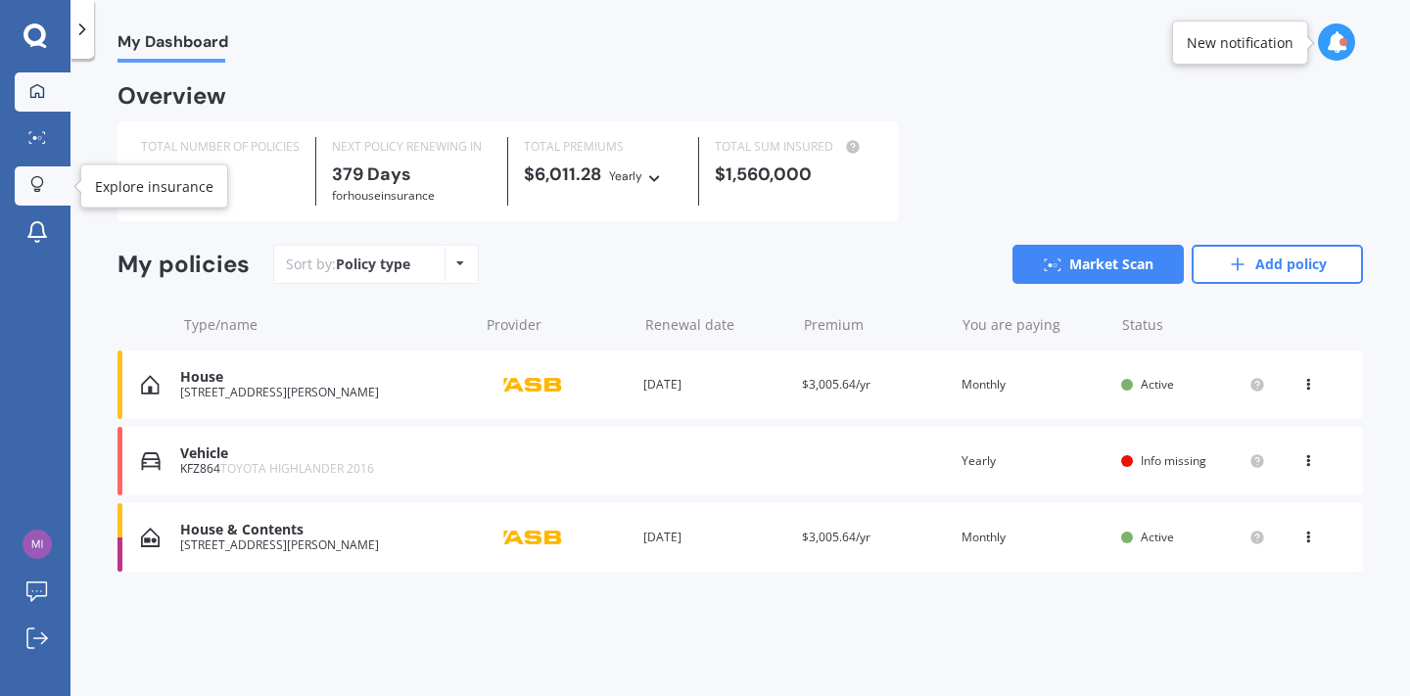
click at [37, 185] on icon at bounding box center [37, 184] width 14 height 17
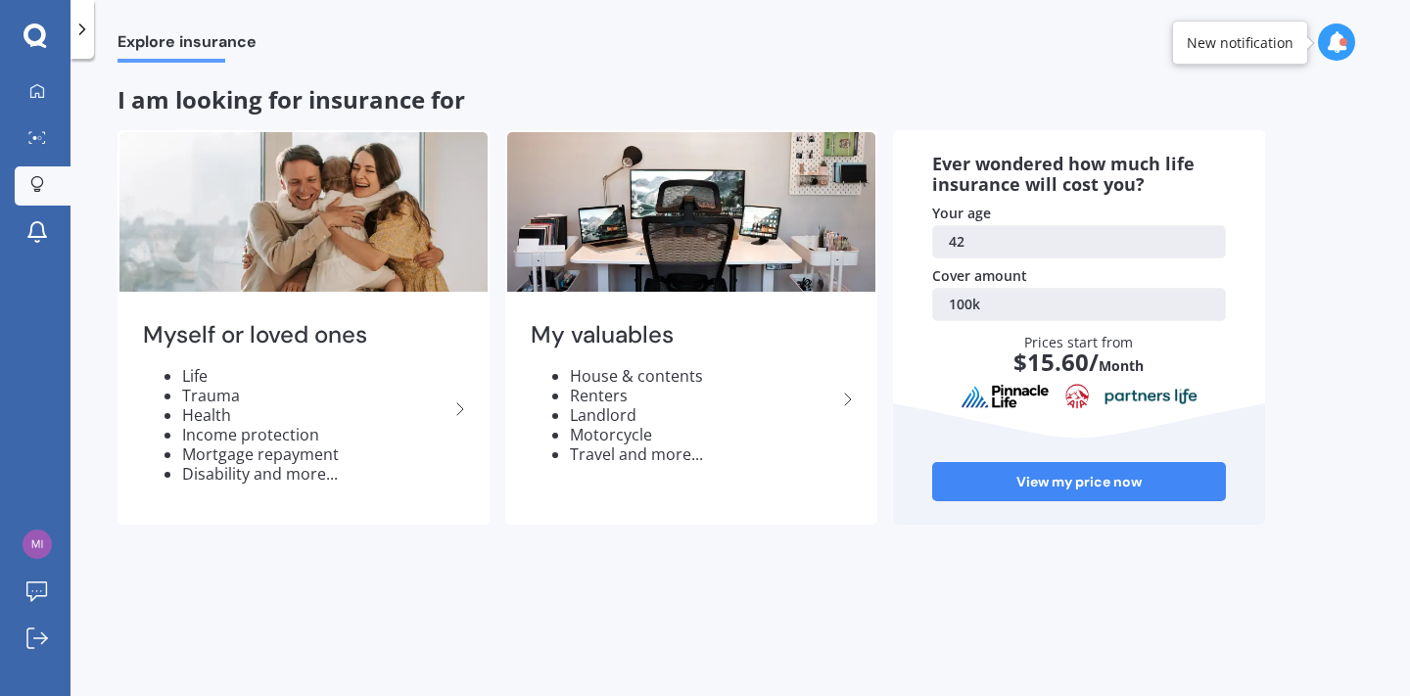
click at [974, 234] on link "42" at bounding box center [1079, 241] width 294 height 33
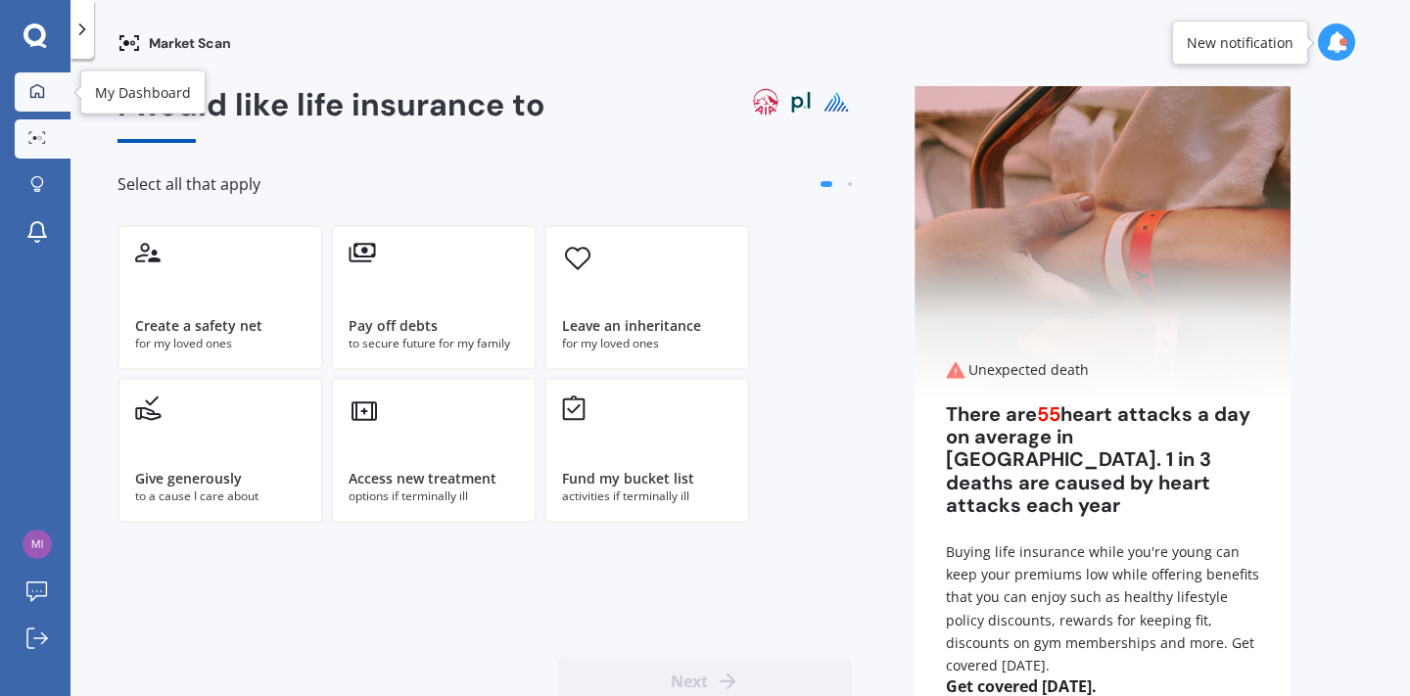
click at [41, 86] on icon at bounding box center [37, 90] width 14 height 14
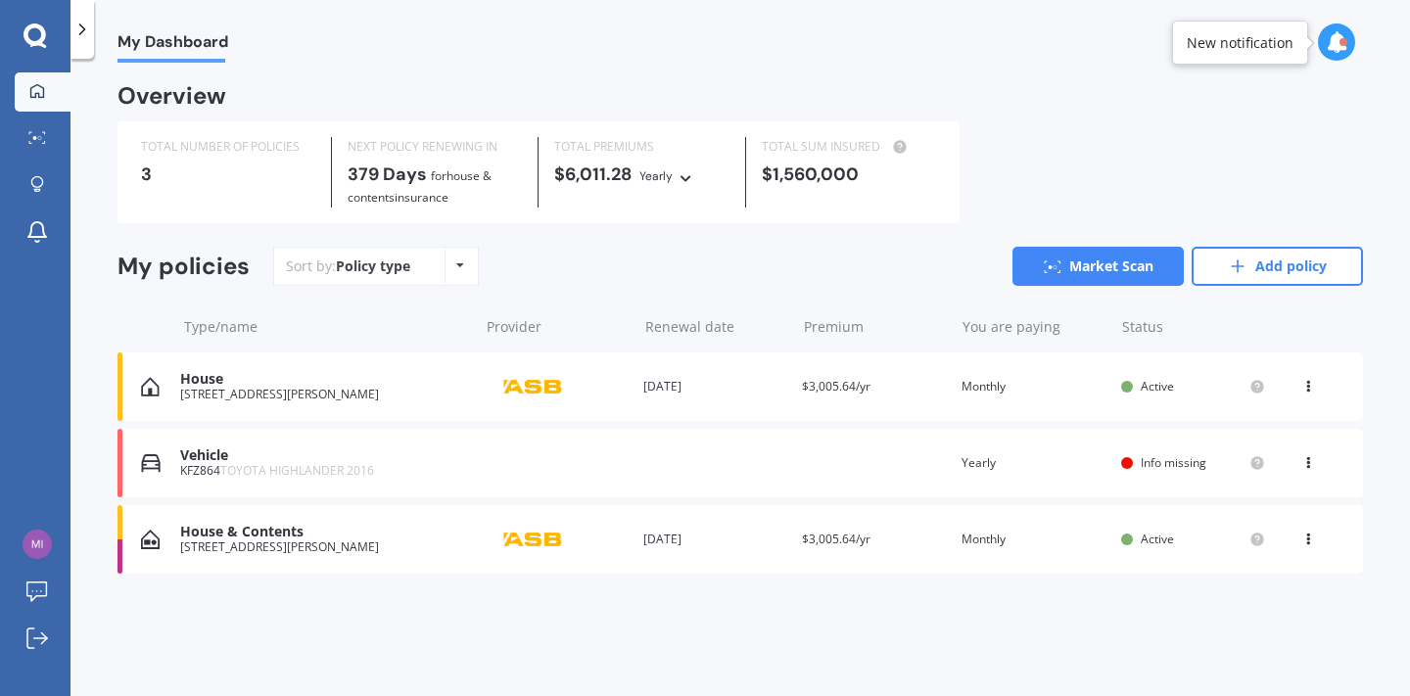
click at [276, 388] on div "[STREET_ADDRESS][PERSON_NAME]" at bounding box center [324, 395] width 288 height 14
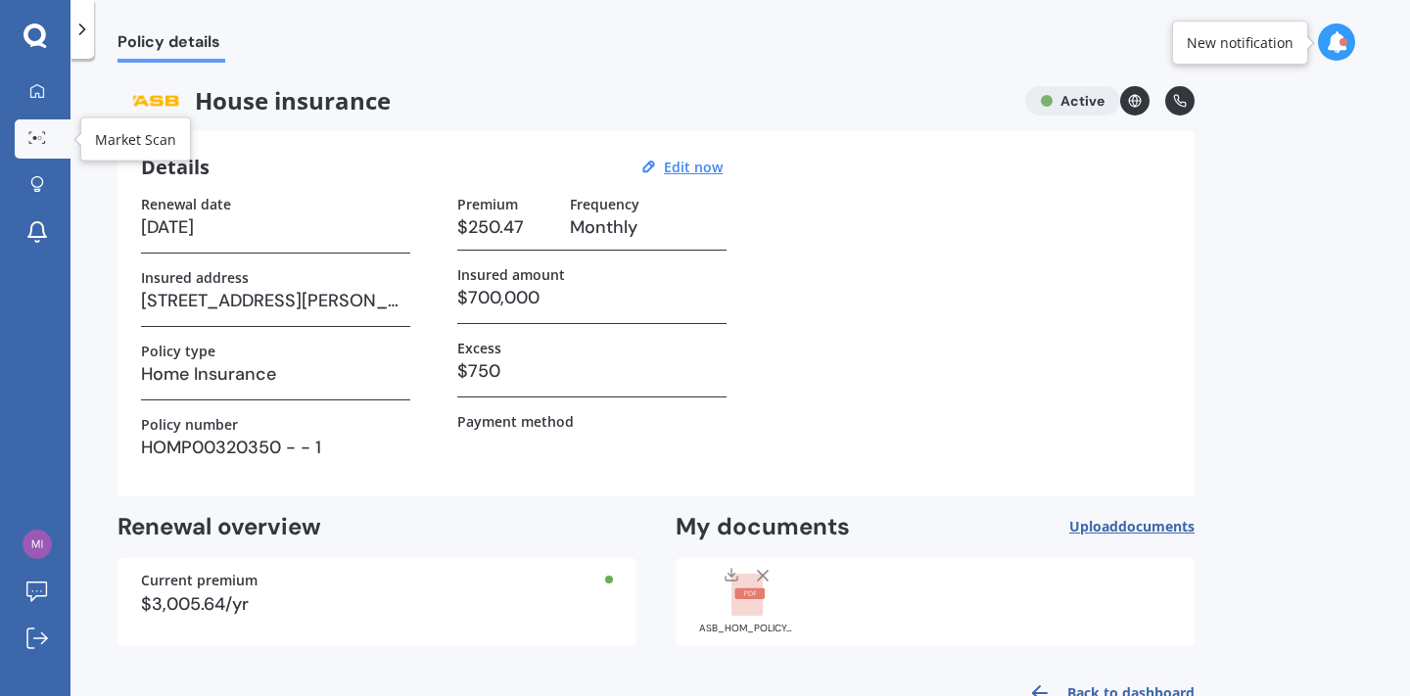
click at [29, 151] on link "Market Scan" at bounding box center [43, 138] width 56 height 39
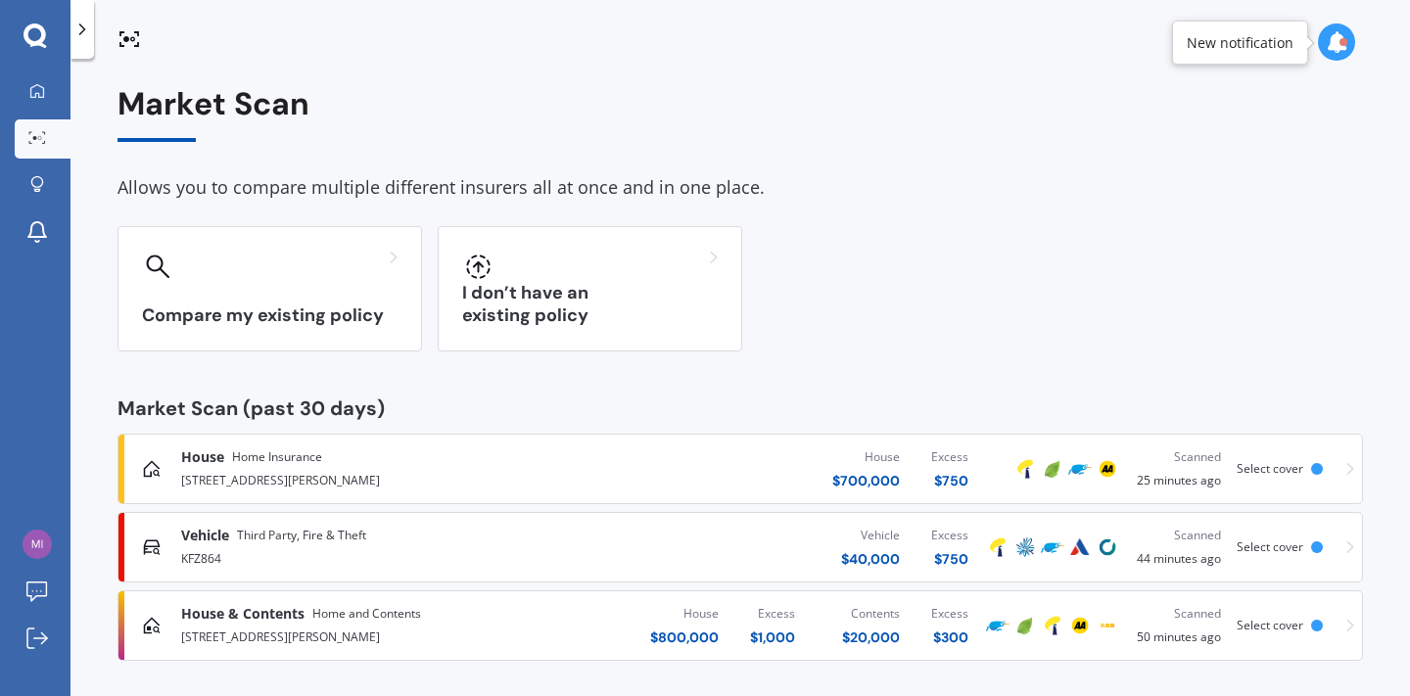
click at [313, 475] on div "[STREET_ADDRESS][PERSON_NAME]" at bounding box center [372, 479] width 382 height 24
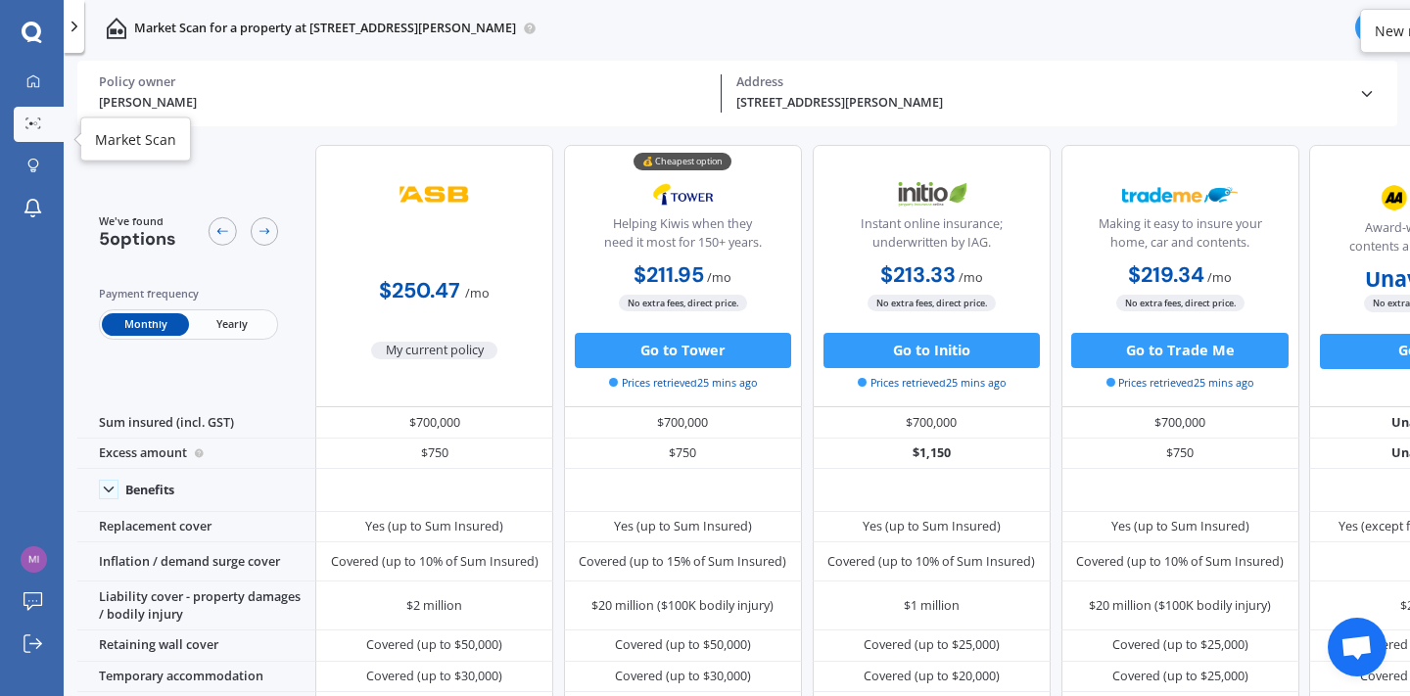
click at [30, 129] on icon at bounding box center [33, 124] width 16 height 12
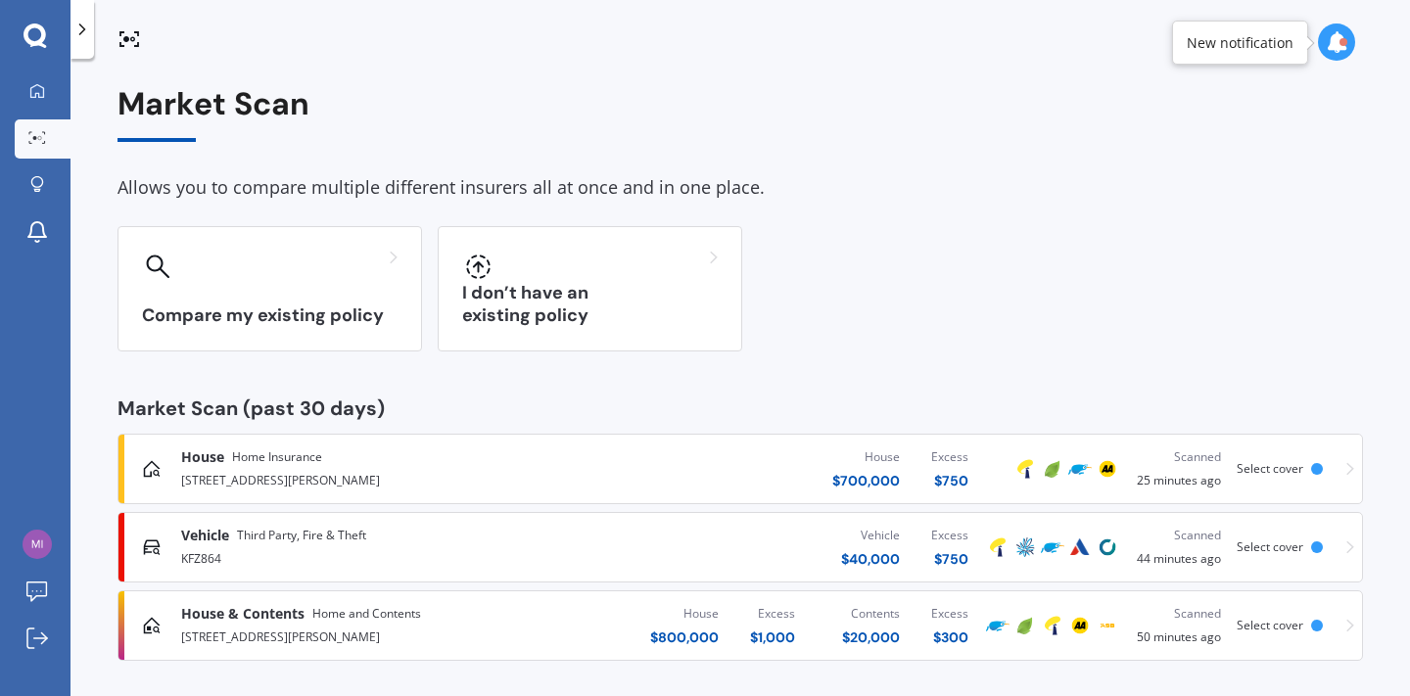
click at [226, 533] on span "Vehicle" at bounding box center [205, 536] width 48 height 20
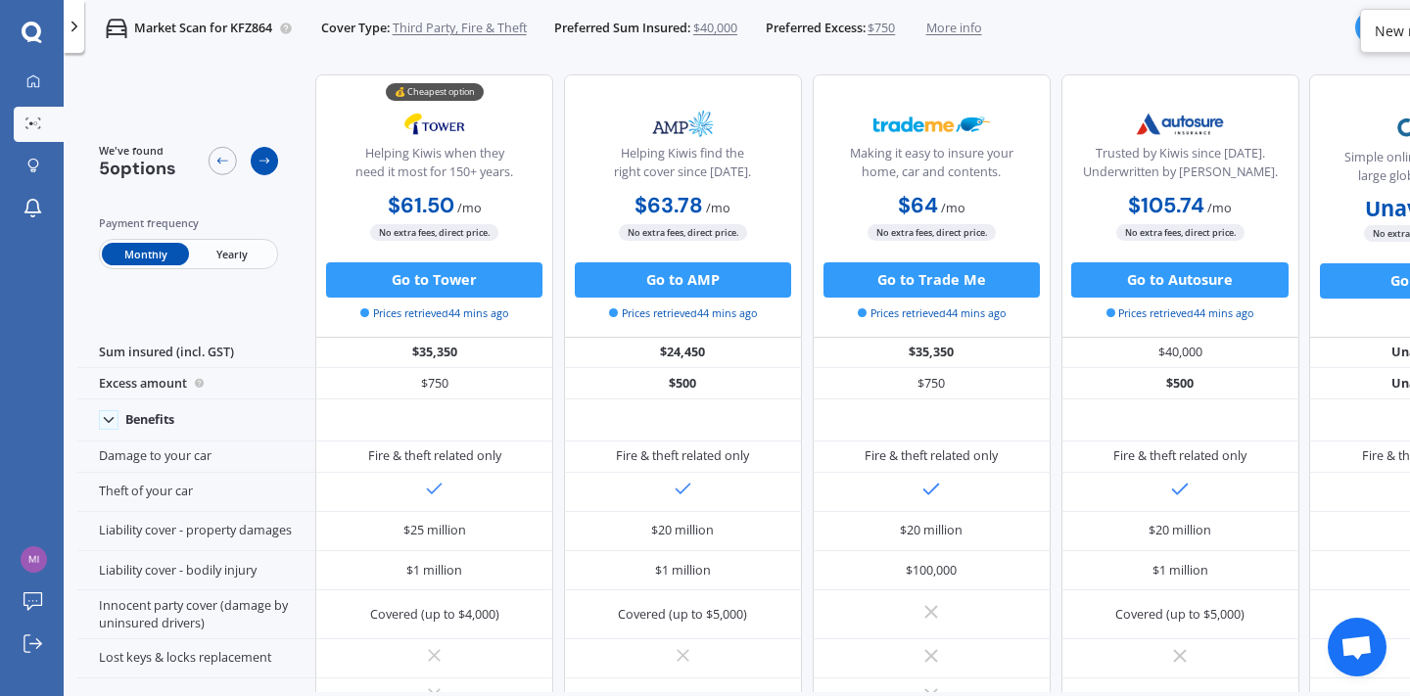
click at [269, 166] on icon at bounding box center [265, 161] width 14 height 14
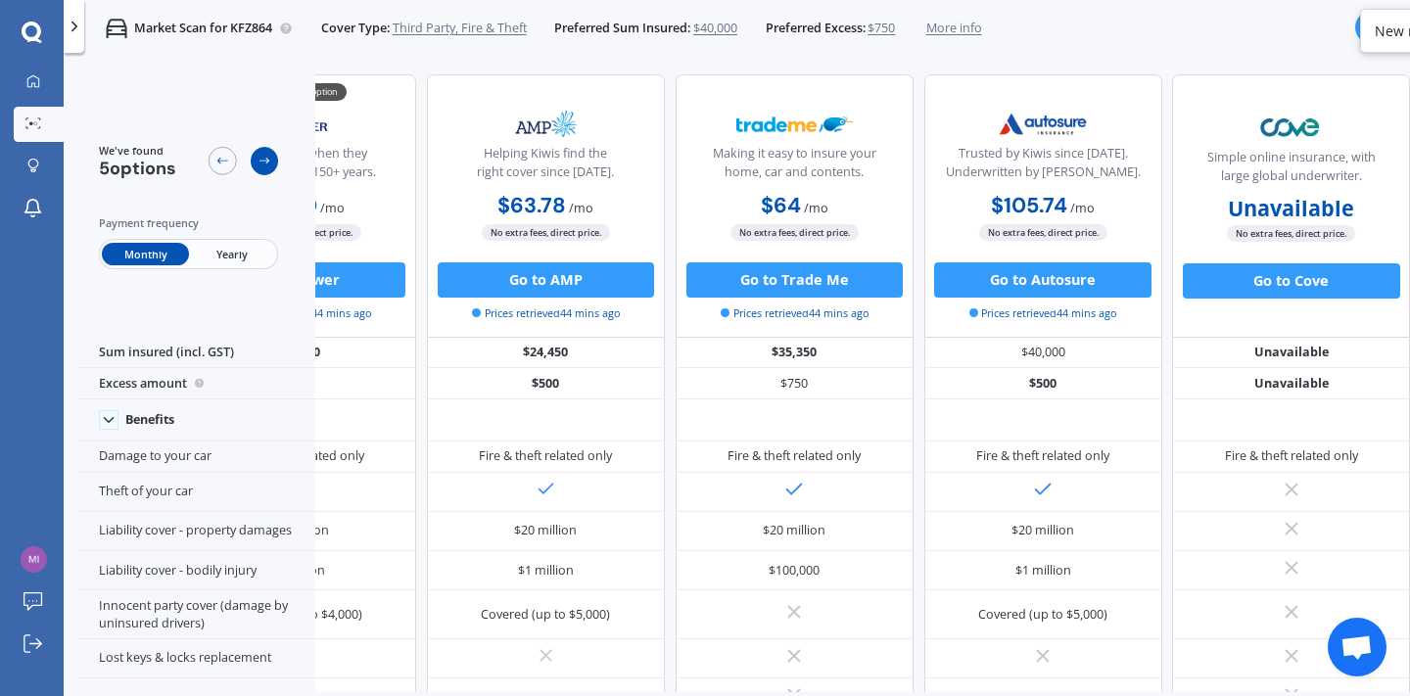
scroll to position [0, 162]
click at [269, 166] on icon at bounding box center [265, 161] width 14 height 14
click at [225, 163] on icon at bounding box center [222, 161] width 14 height 14
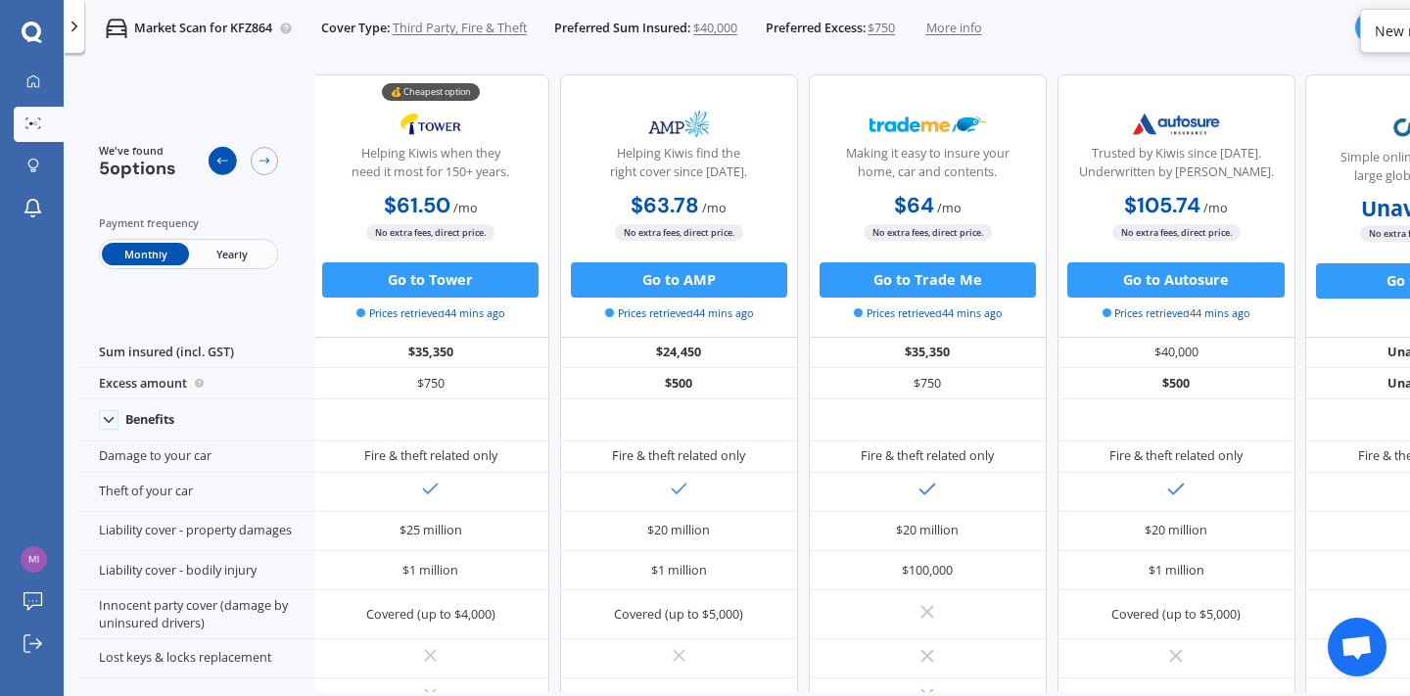
scroll to position [0, 0]
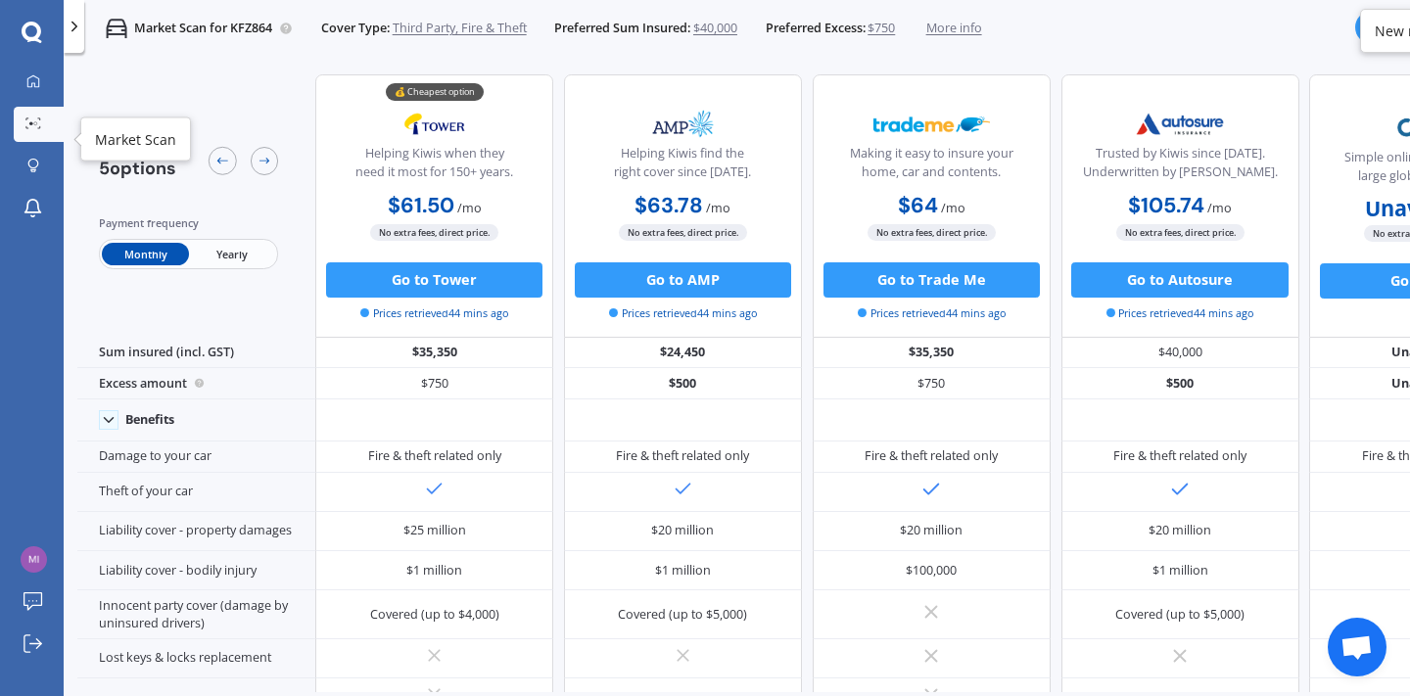
click at [37, 126] on icon at bounding box center [33, 124] width 16 height 12
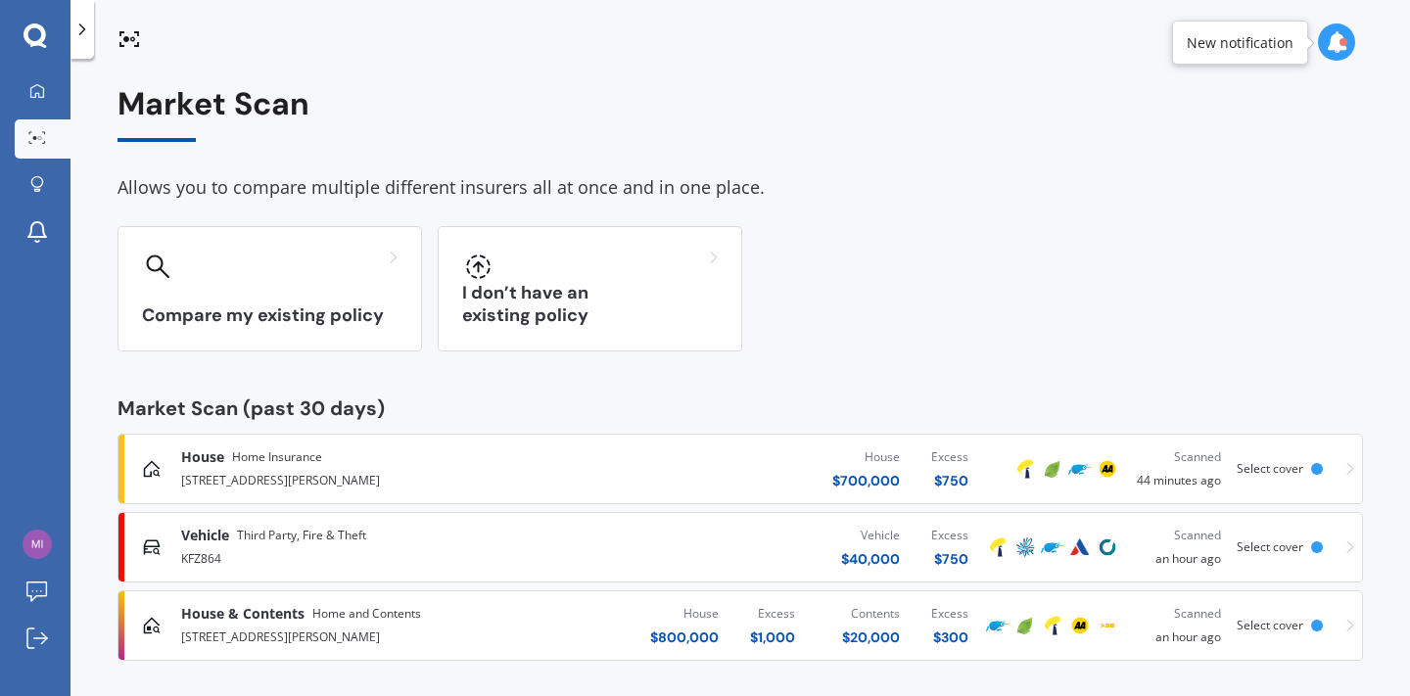
click at [245, 467] on div "[STREET_ADDRESS][PERSON_NAME]" at bounding box center [372, 479] width 382 height 24
